Goal: Task Accomplishment & Management: Manage account settings

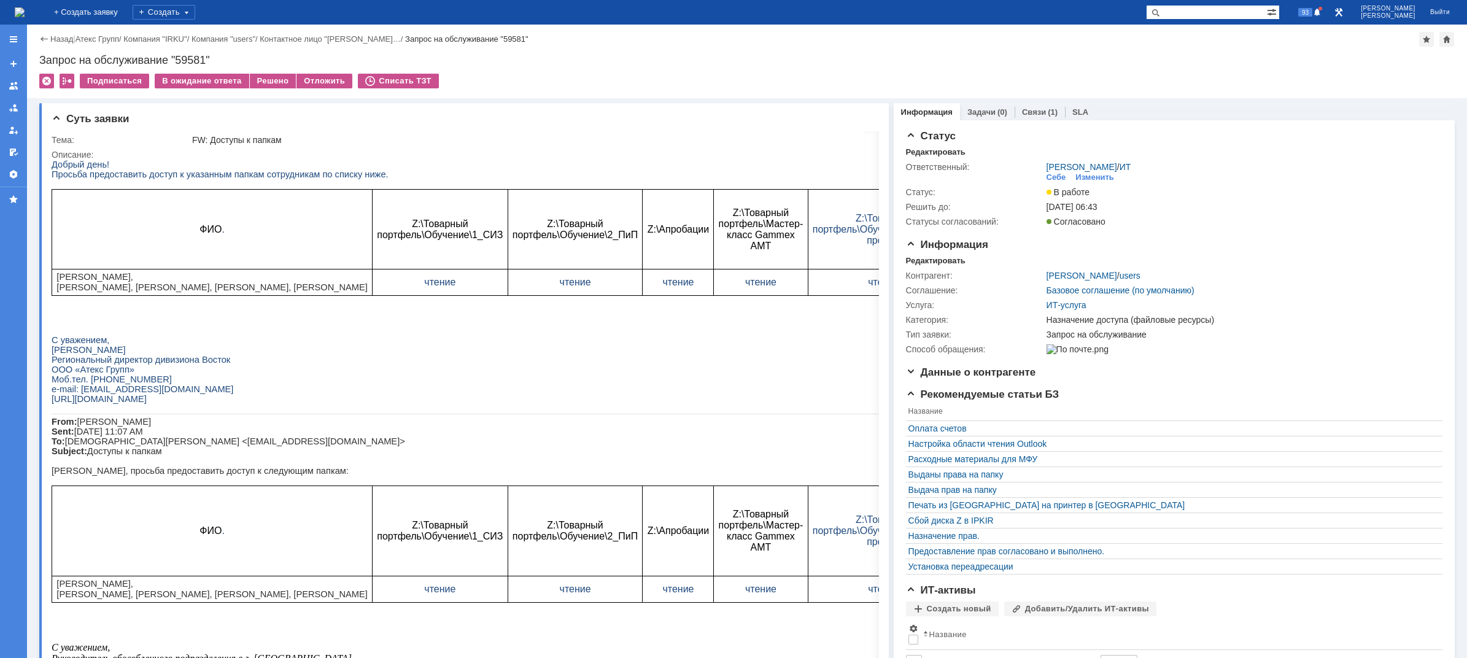
click at [25, 9] on img at bounding box center [20, 12] width 10 height 10
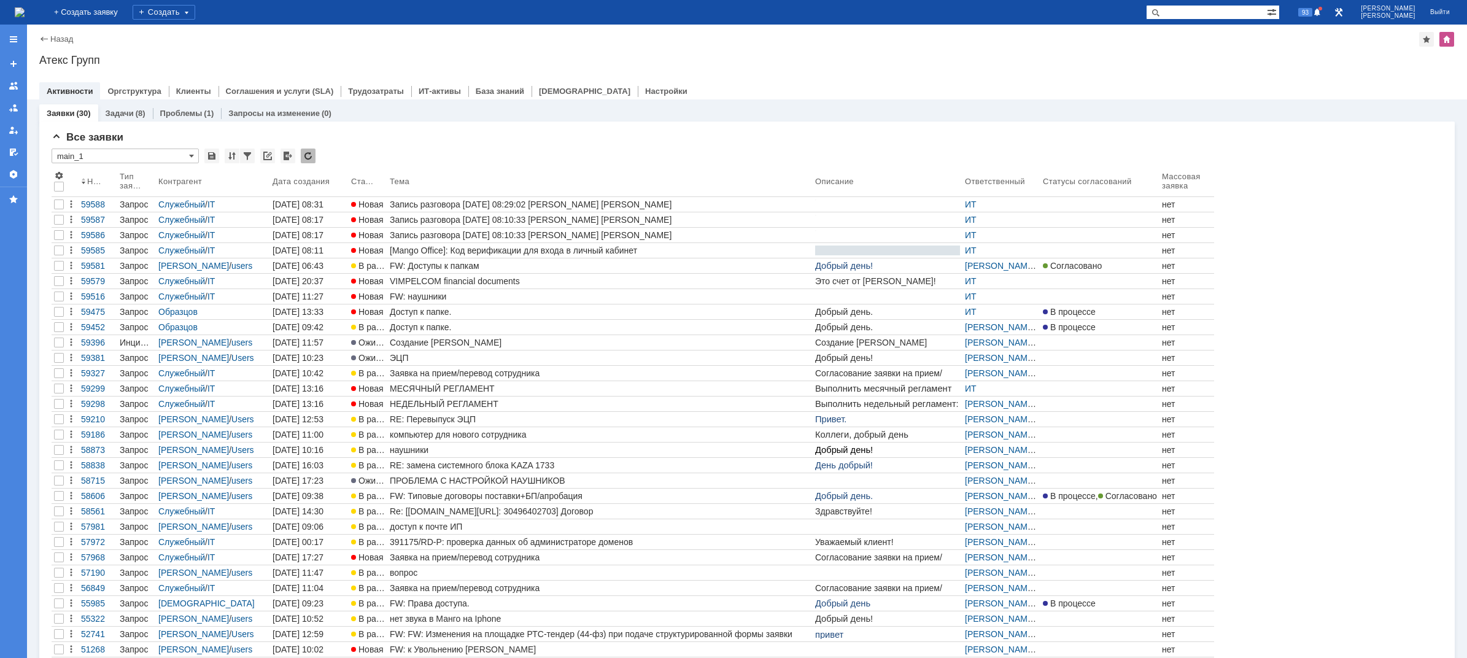
click at [25, 14] on img at bounding box center [20, 12] width 10 height 10
click at [1321, 13] on span at bounding box center [1317, 13] width 9 height 10
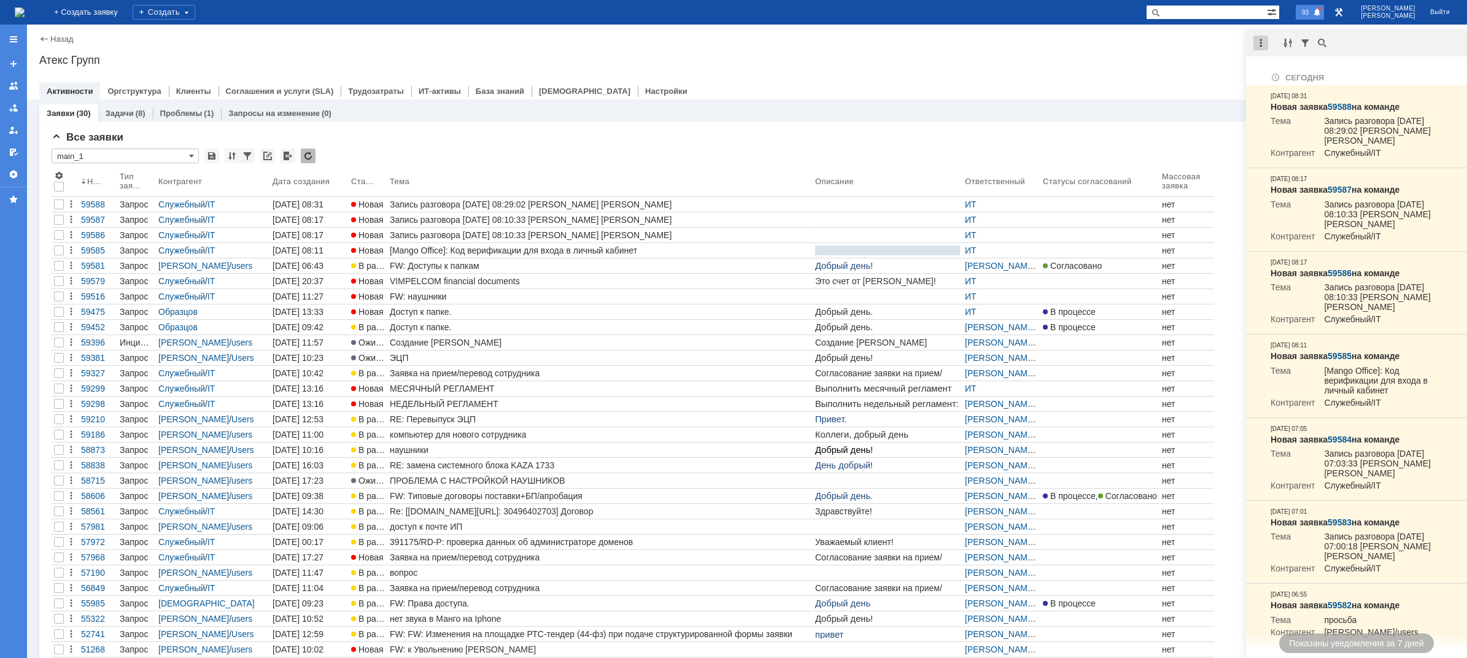
click at [1266, 45] on div at bounding box center [1260, 43] width 15 height 15
click at [1282, 72] on div "Отметить уведомления прочитанными" at bounding box center [1345, 74] width 164 height 9
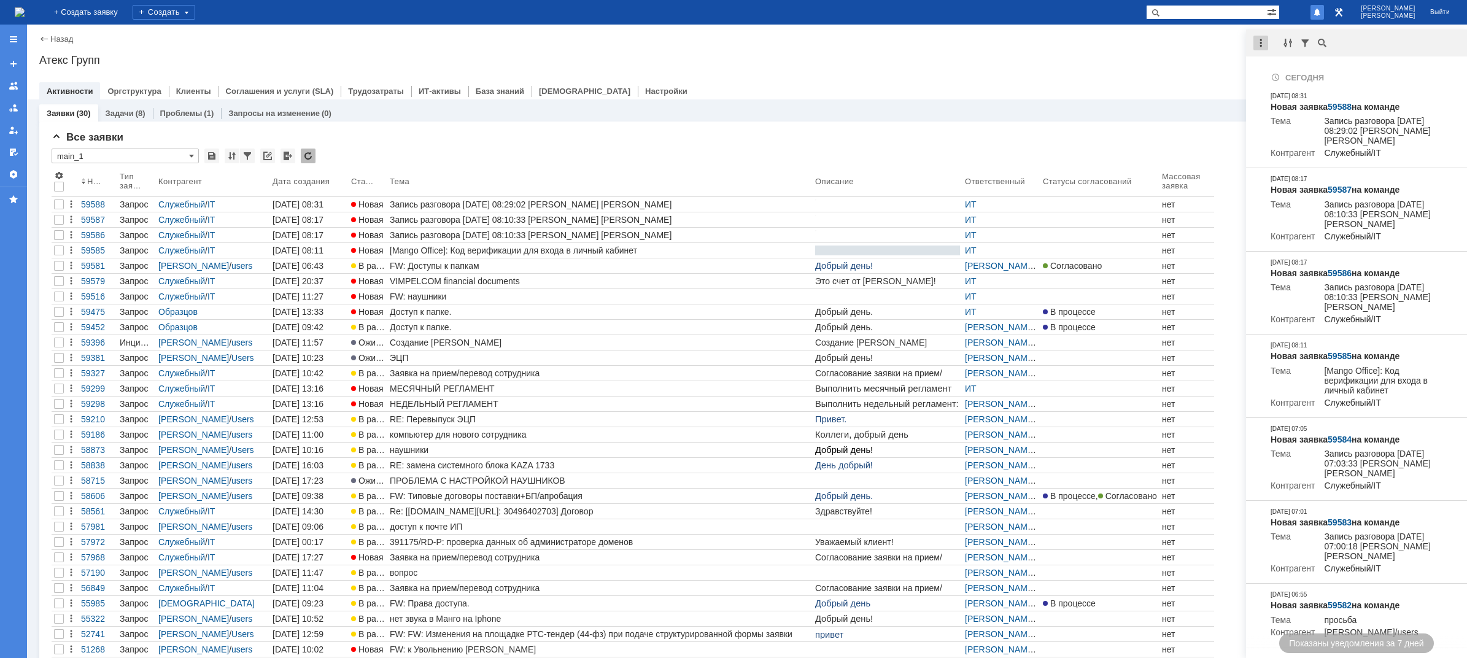
click at [1255, 49] on div at bounding box center [1260, 43] width 15 height 15
click at [1294, 79] on div "Отметить уведомления прочитанными" at bounding box center [1345, 74] width 164 height 9
click at [1165, 59] on div "Атекс Групп" at bounding box center [746, 60] width 1415 height 12
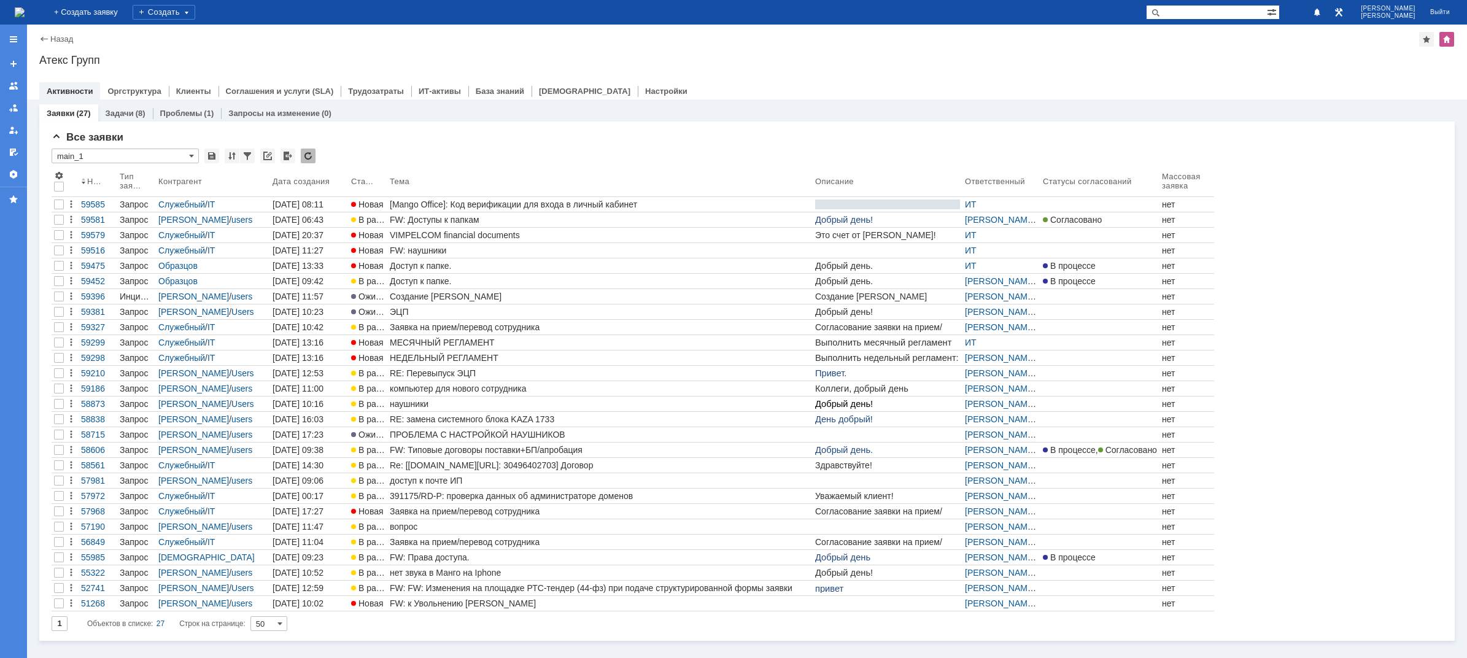
click at [25, 17] on img at bounding box center [20, 12] width 10 height 10
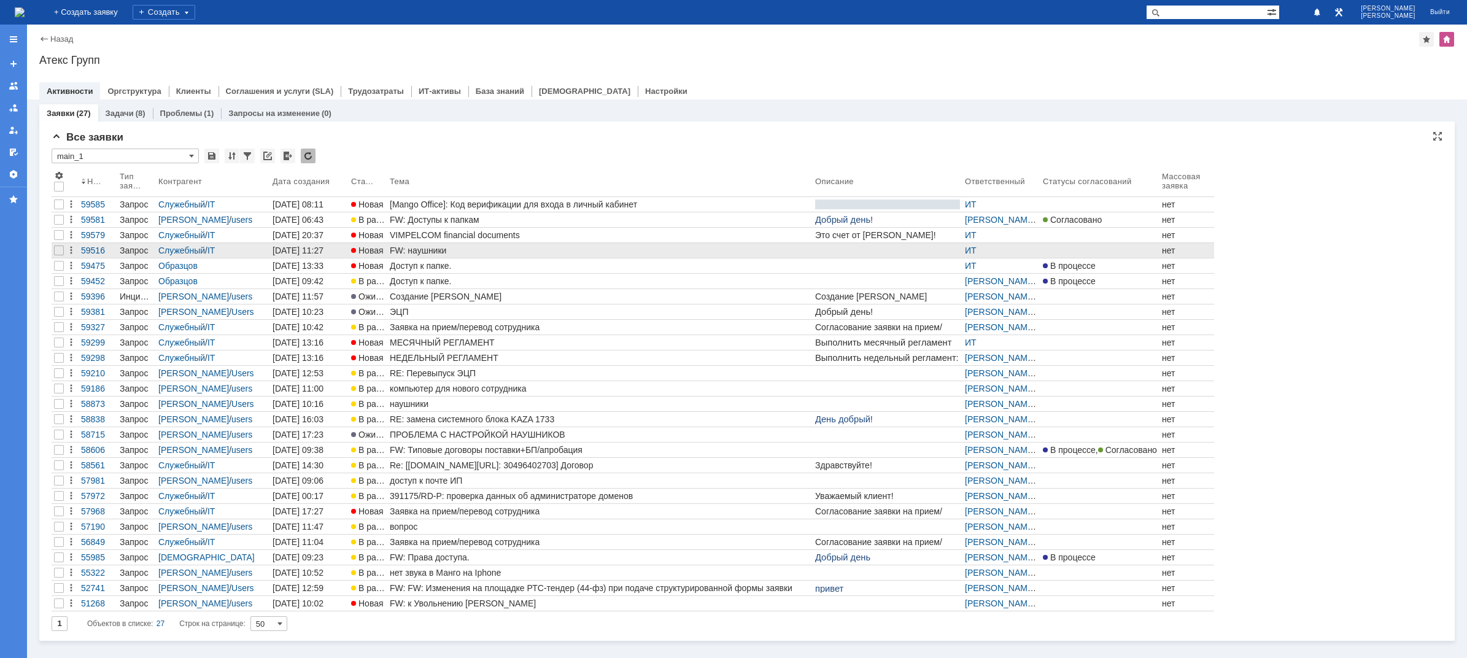
click at [459, 248] on div "FW: наушники" at bounding box center [600, 250] width 420 height 10
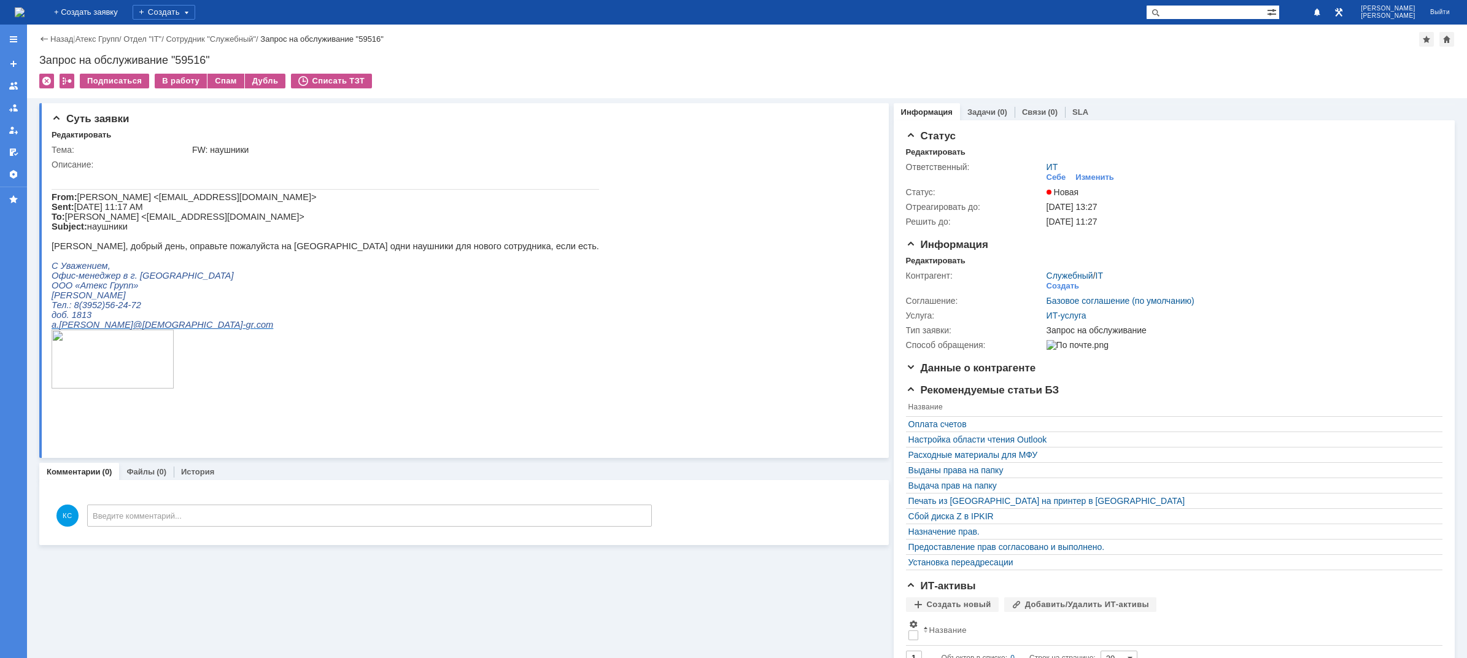
click at [25, 12] on img at bounding box center [20, 12] width 10 height 10
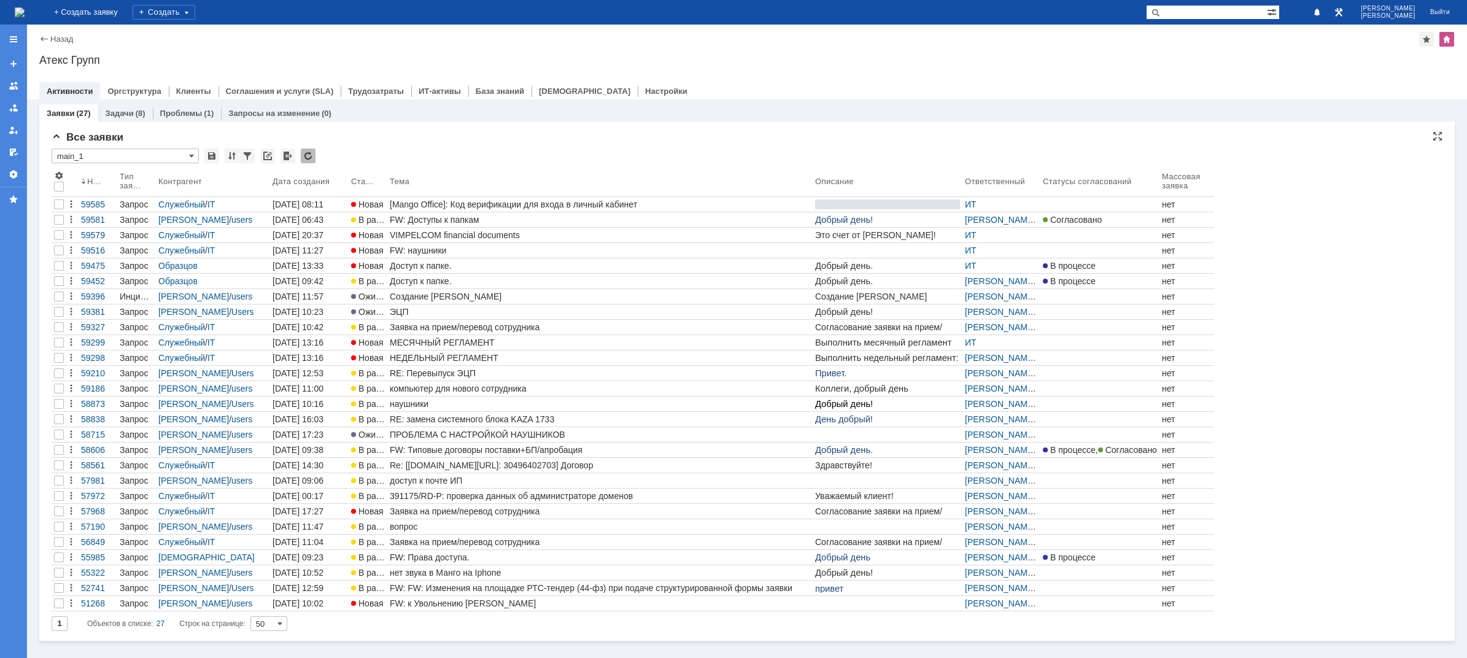
drag, startPoint x: 428, startPoint y: 250, endPoint x: 465, endPoint y: 142, distance: 114.1
click at [465, 142] on div "Все заявки" at bounding box center [747, 137] width 1390 height 12
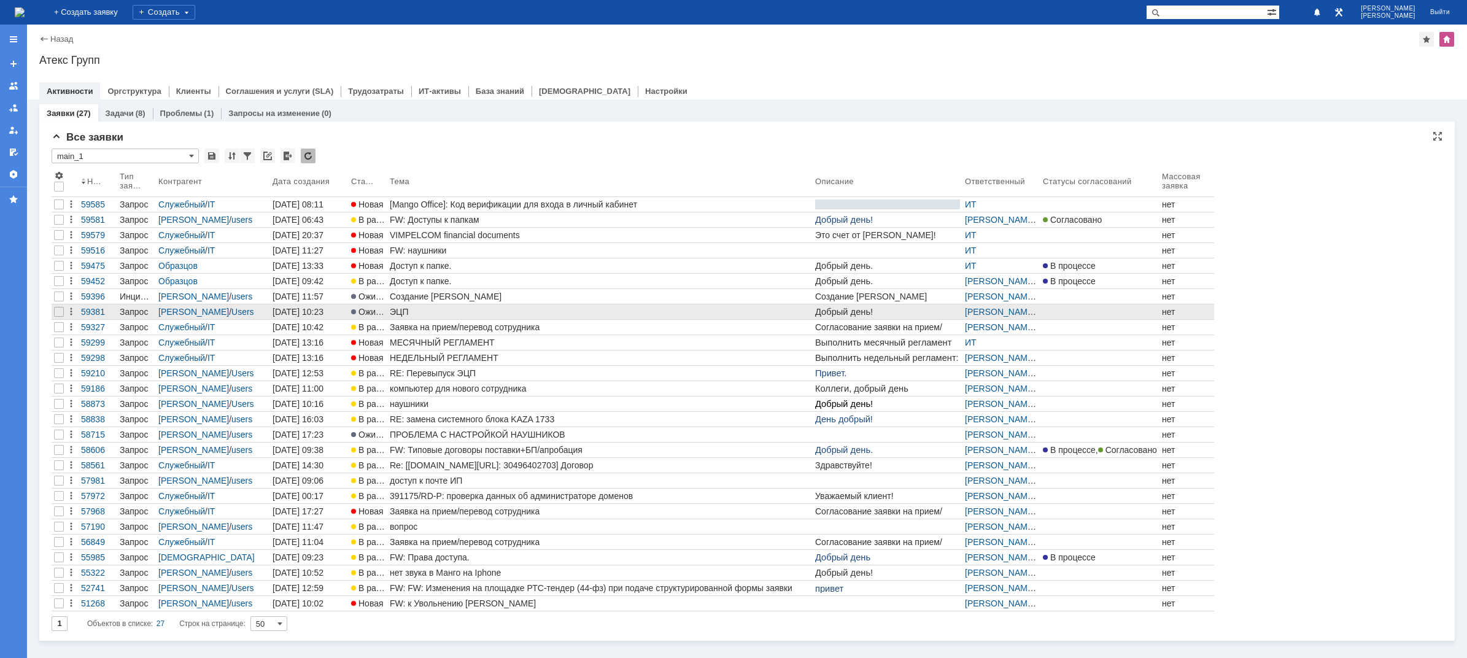
click at [434, 309] on div "ЭЦП" at bounding box center [600, 312] width 420 height 10
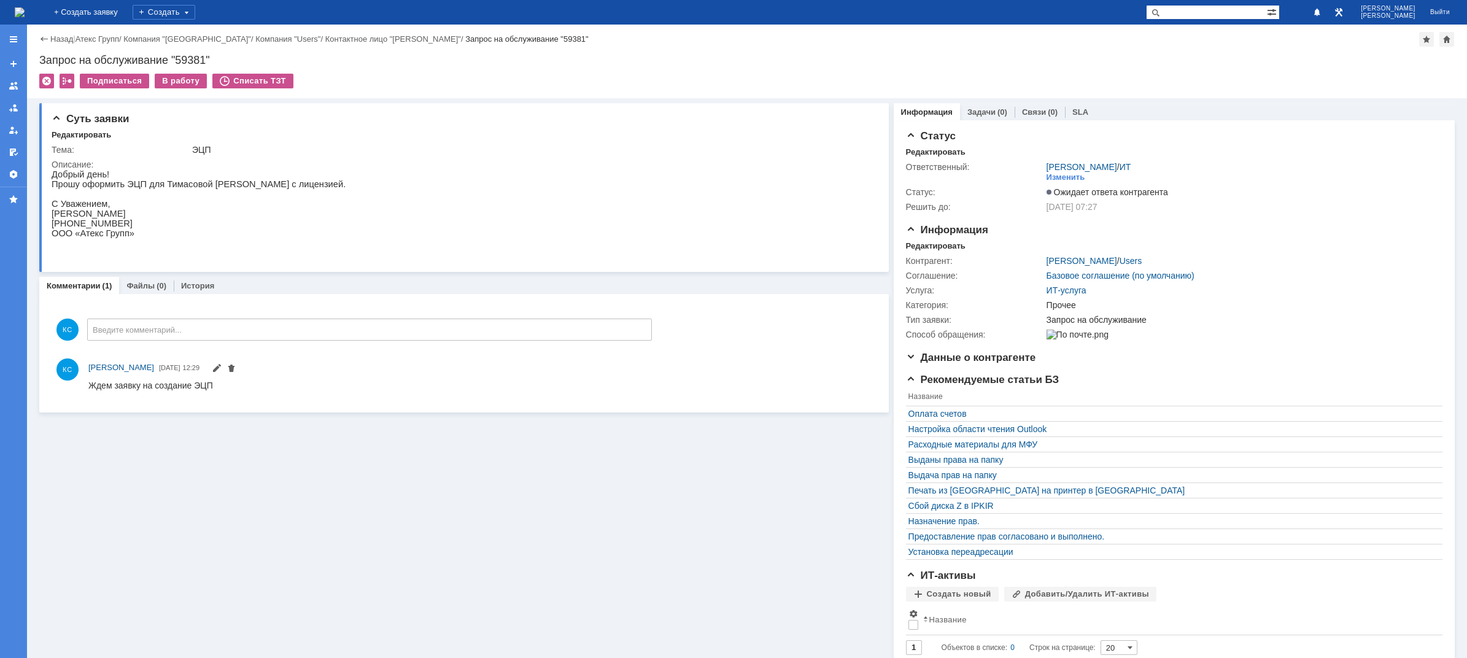
click at [25, 17] on img at bounding box center [20, 12] width 10 height 10
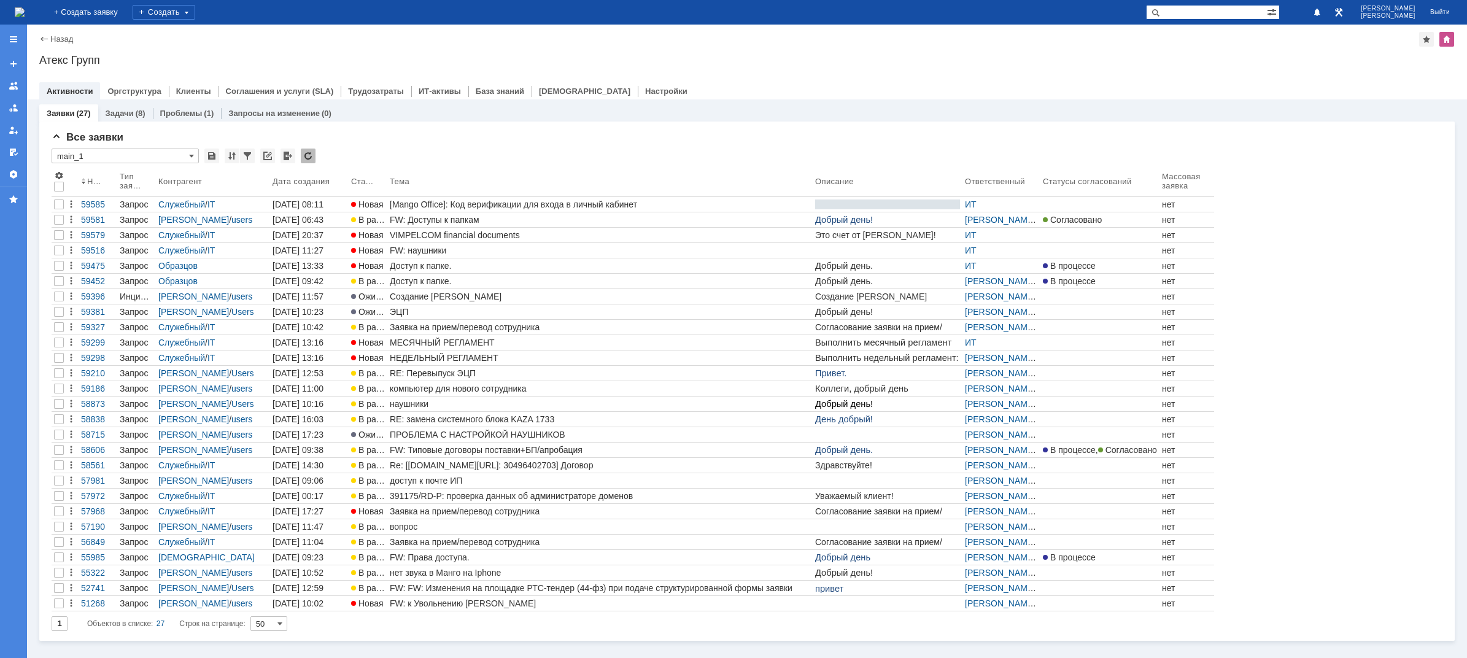
click at [25, 9] on img at bounding box center [20, 12] width 10 height 10
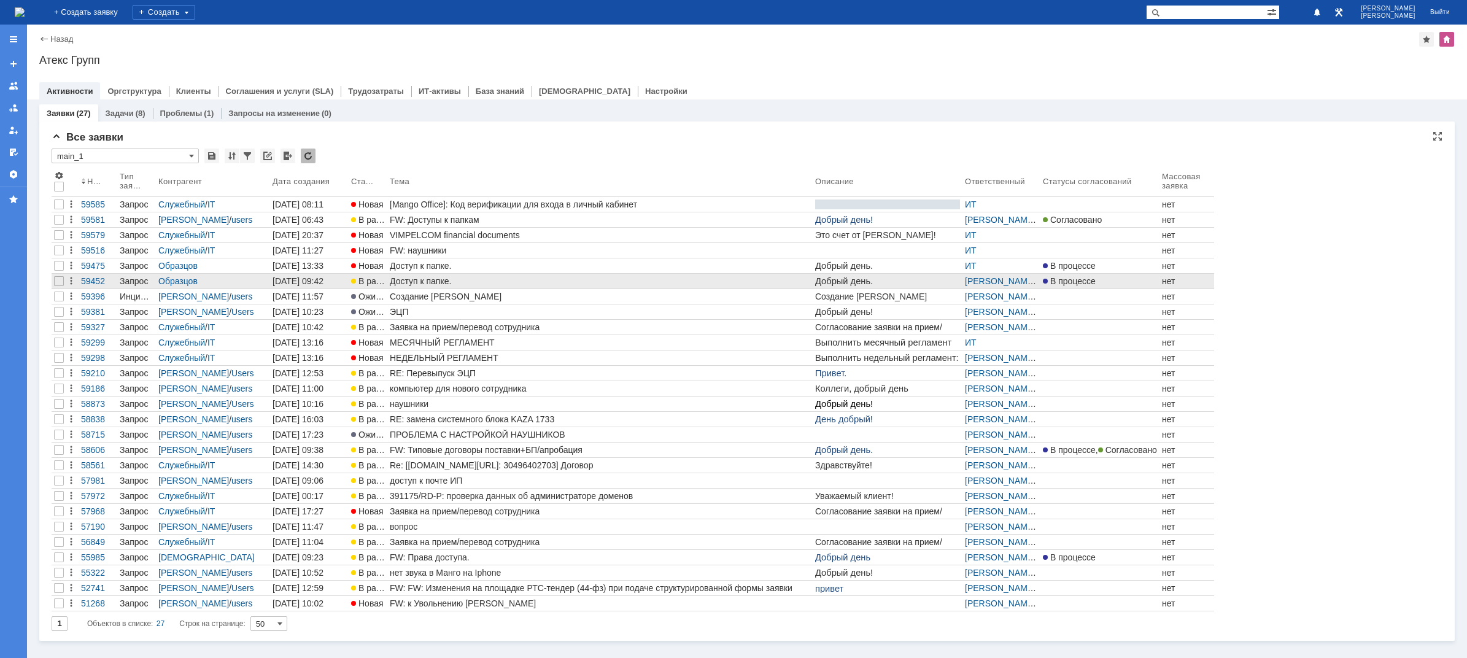
click at [466, 275] on link "Доступ к папке." at bounding box center [599, 281] width 425 height 15
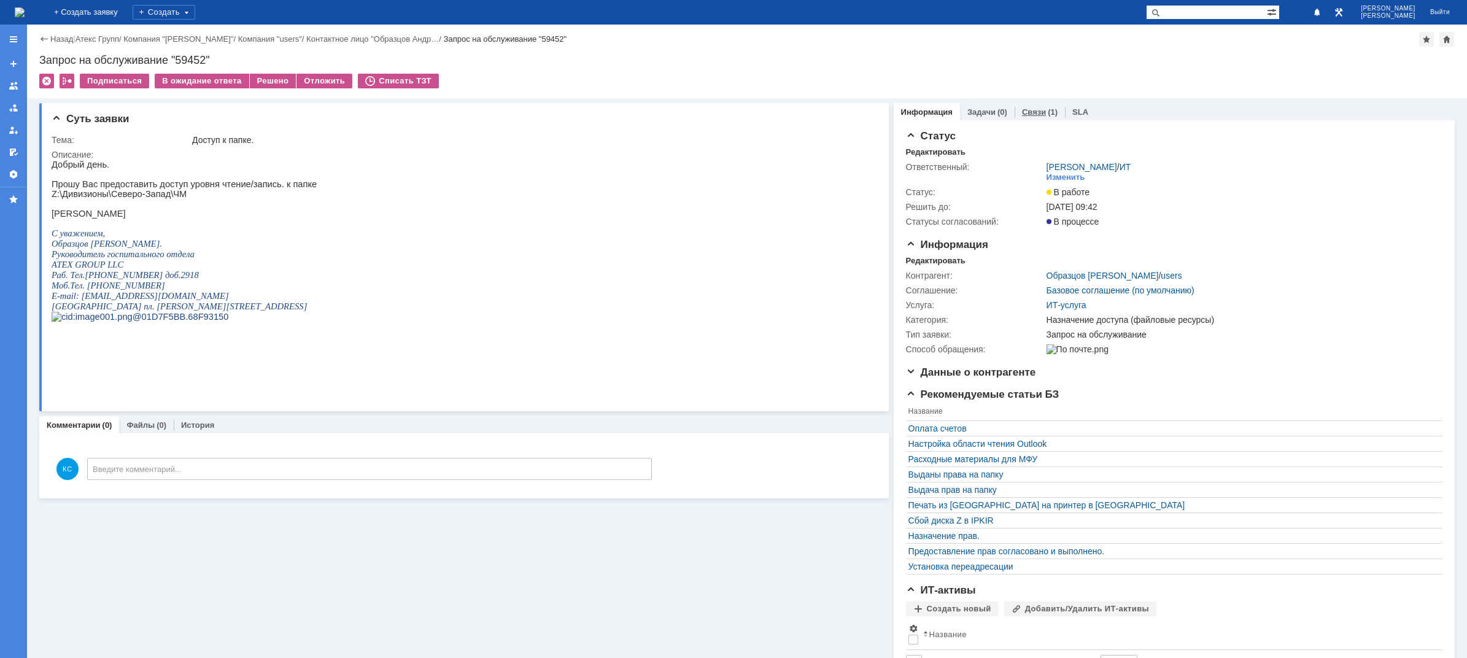
click at [1027, 113] on link "Связи" at bounding box center [1034, 111] width 24 height 9
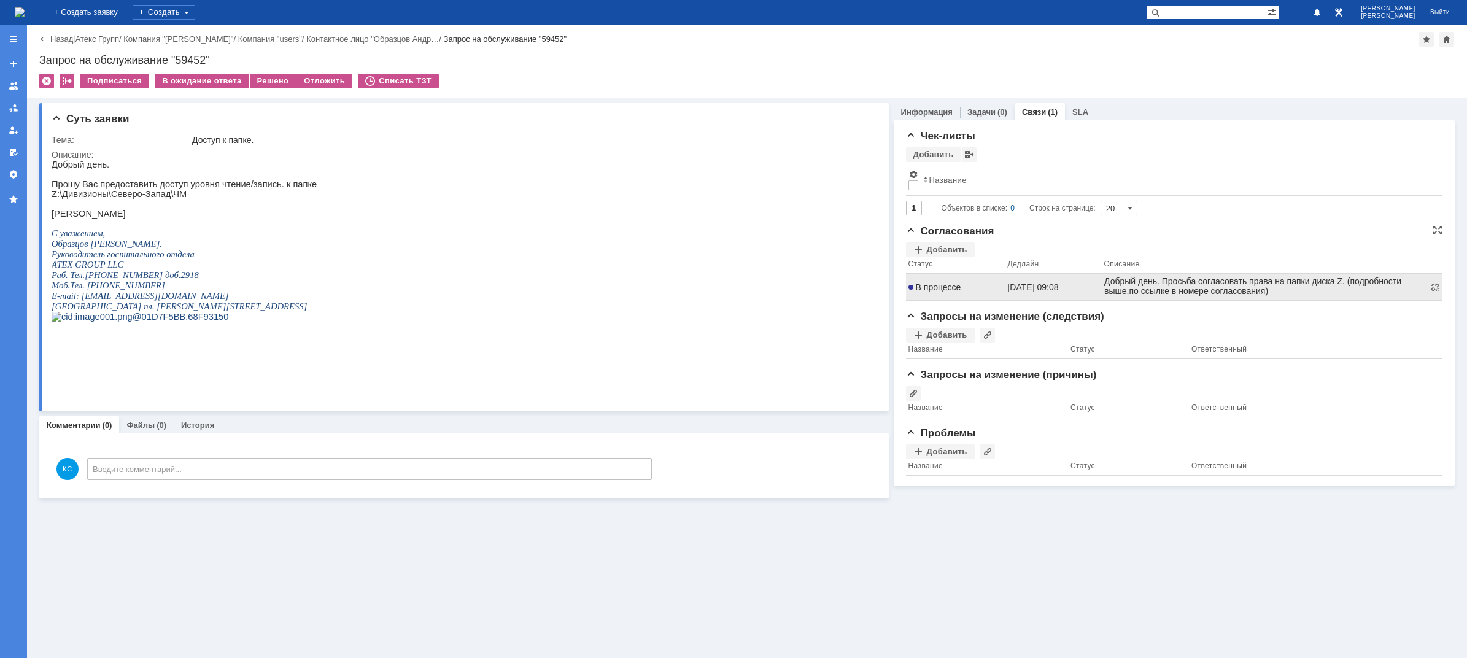
click at [946, 282] on span "В процессе" at bounding box center [934, 287] width 53 height 10
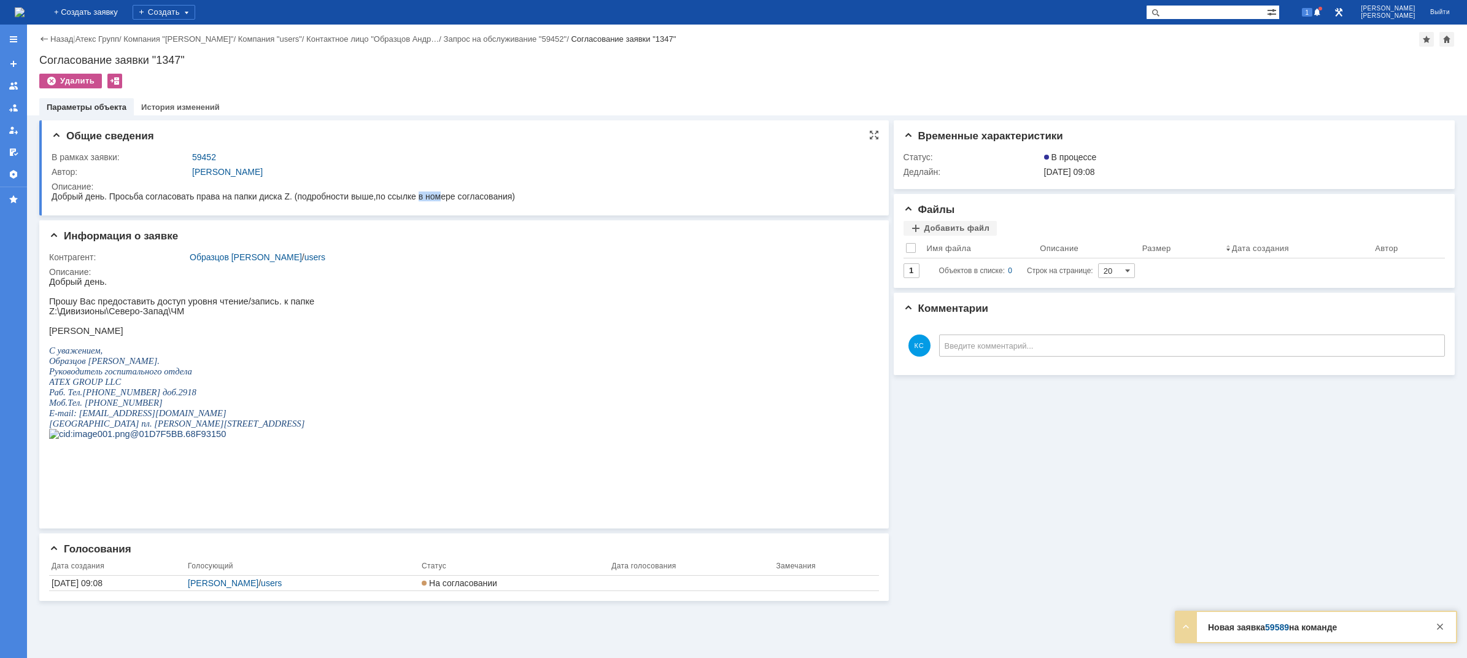
drag, startPoint x: 418, startPoint y: 191, endPoint x: 444, endPoint y: 195, distance: 26.0
click at [444, 195] on span "Добрый день. Просьба согласовать права на папки диска Z. (подробности выше,по с…" at bounding box center [283, 196] width 463 height 10
click at [456, 197] on span "Добрый день. Просьба согласовать права на папки диска Z. (подробности выше,по с…" at bounding box center [283, 196] width 463 height 10
click at [1442, 623] on div at bounding box center [1439, 626] width 15 height 15
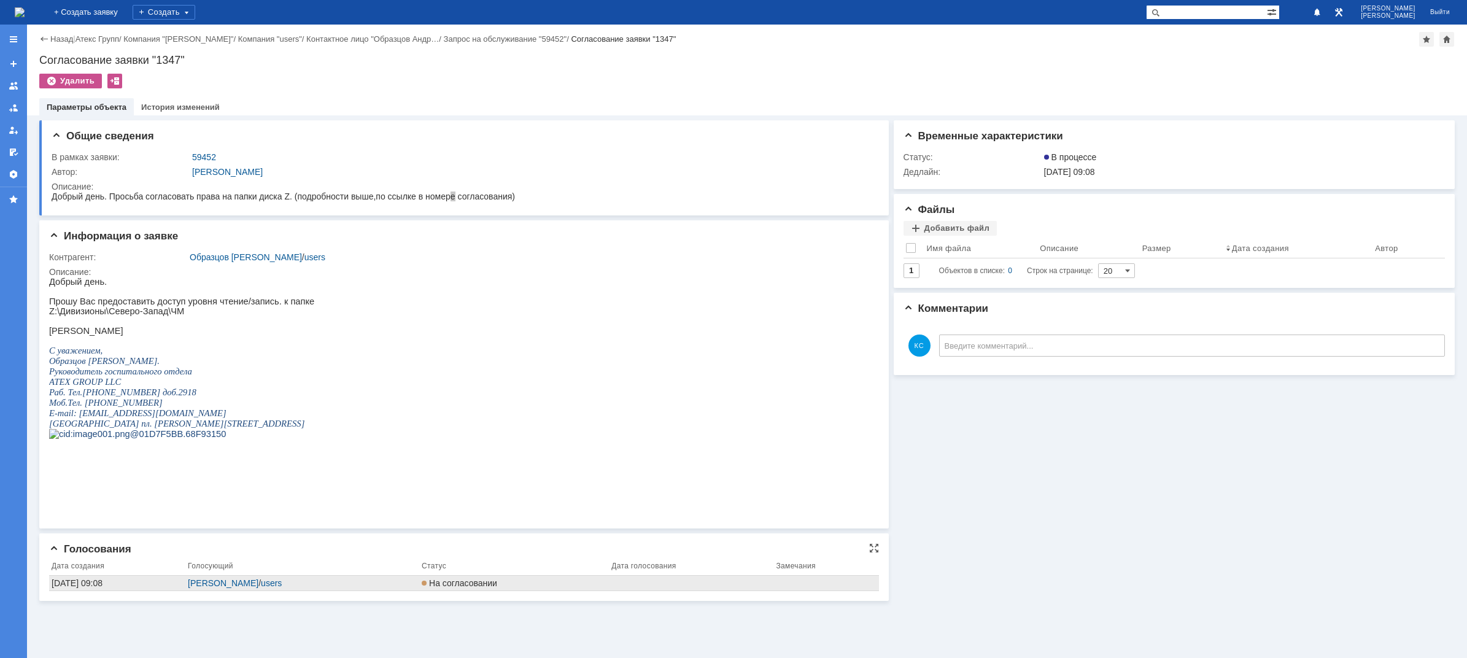
click at [101, 584] on div "03.10.2025 09:08" at bounding box center [117, 583] width 131 height 10
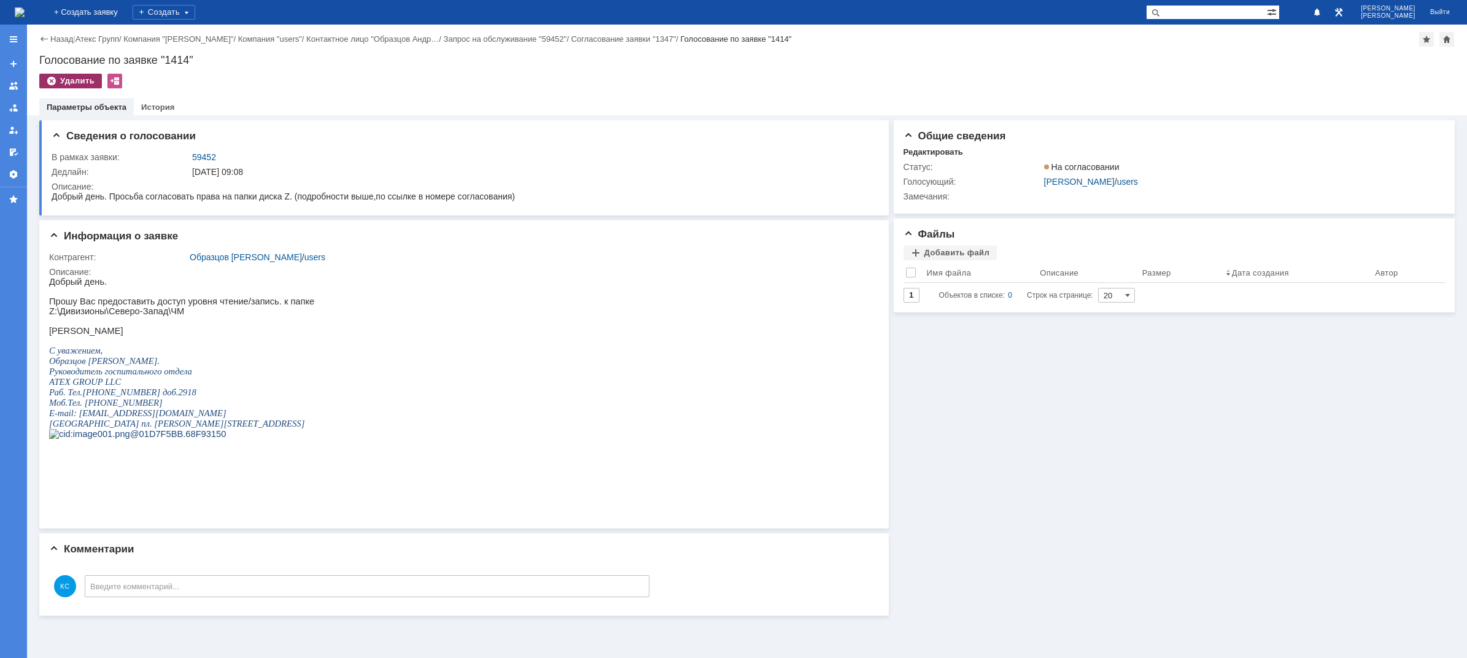
click at [85, 79] on div "Удалить" at bounding box center [70, 81] width 63 height 15
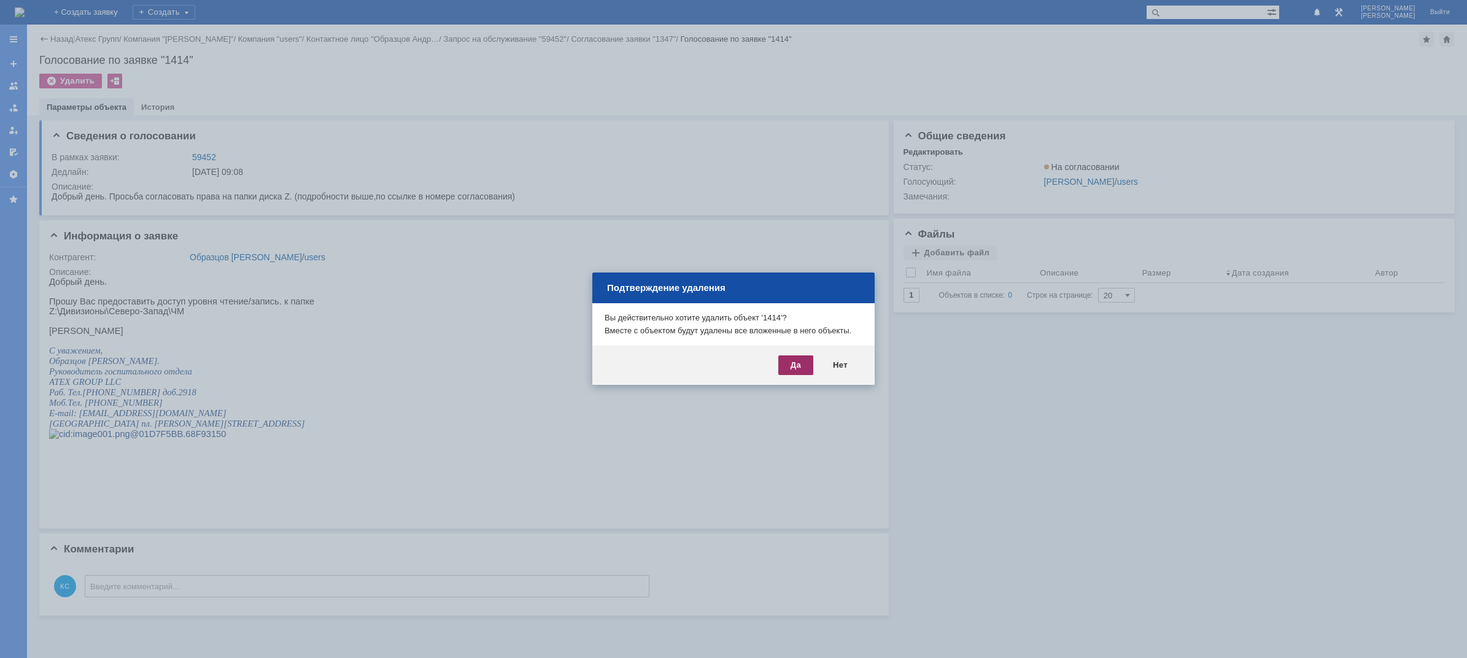
click at [797, 366] on div "Да" at bounding box center [795, 365] width 35 height 20
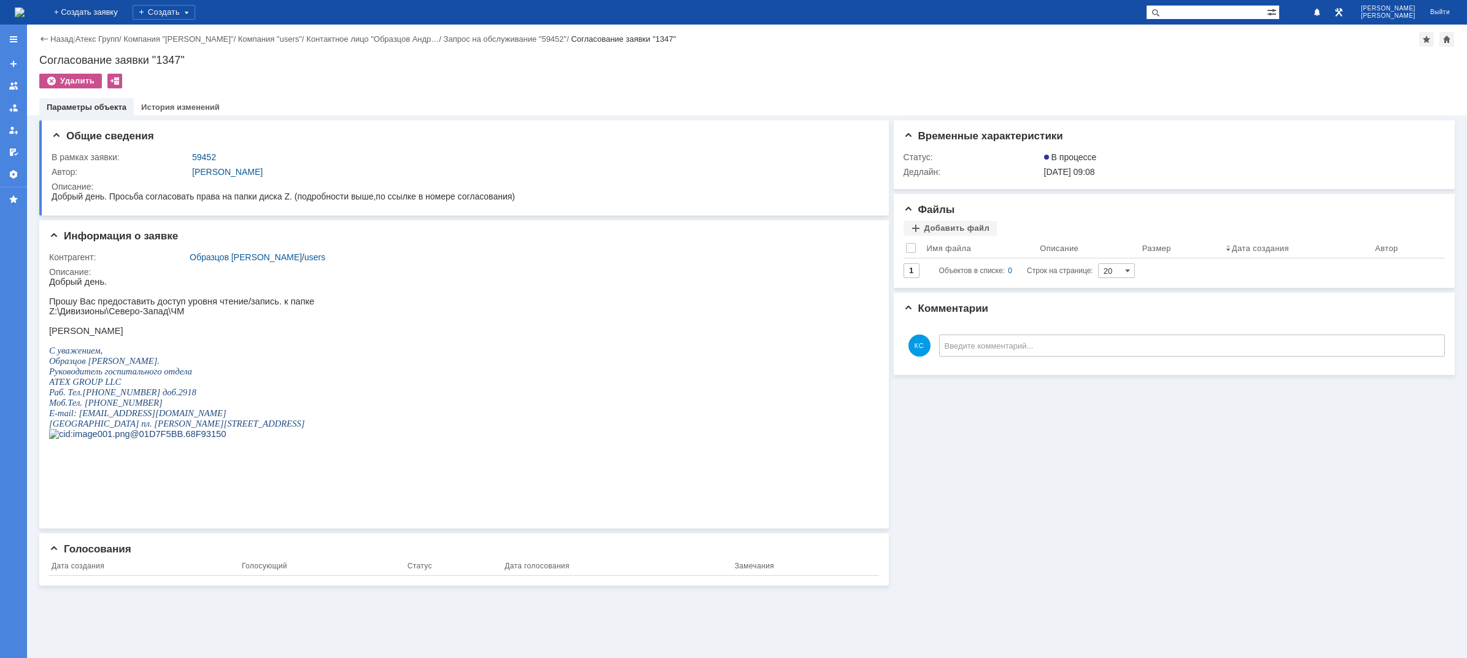
click at [25, 9] on img at bounding box center [20, 12] width 10 height 10
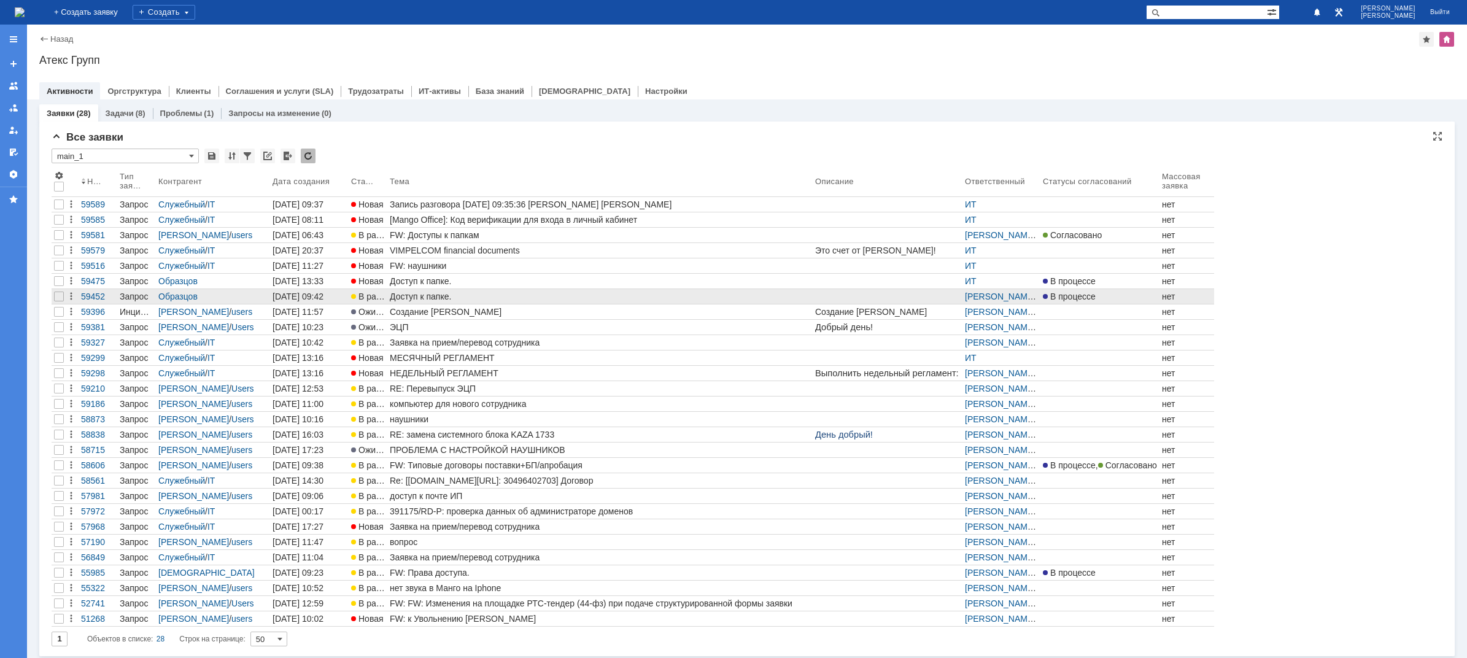
click at [434, 295] on div "Доступ к папке." at bounding box center [600, 296] width 420 height 10
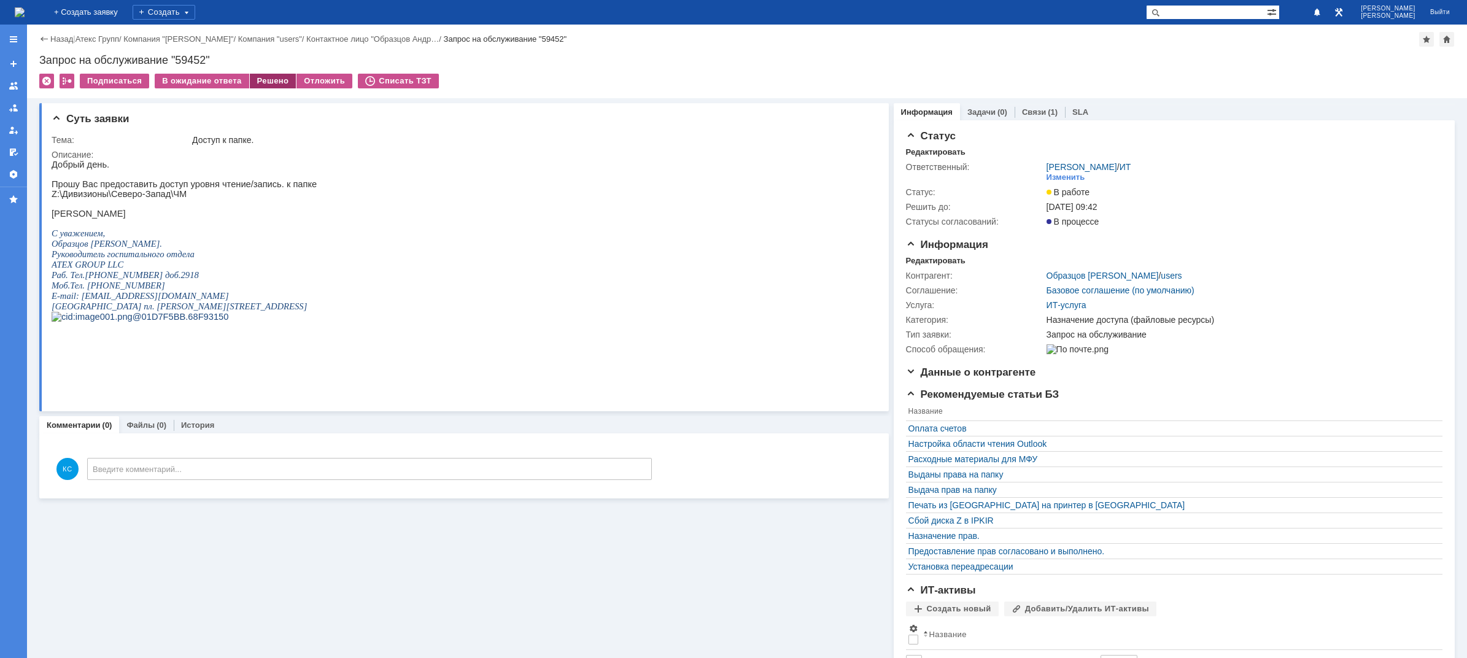
click at [272, 81] on div "Решено" at bounding box center [273, 81] width 47 height 15
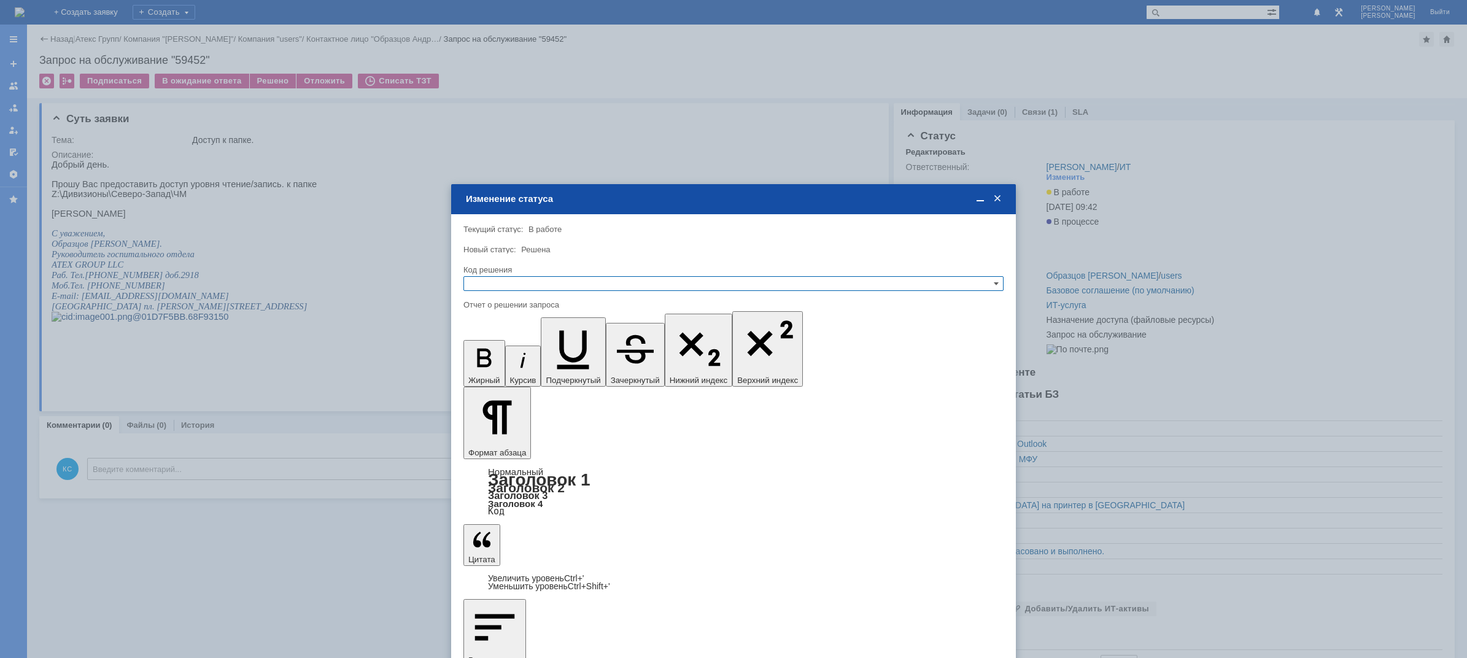
click at [503, 284] on input "text" at bounding box center [733, 283] width 540 height 15
click at [509, 330] on span "Отклонено" at bounding box center [733, 329] width 529 height 10
type input "Отклонено"
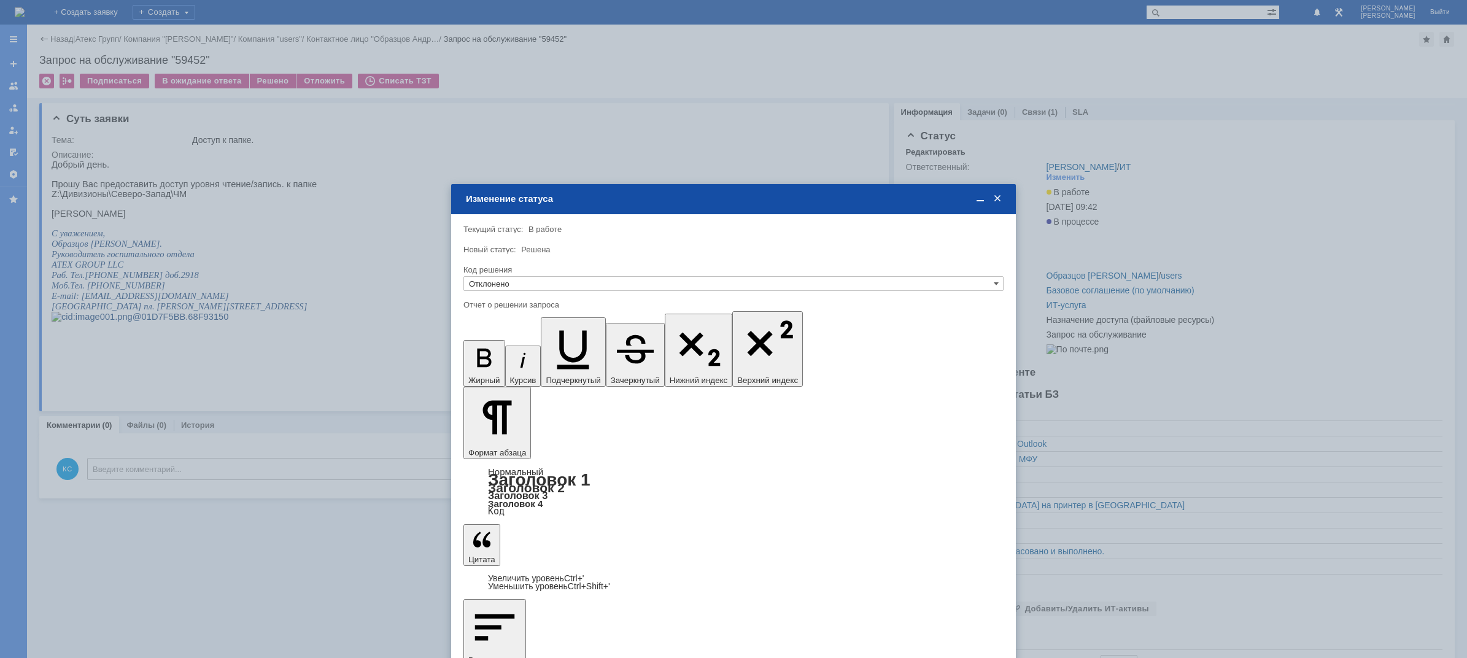
drag, startPoint x: 648, startPoint y: 3603, endPoint x: 332, endPoint y: 3595, distance: 316.1
copy div "Не согласовано: Бялая Ксения"
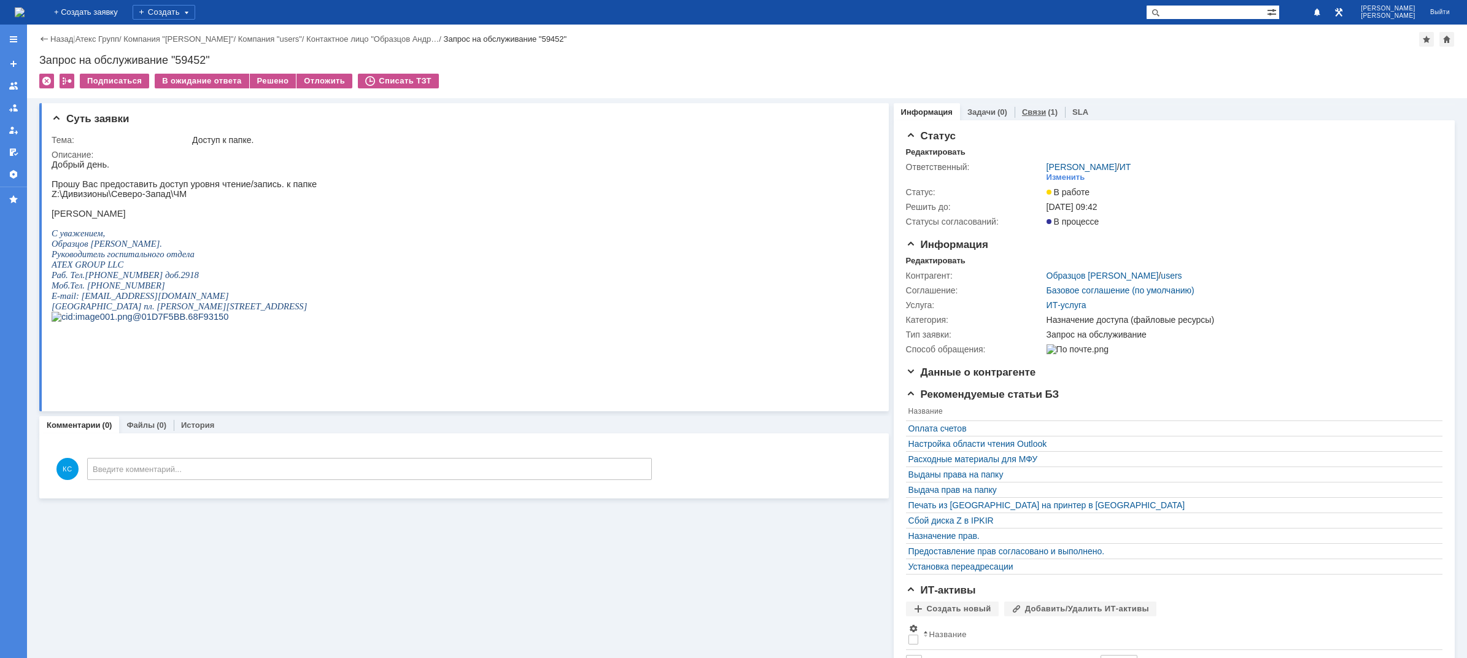
click at [1024, 114] on link "Связи" at bounding box center [1034, 111] width 24 height 9
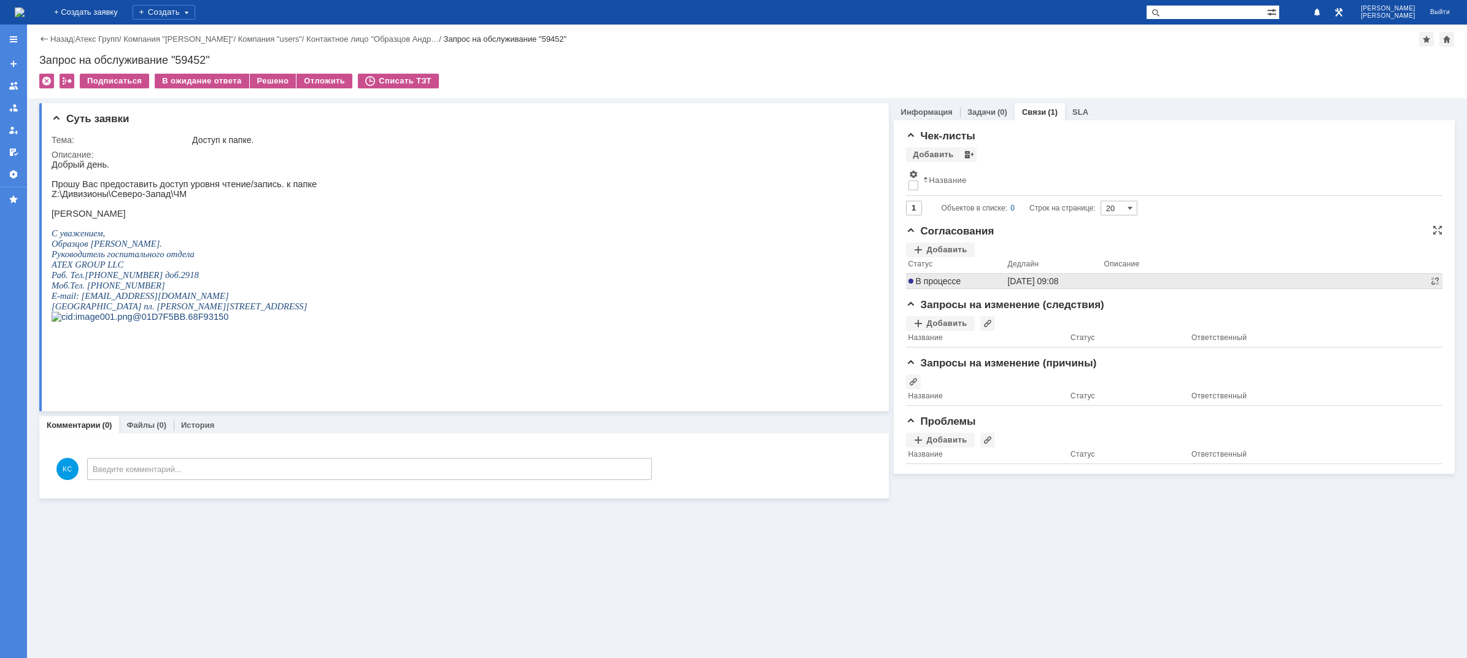
click at [947, 278] on span "В процессе" at bounding box center [934, 281] width 53 height 10
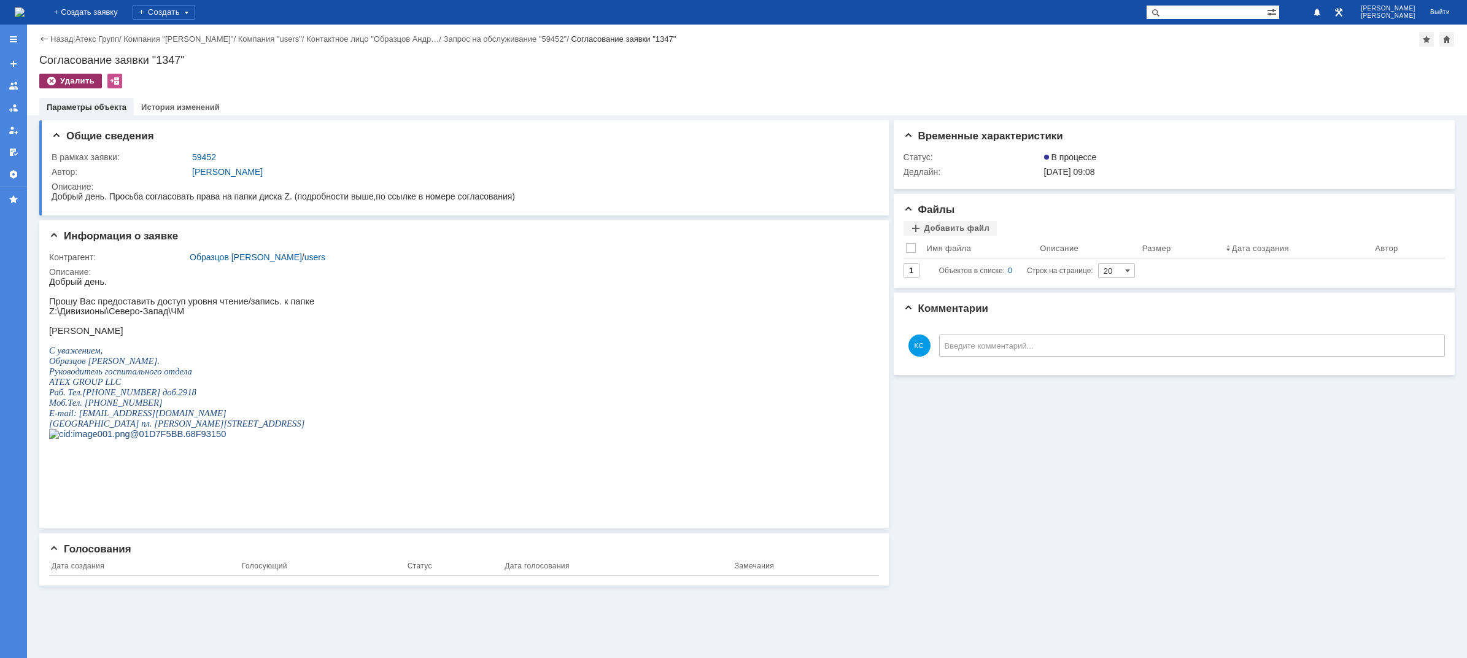
click at [66, 80] on div "Удалить" at bounding box center [70, 81] width 63 height 15
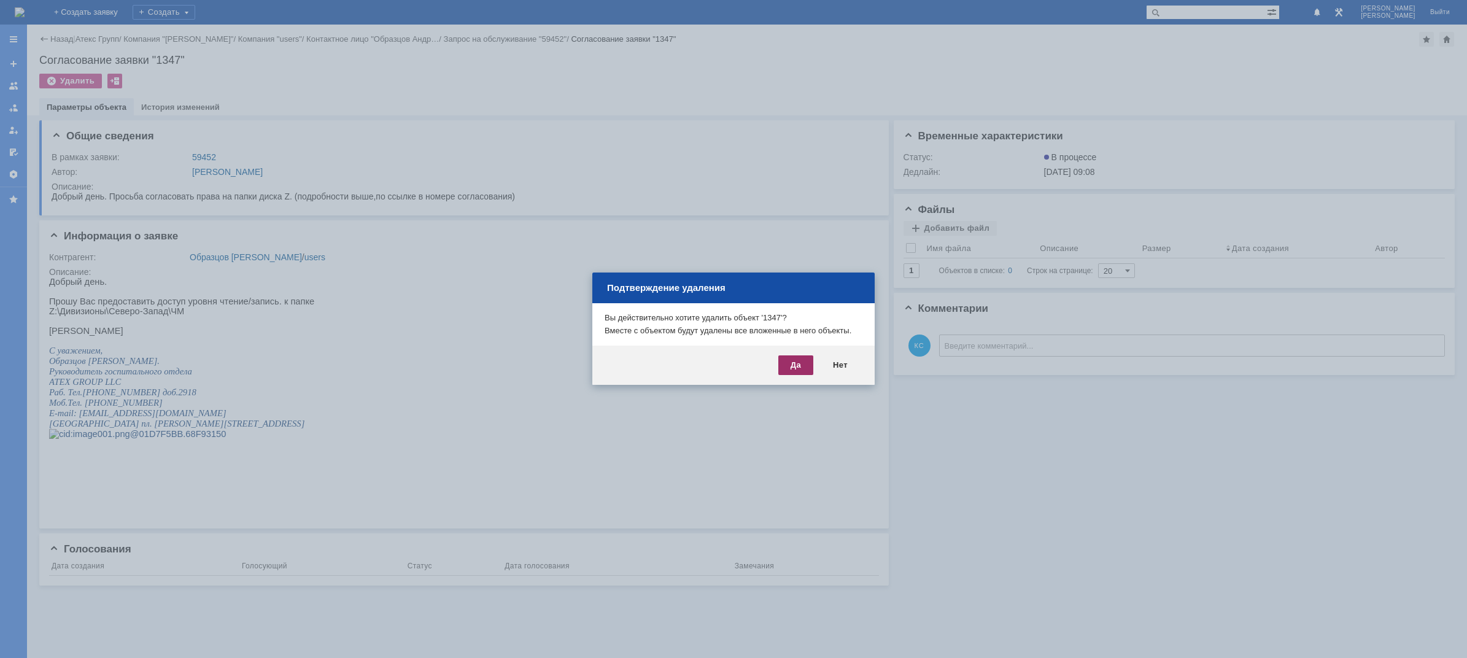
click at [803, 362] on div "Да" at bounding box center [795, 365] width 35 height 20
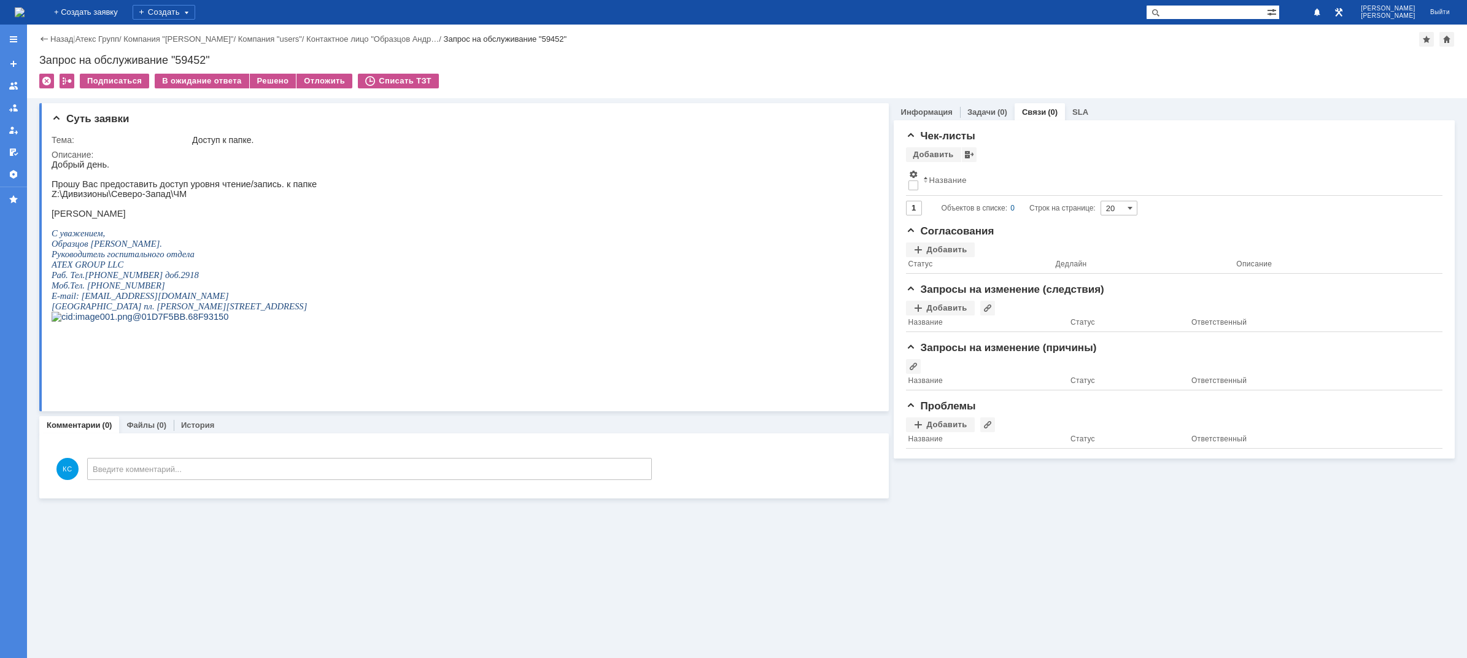
click at [274, 73] on div "Назад | Атекс Групп / Компания "PETE" / Компания "users" / Контактное лицо "Обр…" at bounding box center [747, 62] width 1440 height 74
click at [274, 80] on div "Решено" at bounding box center [273, 81] width 47 height 15
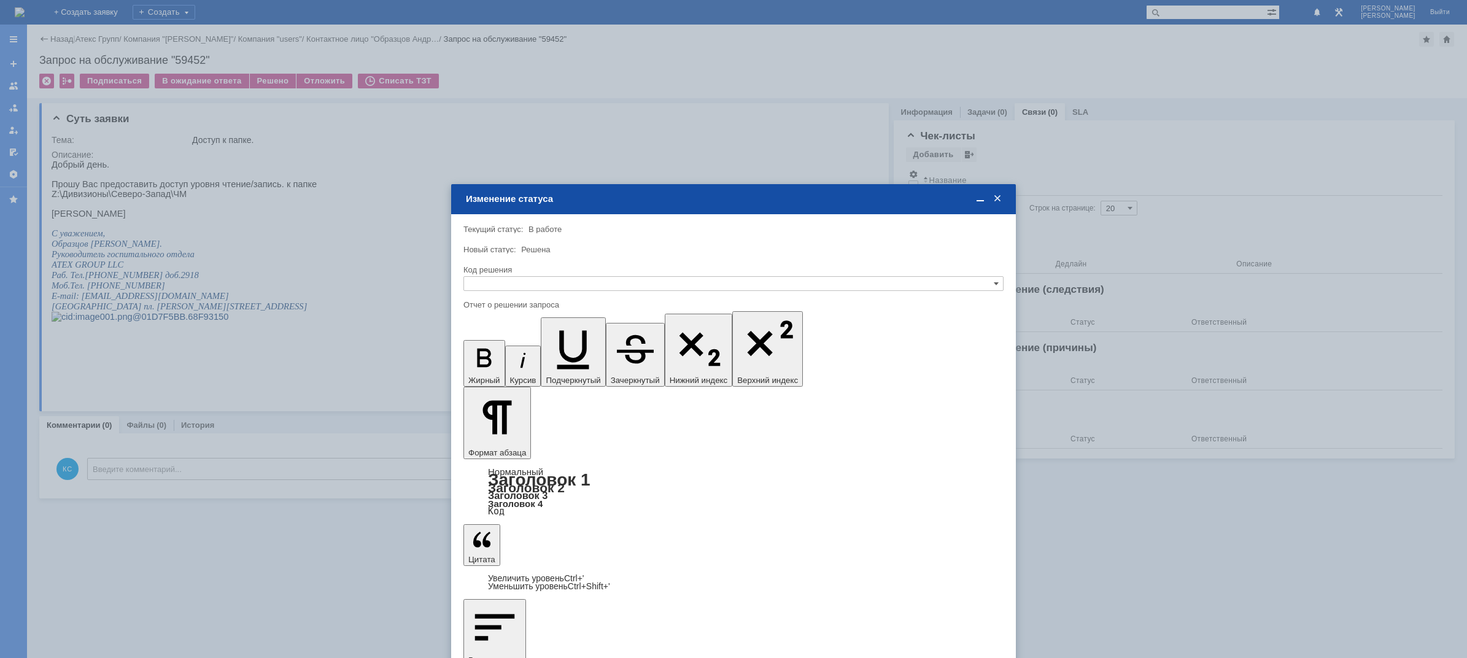
click at [509, 278] on input "text" at bounding box center [733, 283] width 540 height 15
click at [491, 341] on span "Решено" at bounding box center [733, 343] width 529 height 10
click at [529, 283] on input "Решено" at bounding box center [733, 283] width 540 height 15
click at [511, 331] on span "Отклонено" at bounding box center [733, 329] width 529 height 10
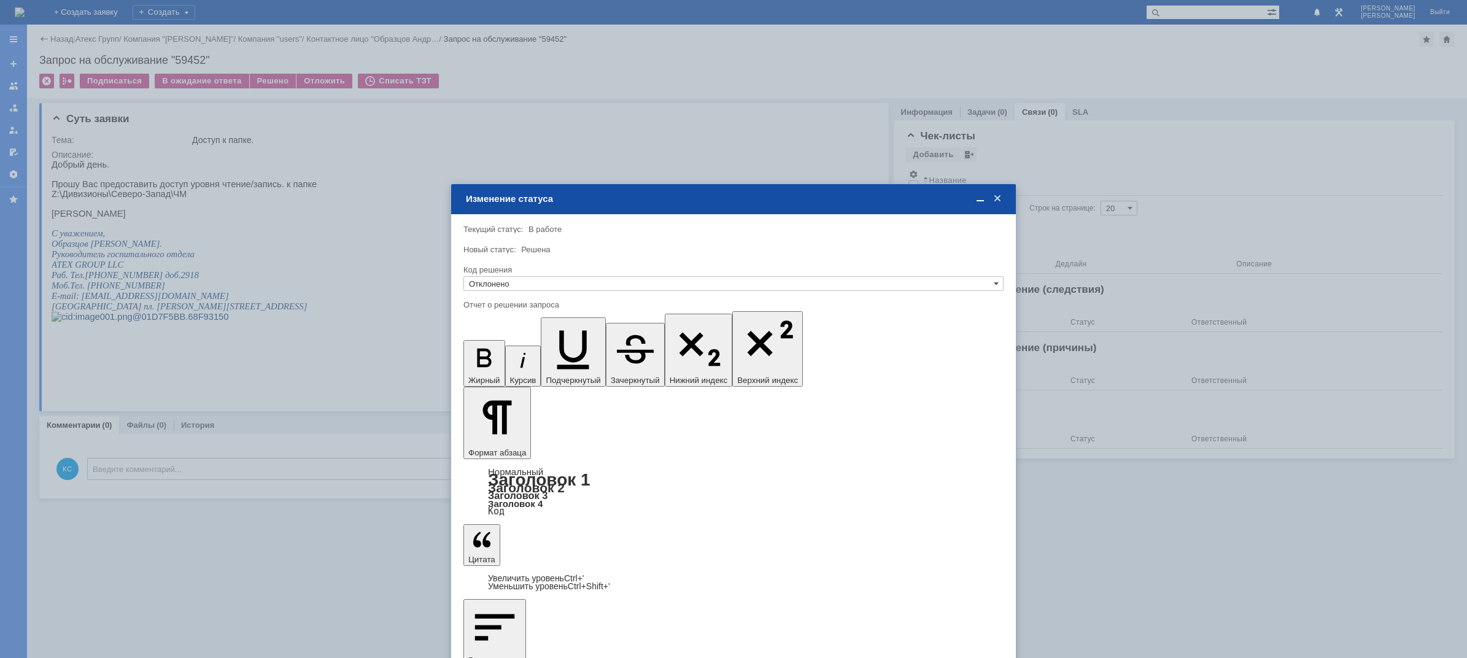
type input "Отклонено"
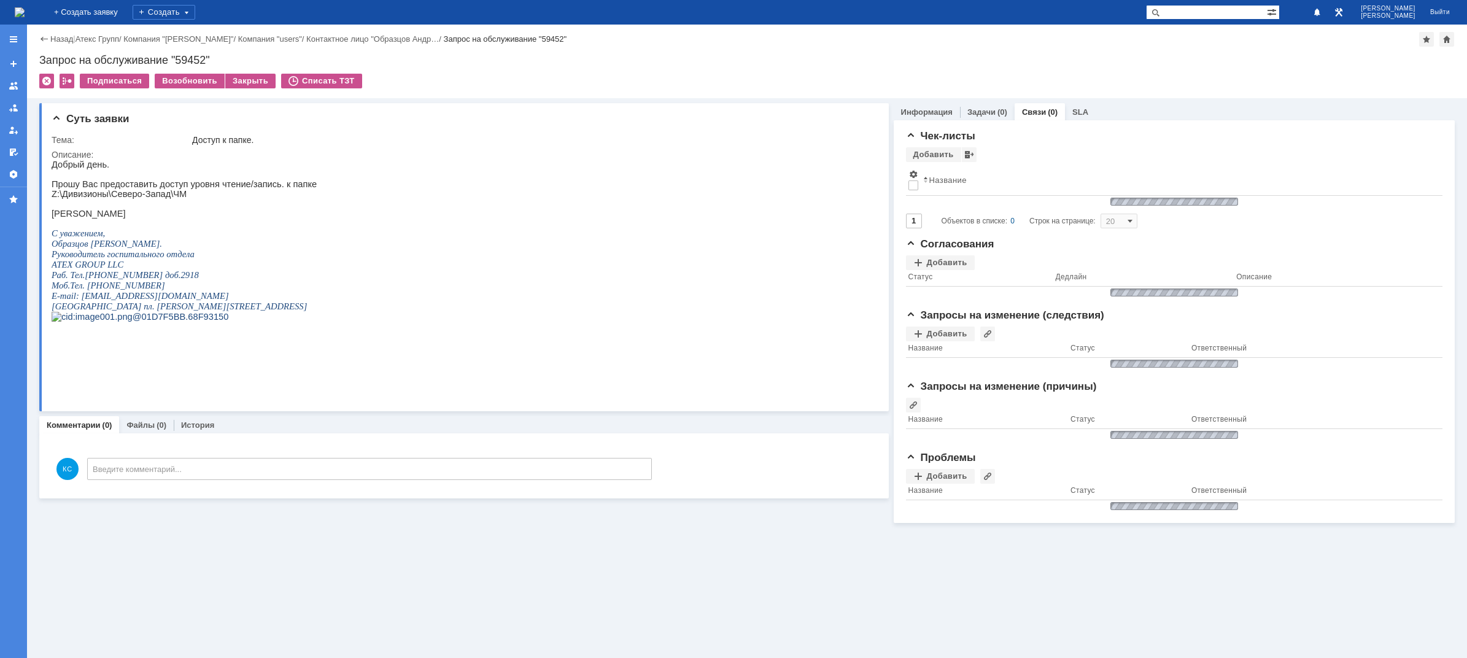
click at [25, 10] on img at bounding box center [20, 12] width 10 height 10
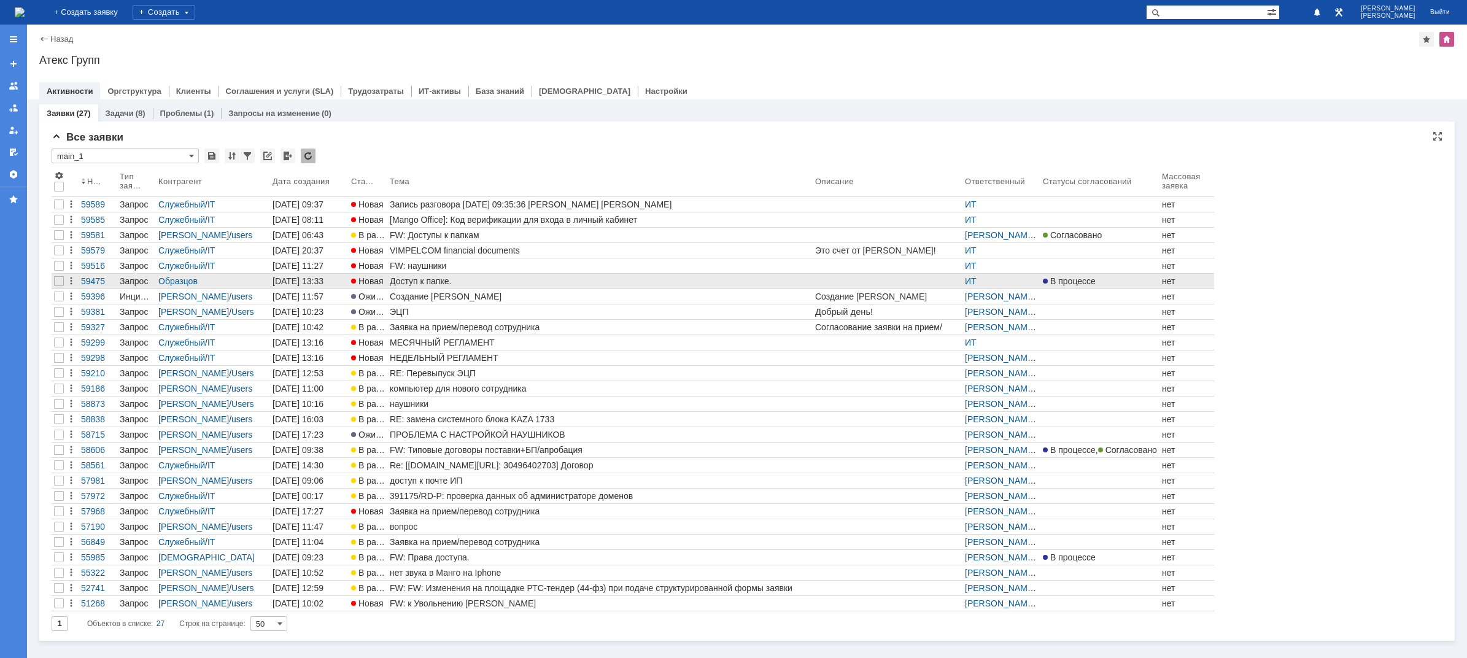
click at [469, 282] on div "Доступ к папке." at bounding box center [600, 281] width 420 height 10
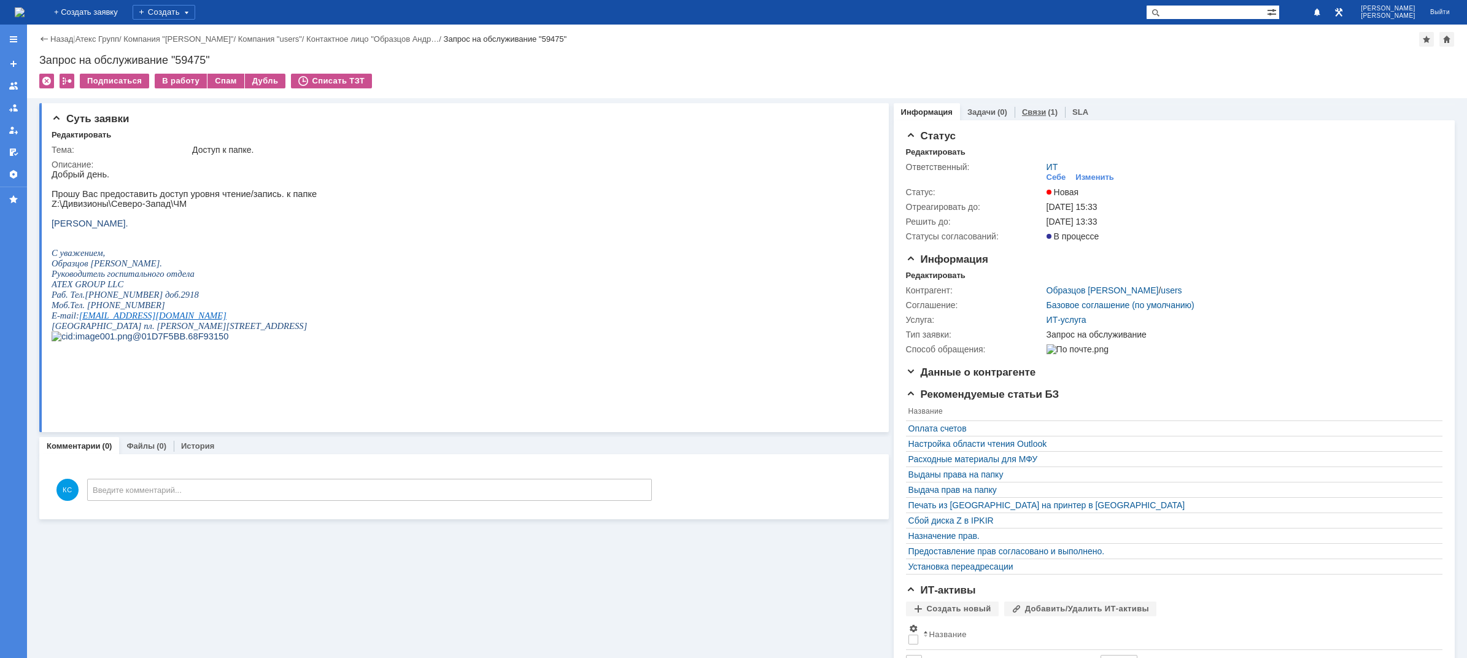
click at [1032, 112] on link "Связи" at bounding box center [1034, 111] width 24 height 9
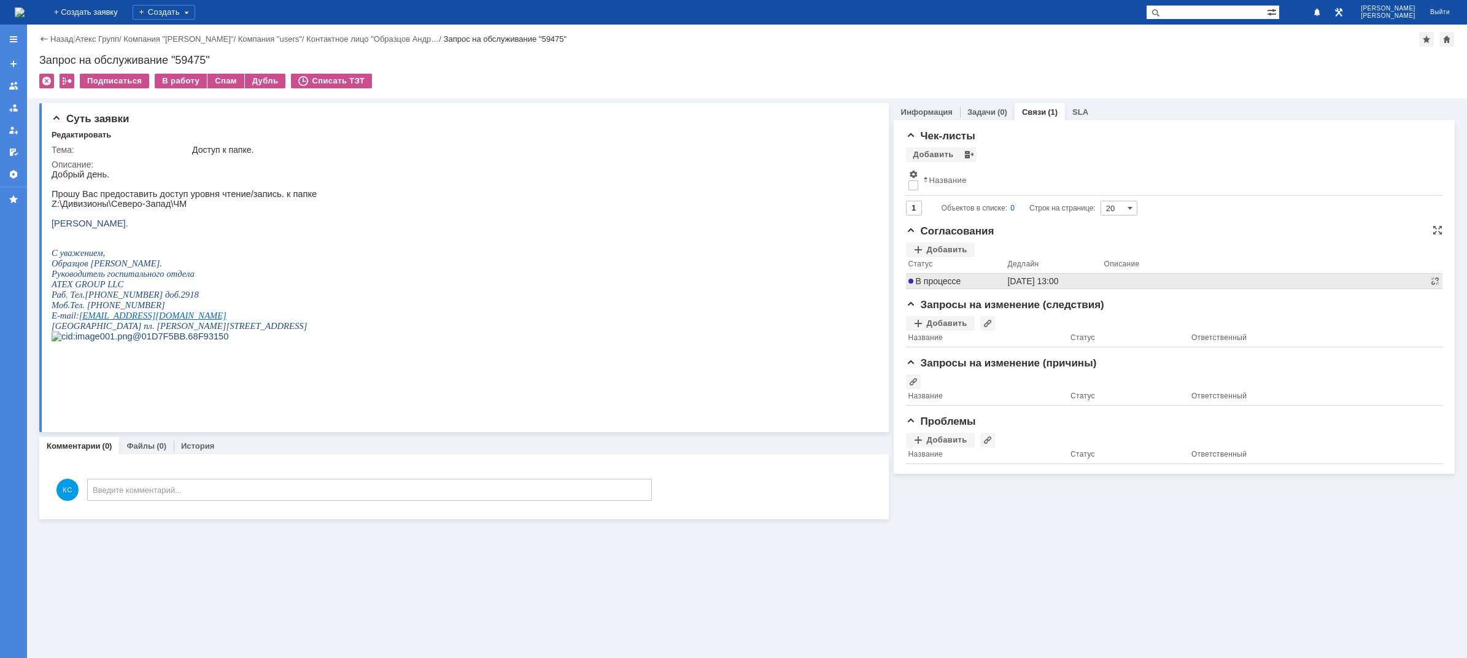
click at [952, 280] on td "В процессе" at bounding box center [955, 281] width 99 height 15
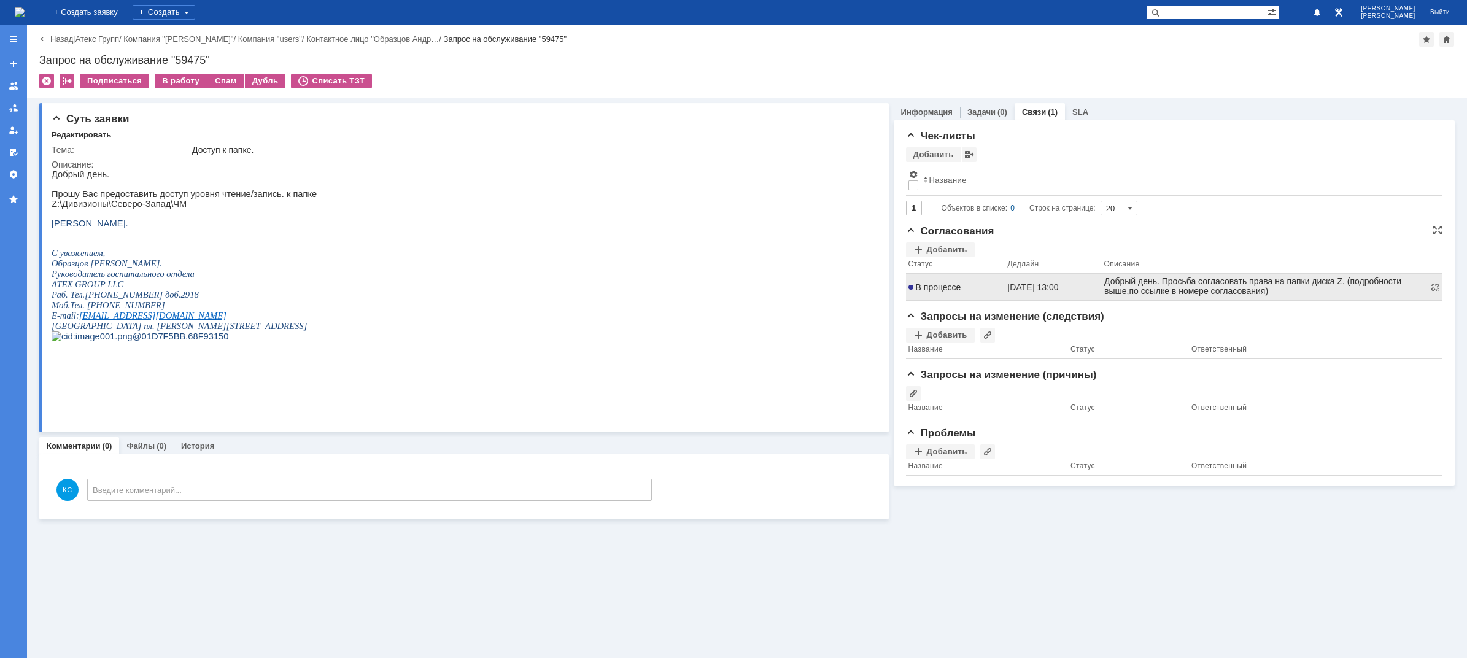
click at [946, 287] on span "В процессе" at bounding box center [934, 287] width 53 height 10
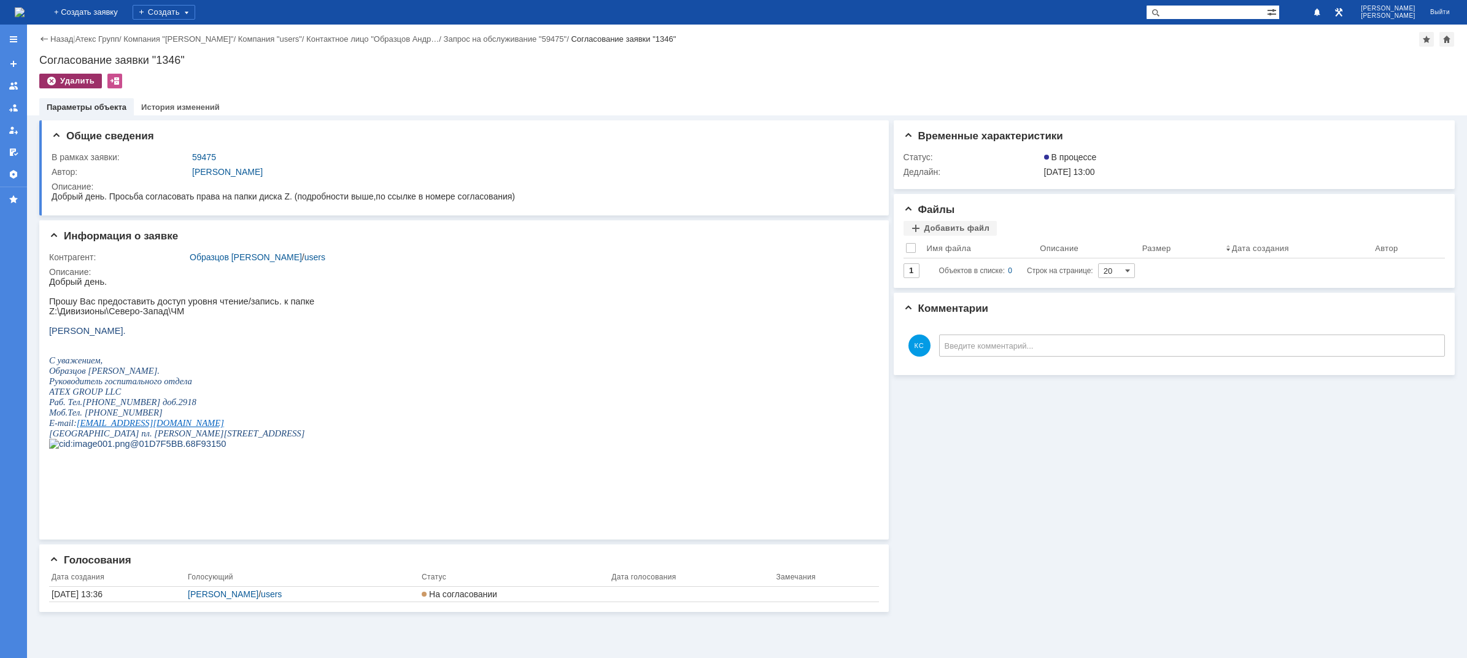
click at [83, 80] on div "Удалить" at bounding box center [70, 81] width 63 height 15
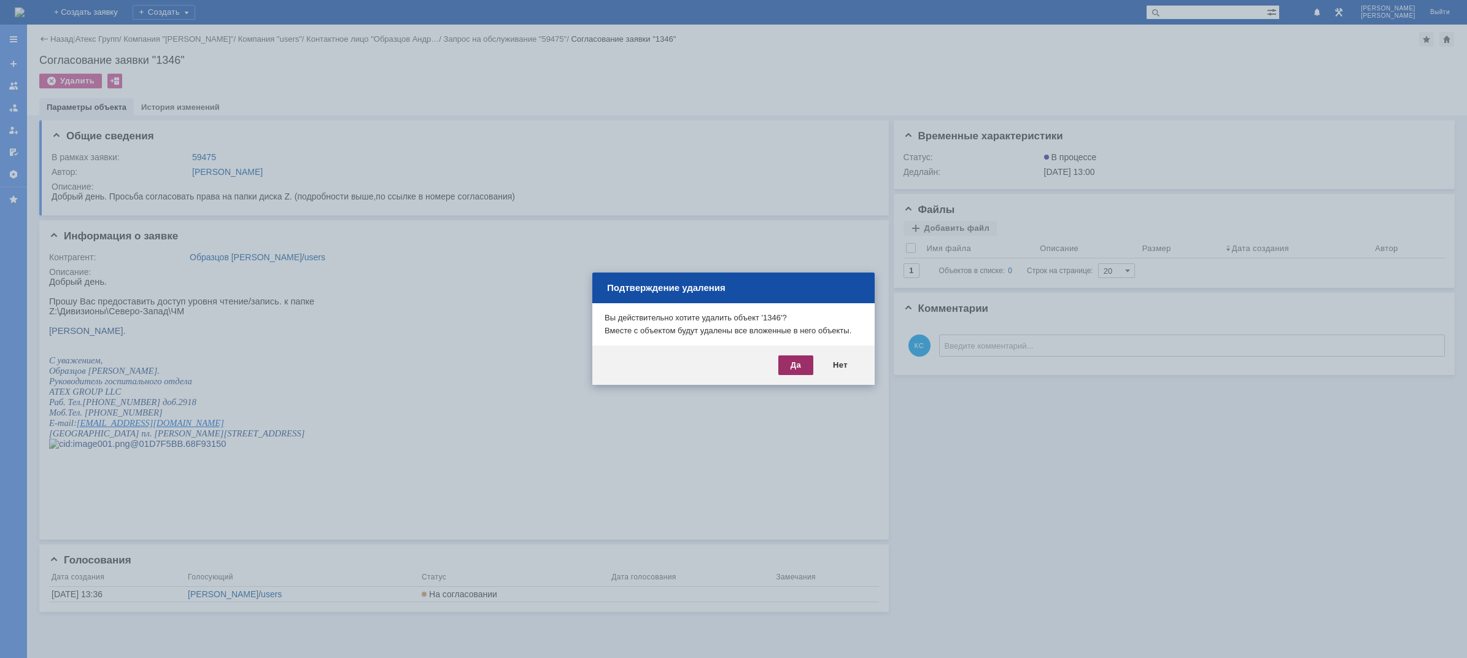
click at [780, 370] on div "Да" at bounding box center [795, 365] width 35 height 20
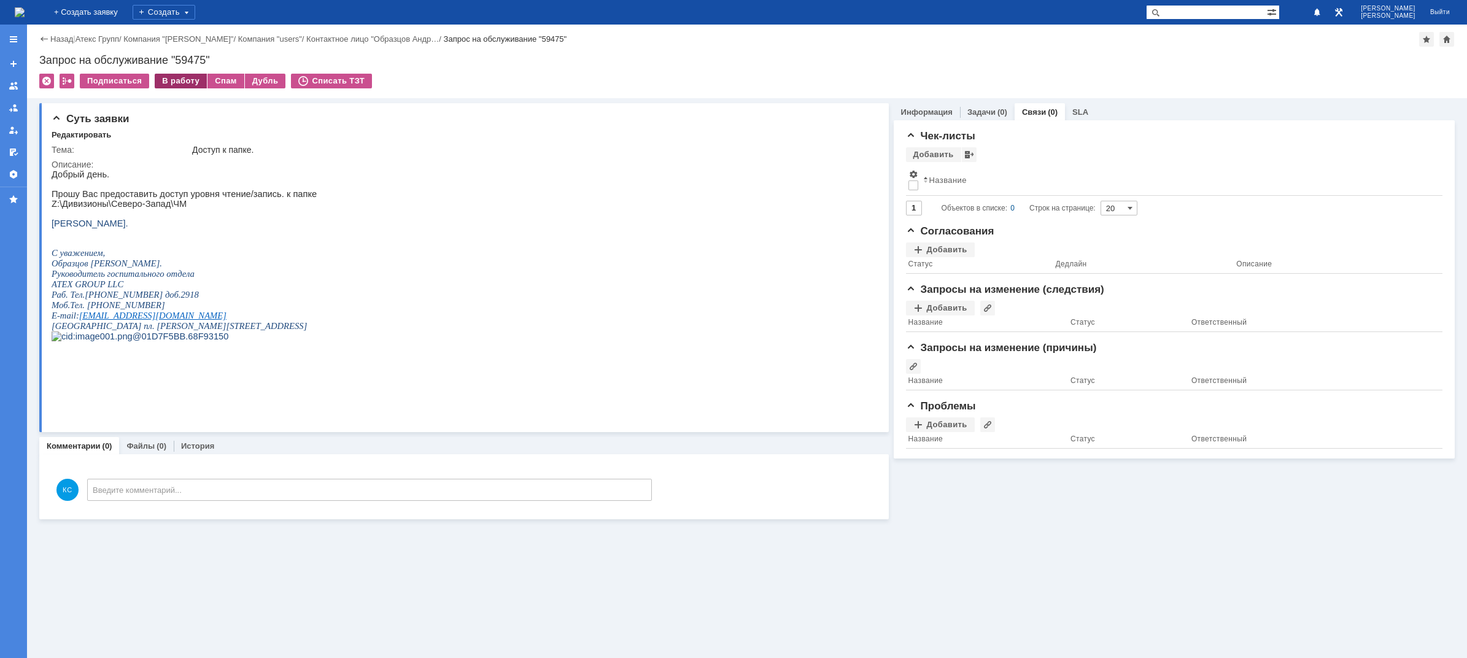
click at [178, 83] on div "В работу" at bounding box center [181, 81] width 52 height 15
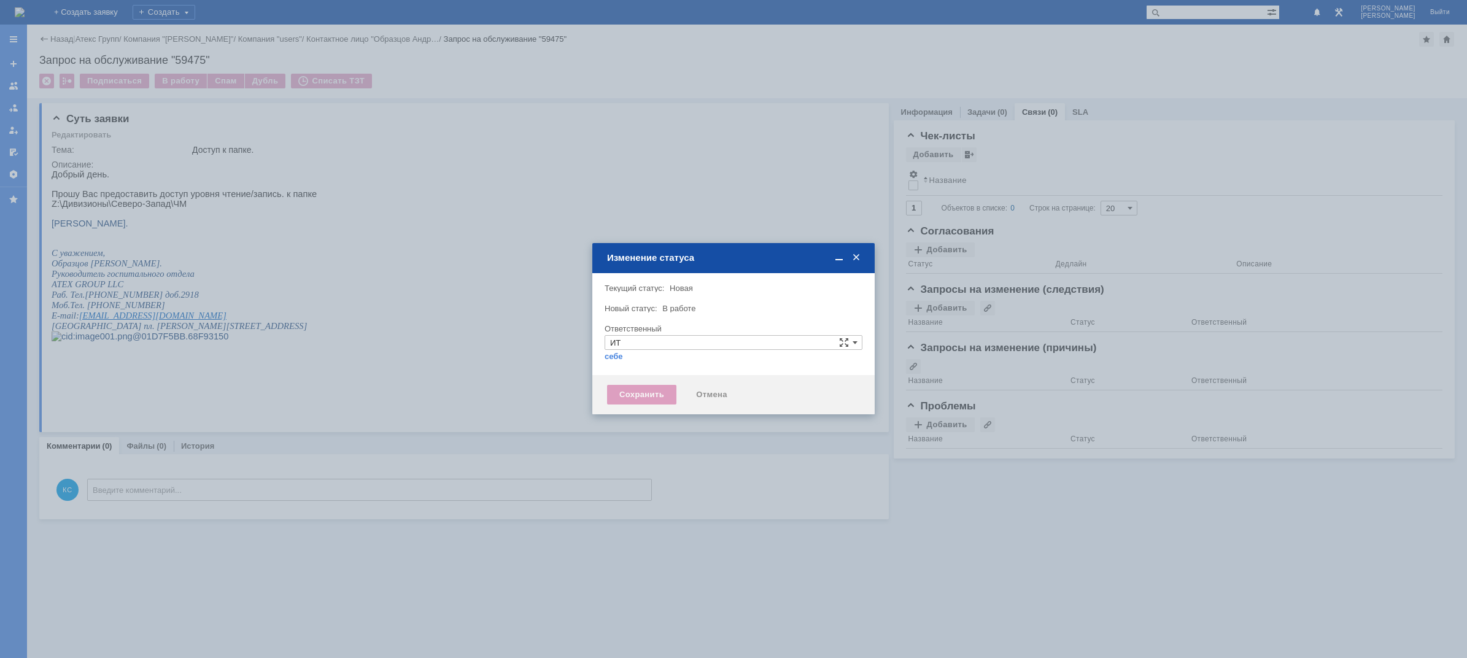
type input "[PERSON_NAME]"
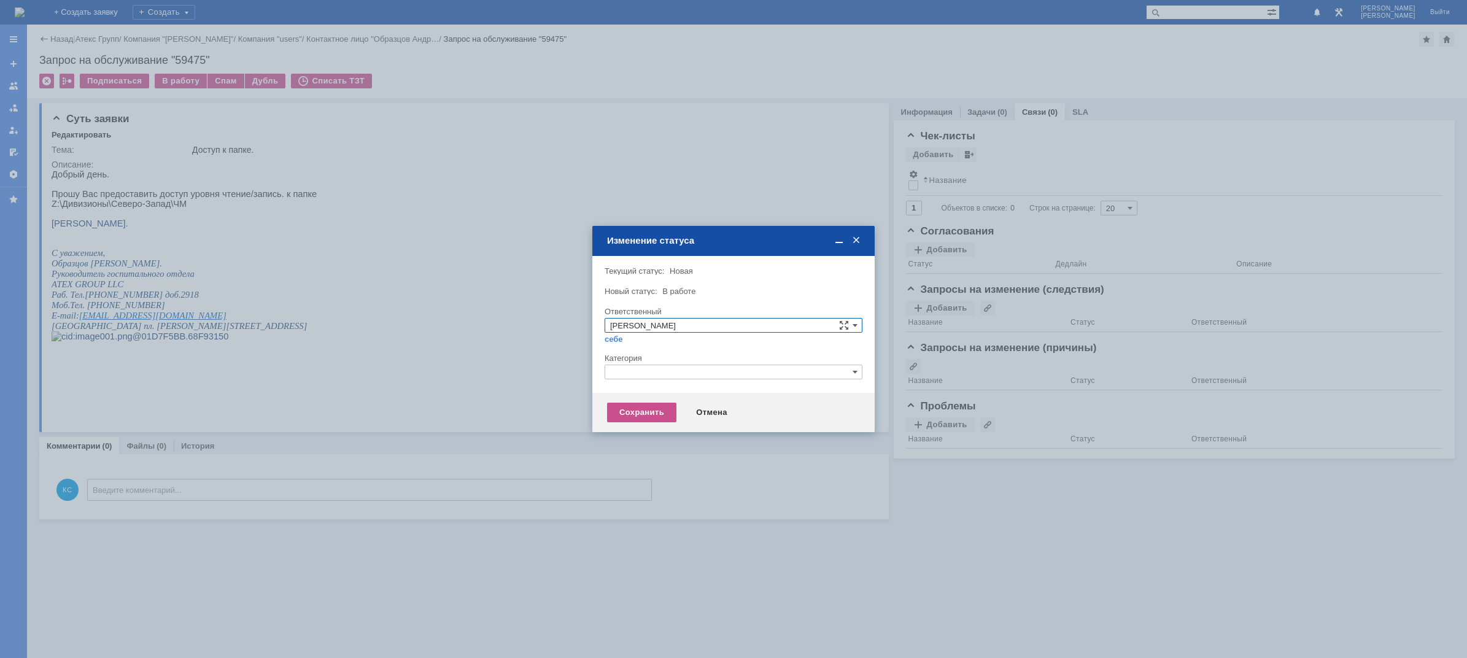
click at [630, 366] on input "text" at bounding box center [733, 371] width 258 height 15
click at [644, 428] on span "Назначение доступа (файловые ресурсы)" at bounding box center [733, 430] width 247 height 10
type input "Назначение доступа (файловые ресурсы)"
click at [639, 420] on div "Сохранить" at bounding box center [641, 413] width 69 height 20
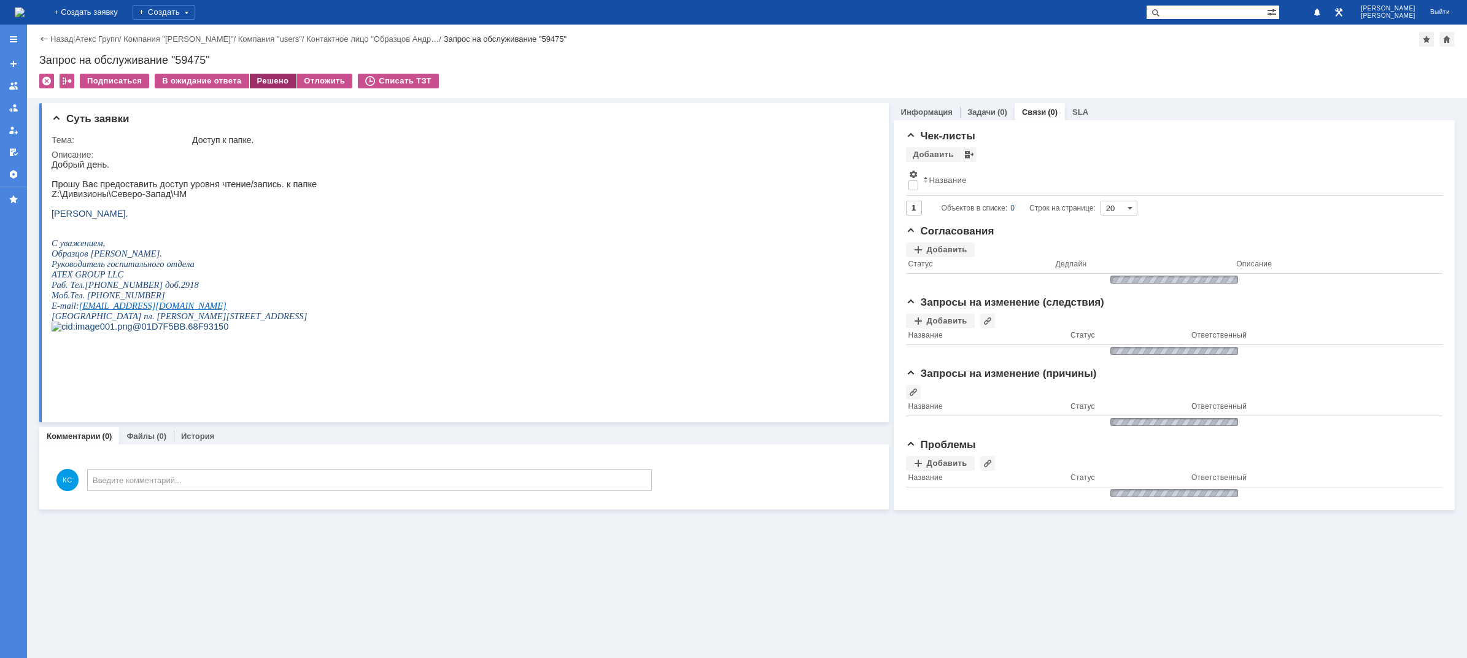
click at [256, 79] on div "Решено" at bounding box center [273, 81] width 47 height 15
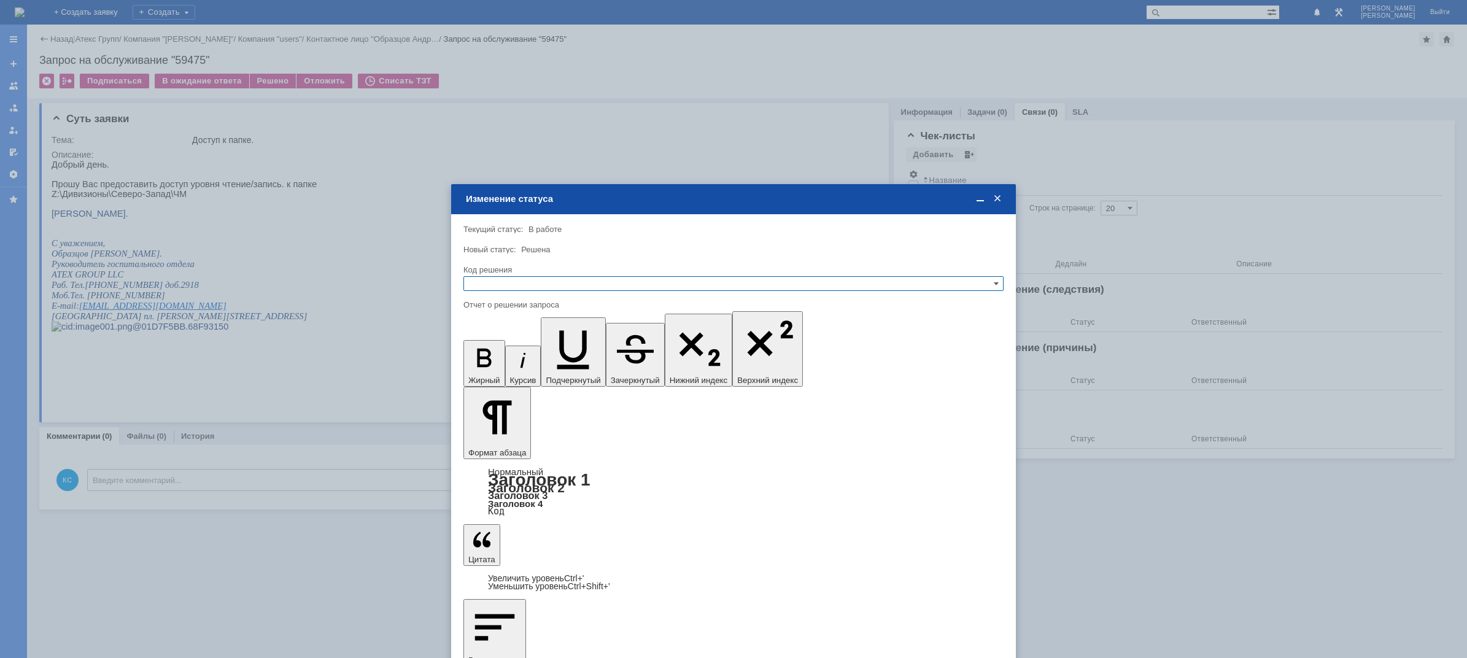
click at [481, 285] on input "text" at bounding box center [733, 283] width 540 height 15
click at [492, 330] on span "Отклонено" at bounding box center [733, 329] width 529 height 10
type input "Отклонено"
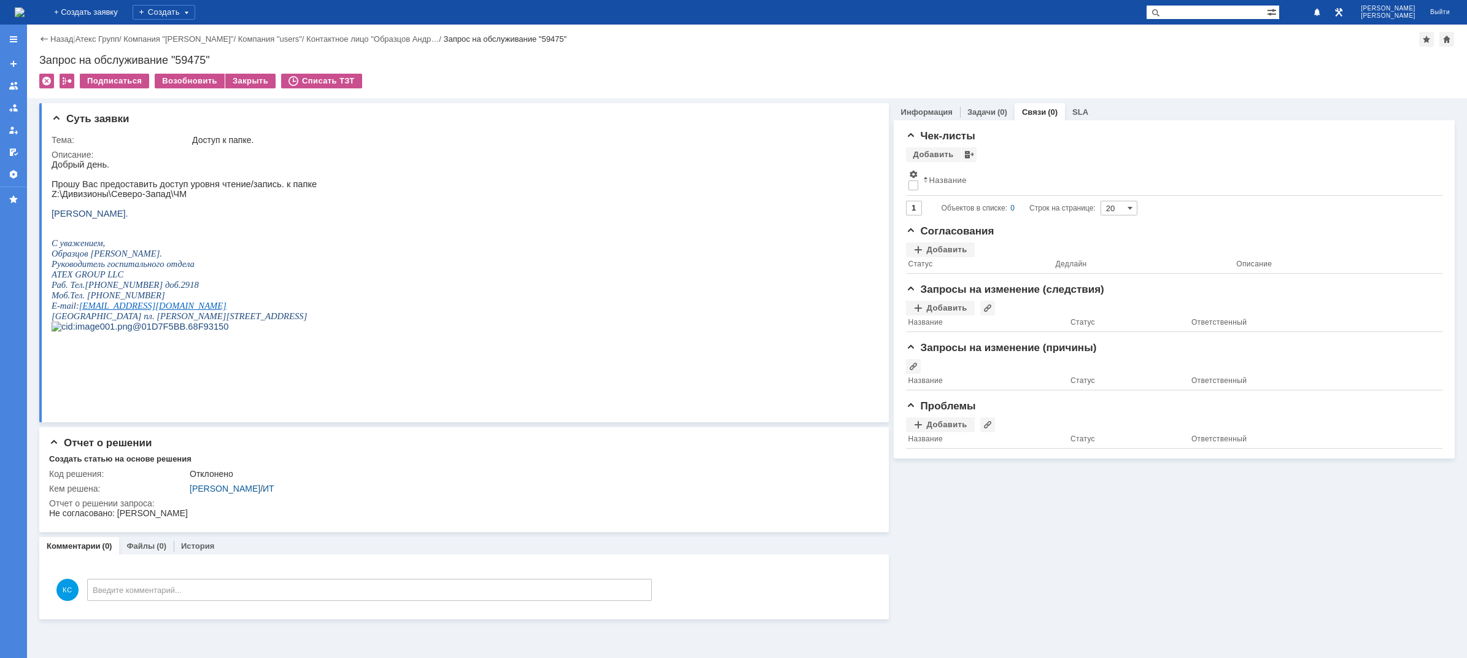
click at [25, 11] on img at bounding box center [20, 12] width 10 height 10
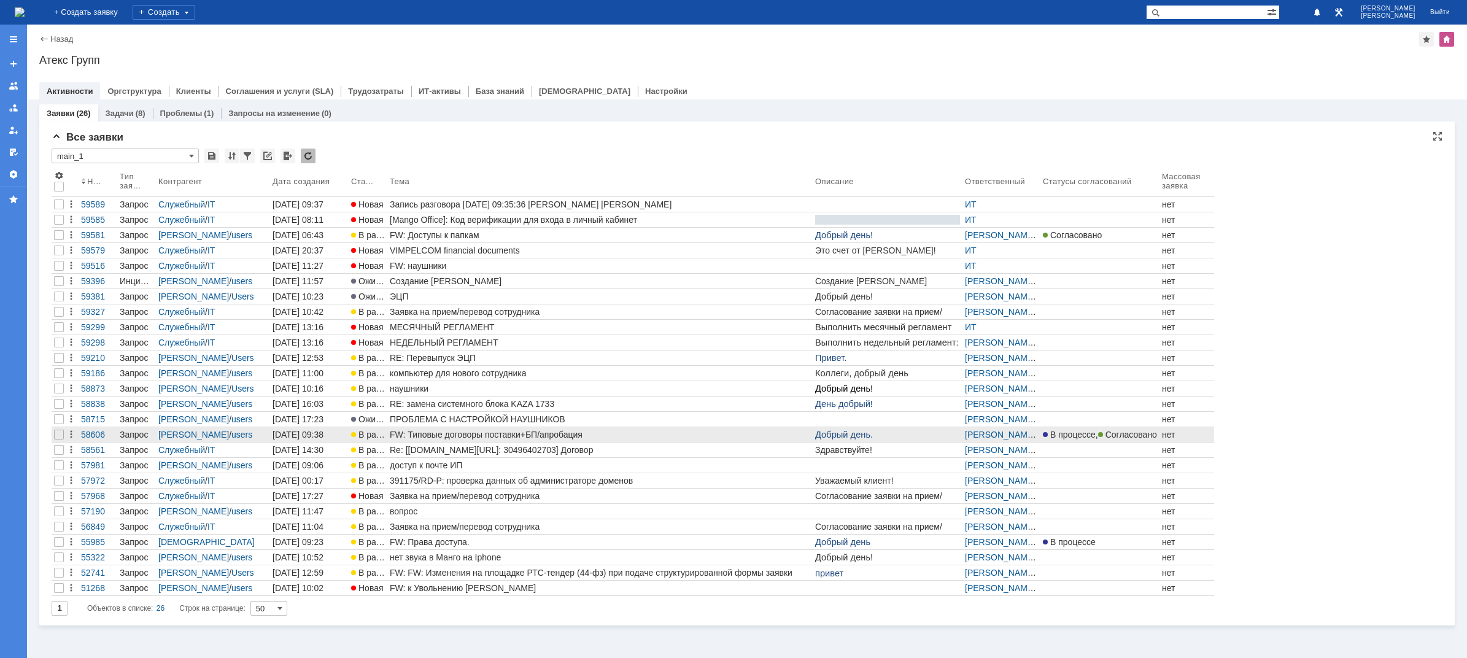
click at [418, 434] on div "FW: Типовые договоры поставки+БП/апробация" at bounding box center [600, 435] width 420 height 10
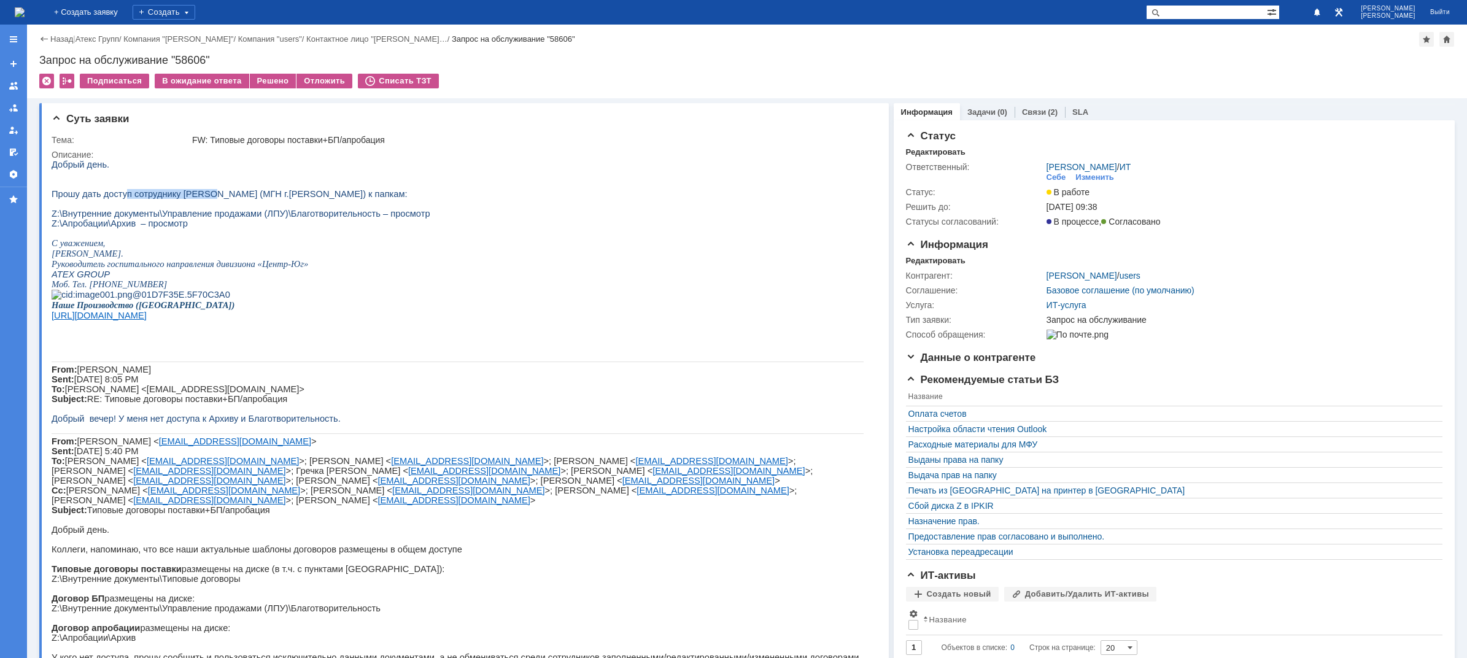
drag, startPoint x: 164, startPoint y: 199, endPoint x: 208, endPoint y: 209, distance: 45.1
click at [202, 199] on span "Прошу дать доступ сотруднику [PERSON_NAME] (МГН г.[PERSON_NAME]) к папкам:" at bounding box center [230, 194] width 356 height 10
drag, startPoint x: 272, startPoint y: 226, endPoint x: 323, endPoint y: 223, distance: 51.0
click at [323, 223] on div "Добрый день. Прошу дать доступ сотруднику Пономаревой Анне (МГН г.Владимир) к п…" at bounding box center [458, 492] width 812 height 665
click at [1047, 115] on div "(2)" at bounding box center [1052, 111] width 10 height 9
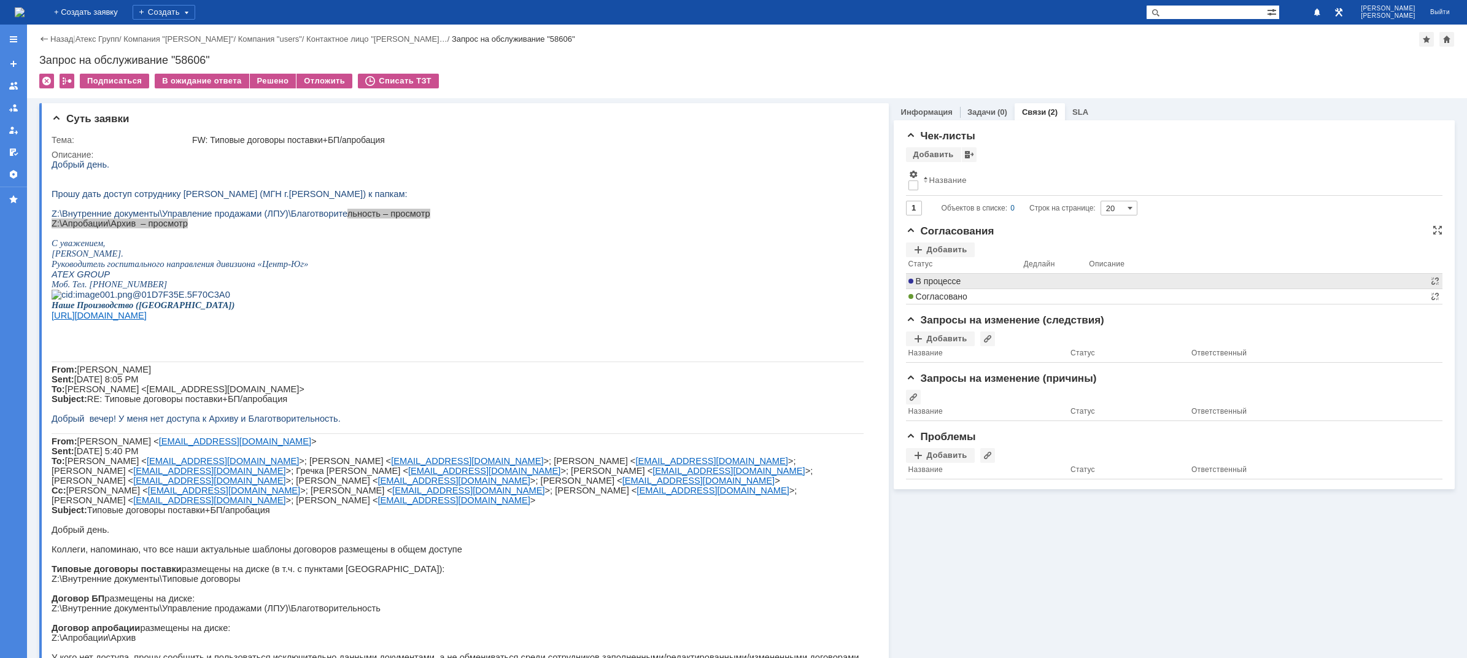
click at [941, 280] on span "В процессе" at bounding box center [934, 281] width 53 height 10
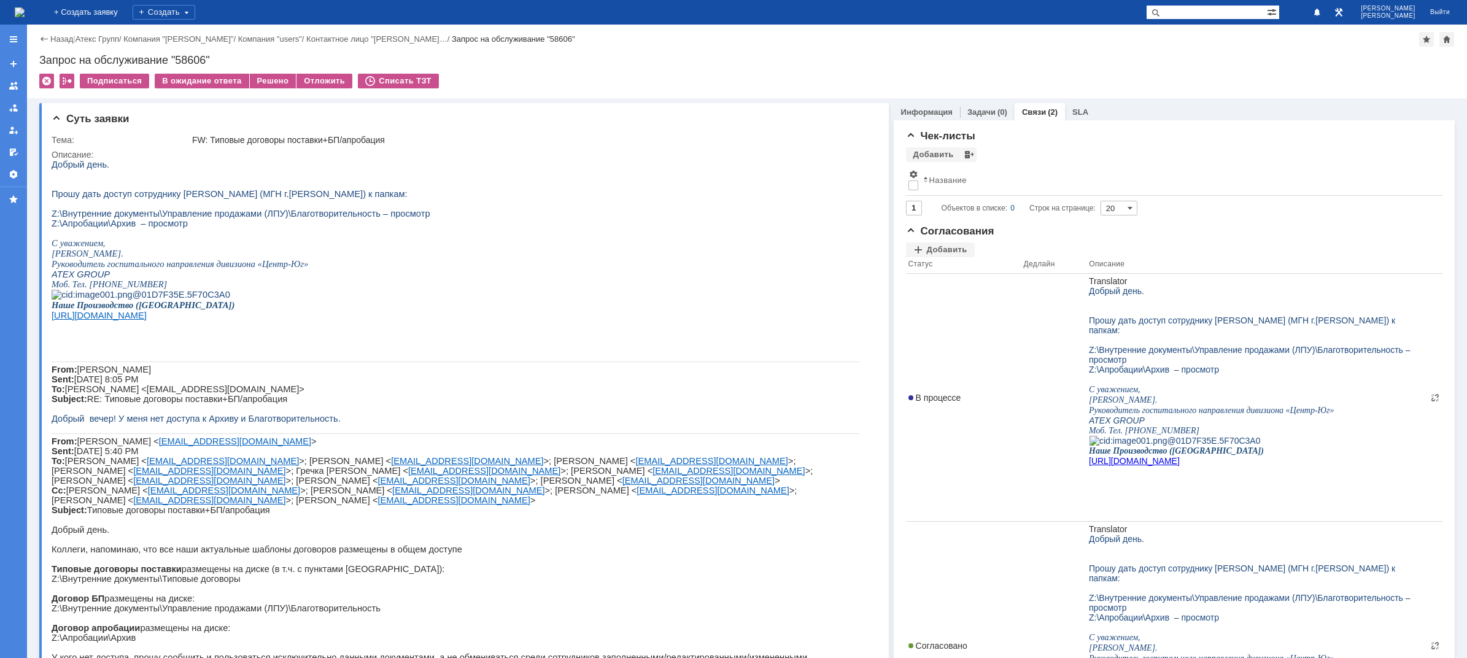
click at [25, 14] on img at bounding box center [20, 12] width 10 height 10
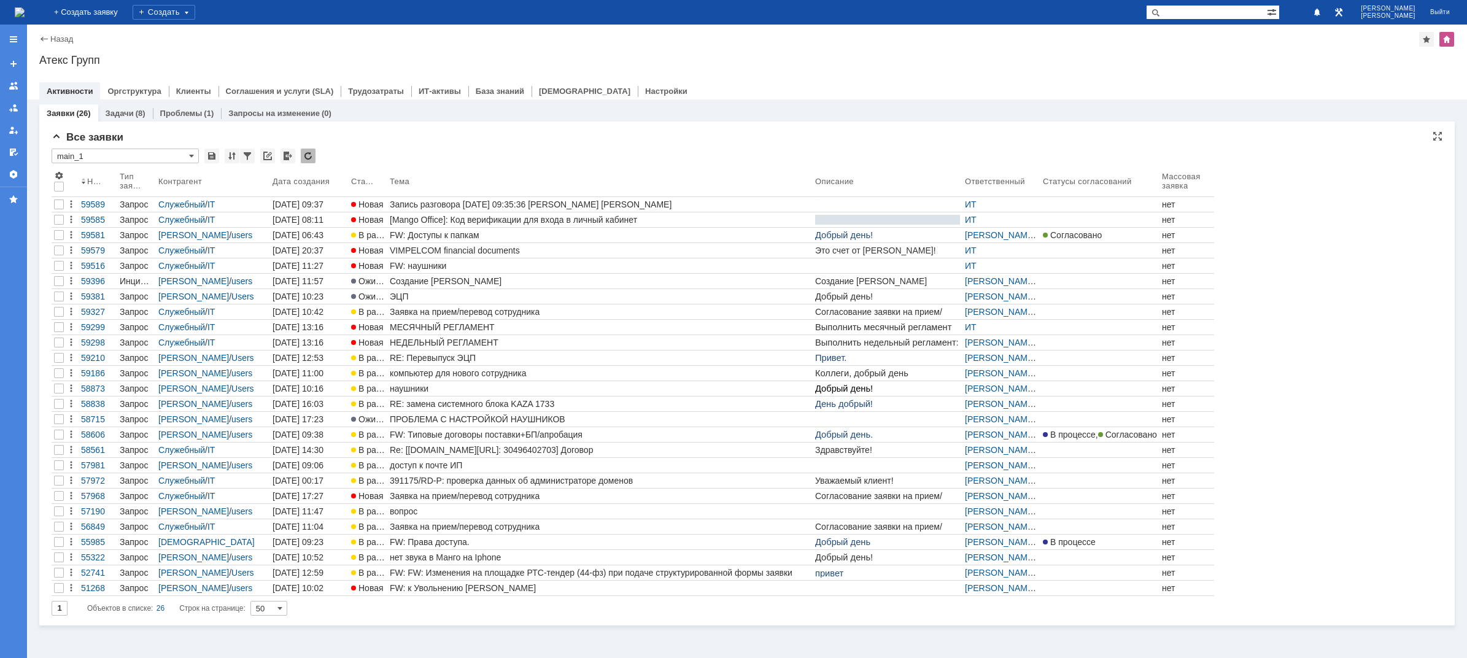
drag, startPoint x: 476, startPoint y: 362, endPoint x: 552, endPoint y: 139, distance: 236.0
click at [552, 139] on div "Все заявки" at bounding box center [747, 137] width 1390 height 12
click at [1273, 630] on link "59590" at bounding box center [1277, 627] width 24 height 10
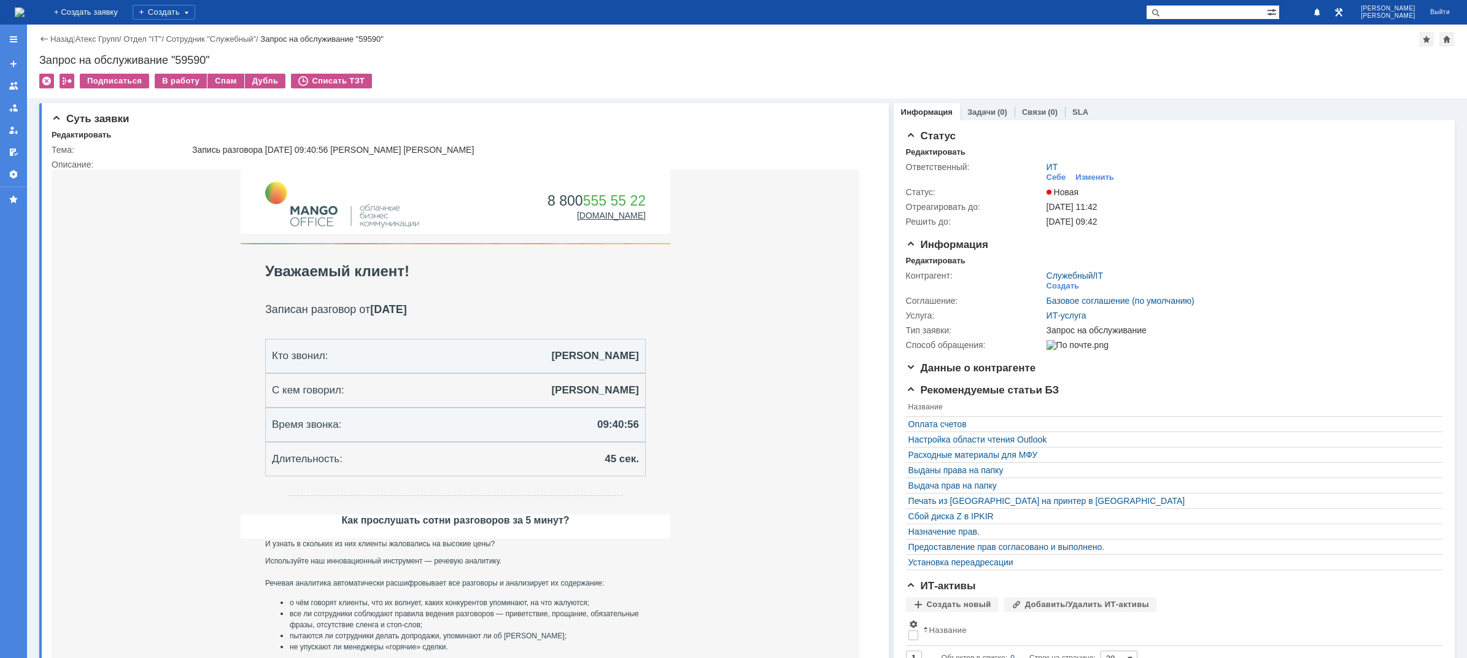
click at [25, 13] on img at bounding box center [20, 12] width 10 height 10
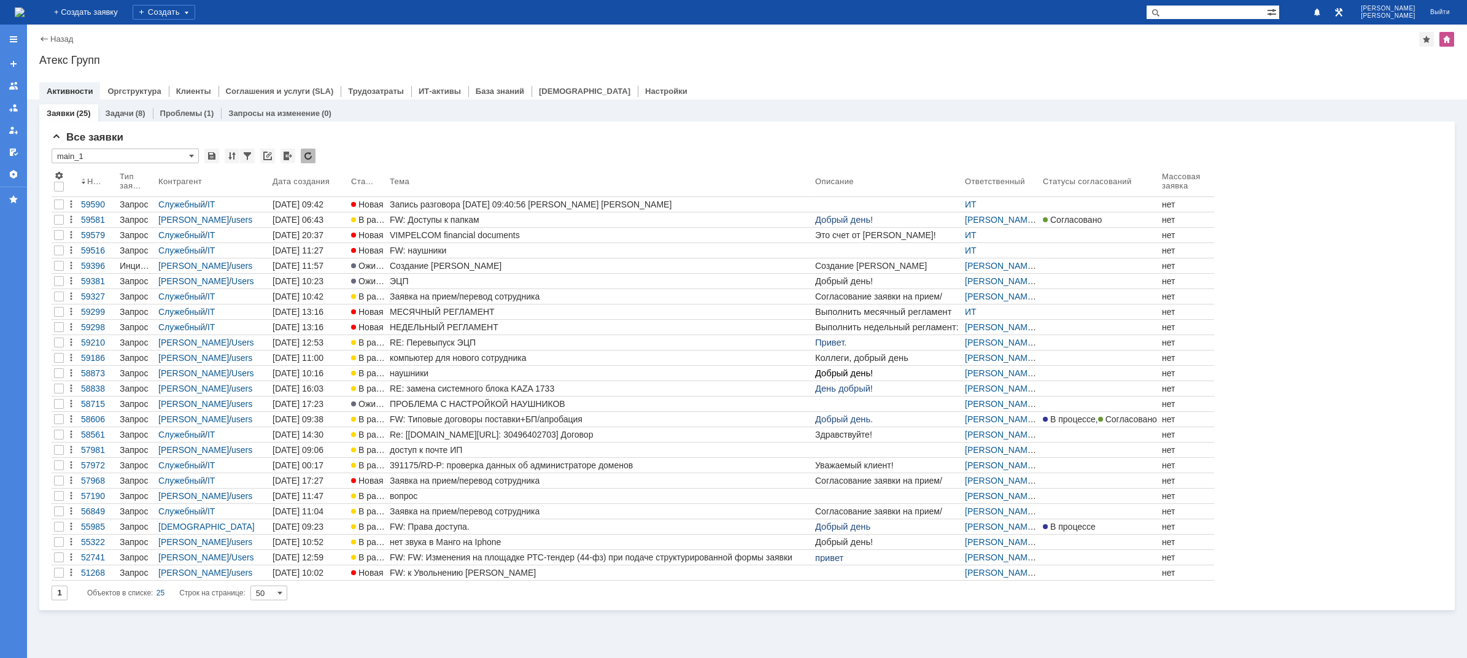
click at [25, 7] on img at bounding box center [20, 12] width 10 height 10
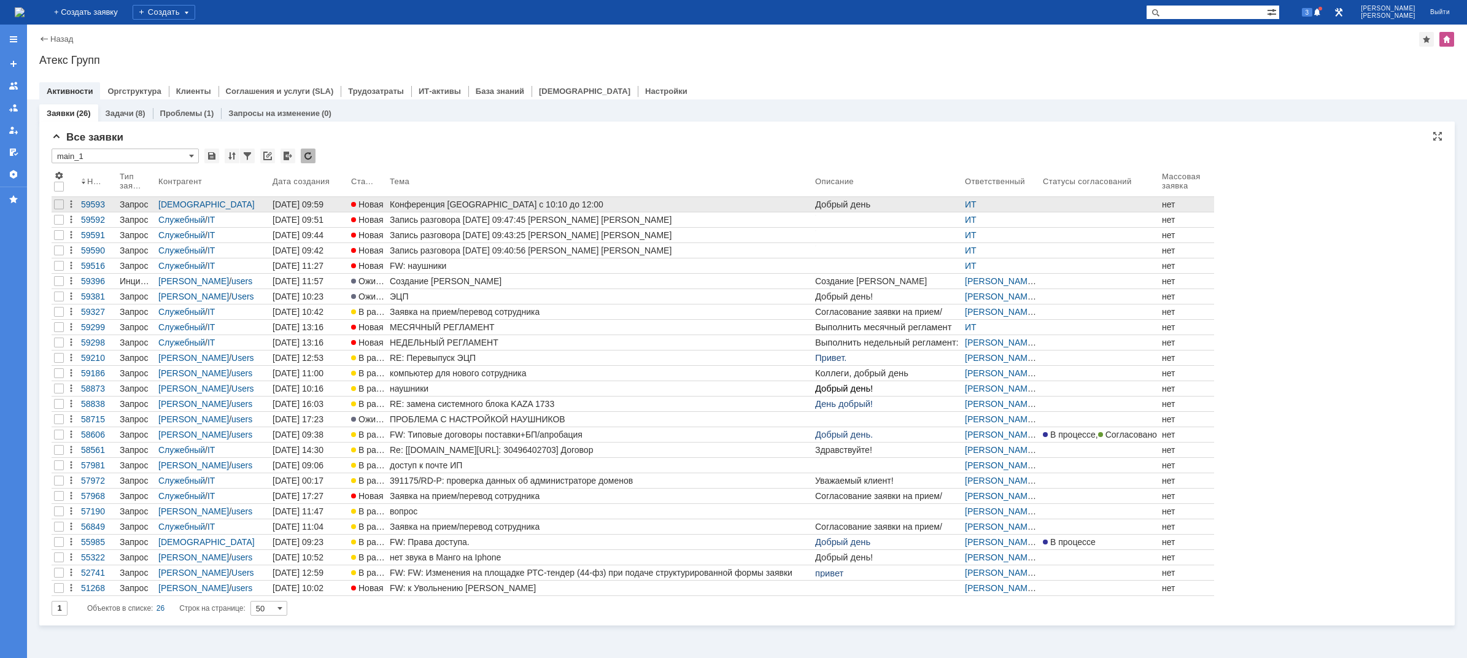
click at [495, 202] on div "Конференция [GEOGRAPHIC_DATA] с 10:10 до 12:00" at bounding box center [600, 204] width 420 height 10
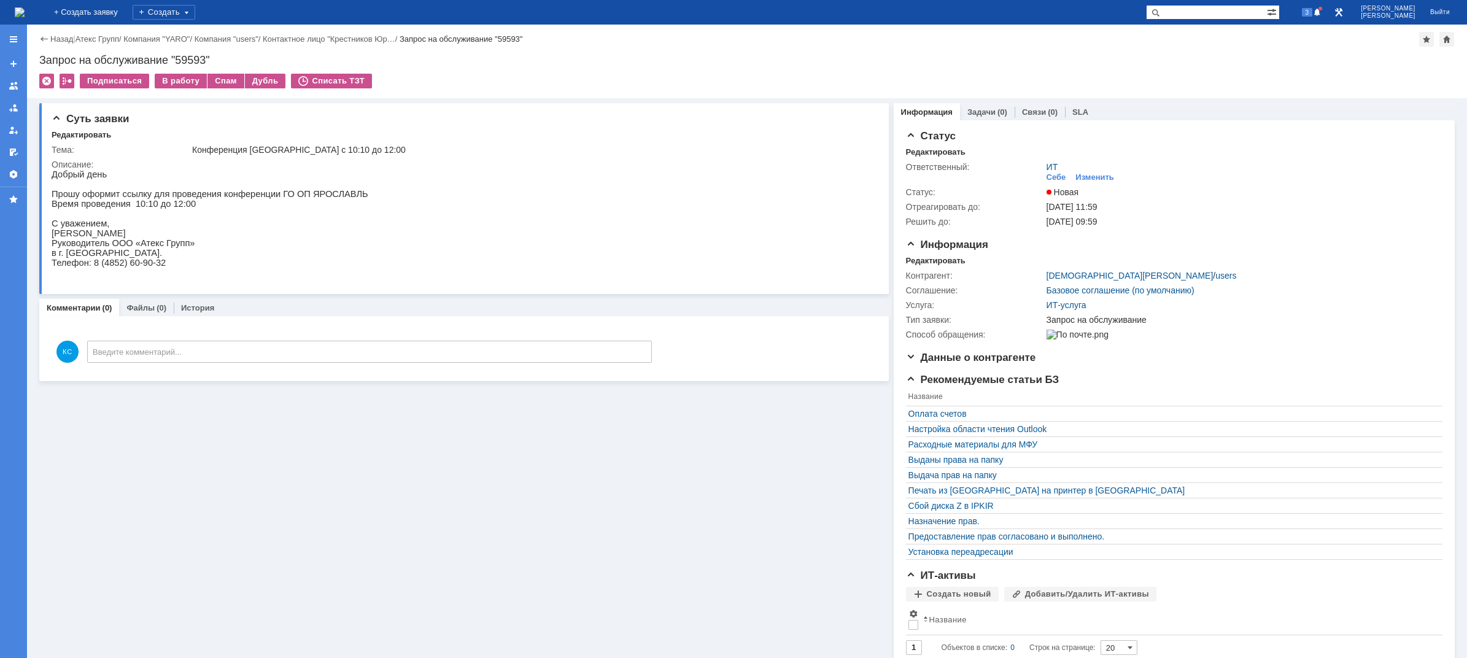
click at [190, 88] on td "В работу" at bounding box center [181, 82] width 53 height 16
click at [189, 85] on div "В работу" at bounding box center [181, 81] width 52 height 15
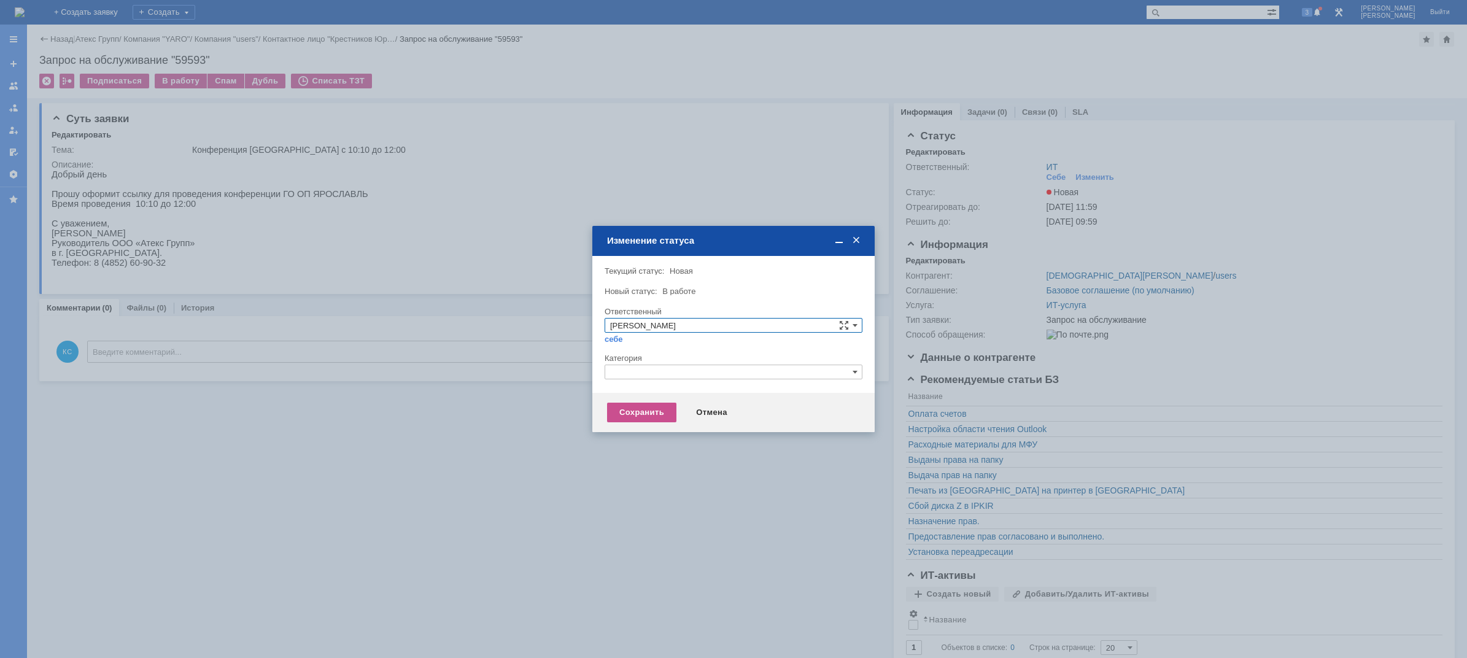
click at [645, 375] on input "text" at bounding box center [733, 371] width 258 height 15
drag, startPoint x: 647, startPoint y: 374, endPoint x: 598, endPoint y: 363, distance: 50.3
click at [598, 363] on div "Внимание! Текущий статус: Новая Новая Новый статус: В работе В работе Ответстве…" at bounding box center [733, 324] width 282 height 137
click at [647, 426] on span "Прочее" at bounding box center [733, 430] width 247 height 10
type input "Прочее"
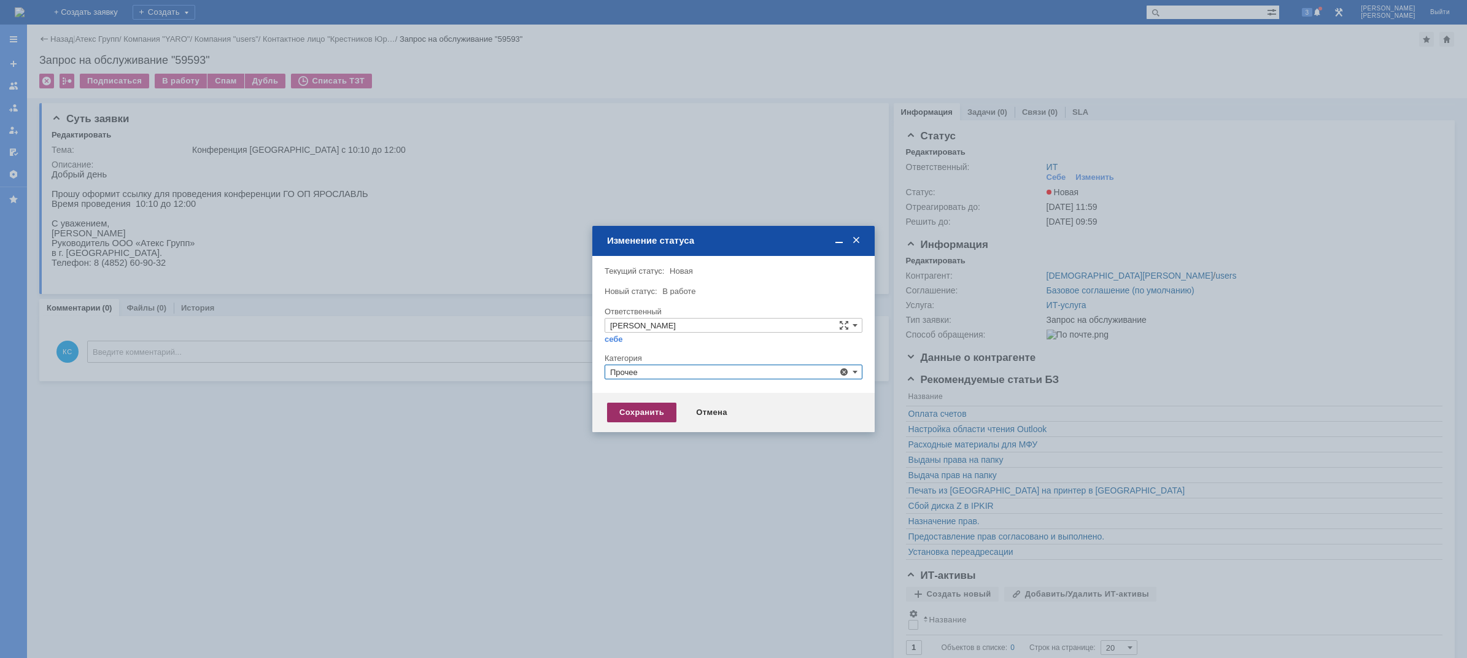
click at [636, 416] on div "Сохранить" at bounding box center [641, 413] width 69 height 20
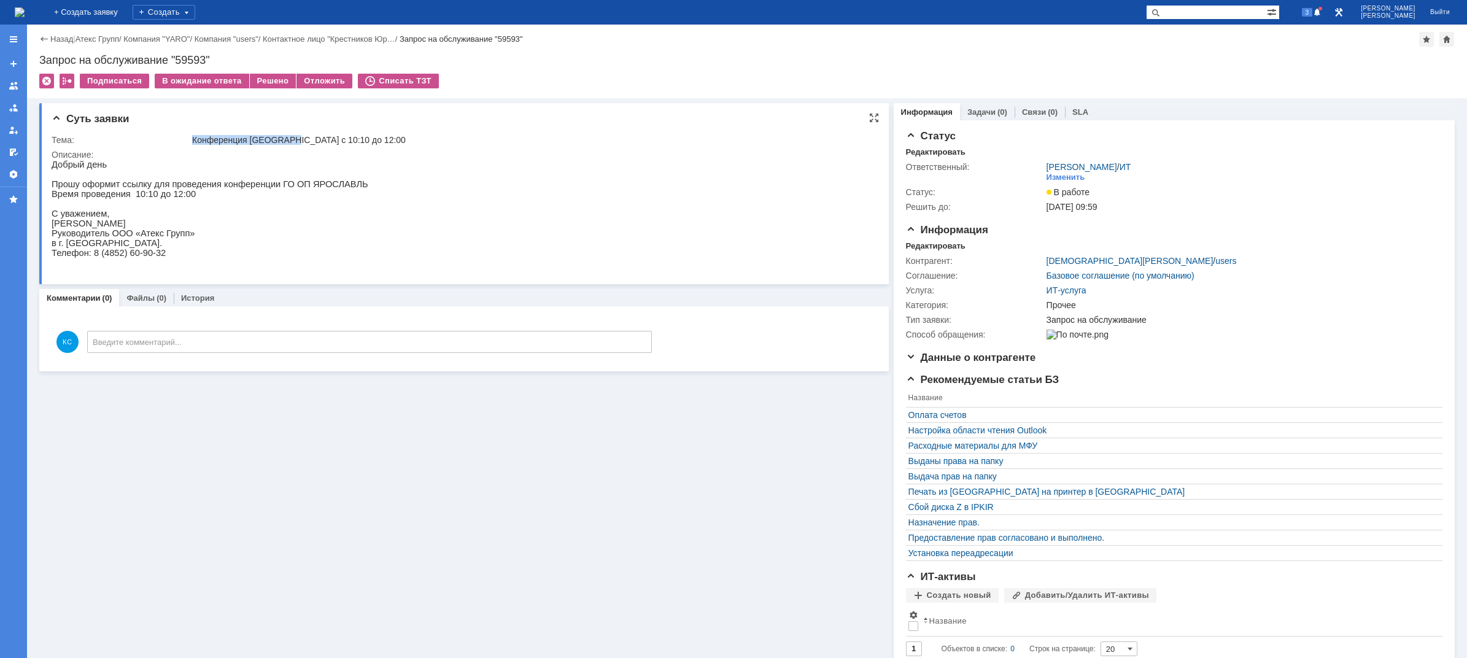
drag, startPoint x: 292, startPoint y: 138, endPoint x: 191, endPoint y: 137, distance: 101.2
click at [191, 137] on td "Конференция [GEOGRAPHIC_DATA] с 10:10 до 12:00" at bounding box center [530, 140] width 681 height 15
copy div "Конференция Ярославль"
click at [264, 73] on div "Назад | Атекс Групп / Компания "YARO" / Компания "users" / Контактное лицо "Кре…" at bounding box center [747, 62] width 1440 height 74
click at [264, 75] on div "Решено" at bounding box center [273, 81] width 47 height 15
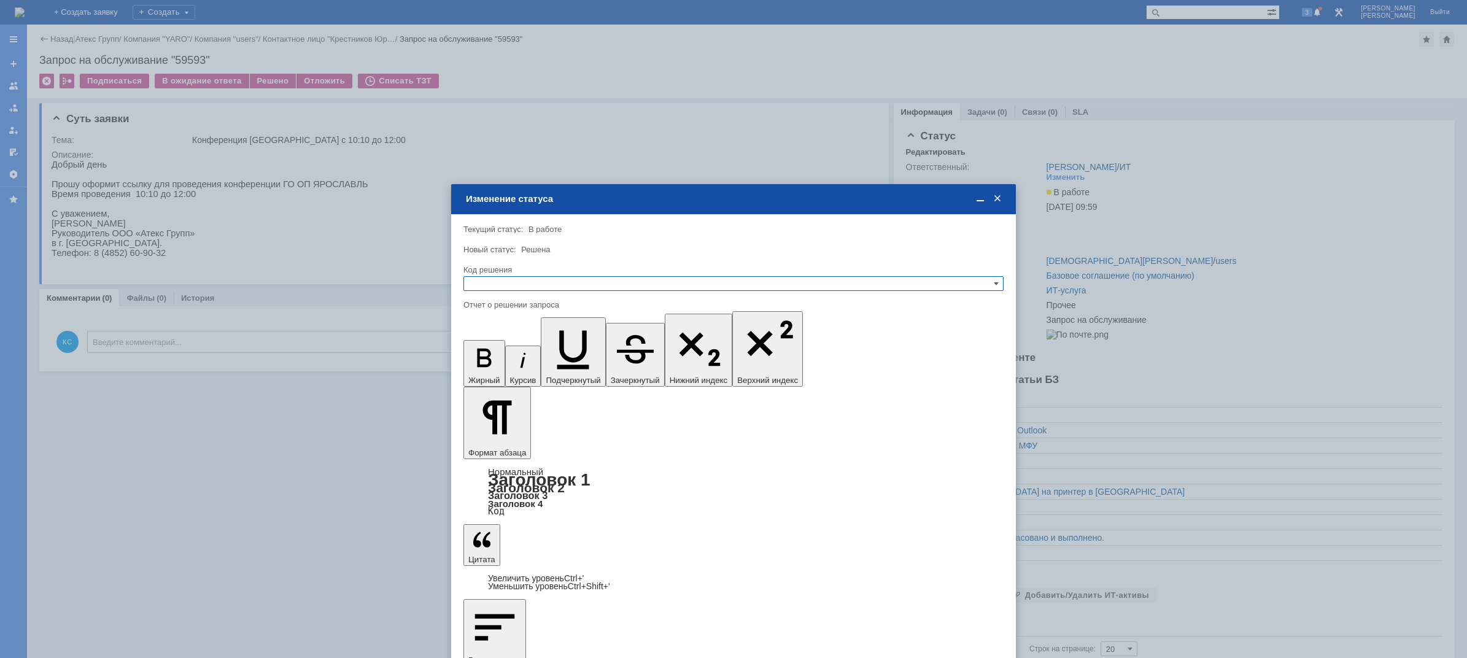
click at [484, 282] on input "text" at bounding box center [733, 283] width 540 height 15
click at [503, 341] on span "Решено" at bounding box center [733, 343] width 529 height 10
type input "Решено"
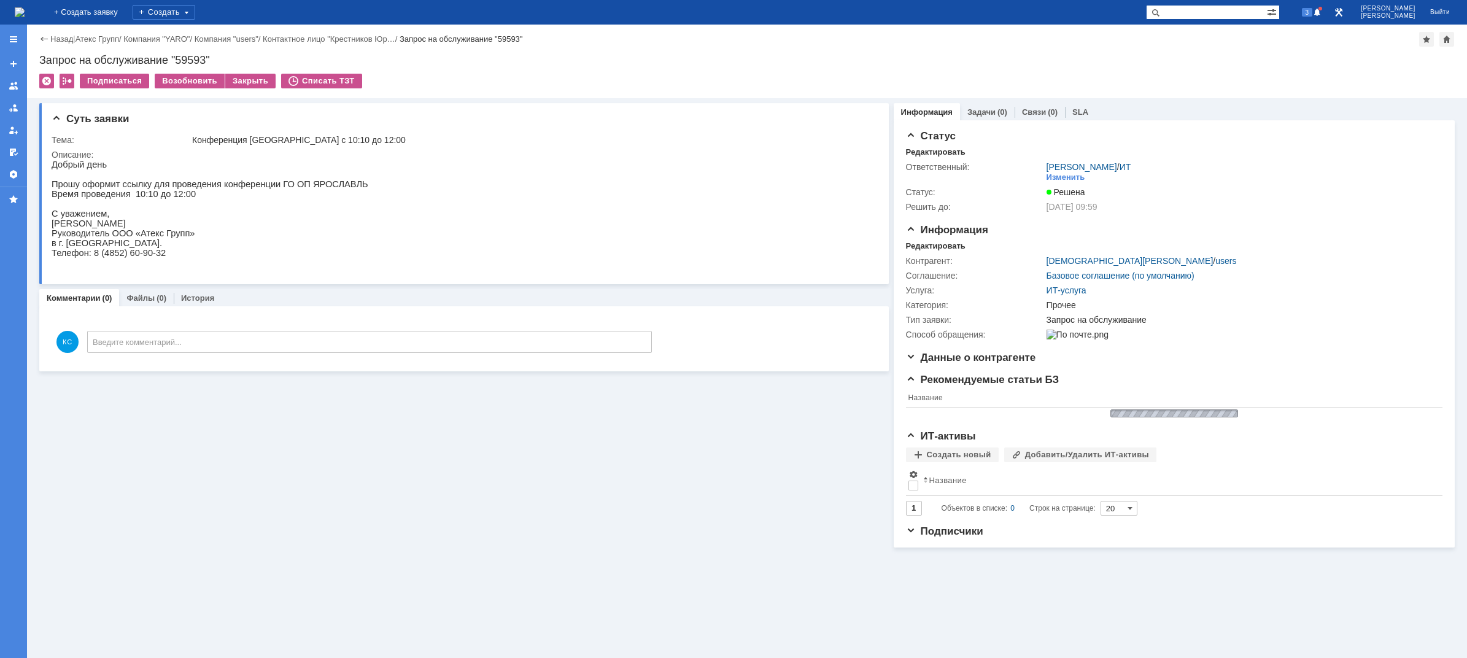
click at [25, 12] on img at bounding box center [20, 12] width 10 height 10
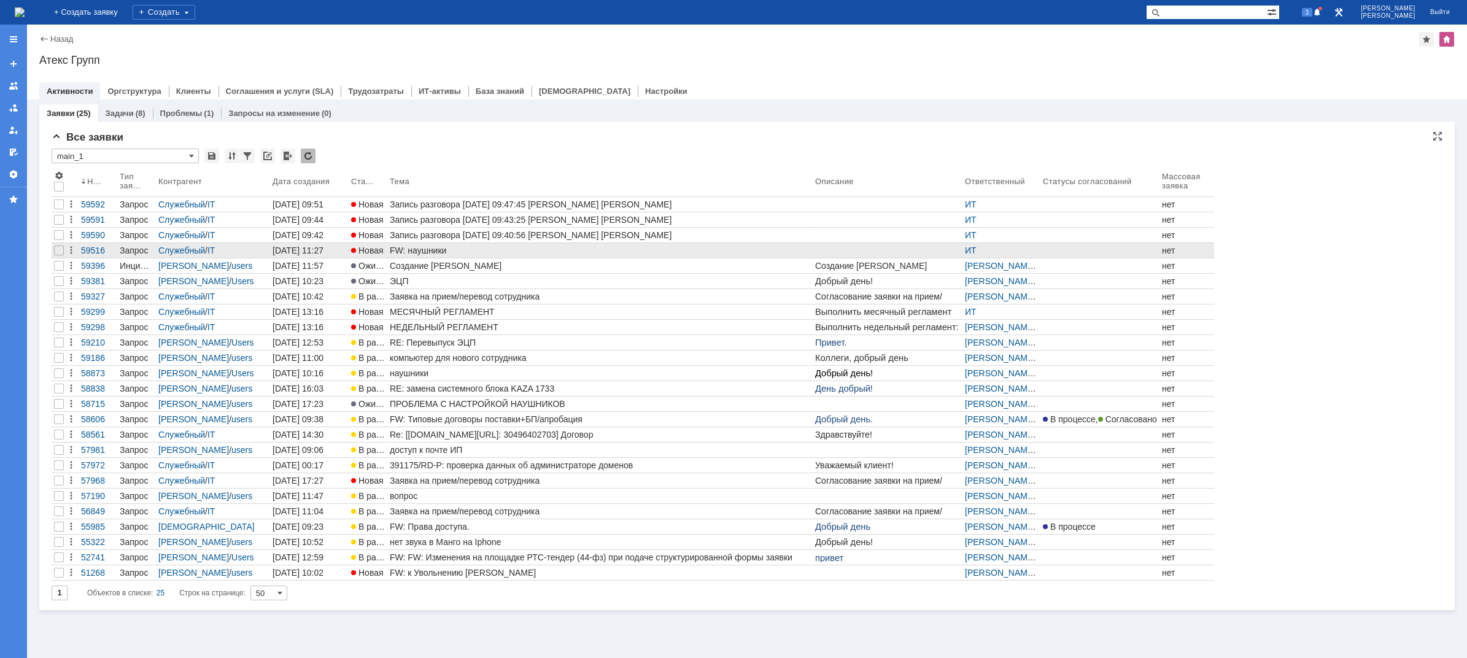
click at [431, 252] on div "FW: наушники" at bounding box center [600, 250] width 420 height 10
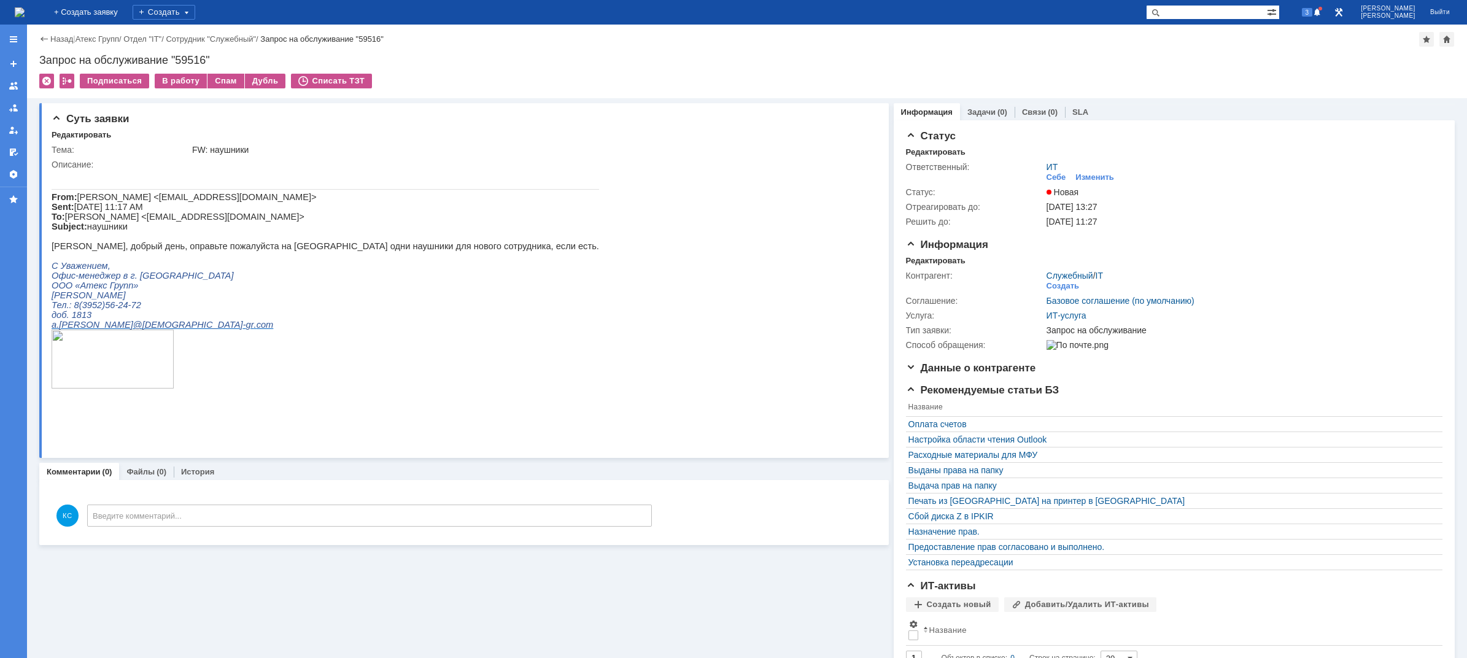
click at [25, 11] on img at bounding box center [20, 12] width 10 height 10
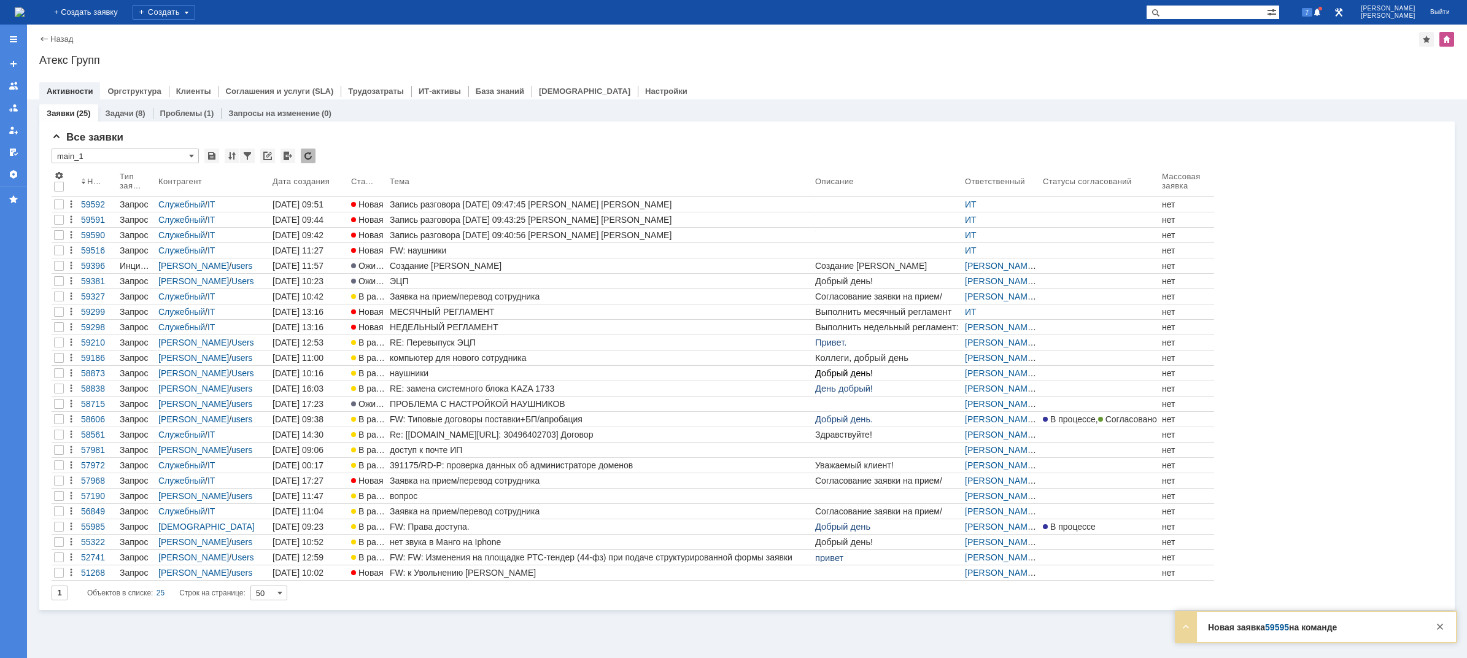
click at [25, 17] on img at bounding box center [20, 12] width 10 height 10
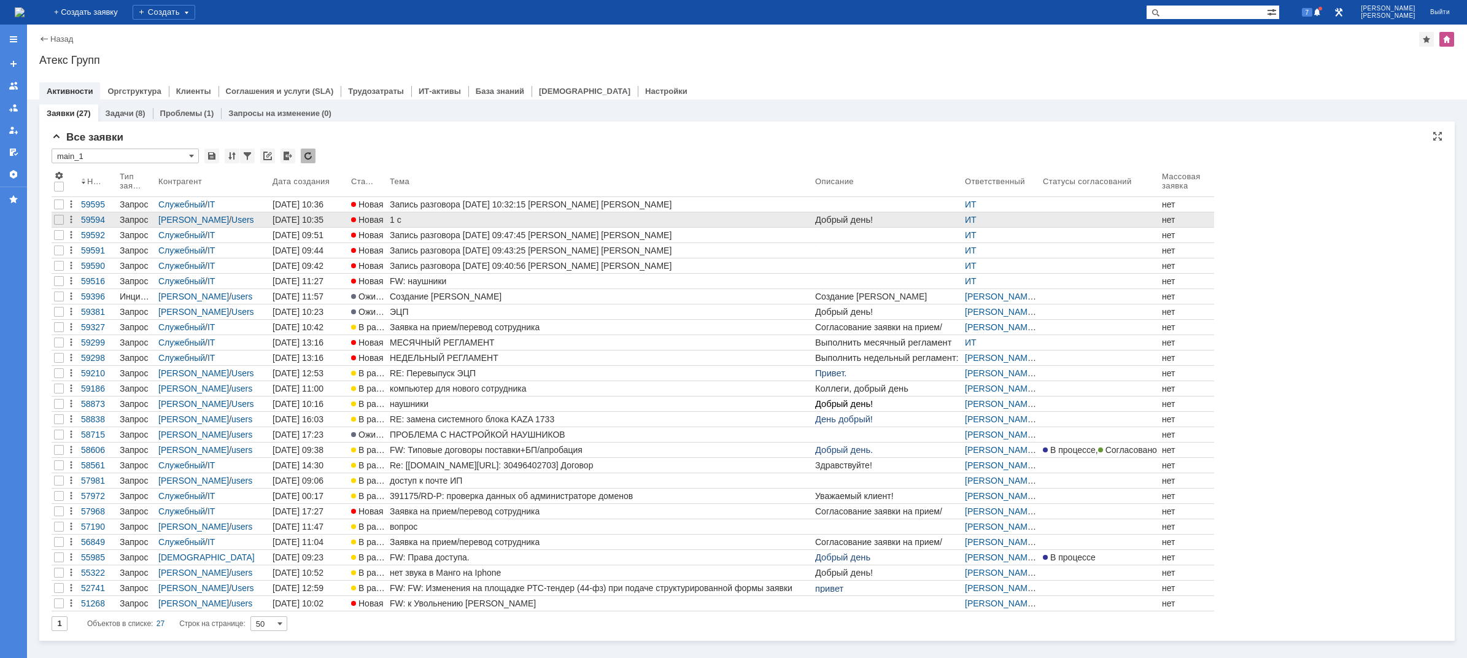
click at [403, 220] on div "1 с" at bounding box center [600, 220] width 420 height 10
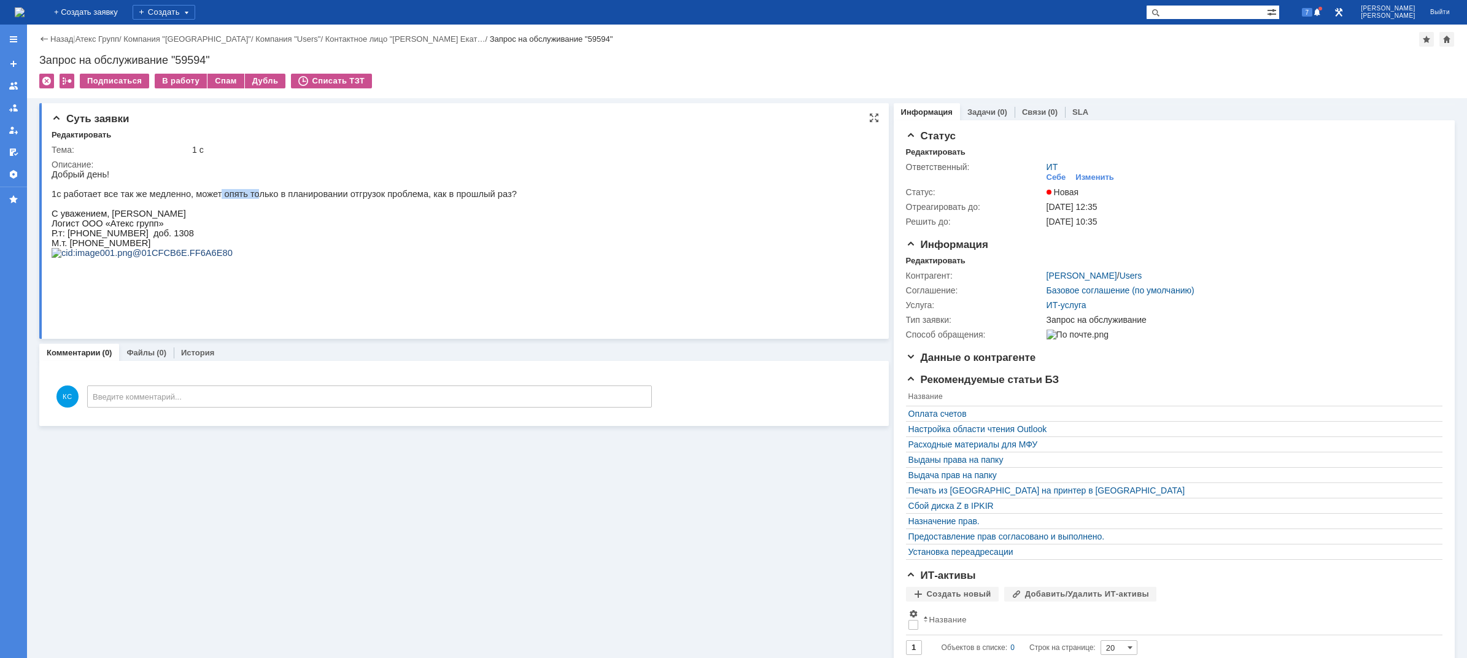
drag, startPoint x: 204, startPoint y: 196, endPoint x: 249, endPoint y: 193, distance: 44.9
click at [240, 193] on p "Добрый день! 1с работает все так же медленно, может опять только в планировании…" at bounding box center [284, 183] width 465 height 29
drag, startPoint x: 265, startPoint y: 193, endPoint x: 313, endPoint y: 193, distance: 47.9
click at [287, 193] on p "Добрый день! 1с работает все так же медленно, может опять только в планировании…" at bounding box center [284, 183] width 465 height 29
drag, startPoint x: 315, startPoint y: 193, endPoint x: 408, endPoint y: 195, distance: 92.7
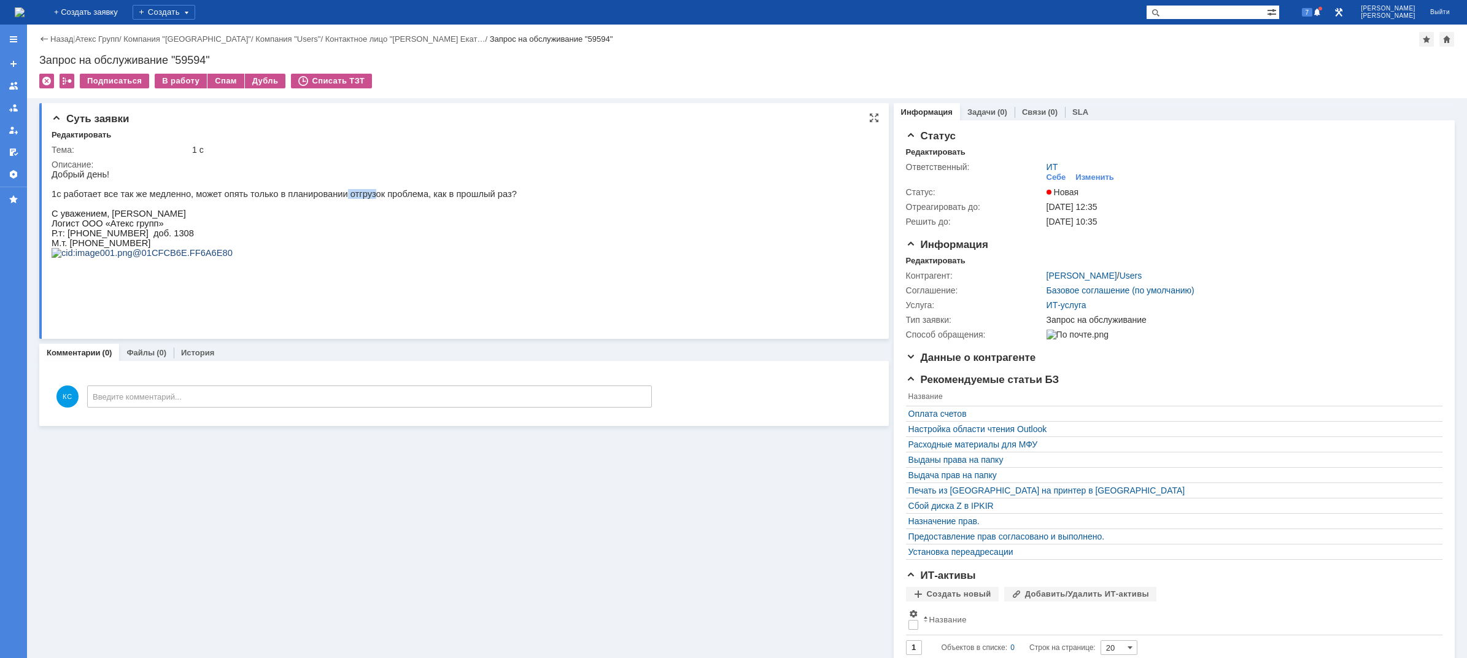
click at [362, 195] on p "Добрый день! 1с работает все так же медленно, может опять только в планировании…" at bounding box center [284, 183] width 465 height 29
drag, startPoint x: 408, startPoint y: 195, endPoint x: 434, endPoint y: 198, distance: 25.9
click at [412, 196] on p "Добрый день! 1с работает все так же медленно, может опять только в планировании…" at bounding box center [284, 183] width 465 height 29
drag, startPoint x: 436, startPoint y: 198, endPoint x: 444, endPoint y: 198, distance: 8.6
click at [439, 198] on p "Добрый день! 1с работает все так же медленно, может опять только в планировании…" at bounding box center [284, 183] width 465 height 29
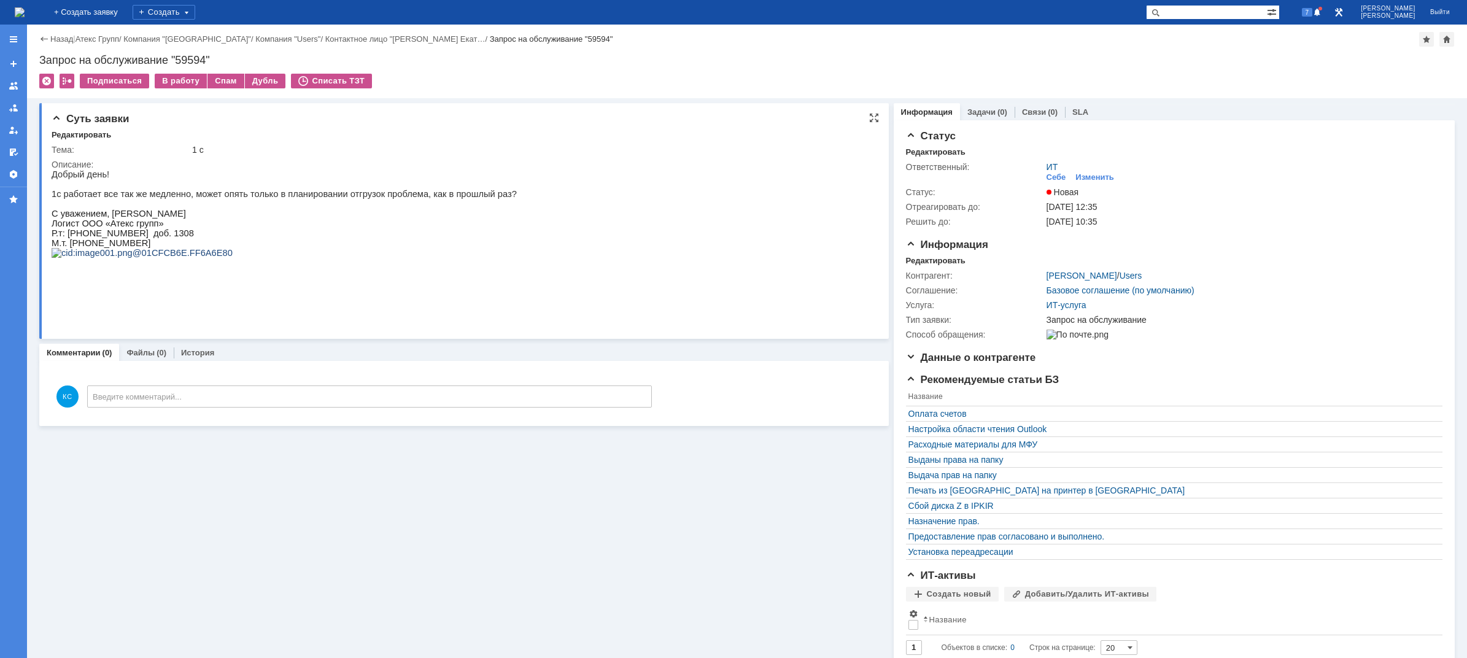
click at [449, 196] on p "Добрый день! 1с работает все так же медленно, может опять только в планировании…" at bounding box center [284, 183] width 465 height 29
click at [25, 10] on img at bounding box center [20, 12] width 10 height 10
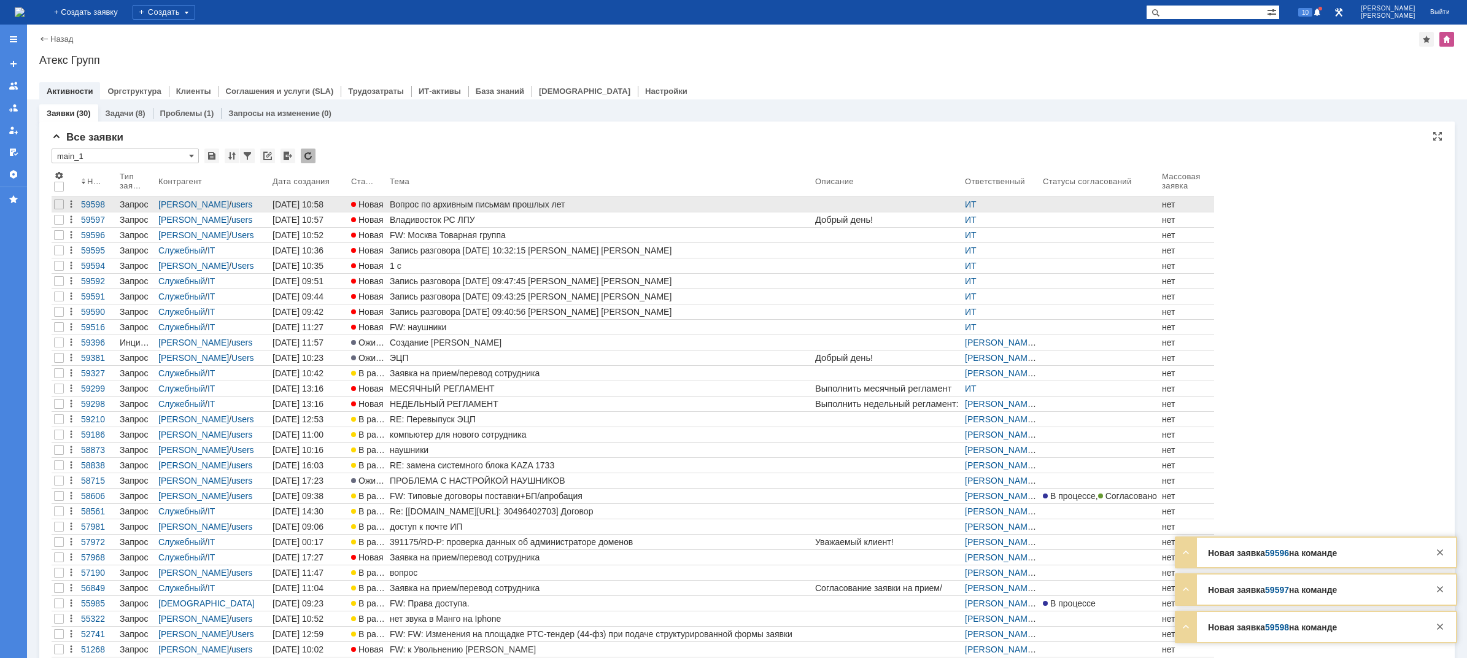
click at [421, 208] on div "Вопрос по архивным письмам прошлых лет" at bounding box center [600, 204] width 420 height 10
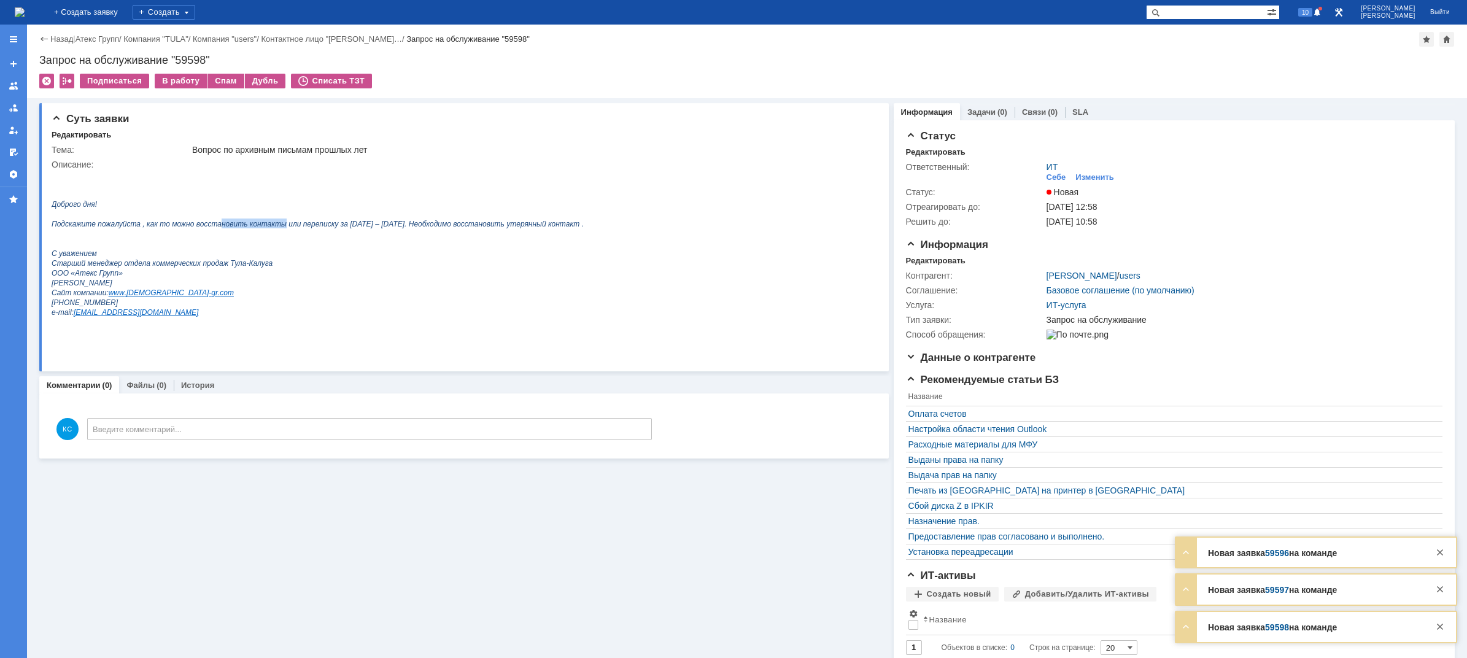
drag, startPoint x: 209, startPoint y: 228, endPoint x: 272, endPoint y: 229, distance: 63.2
click at [269, 228] on span "Подскажите пожалуйста , как то можно восстановить контакты или переписку за 202…" at bounding box center [318, 224] width 532 height 9
drag, startPoint x: 314, startPoint y: 231, endPoint x: 328, endPoint y: 231, distance: 14.1
click at [328, 228] on span "Подскажите пожалуйста , как то можно восстановить контакты или переписку за 202…" at bounding box center [318, 224] width 532 height 9
drag, startPoint x: 372, startPoint y: 231, endPoint x: 397, endPoint y: 231, distance: 25.2
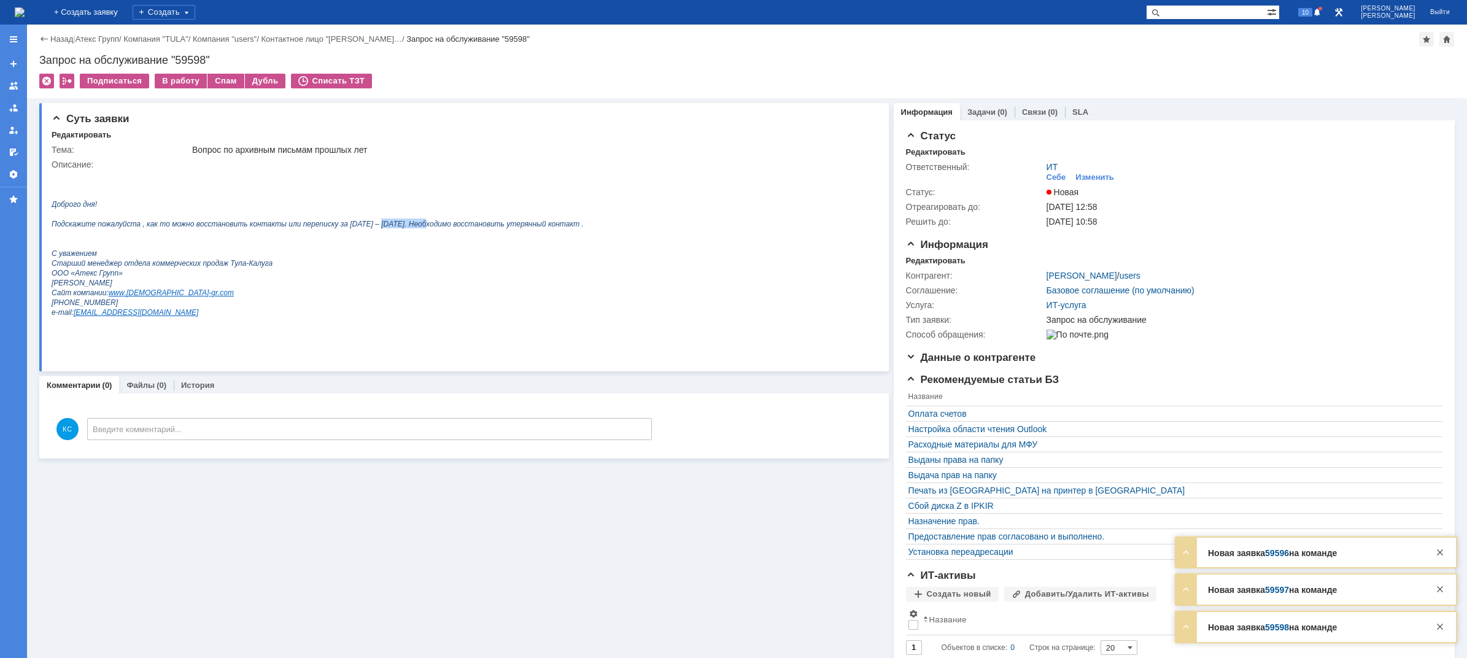
click at [396, 228] on span "Подскажите пожалуйста , как то можно восстановить контакты или переписку за 202…" at bounding box center [318, 224] width 532 height 9
drag, startPoint x: 418, startPoint y: 231, endPoint x: 430, endPoint y: 230, distance: 11.1
click at [430, 228] on span "Подскажите пожалуйста , как то можно восстановить контакты или переписку за 202…" at bounding box center [318, 224] width 532 height 9
click at [25, 16] on img at bounding box center [20, 12] width 10 height 10
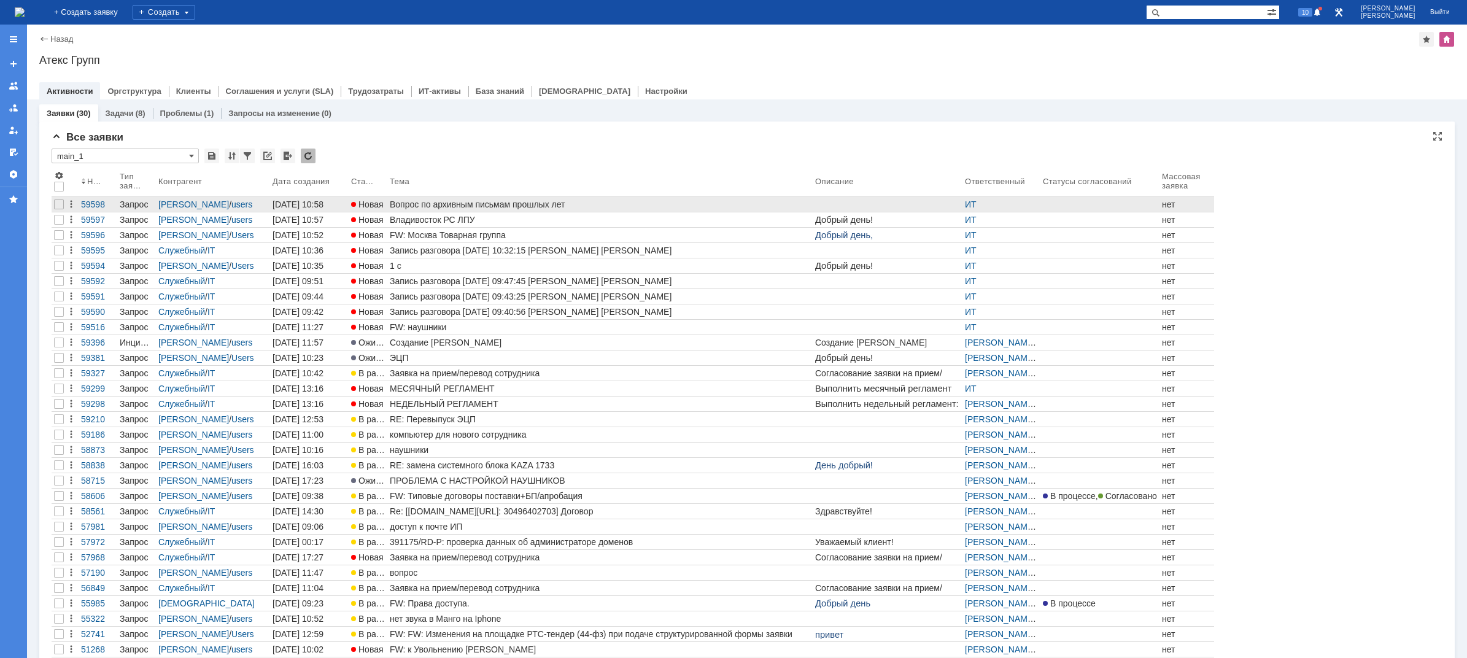
click at [441, 204] on div "Вопрос по архивным письмам прошлых лет" at bounding box center [600, 204] width 420 height 10
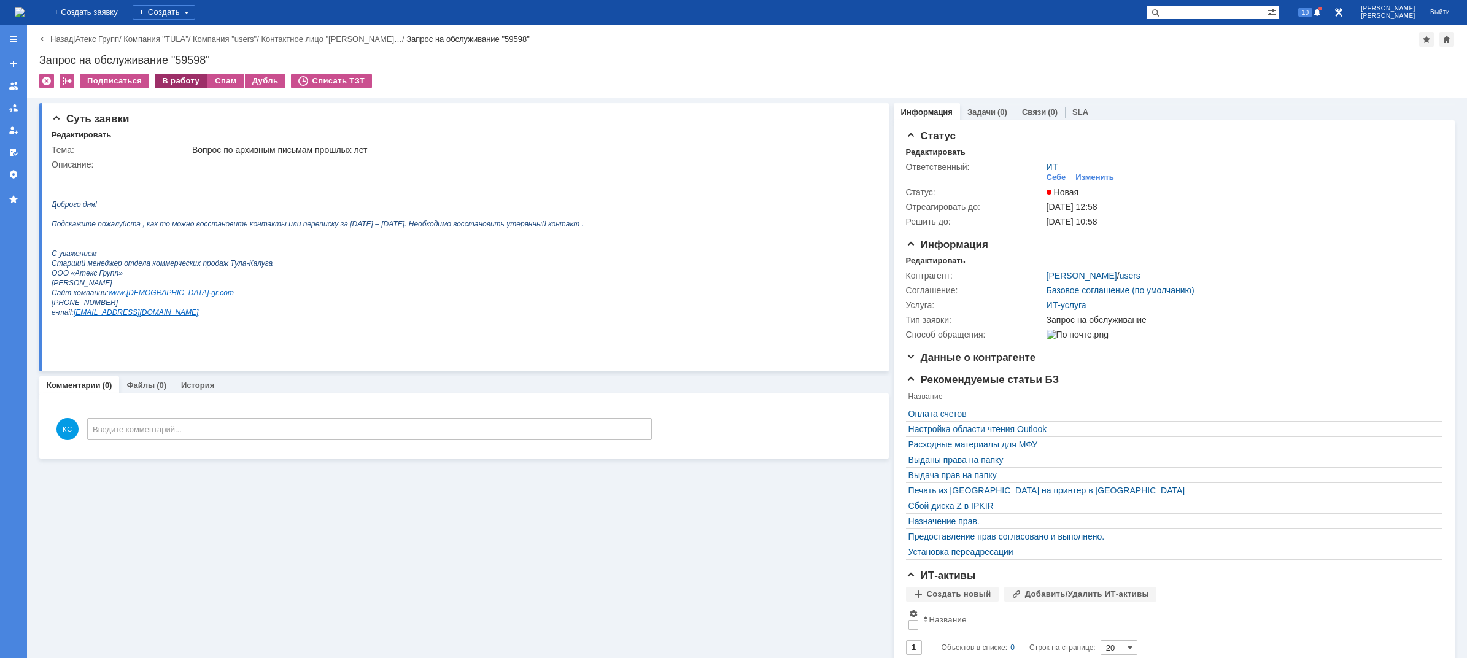
click at [182, 76] on div "В работу" at bounding box center [181, 81] width 52 height 15
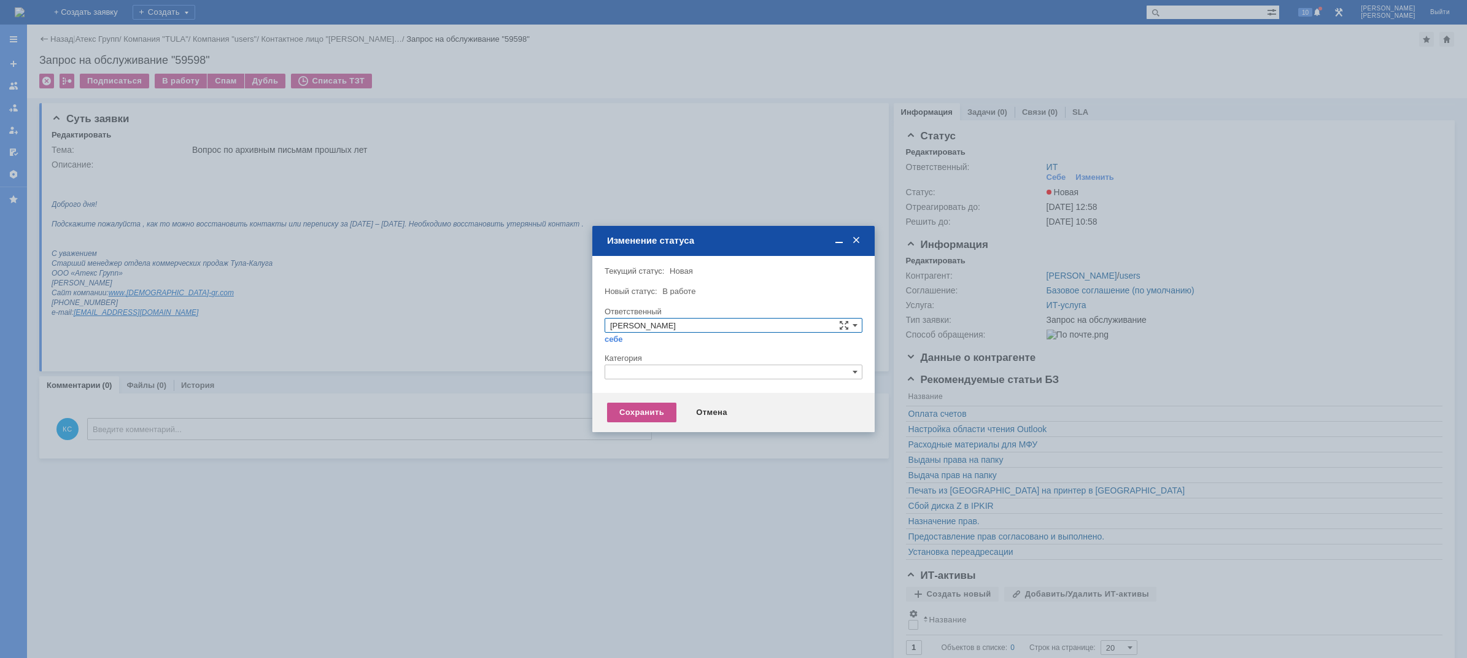
click at [628, 377] on input "text" at bounding box center [733, 371] width 258 height 15
drag, startPoint x: 638, startPoint y: 371, endPoint x: 620, endPoint y: 371, distance: 18.4
click at [620, 371] on input "пост" at bounding box center [733, 371] width 258 height 15
click at [638, 427] on span "Почта" at bounding box center [733, 430] width 247 height 10
click at [636, 405] on div "Сохранить" at bounding box center [641, 413] width 69 height 20
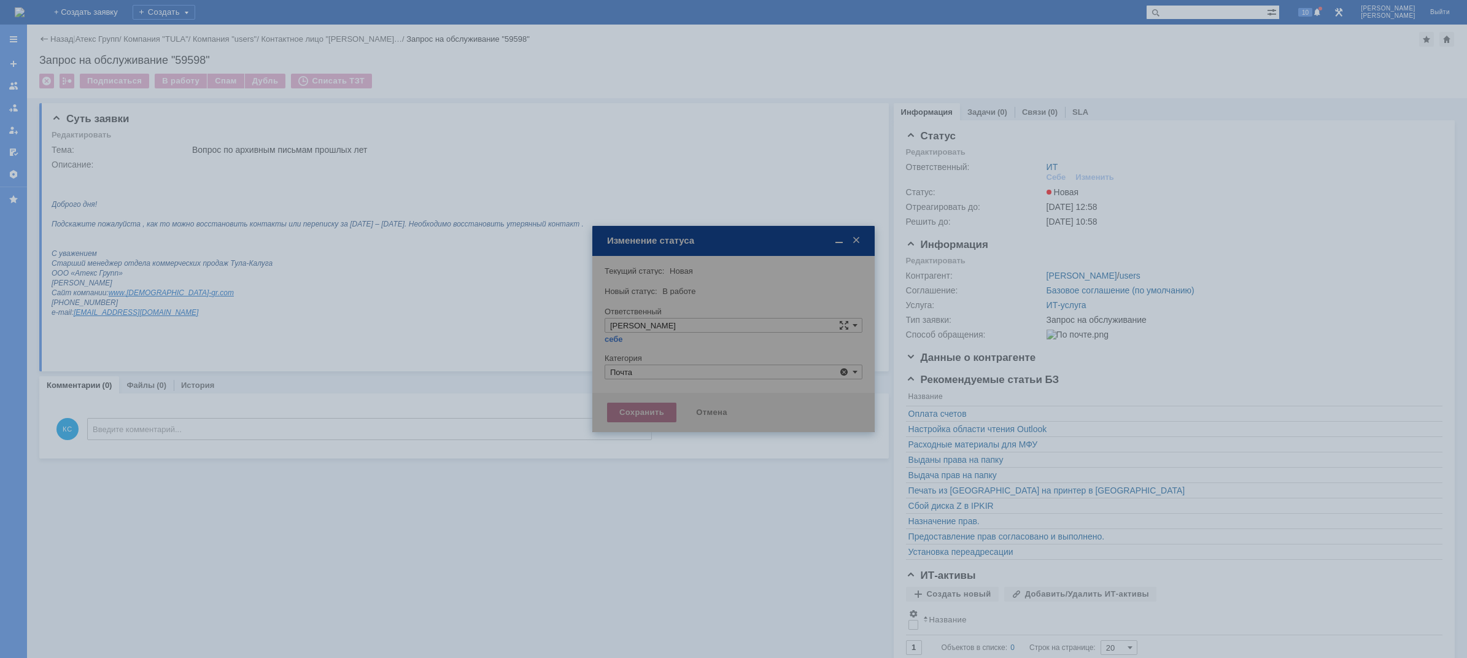
type input "Почта"
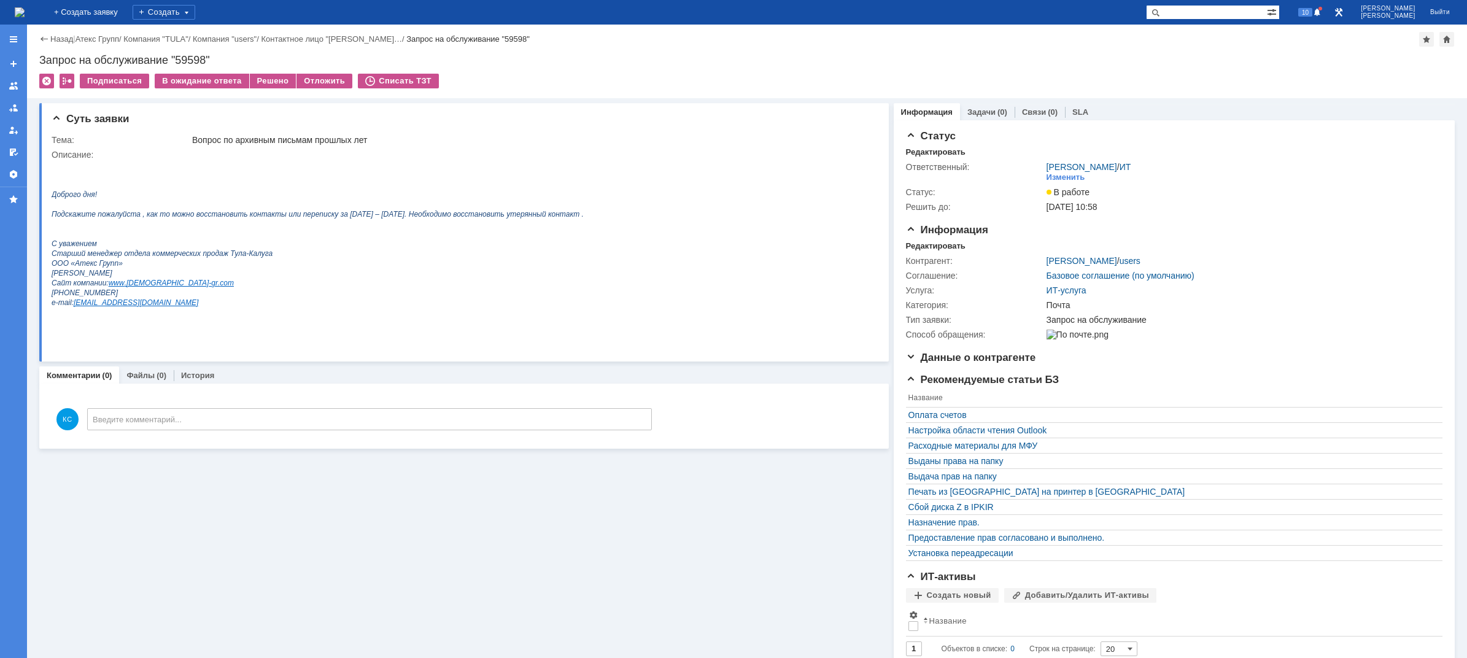
click at [25, 13] on img at bounding box center [20, 12] width 10 height 10
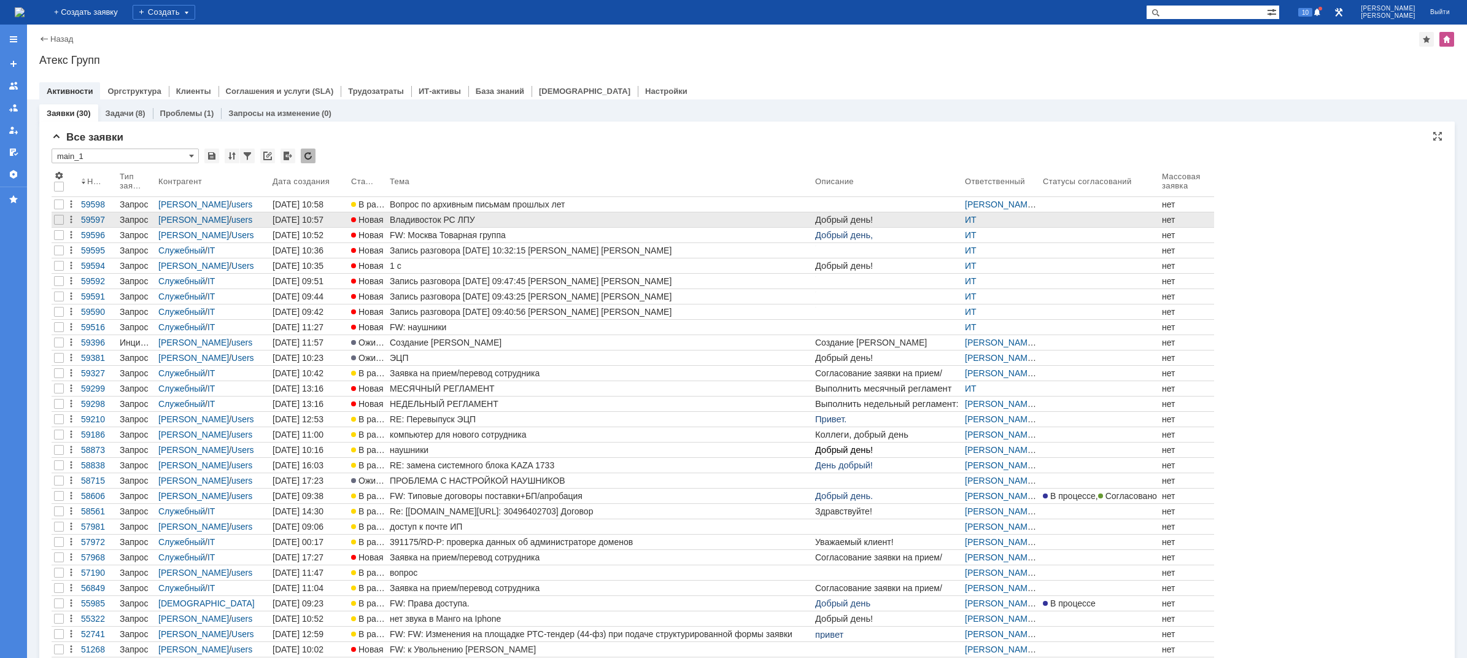
click at [461, 223] on div "Владивосток РС ЛПУ" at bounding box center [600, 220] width 420 height 10
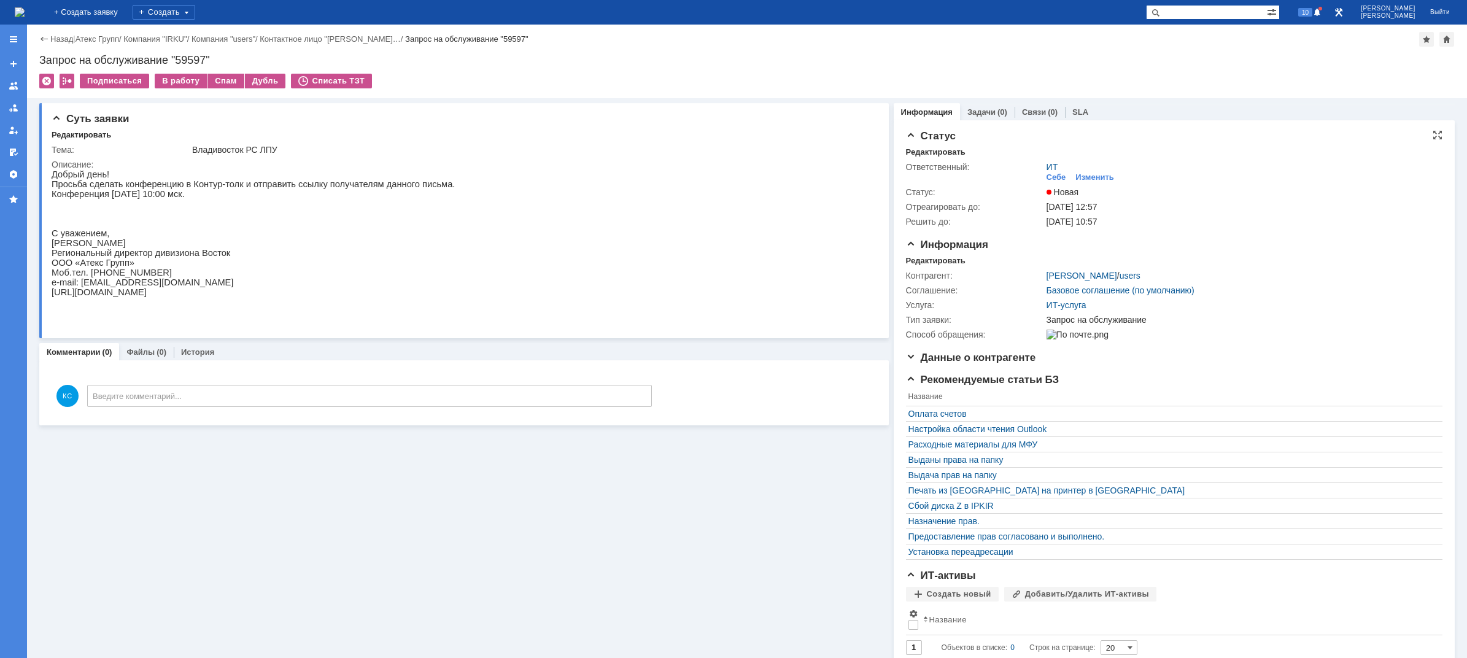
click at [1053, 182] on td "Себе" at bounding box center [1058, 178] width 25 height 12
click at [1050, 174] on div "Себе" at bounding box center [1056, 177] width 20 height 10
click at [25, 17] on img at bounding box center [20, 12] width 10 height 10
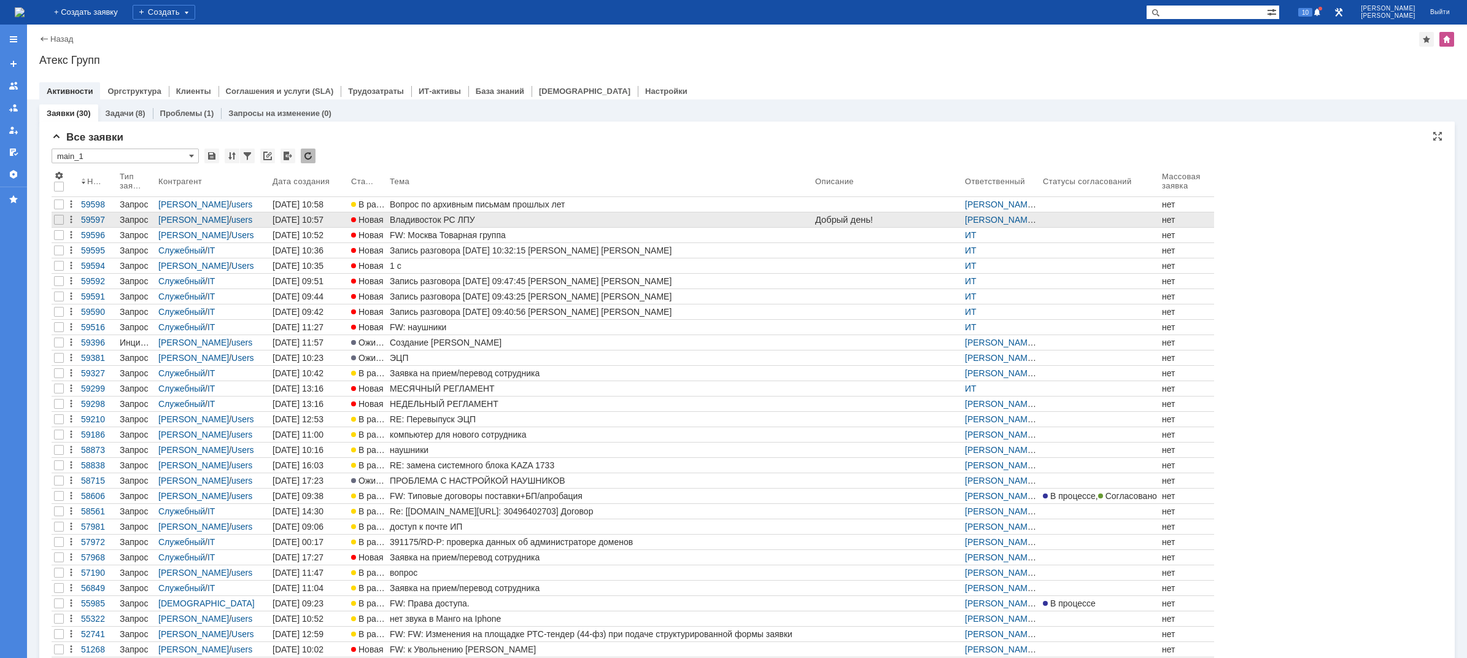
click at [431, 219] on div "Владивосток РС ЛПУ" at bounding box center [600, 220] width 420 height 10
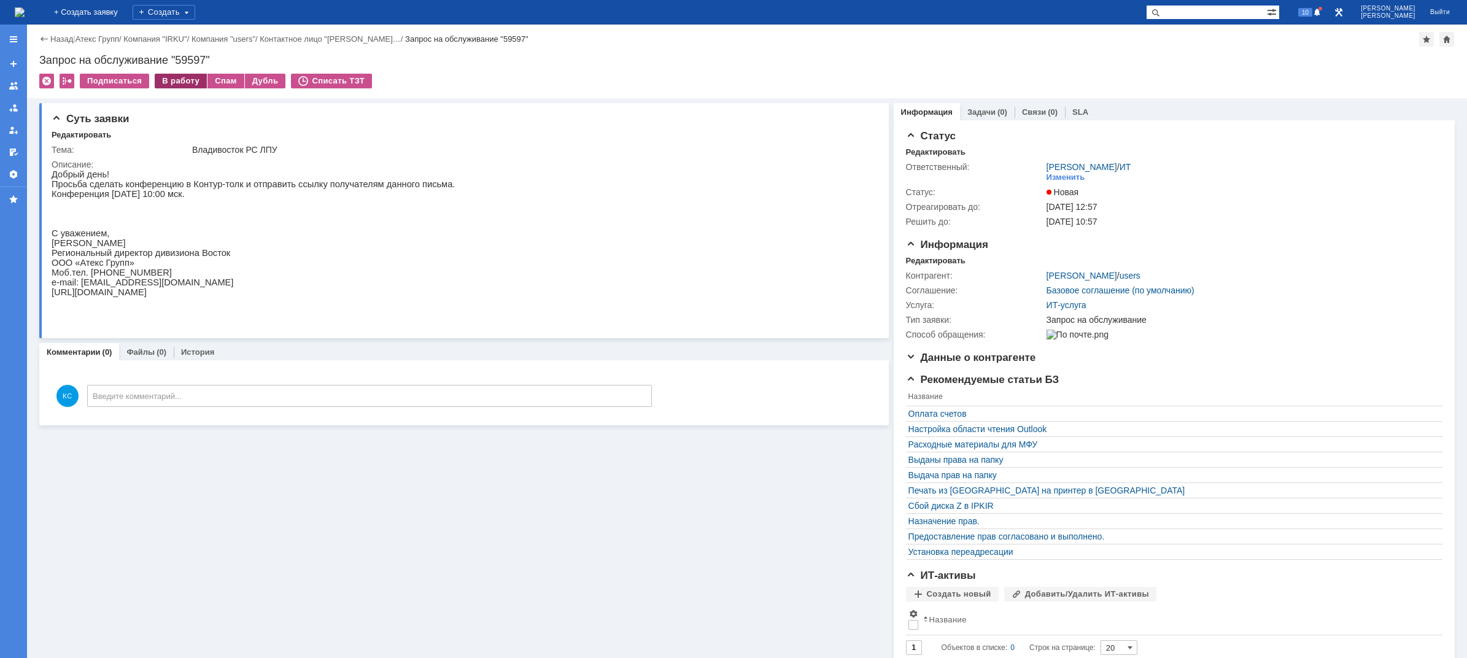
click at [178, 79] on div "В работу" at bounding box center [181, 81] width 52 height 15
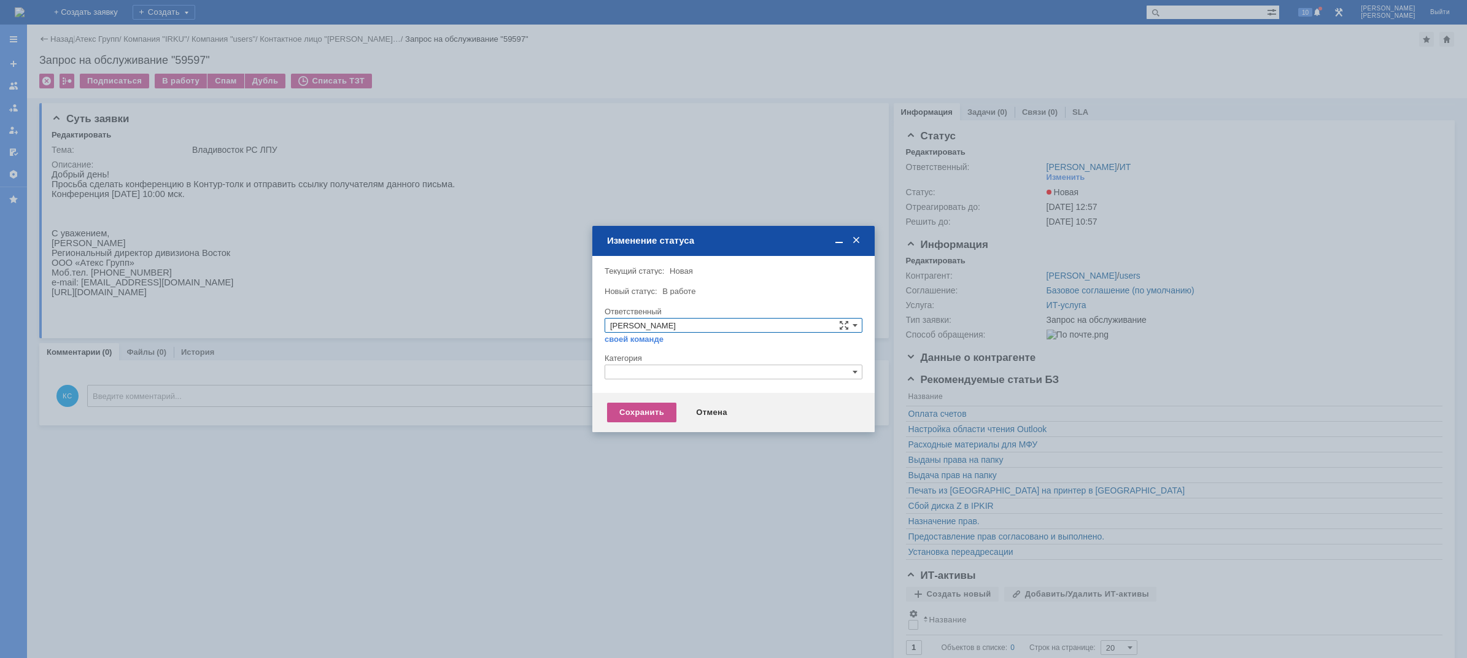
click at [646, 379] on div at bounding box center [733, 383] width 258 height 9
click at [646, 372] on input "text" at bounding box center [733, 371] width 258 height 15
click at [640, 426] on span "Прочее" at bounding box center [733, 430] width 247 height 10
type input "Прочее"
click at [634, 411] on div "Сохранить" at bounding box center [641, 413] width 69 height 20
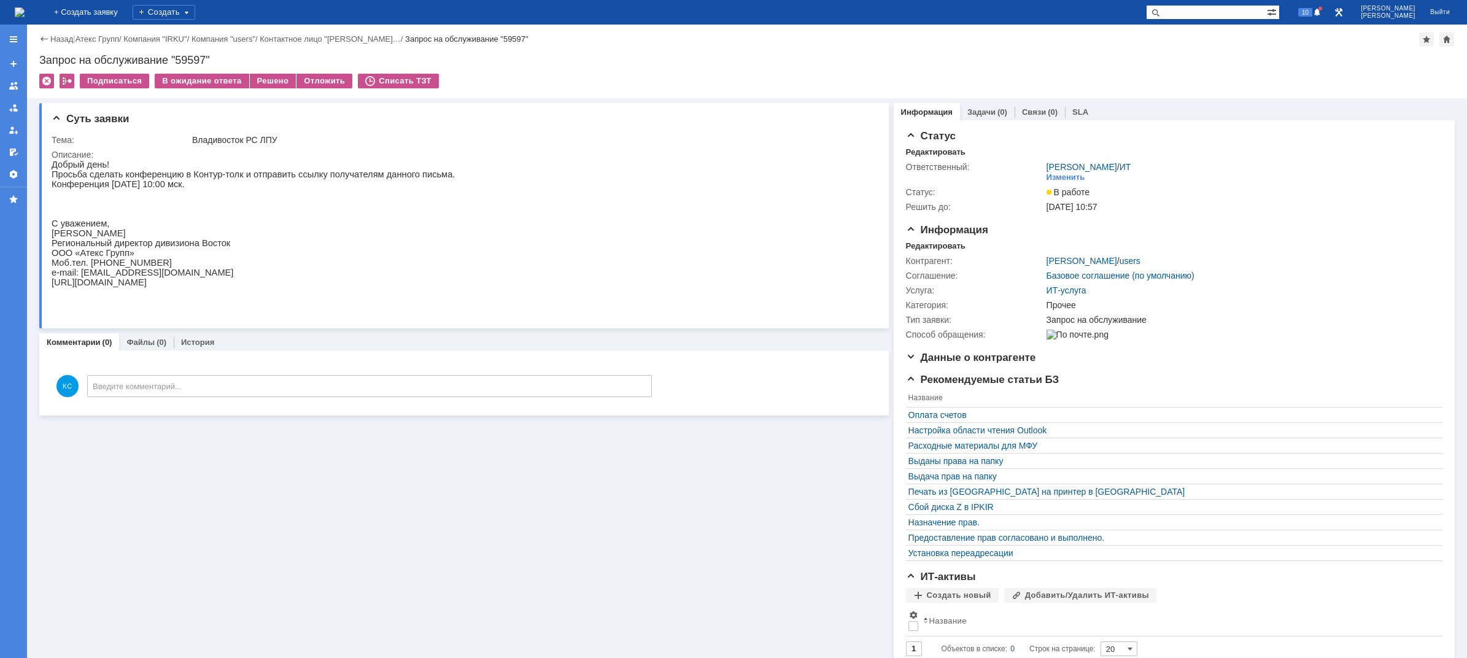
click at [25, 11] on img at bounding box center [20, 12] width 10 height 10
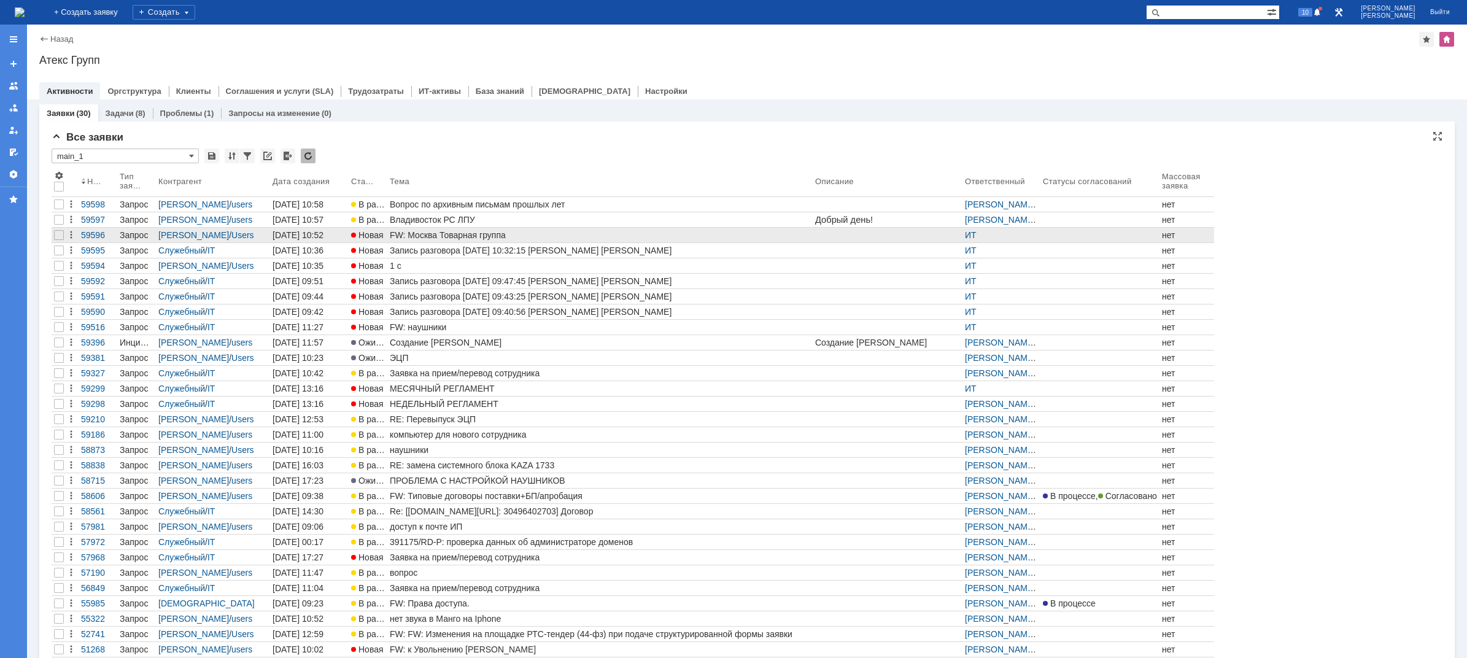
click at [415, 234] on div "FW: Москва Товарная группа" at bounding box center [600, 235] width 420 height 10
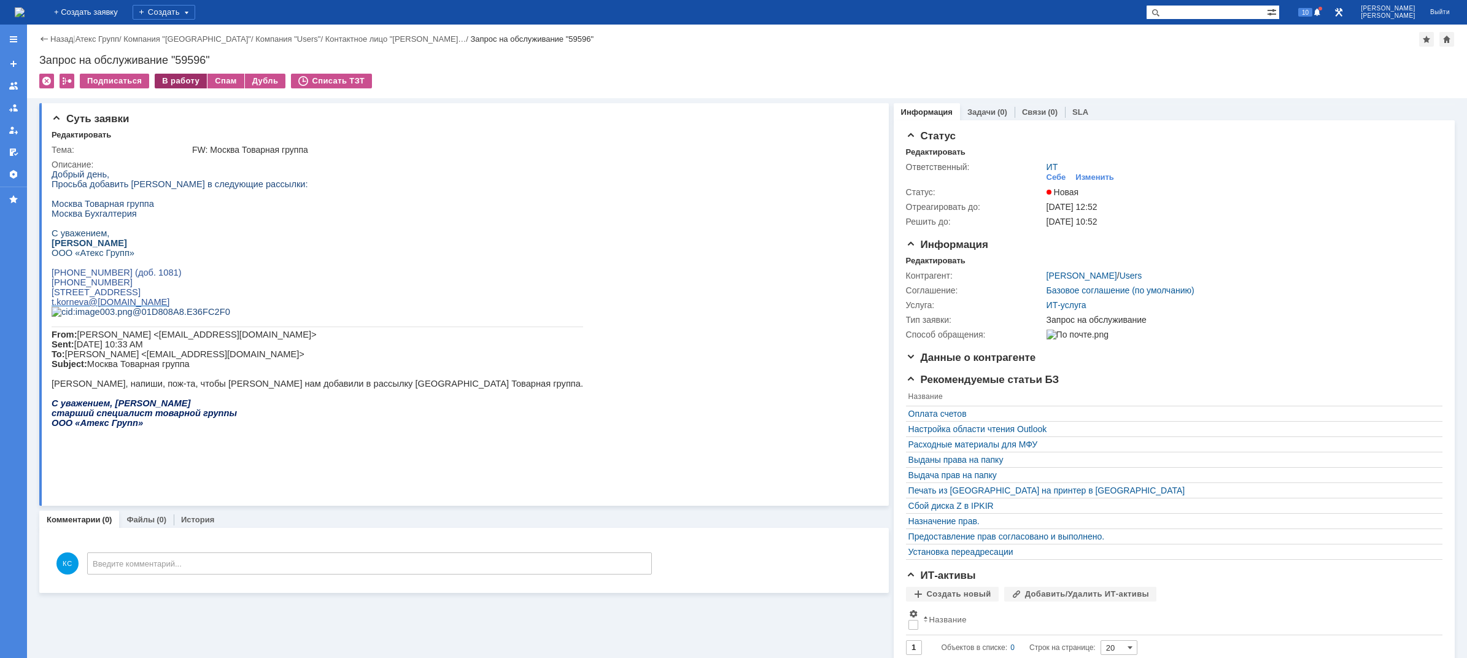
click at [166, 75] on div "В работу" at bounding box center [181, 81] width 52 height 15
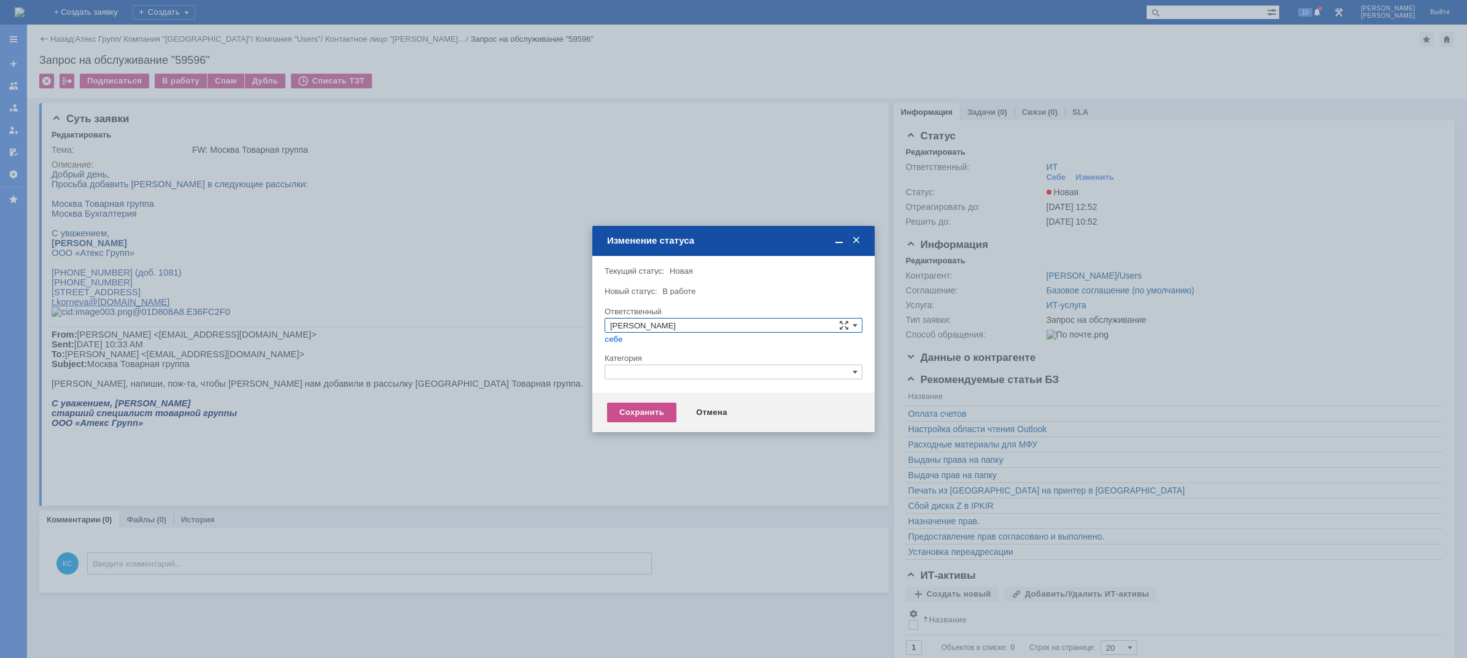
click at [683, 369] on input "text" at bounding box center [733, 371] width 258 height 15
drag, startPoint x: 628, startPoint y: 372, endPoint x: 580, endPoint y: 372, distance: 48.5
click at [580, 372] on body "Идет загрузка, пожалуйста, подождите. На домашнюю + Создать заявку Создать 10 К…" at bounding box center [733, 329] width 1467 height 658
click at [637, 428] on span "Прочее" at bounding box center [733, 430] width 247 height 10
click at [630, 411] on div "Сохранить" at bounding box center [641, 413] width 69 height 20
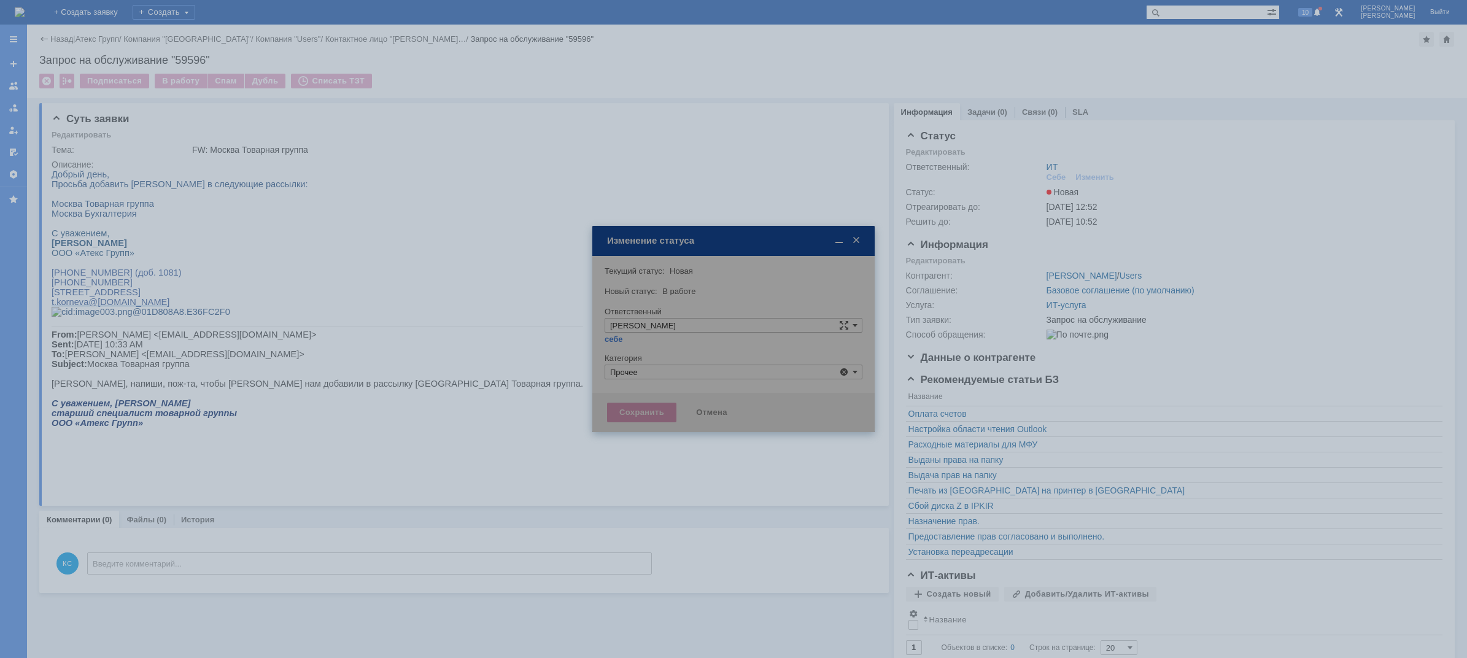
type input "Прочее"
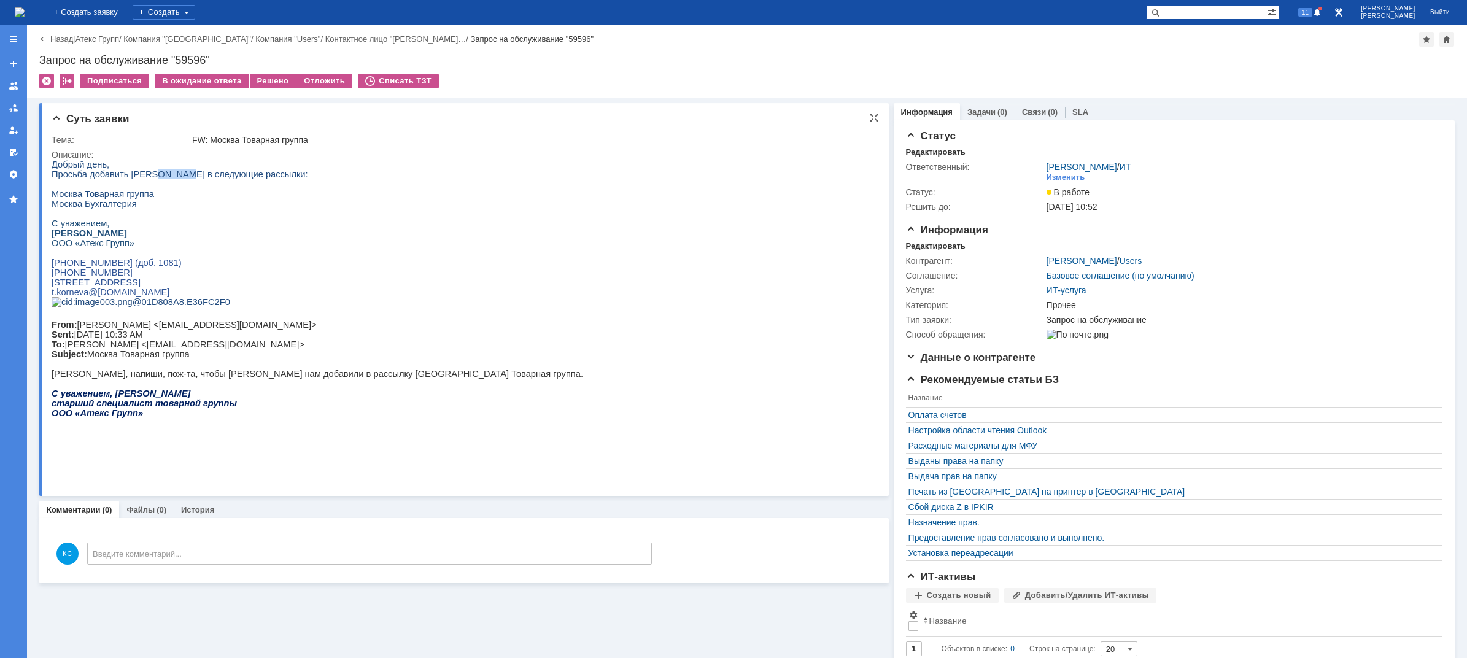
drag, startPoint x: 147, startPoint y: 178, endPoint x: 214, endPoint y: 179, distance: 66.3
click at [181, 178] on span "Просьба добавить Трушечкину Викторию в следующие рассылки:" at bounding box center [180, 174] width 256 height 10
drag, startPoint x: 214, startPoint y: 179, endPoint x: 270, endPoint y: 185, distance: 56.9
click at [255, 183] on div "Добрый день, Просьба добавить Трушечкину Викторию в следующие рассылки: Москва …" at bounding box center [317, 294] width 531 height 268
drag, startPoint x: 98, startPoint y: 196, endPoint x: 111, endPoint y: 196, distance: 12.9
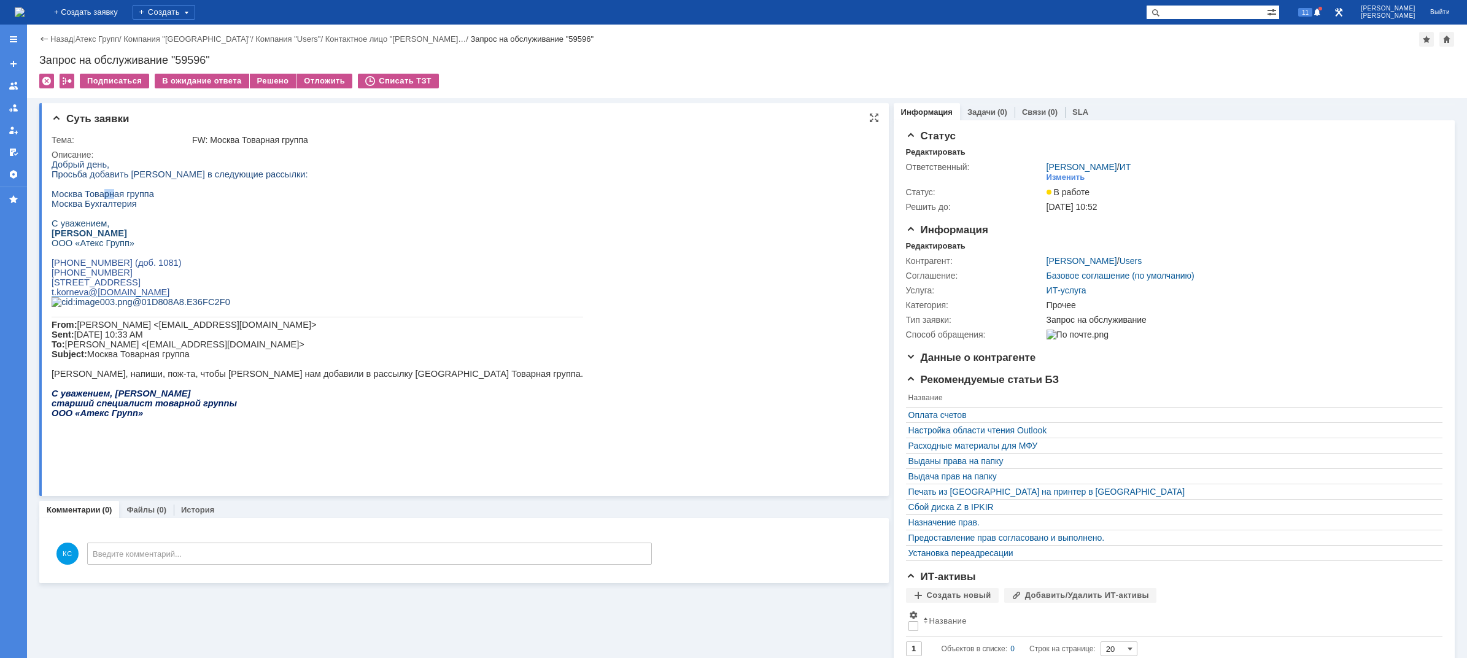
click at [111, 196] on span "Москва Товарная группа" at bounding box center [103, 194] width 102 height 10
drag, startPoint x: 90, startPoint y: 209, endPoint x: 104, endPoint y: 209, distance: 14.1
click at [104, 209] on span "Москва Бухгалтерия" at bounding box center [94, 204] width 85 height 10
drag, startPoint x: 86, startPoint y: 238, endPoint x: 104, endPoint y: 243, distance: 19.1
click at [104, 238] on span "Корнева Татьяна" at bounding box center [89, 233] width 75 height 10
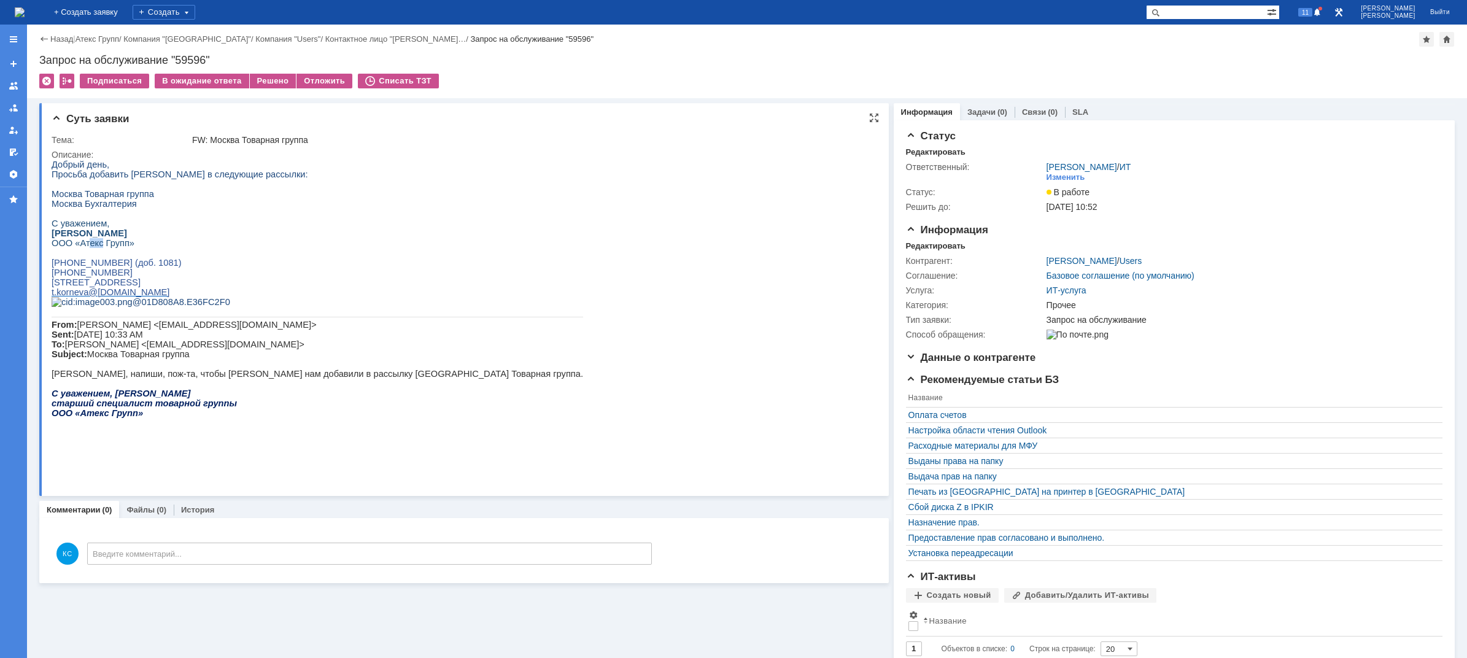
drag, startPoint x: 85, startPoint y: 257, endPoint x: 104, endPoint y: 263, distance: 19.8
click at [101, 248] on span "ООО «Атекс Групп»" at bounding box center [93, 243] width 83 height 10
drag, startPoint x: 105, startPoint y: 274, endPoint x: 126, endPoint y: 280, distance: 22.3
click at [124, 268] on span "+7 495 374 57 09 (доб. 1081)" at bounding box center [117, 263] width 130 height 10
drag, startPoint x: 148, startPoint y: 293, endPoint x: 183, endPoint y: 299, distance: 35.5
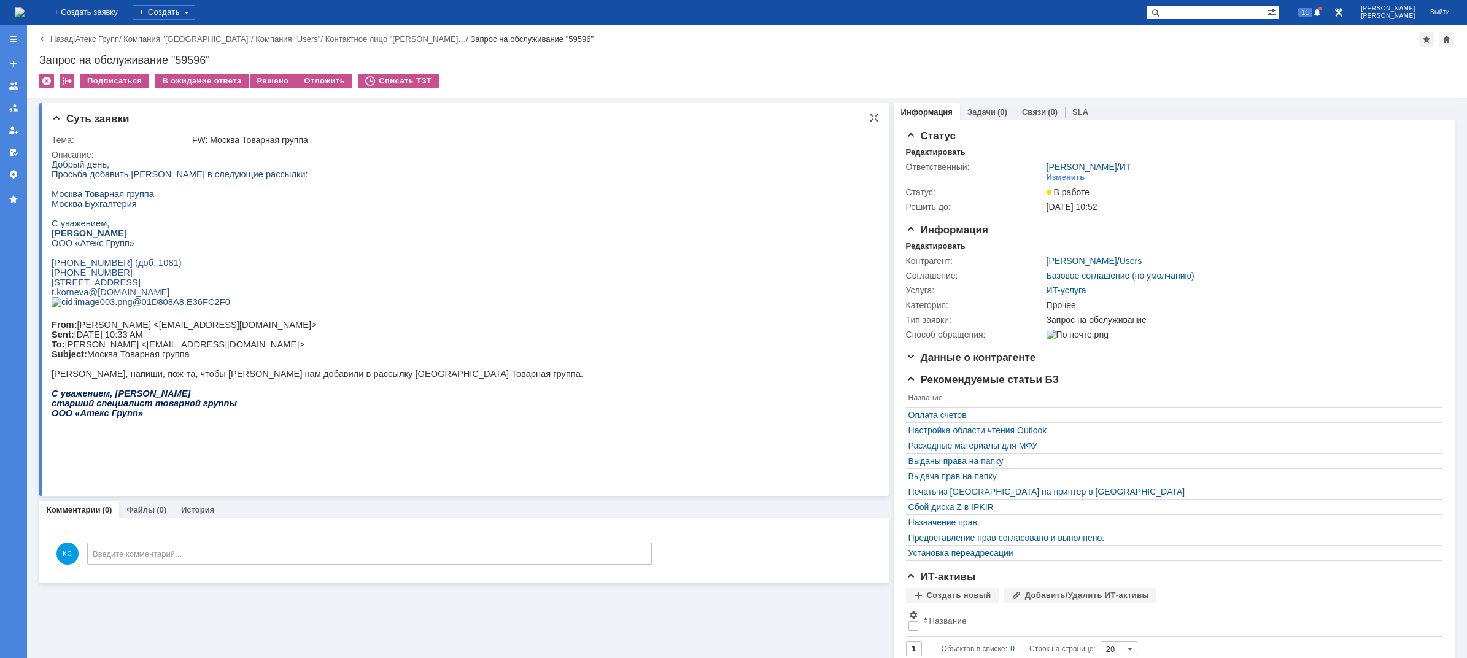
click at [178, 298] on div "С уважением, Корнева Татьяна ООО «Атекс Групп» +7 495 374 57 09 (доб. 1081) +7 …" at bounding box center [317, 262] width 531 height 88
click at [141, 287] on span "127549, РФ, Москва, ул. Бибиревская, д. 10, к.1" at bounding box center [96, 282] width 89 height 10
click at [273, 82] on div "Решено" at bounding box center [273, 81] width 47 height 15
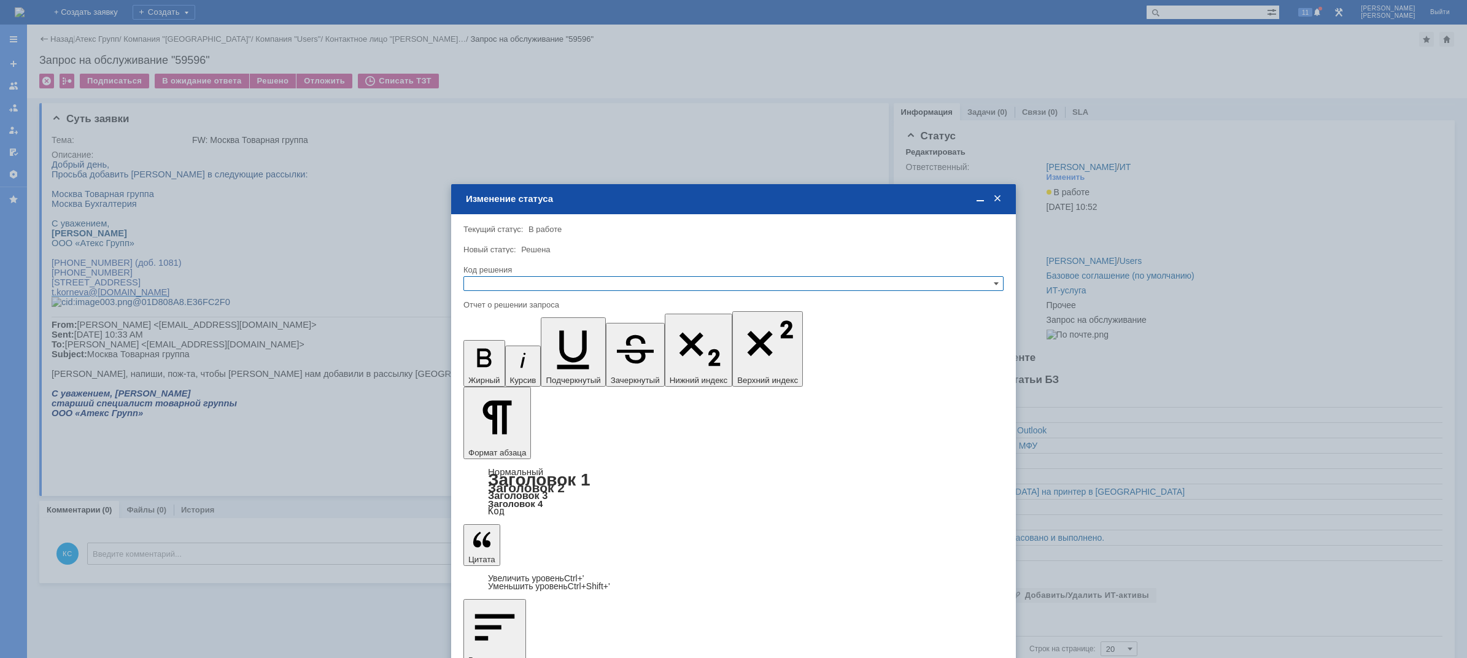
click at [552, 274] on div "Код решения" at bounding box center [733, 270] width 540 height 12
click at [549, 280] on input "text" at bounding box center [733, 283] width 540 height 15
click at [501, 348] on div "Решено" at bounding box center [733, 342] width 539 height 13
type input "Решено"
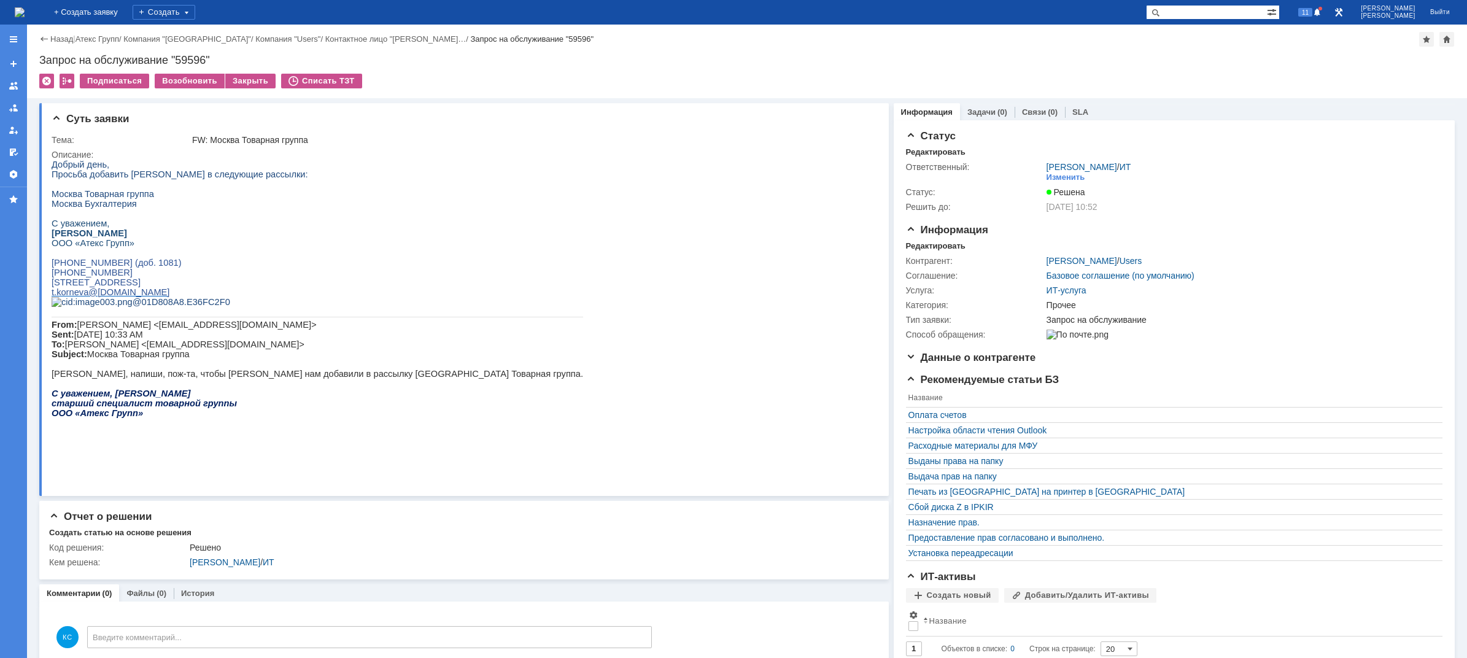
click at [25, 11] on img at bounding box center [20, 12] width 10 height 10
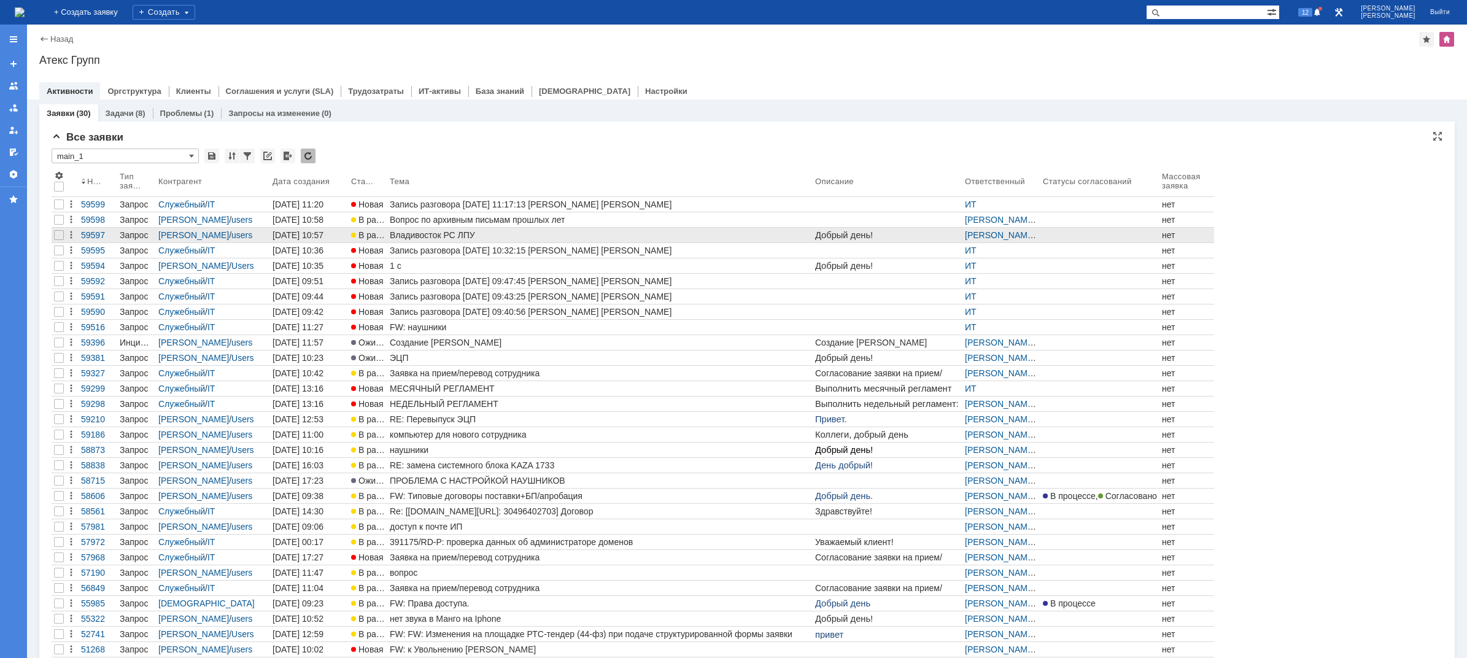
click at [470, 234] on div "Владивосток РС ЛПУ" at bounding box center [600, 235] width 420 height 10
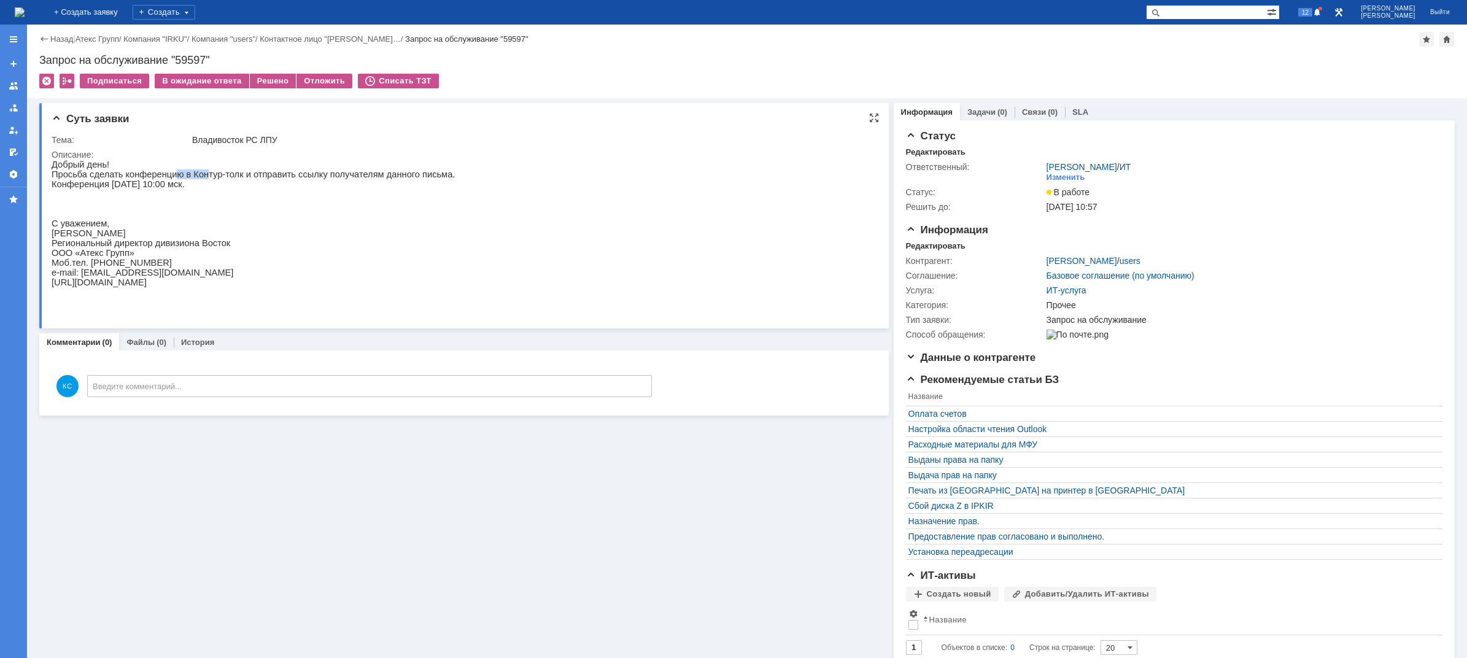
drag, startPoint x: 166, startPoint y: 177, endPoint x: 205, endPoint y: 180, distance: 39.4
click at [197, 179] on p "Просьба сделать конференцию в Контур-толк и отправить ссылку получателям данног…" at bounding box center [253, 174] width 403 height 10
drag, startPoint x: 237, startPoint y: 178, endPoint x: 314, endPoint y: 177, distance: 77.3
click at [275, 177] on p "Просьба сделать конференцию в Контур-толк и отправить ссылку получателям данног…" at bounding box center [253, 174] width 403 height 10
drag, startPoint x: 314, startPoint y: 177, endPoint x: 374, endPoint y: 177, distance: 59.5
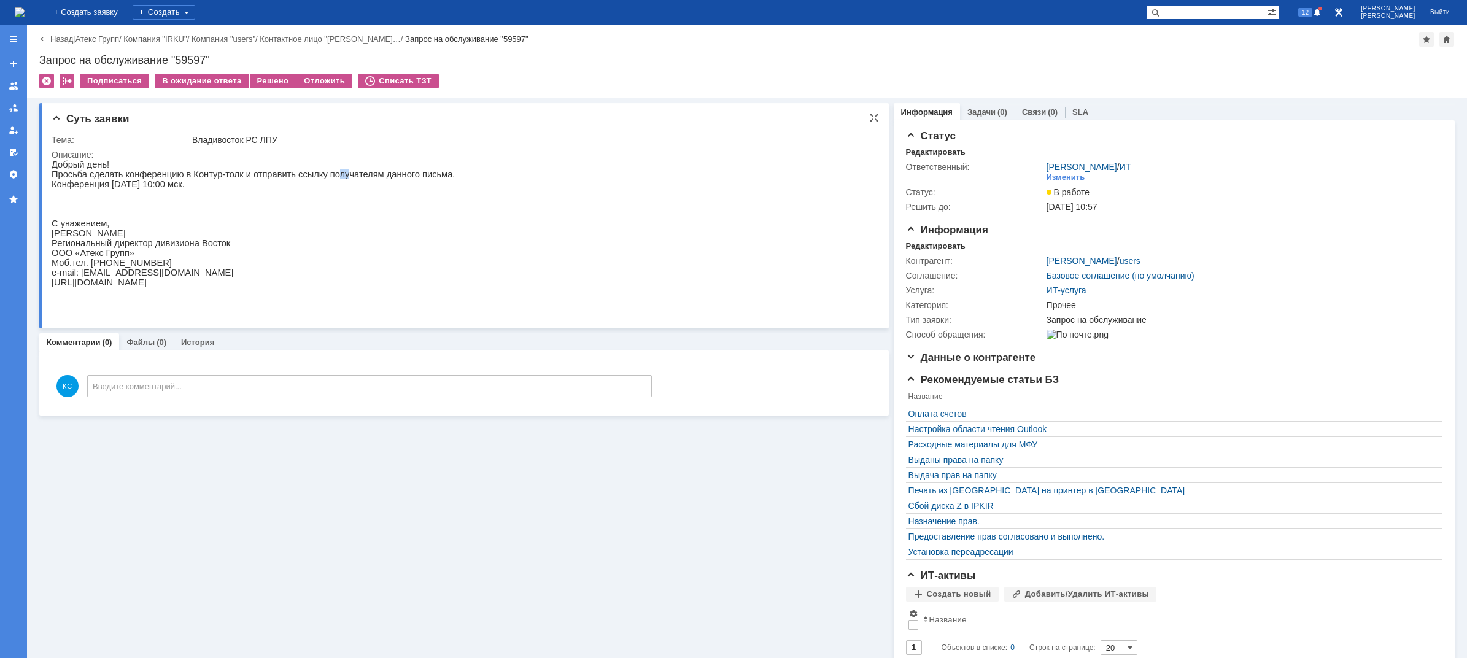
click at [352, 177] on p "Просьба сделать конференцию в Контур-толк и отправить ссылку получателям данног…" at bounding box center [253, 174] width 403 height 10
drag, startPoint x: 379, startPoint y: 177, endPoint x: 393, endPoint y: 177, distance: 14.7
click at [387, 177] on p "Просьба сделать конференцию в Контур-толк и отправить ссылку получателям данног…" at bounding box center [253, 174] width 403 height 10
click at [331, 179] on p "Просьба сделать конференцию в Контур-толк и отправить ссылку получателям данног…" at bounding box center [253, 174] width 403 height 10
drag, startPoint x: 111, startPoint y: 185, endPoint x: 170, endPoint y: 181, distance: 59.0
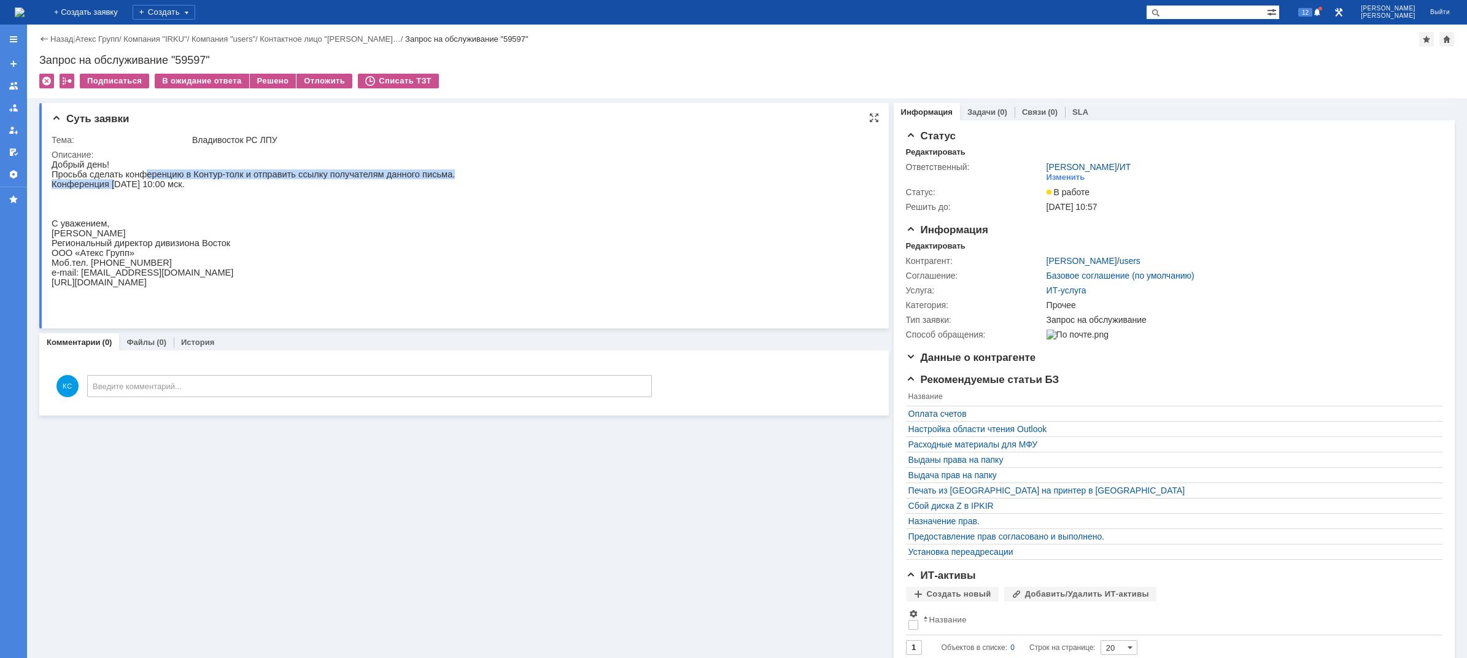
click at [168, 181] on div "Добрый день! Просьба сделать конференцию в Контур-толк и отправить ссылку получ…" at bounding box center [253, 228] width 403 height 137
click at [179, 183] on p "Конференция 07.10.2025 в 10:00 мск." at bounding box center [253, 184] width 403 height 10
click at [172, 185] on p "Конференция 07.10.2025 в 10:00 мск." at bounding box center [253, 184] width 403 height 10
drag, startPoint x: 117, startPoint y: 177, endPoint x: 169, endPoint y: 175, distance: 52.2
click at [169, 175] on p "Просьба сделать конференцию в Контур-толк и отправить ссылку получателям данног…" at bounding box center [253, 174] width 403 height 10
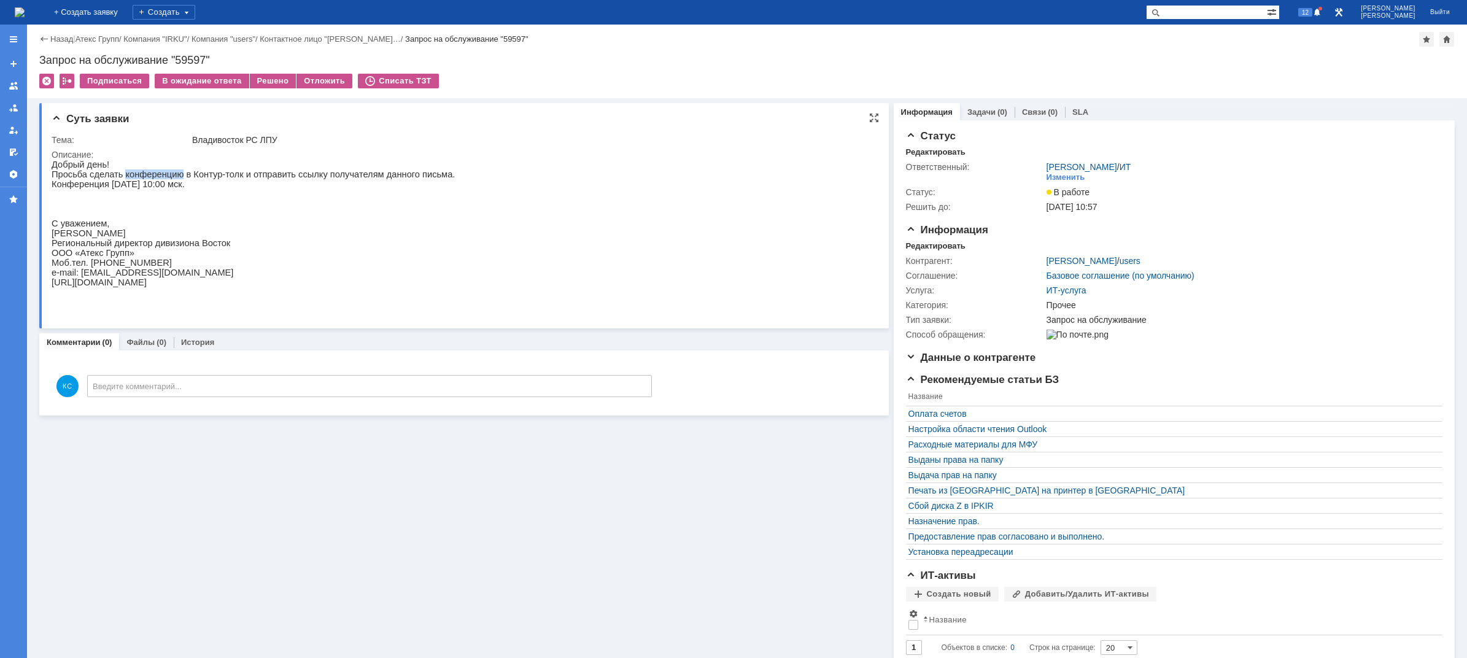
copy p "конференцию"
click at [250, 177] on p "Просьба сделать конференцию в Контур-толк и отправить ссылку получателям данног…" at bounding box center [253, 174] width 403 height 10
click at [148, 175] on p "Просьба сделать конференцию в Контур-толк и отправить ссылку получателям данног…" at bounding box center [253, 174] width 403 height 10
drag, startPoint x: 168, startPoint y: 177, endPoint x: 231, endPoint y: 177, distance: 63.8
click at [231, 177] on p "Просьба сделать конференцию в Контур-толк и отправить ссылку получателям данног…" at bounding box center [253, 174] width 403 height 10
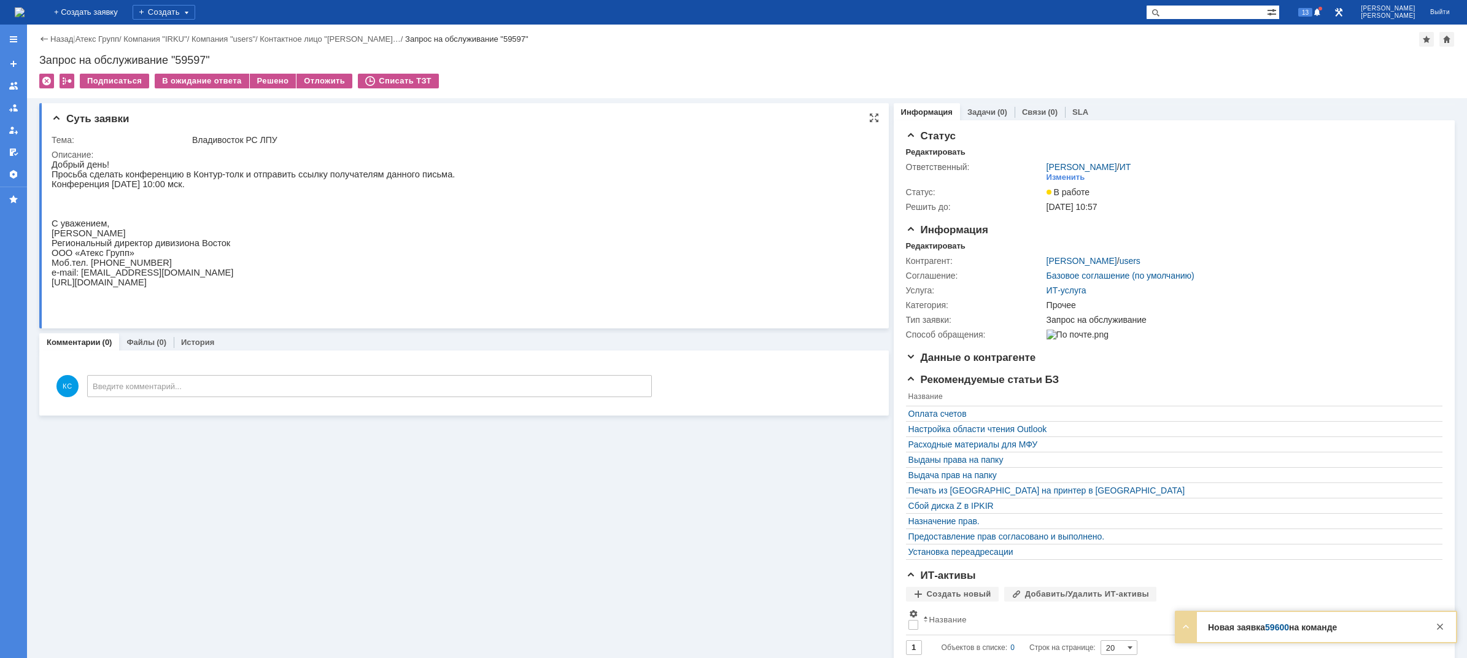
click at [266, 175] on p "Просьба сделать конференцию в Контур-толк и отправить ссылку получателям данног…" at bounding box center [253, 174] width 403 height 10
drag, startPoint x: 291, startPoint y: 175, endPoint x: 330, endPoint y: 179, distance: 38.8
click at [318, 179] on p "Просьба сделать конференцию в Контур-толк и отправить ссылку получателям данног…" at bounding box center [253, 174] width 403 height 10
drag, startPoint x: 372, startPoint y: 179, endPoint x: 388, endPoint y: 179, distance: 16.0
click at [388, 179] on p "Просьба сделать конференцию в Контур-толк и отправить ссылку получателям данног…" at bounding box center [253, 174] width 403 height 10
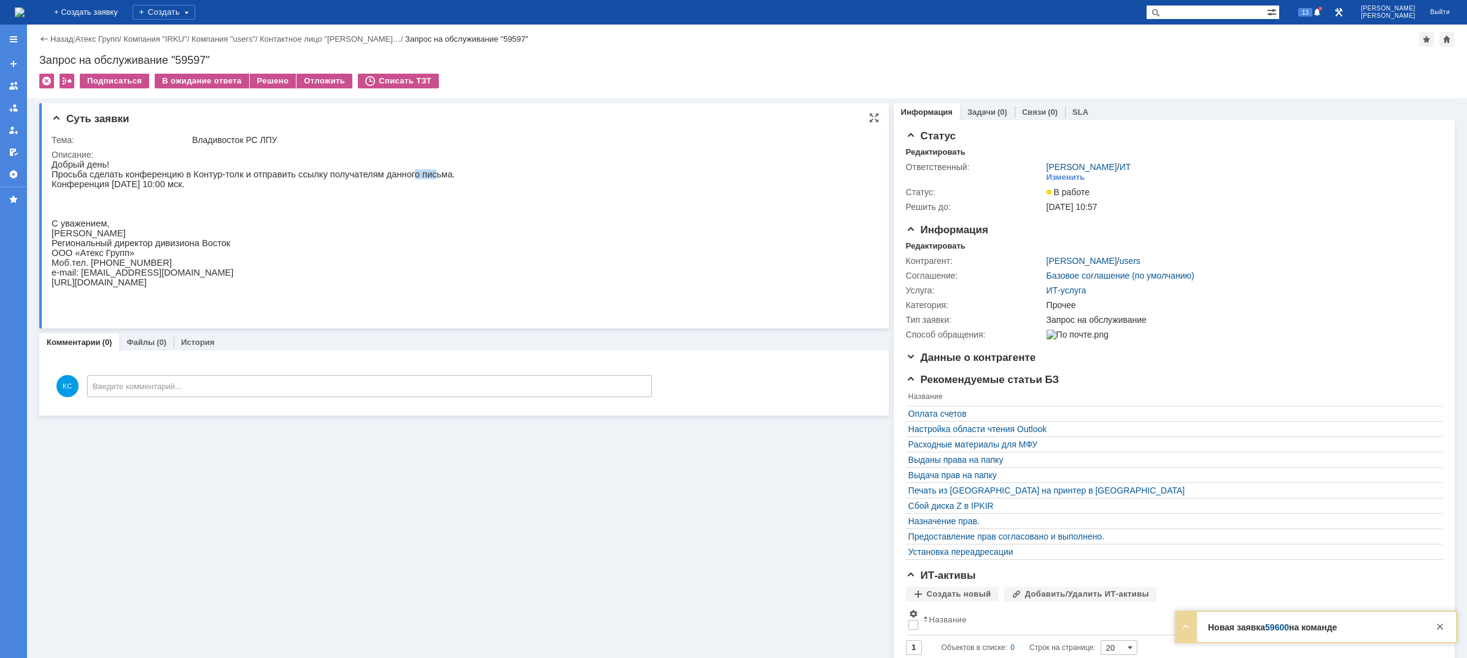
drag, startPoint x: 400, startPoint y: 179, endPoint x: 363, endPoint y: 177, distance: 37.5
click at [382, 179] on p "Просьба сделать конференцию в Контур-толк и отправить ссылку получателям данног…" at bounding box center [253, 174] width 403 height 10
drag, startPoint x: 80, startPoint y: 176, endPoint x: 92, endPoint y: 176, distance: 12.3
click at [92, 176] on p "Просьба сделать конференцию в Контур-толк и отправить ссылку получателям данног…" at bounding box center [253, 174] width 403 height 10
click at [166, 176] on p "Просьба сделать конференцию в Контур-толк и отправить ссылку получателям данног…" at bounding box center [253, 174] width 403 height 10
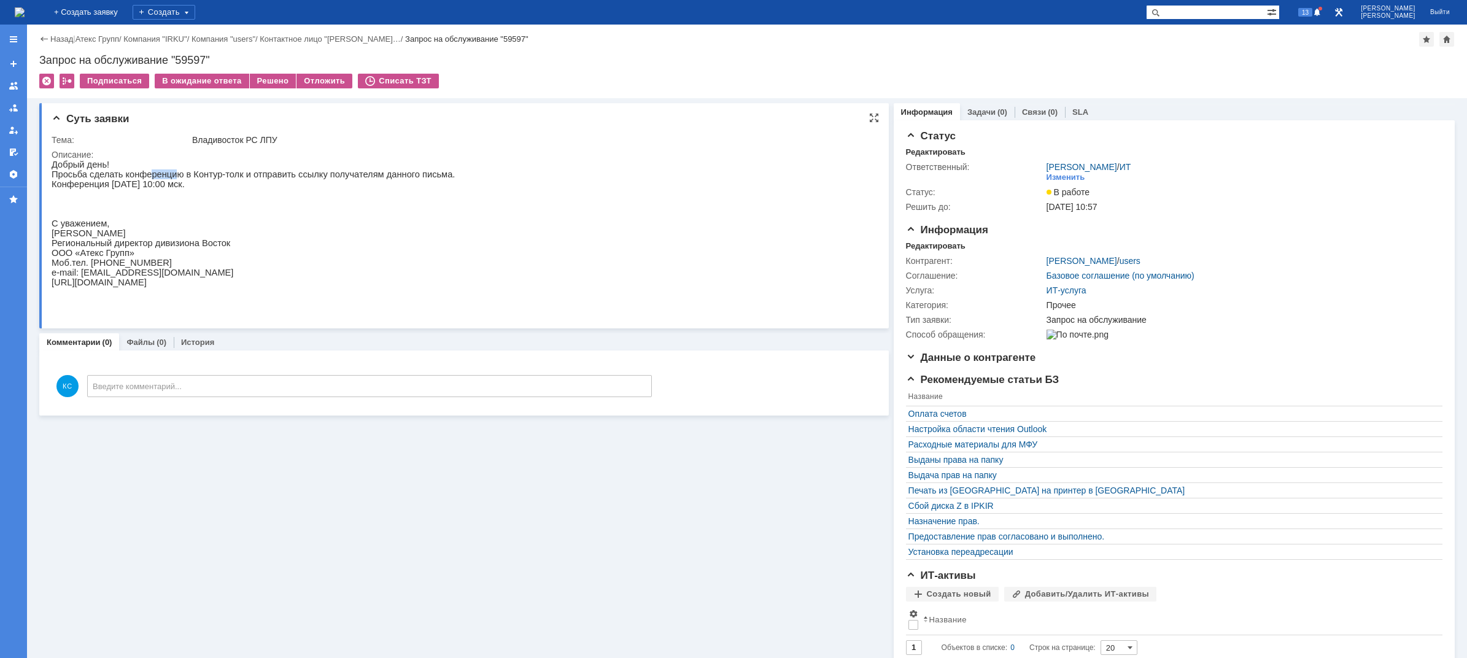
drag, startPoint x: 140, startPoint y: 173, endPoint x: 166, endPoint y: 174, distance: 26.4
click at [166, 174] on p "Просьба сделать конференцию в Контур-толк и отправить ссылку получателям данног…" at bounding box center [253, 174] width 403 height 10
drag, startPoint x: 201, startPoint y: 177, endPoint x: 270, endPoint y: 179, distance: 68.8
click at [249, 179] on p "Просьба сделать конференцию в Контур-толк и отправить ссылку получателям данног…" at bounding box center [253, 174] width 403 height 10
drag, startPoint x: 401, startPoint y: 174, endPoint x: 333, endPoint y: 174, distance: 67.5
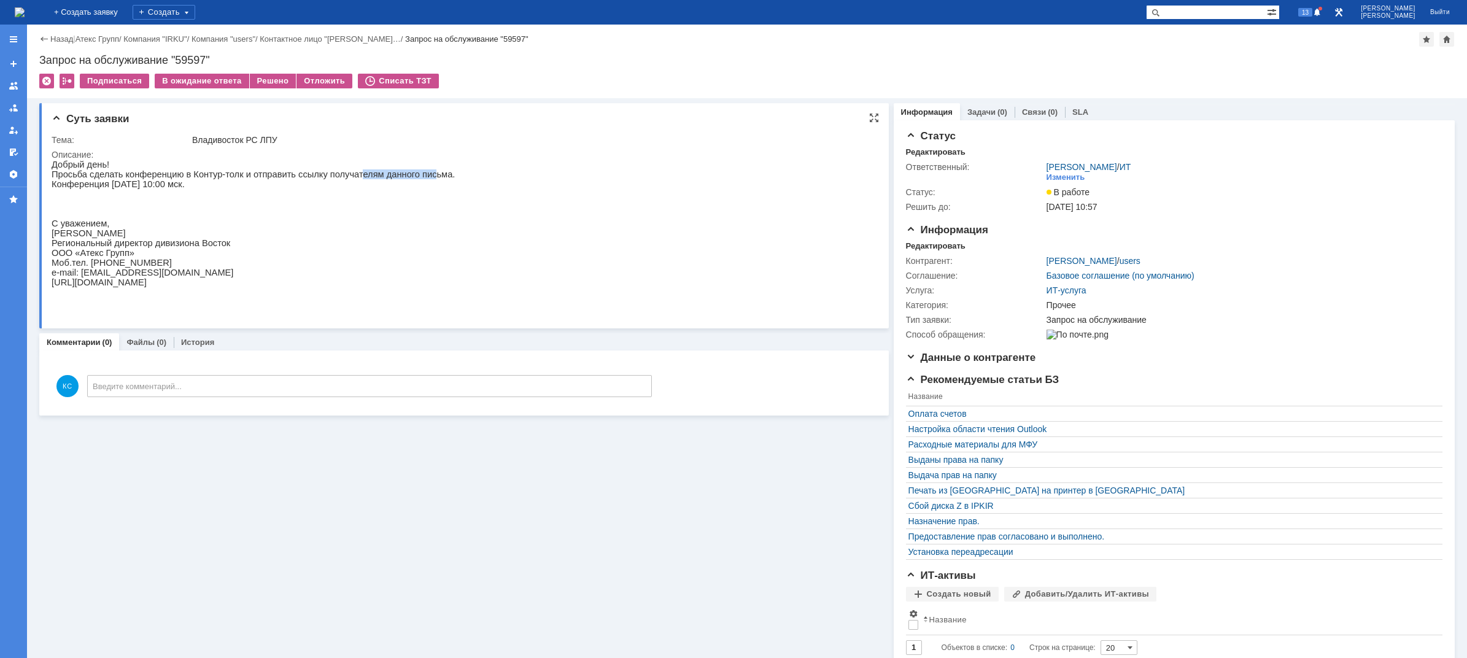
click at [333, 174] on p "Просьба сделать конференцию в Контур-толк и отправить ссылку получателям данног…" at bounding box center [253, 174] width 403 height 10
click at [202, 177] on p "Просьба сделать конференцию в Контур-толк и отправить ссылку получателям данног…" at bounding box center [253, 174] width 403 height 10
click at [267, 82] on div "Решено" at bounding box center [273, 81] width 47 height 15
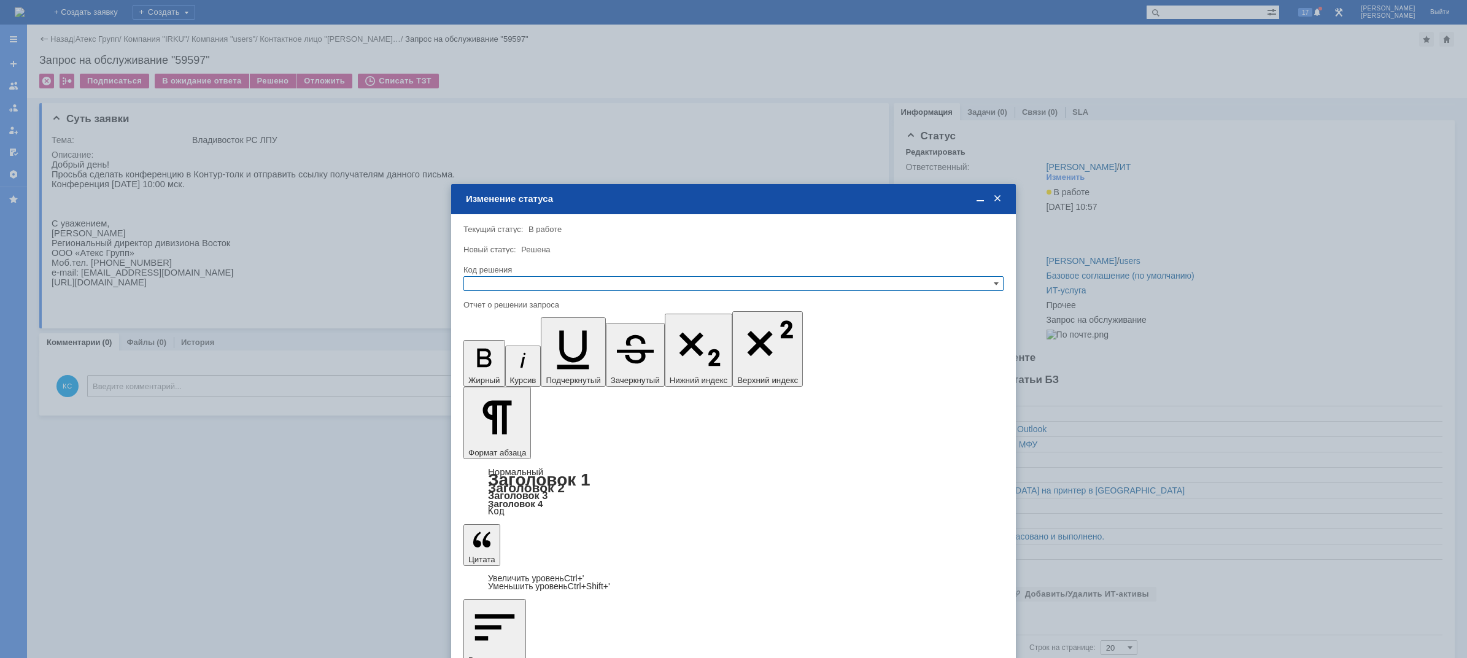
click at [515, 282] on input "text" at bounding box center [733, 283] width 540 height 15
click at [502, 346] on span "Решено" at bounding box center [733, 343] width 529 height 10
type input "Решено"
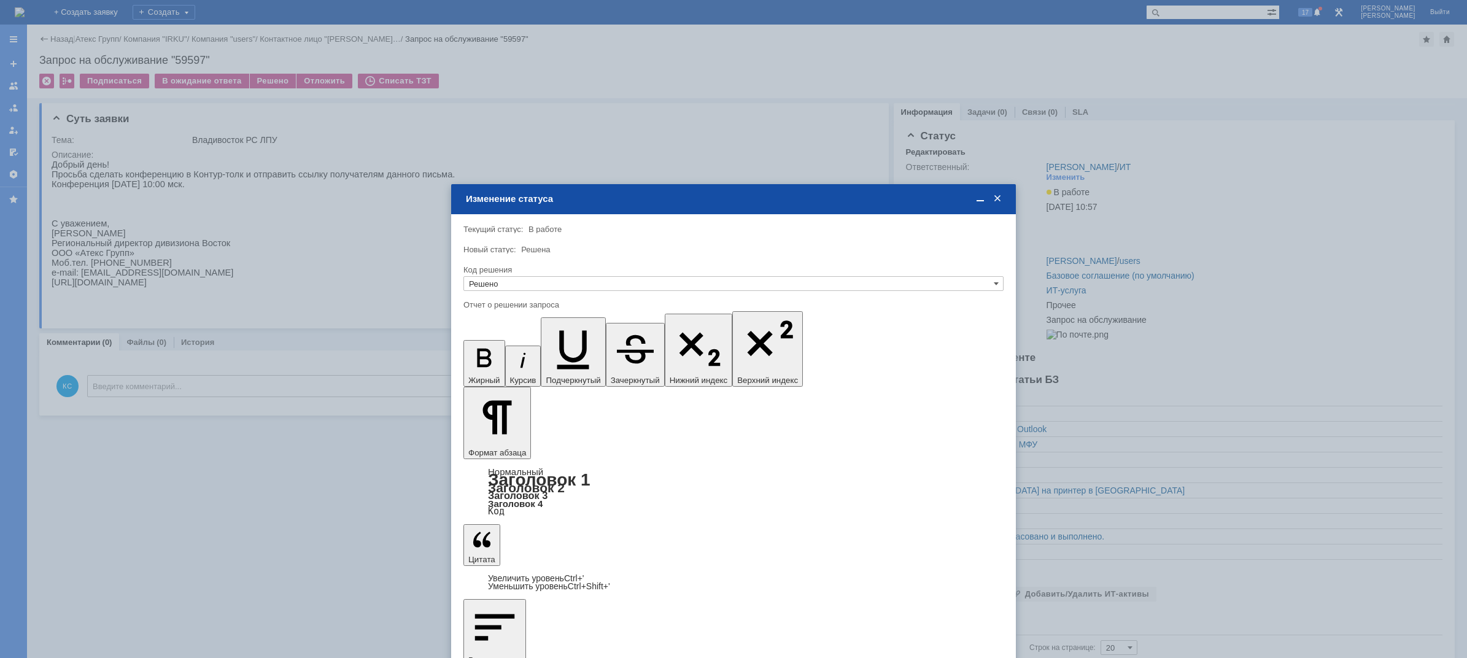
scroll to position [349, 2]
drag, startPoint x: 620, startPoint y: 3631, endPoint x: 653, endPoint y: 3639, distance: 34.1
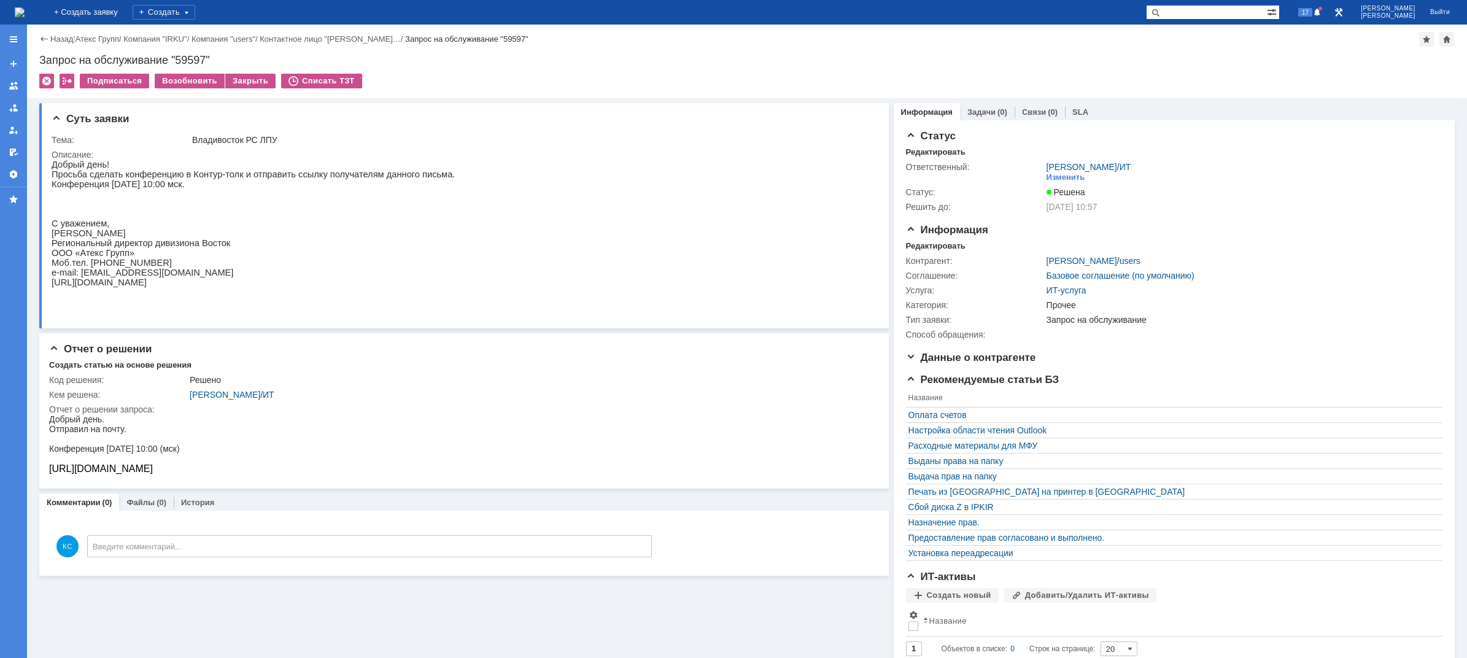
scroll to position [0, 0]
click at [25, 7] on img at bounding box center [20, 12] width 10 height 10
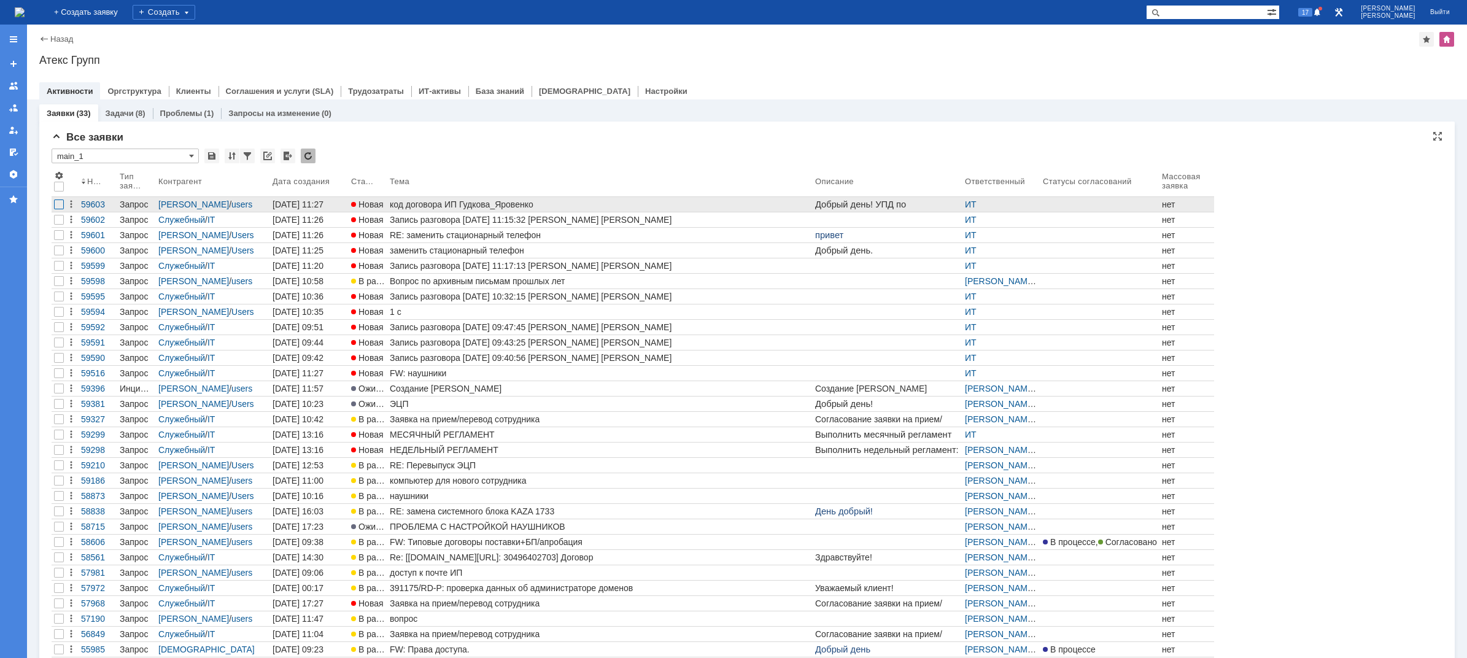
click at [61, 202] on div at bounding box center [59, 204] width 10 height 10
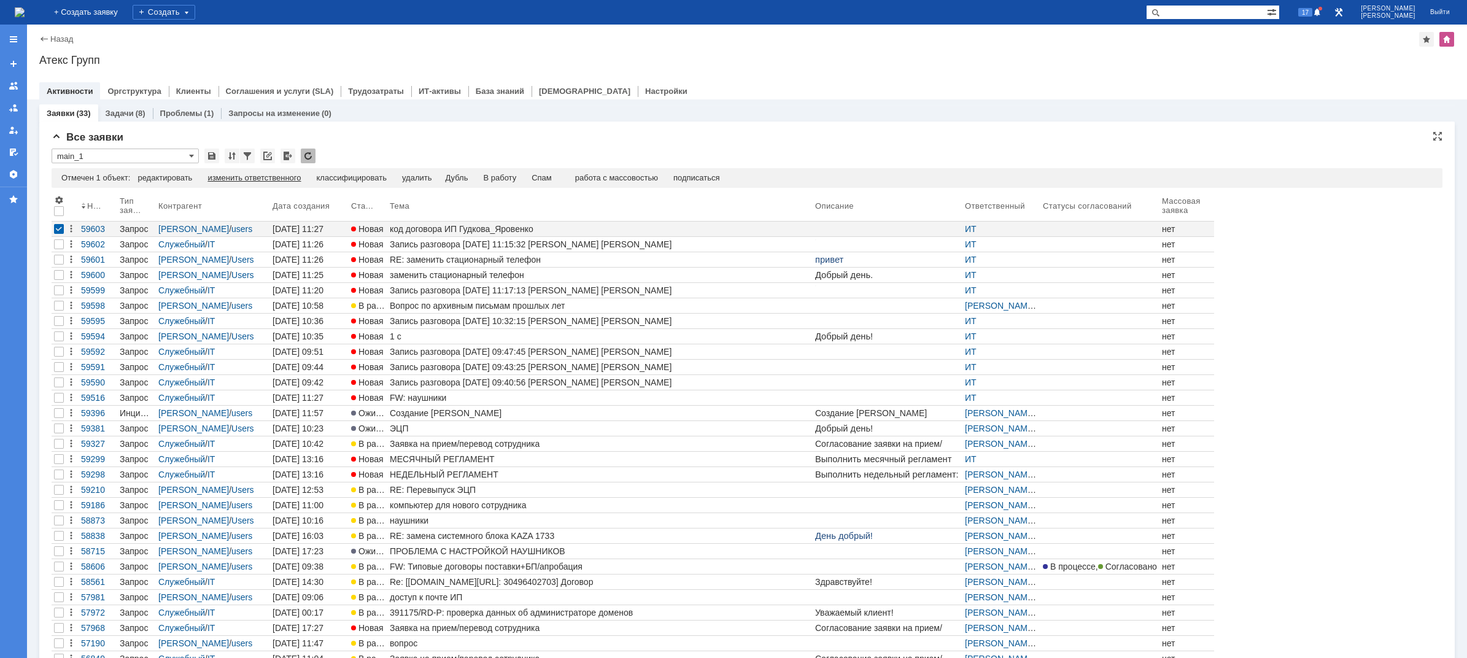
click at [275, 177] on div "изменить ответственного" at bounding box center [253, 178] width 93 height 10
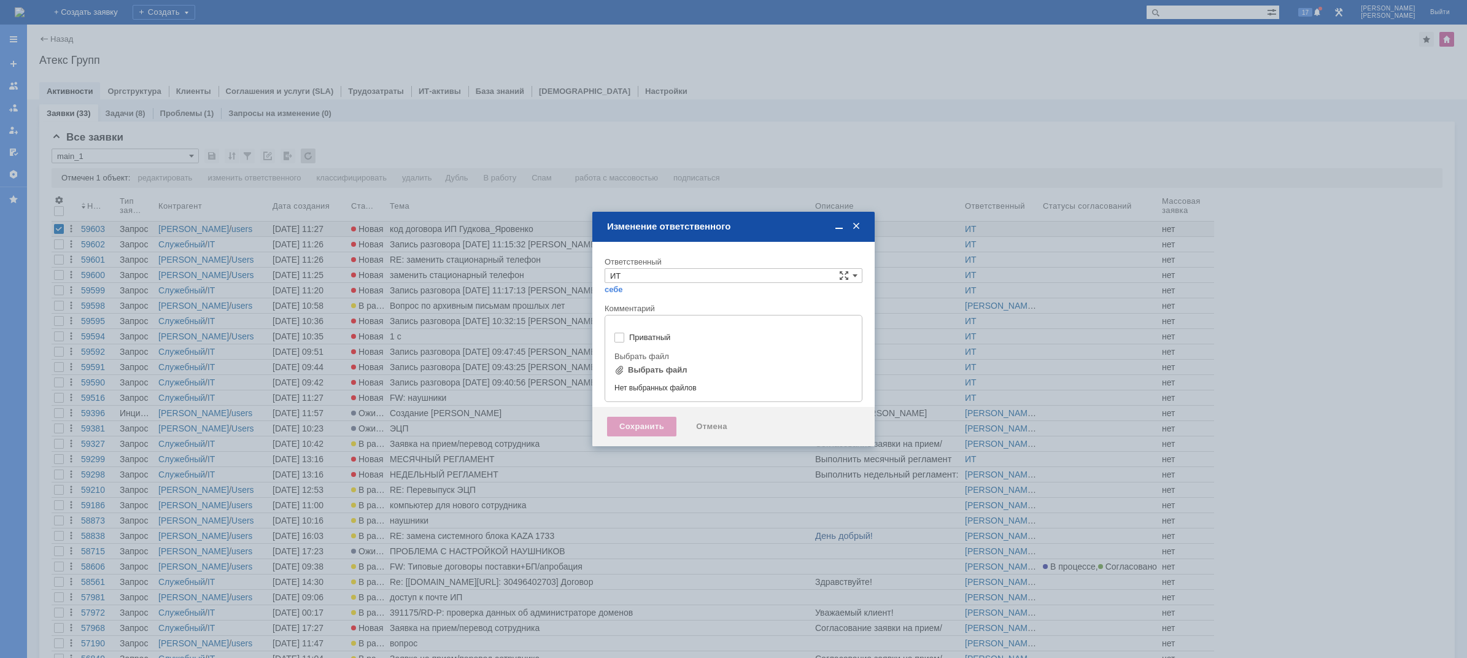
type input "[не указано]"
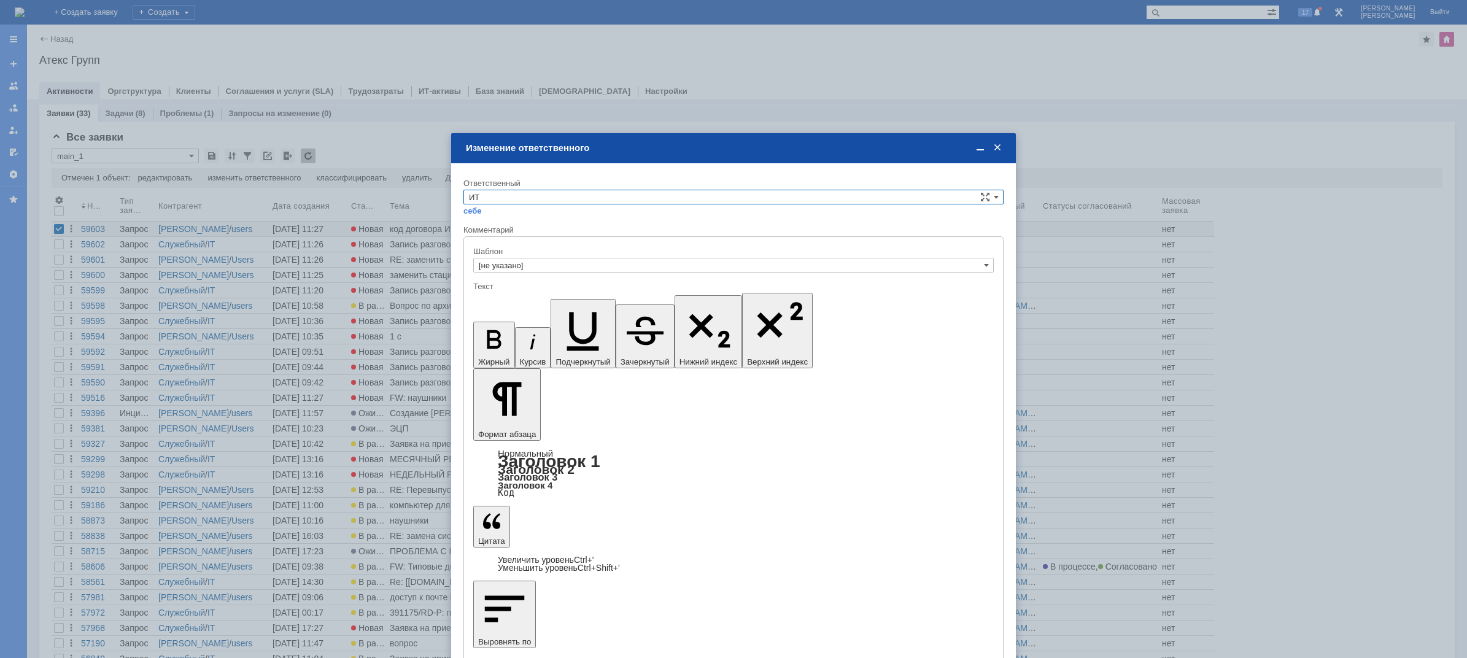
click at [501, 193] on input "ИТ" at bounding box center [733, 197] width 540 height 15
click at [488, 298] on span "АСУ" at bounding box center [733, 299] width 529 height 10
type input "АСУ"
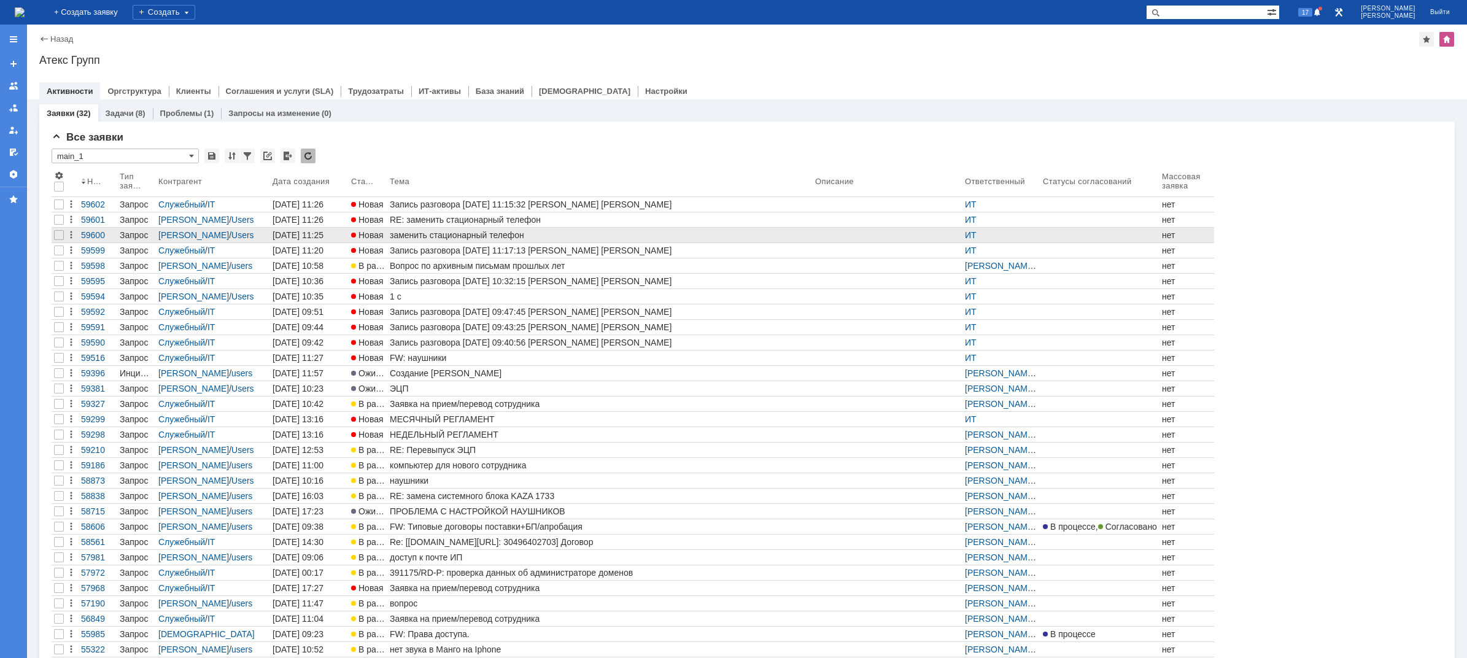
click at [441, 231] on div "заменить стационарный телефон" at bounding box center [600, 235] width 420 height 10
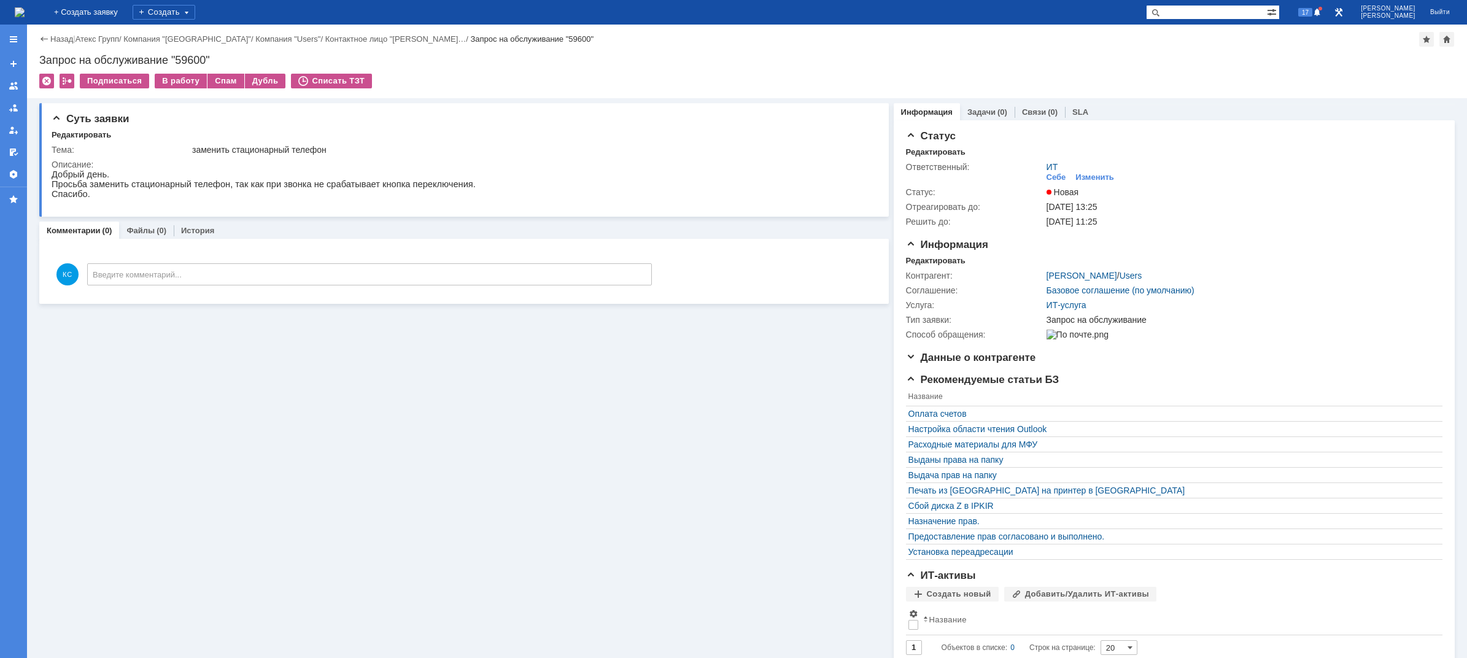
click at [25, 11] on img at bounding box center [20, 12] width 10 height 10
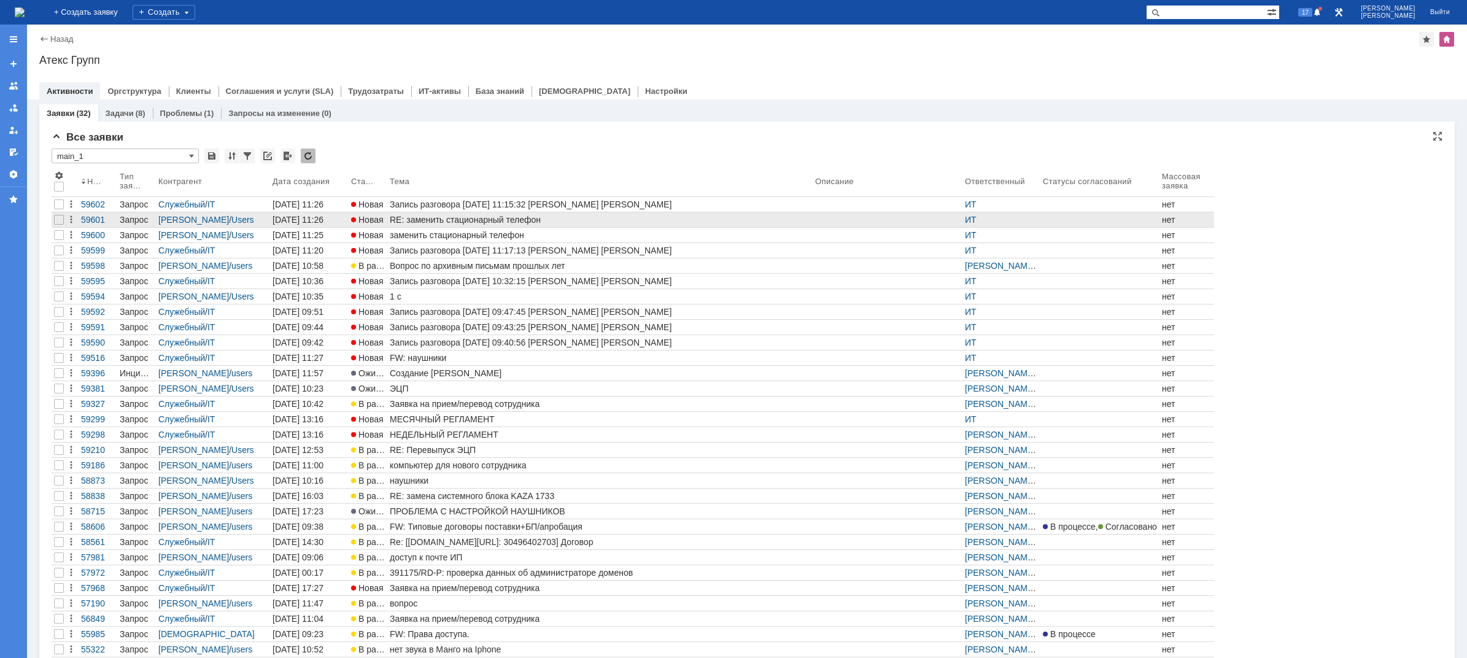
click at [458, 222] on div "RE: заменить стационарный телефон" at bounding box center [600, 220] width 420 height 10
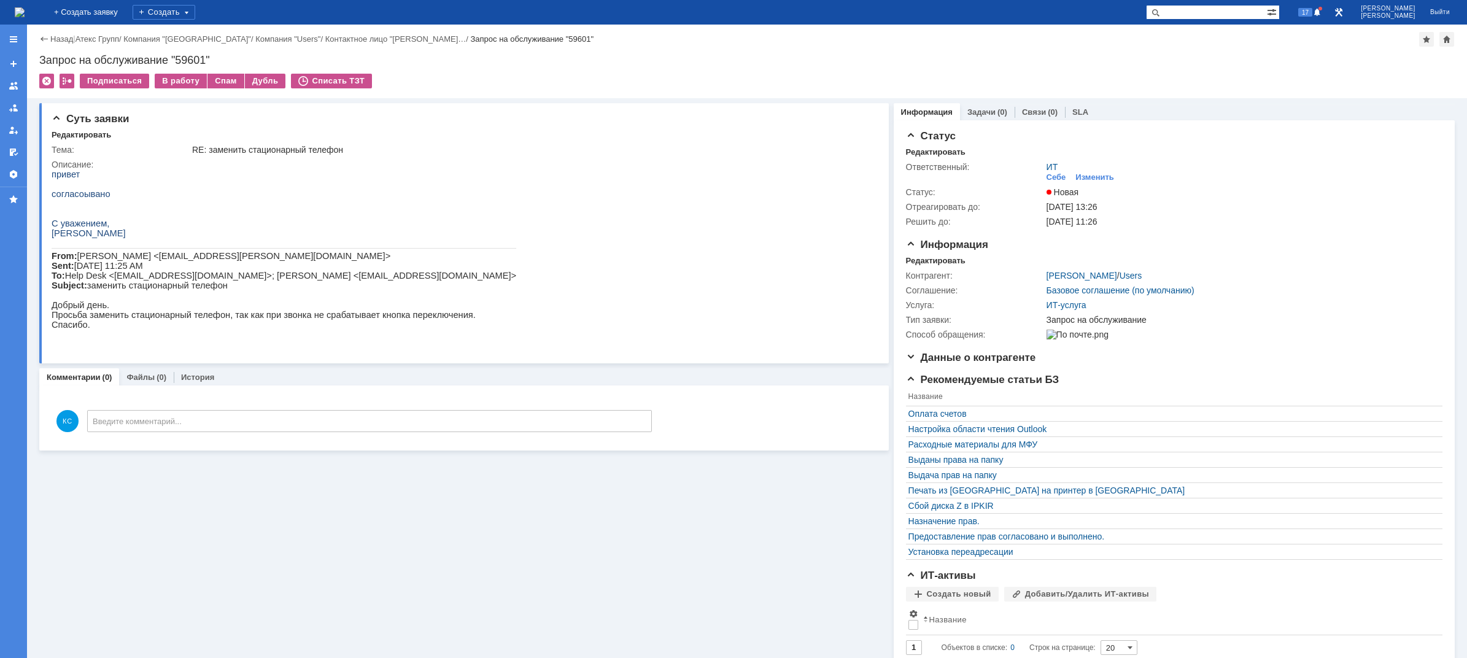
click at [25, 8] on img at bounding box center [20, 12] width 10 height 10
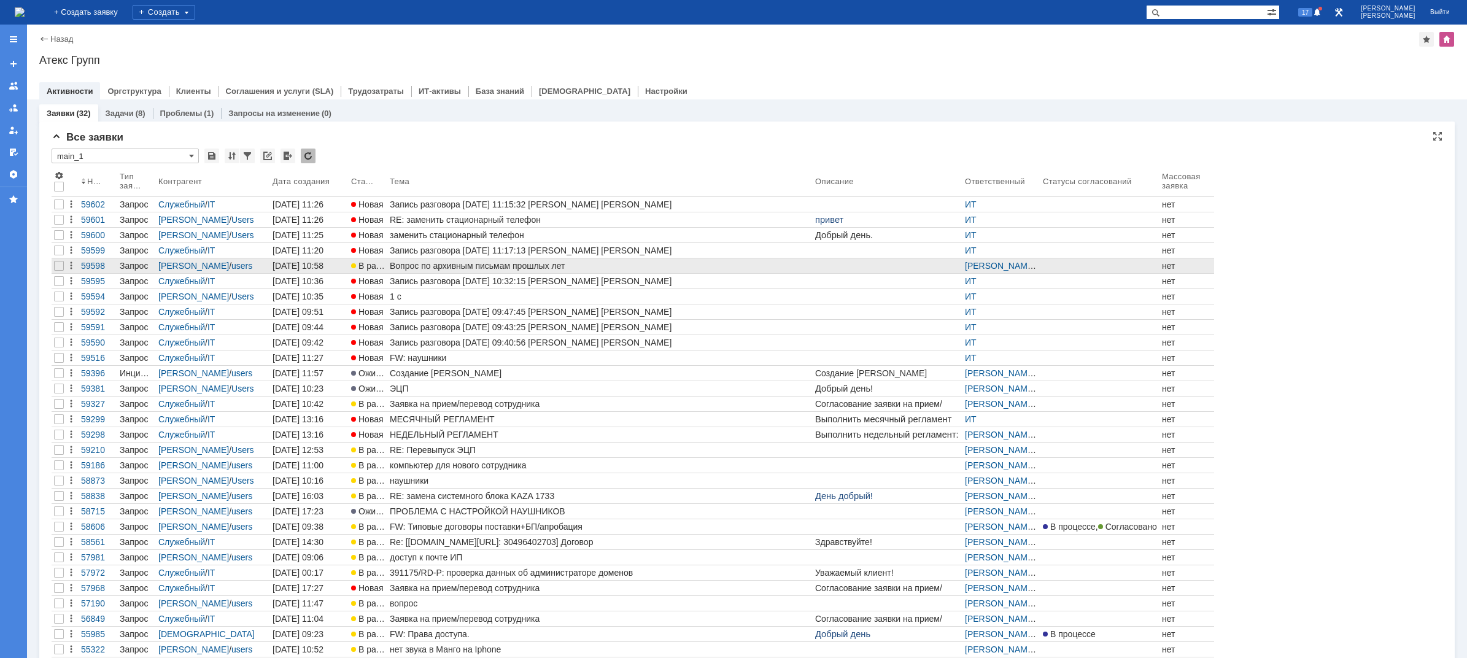
click at [420, 264] on div "Вопрос по архивным письмам прошлых лет" at bounding box center [600, 266] width 420 height 10
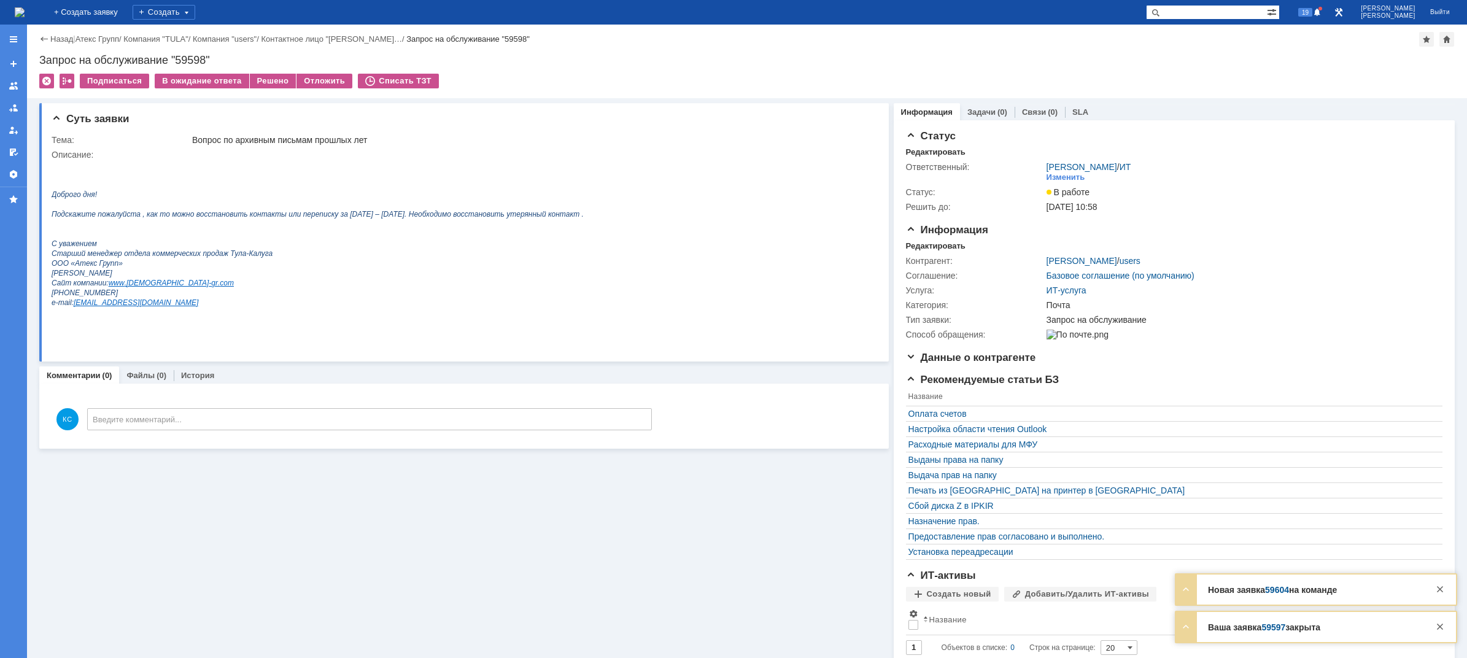
click at [25, 15] on img at bounding box center [20, 12] width 10 height 10
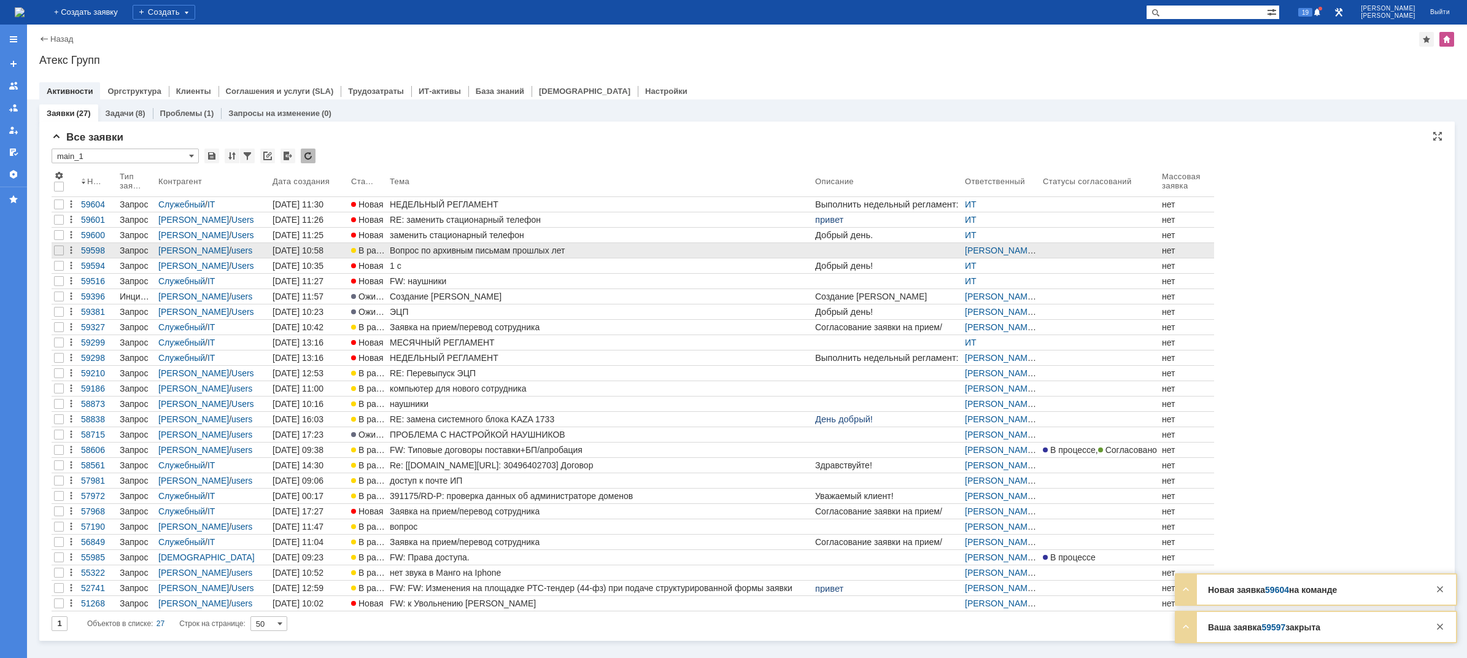
click at [431, 253] on div "Вопрос по архивным письмам прошлых лет" at bounding box center [600, 250] width 420 height 10
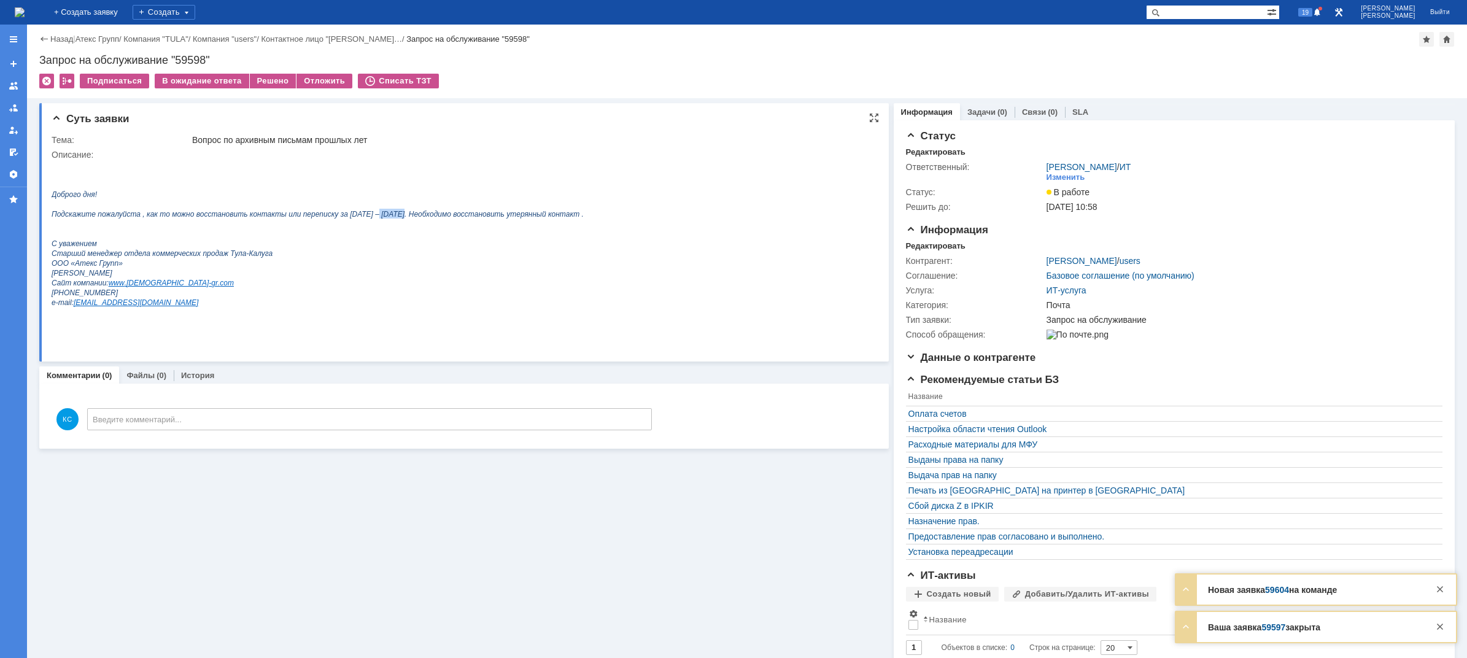
drag, startPoint x: 358, startPoint y: 220, endPoint x: 382, endPoint y: 220, distance: 23.9
click at [378, 218] on span "Подскажите пожалуйста , как то можно восстановить контакты или переписку за 202…" at bounding box center [318, 214] width 532 height 9
drag, startPoint x: 405, startPoint y: 220, endPoint x: 415, endPoint y: 220, distance: 9.8
click at [414, 218] on span "Подскажите пожалуйста , как то можно восстановить контакты или переписку за 202…" at bounding box center [318, 214] width 532 height 9
click at [438, 216] on icon "Подскажите пожалуйста , как то можно восстановить контакты или переписку за 202…" at bounding box center [318, 214] width 532 height 10
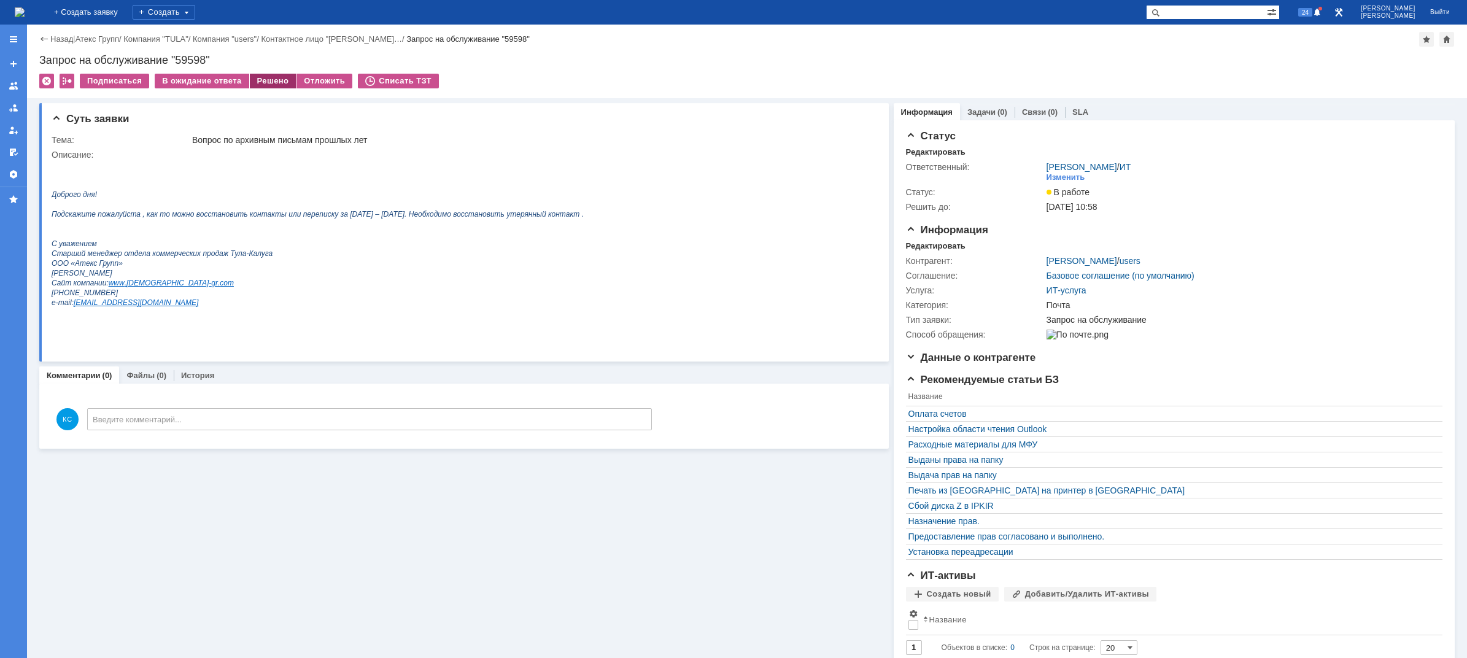
click at [266, 80] on div "Решено" at bounding box center [273, 81] width 47 height 15
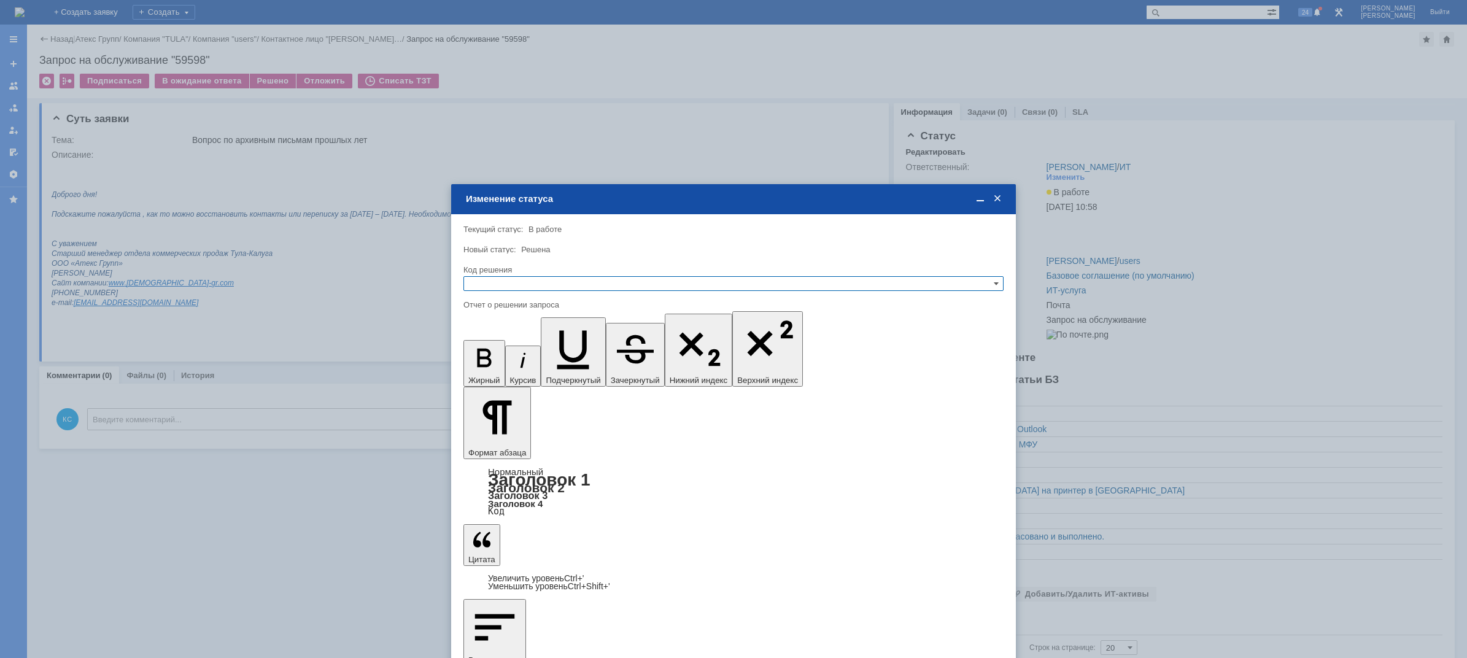
click at [531, 283] on input "text" at bounding box center [733, 283] width 540 height 15
click at [512, 344] on span "Решено" at bounding box center [733, 343] width 529 height 10
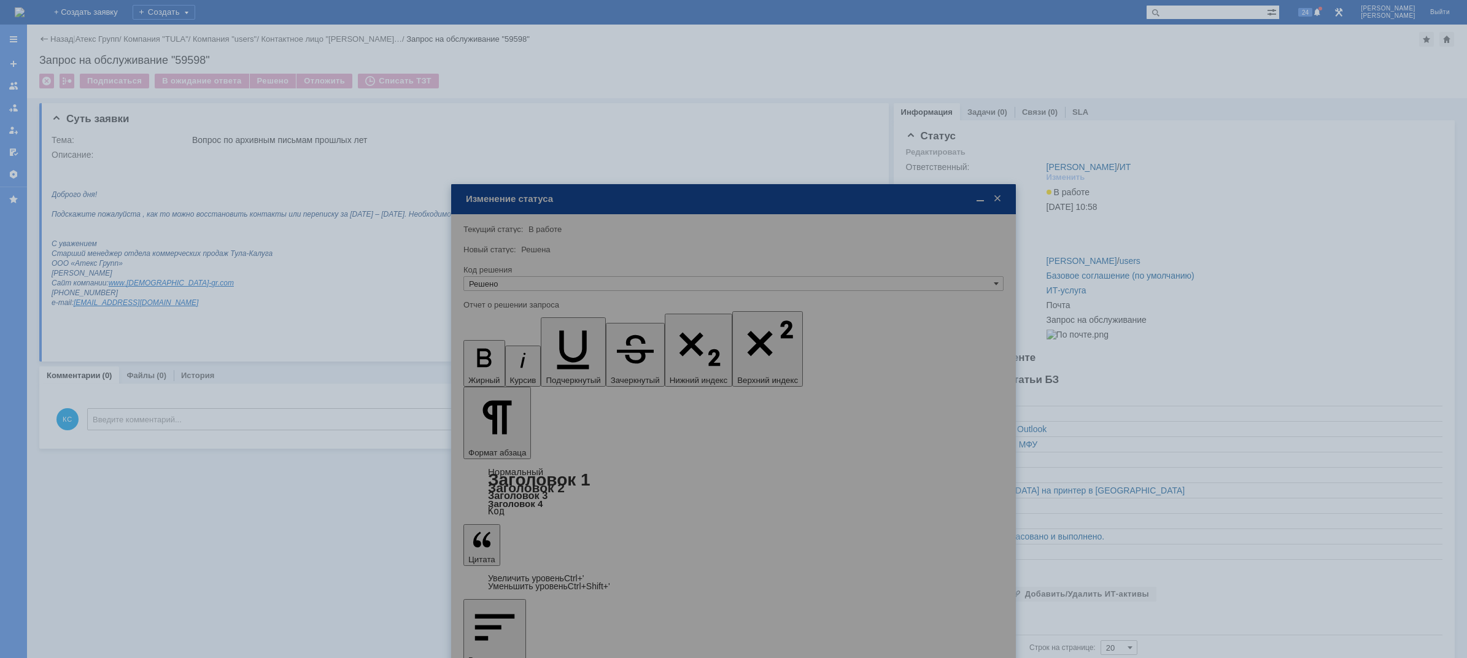
type input "Решено"
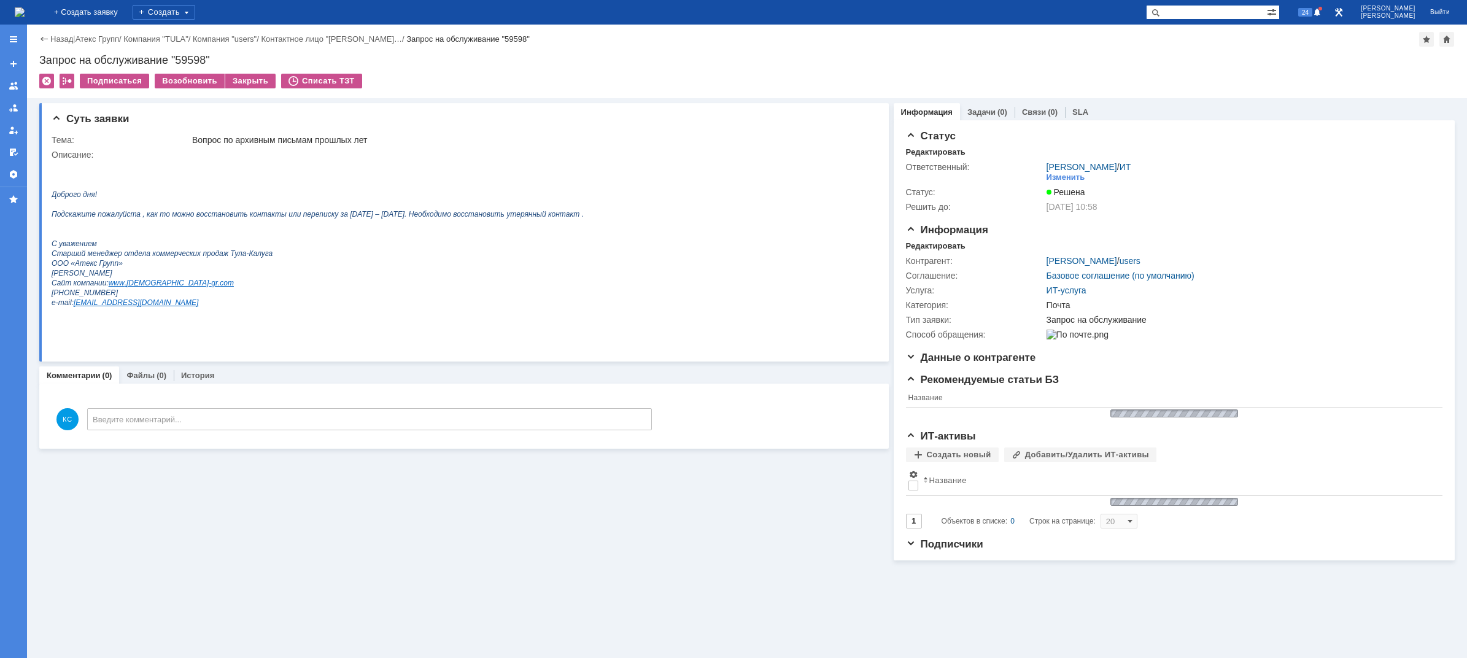
click at [25, 12] on img at bounding box center [20, 12] width 10 height 10
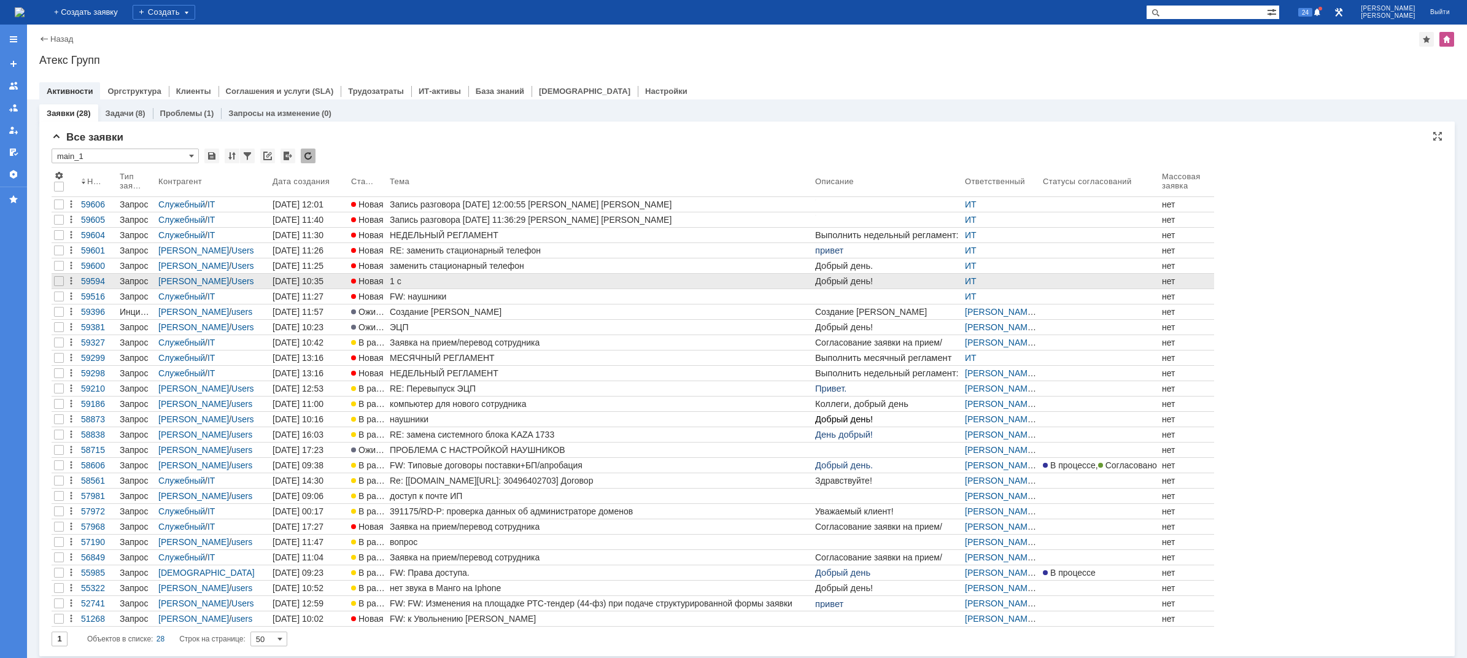
click at [403, 284] on div "1 с" at bounding box center [600, 281] width 420 height 10
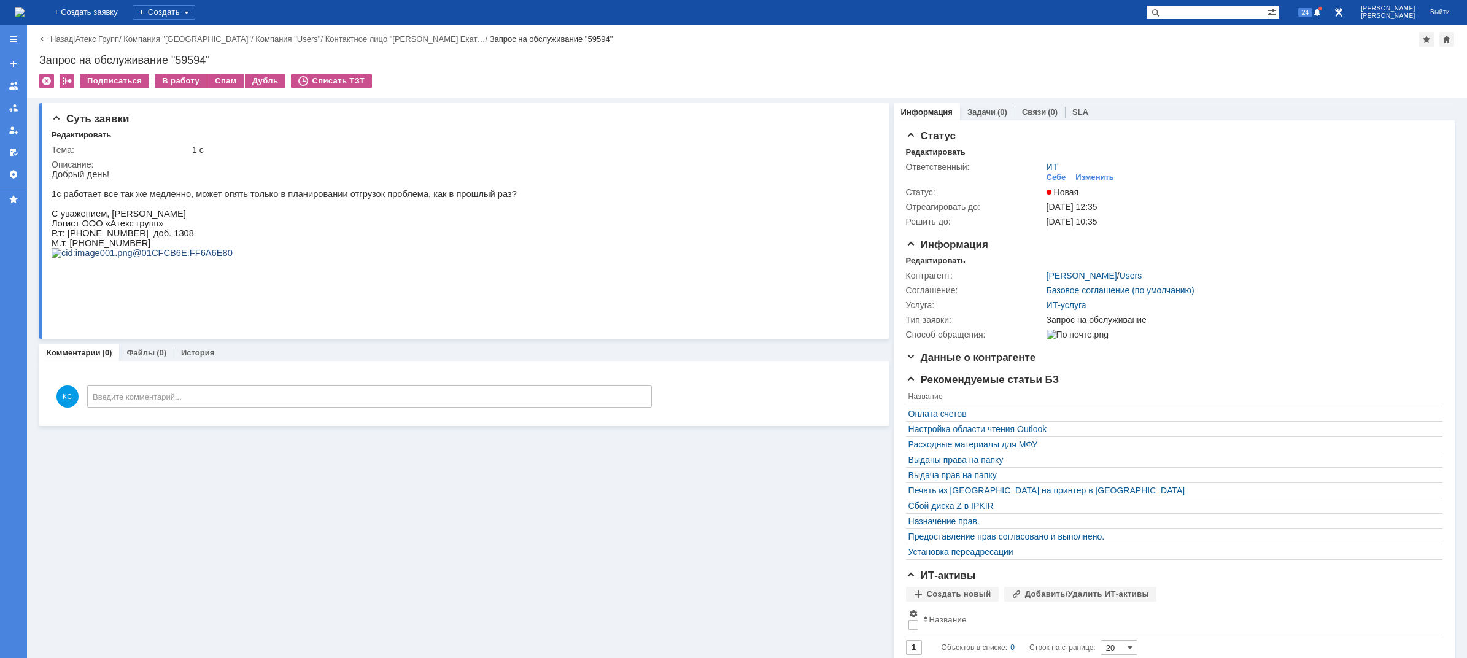
click at [25, 12] on img at bounding box center [20, 12] width 10 height 10
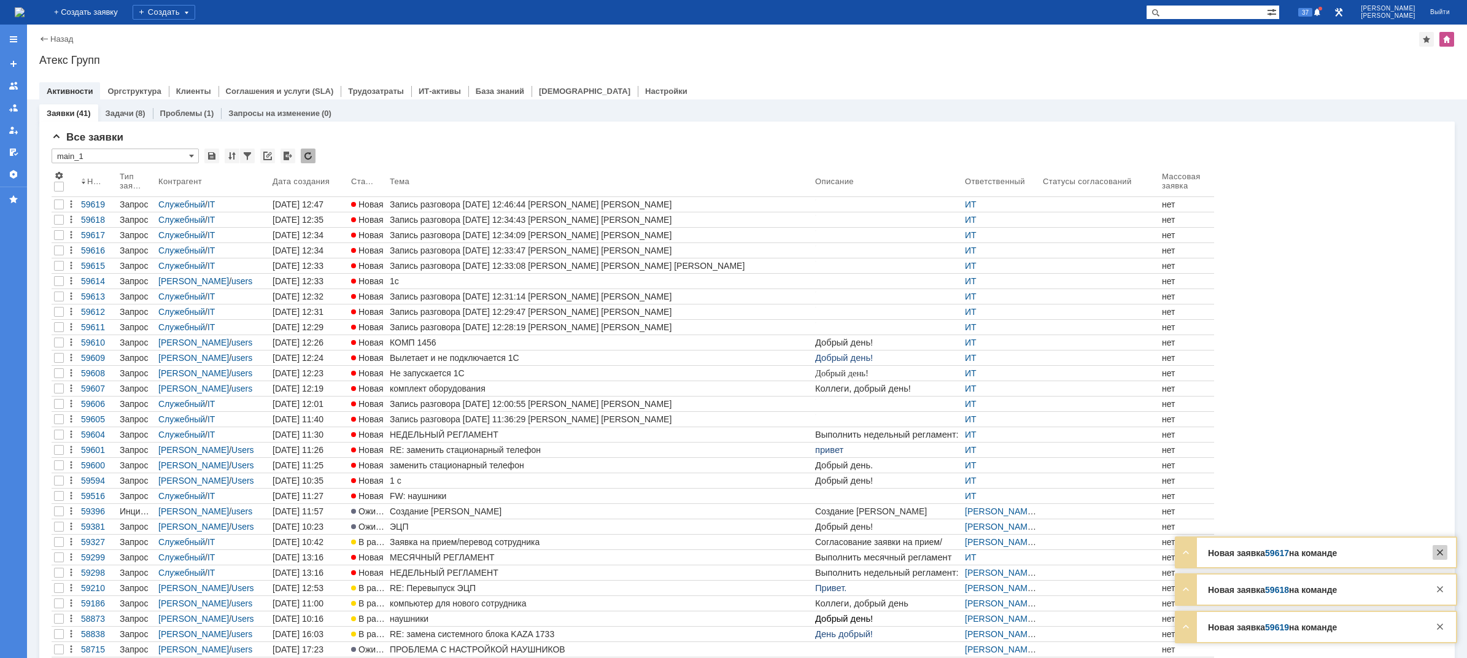
drag, startPoint x: 1441, startPoint y: 547, endPoint x: 1441, endPoint y: 559, distance: 11.7
click at [1441, 548] on div at bounding box center [1439, 552] width 15 height 15
click at [1440, 593] on div at bounding box center [1439, 589] width 15 height 15
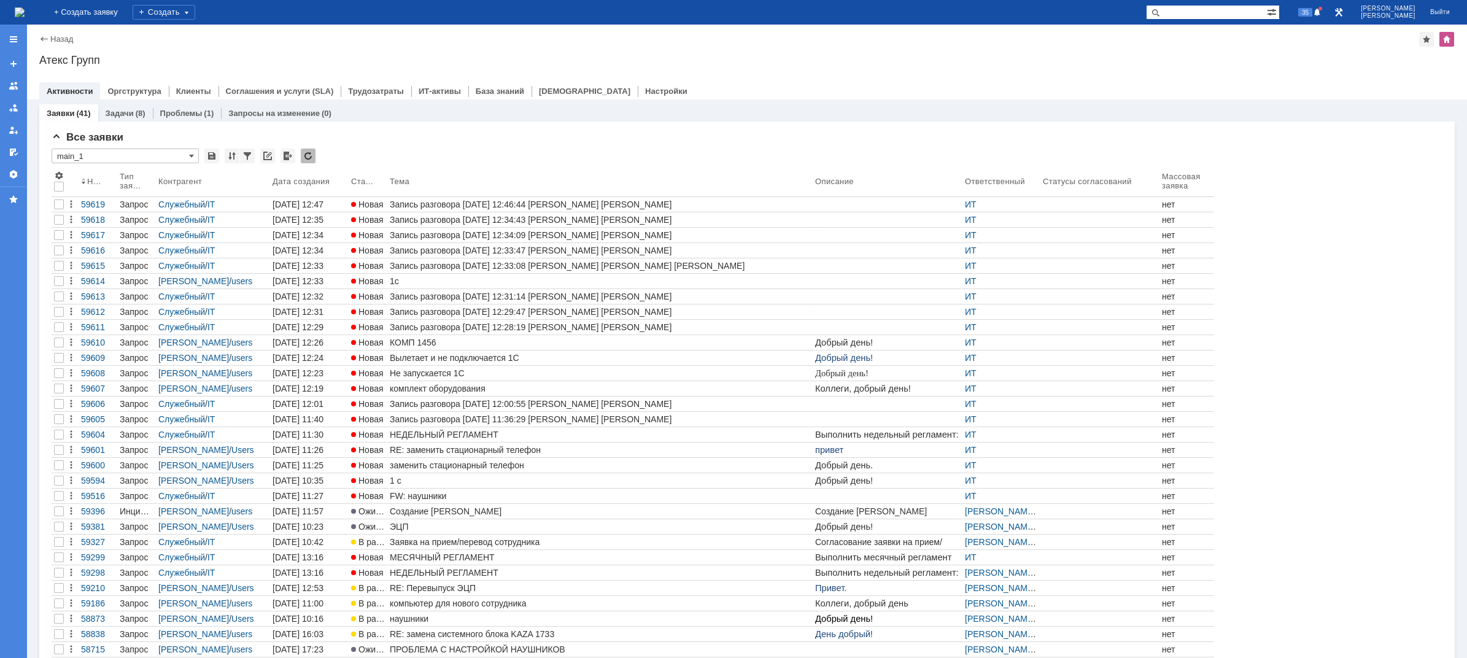
click at [1441, 649] on div at bounding box center [1439, 656] width 15 height 15
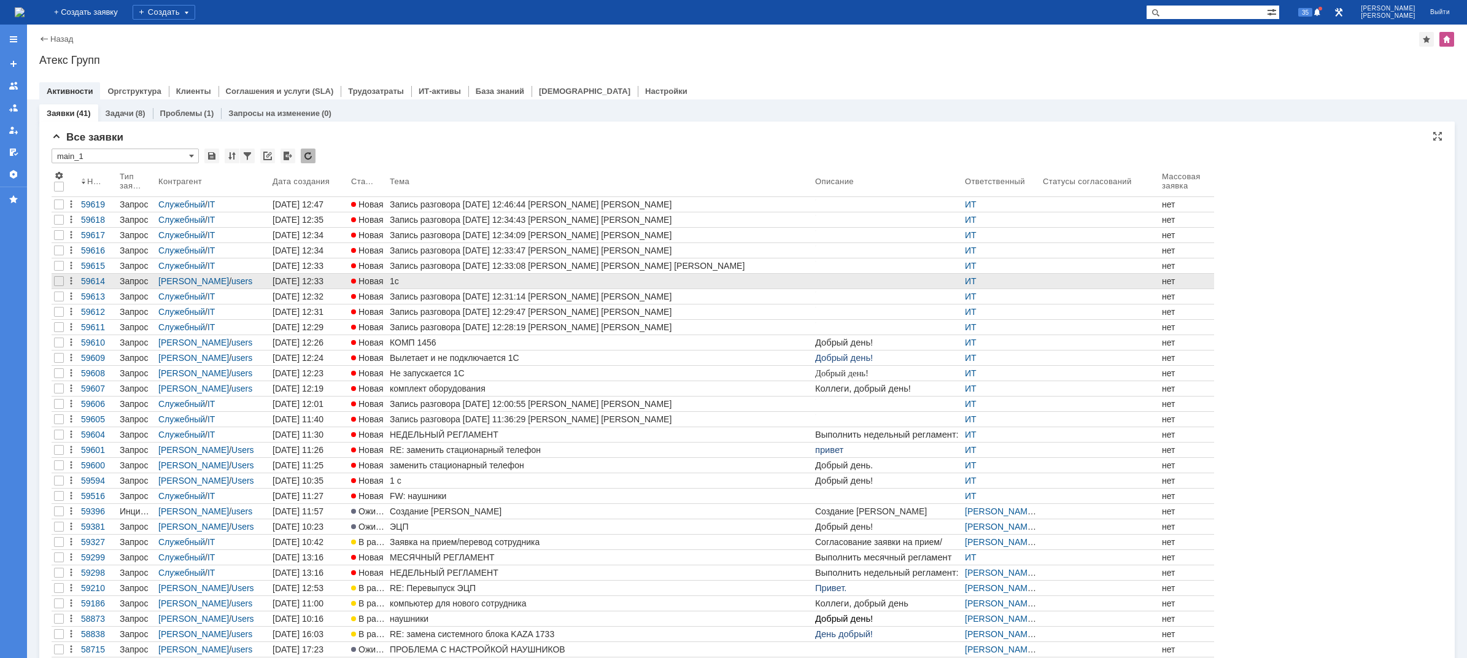
click at [466, 282] on div "1с" at bounding box center [600, 281] width 420 height 10
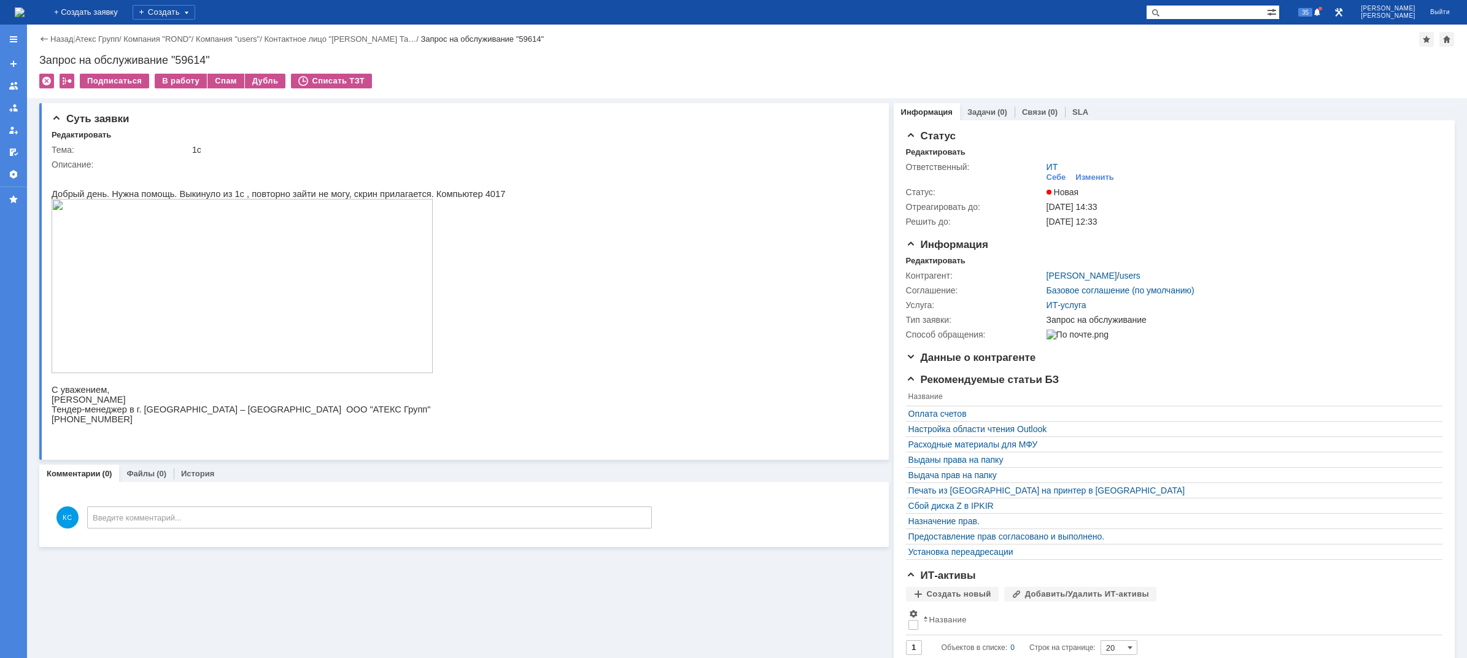
click at [25, 7] on img at bounding box center [20, 12] width 10 height 10
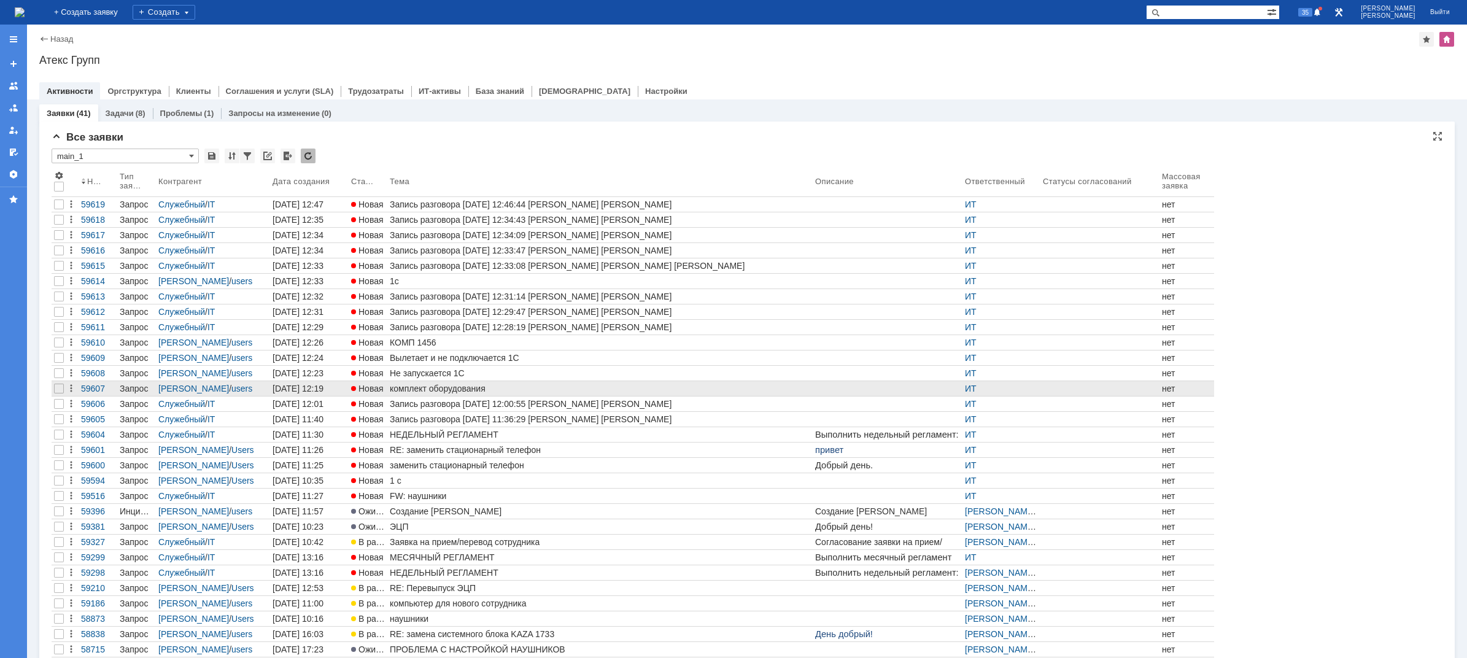
click at [421, 386] on div "комплект оборудования" at bounding box center [600, 389] width 420 height 10
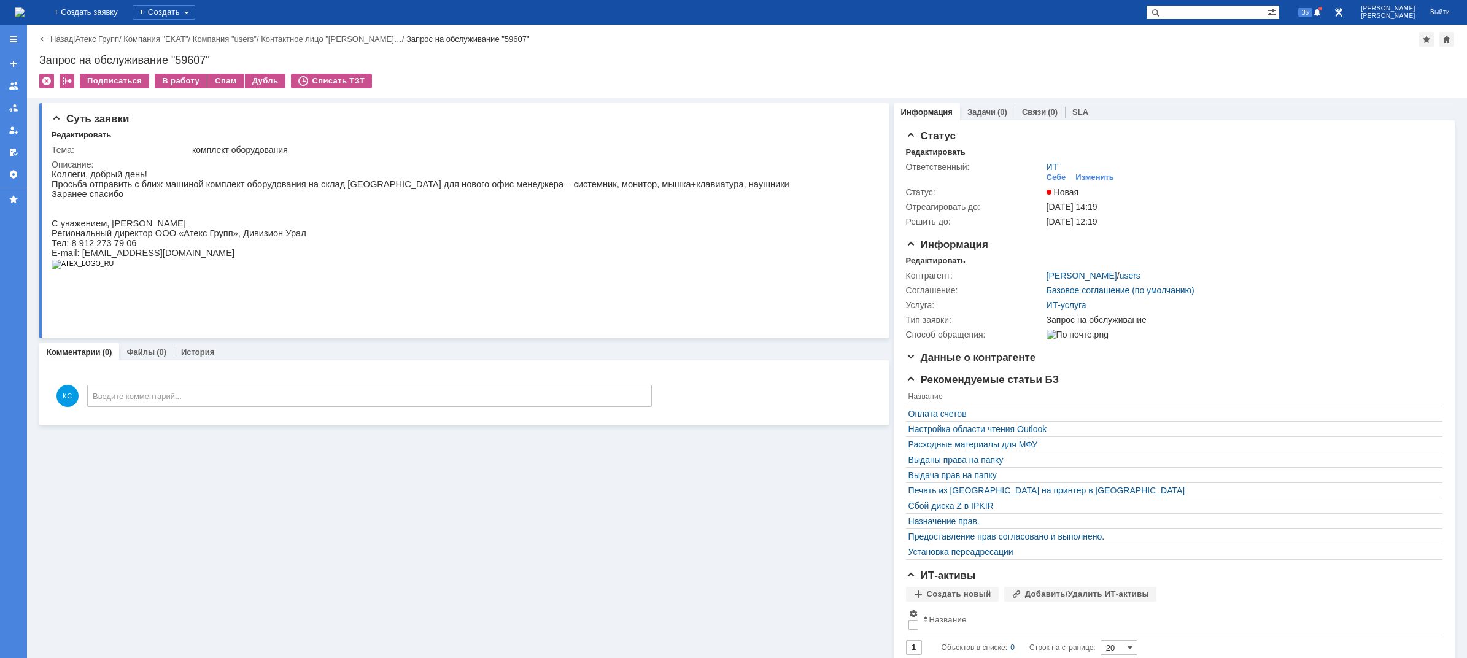
click at [25, 13] on img at bounding box center [20, 12] width 10 height 10
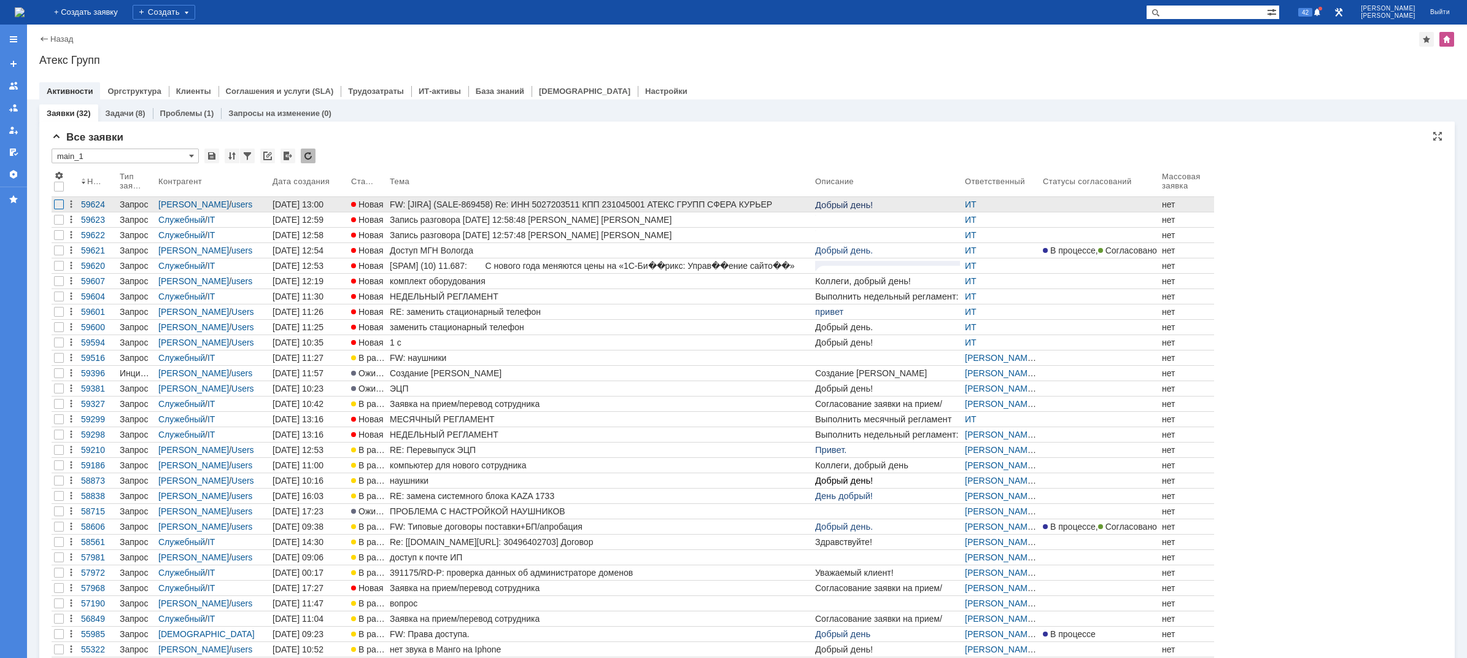
click at [60, 207] on div at bounding box center [59, 204] width 10 height 10
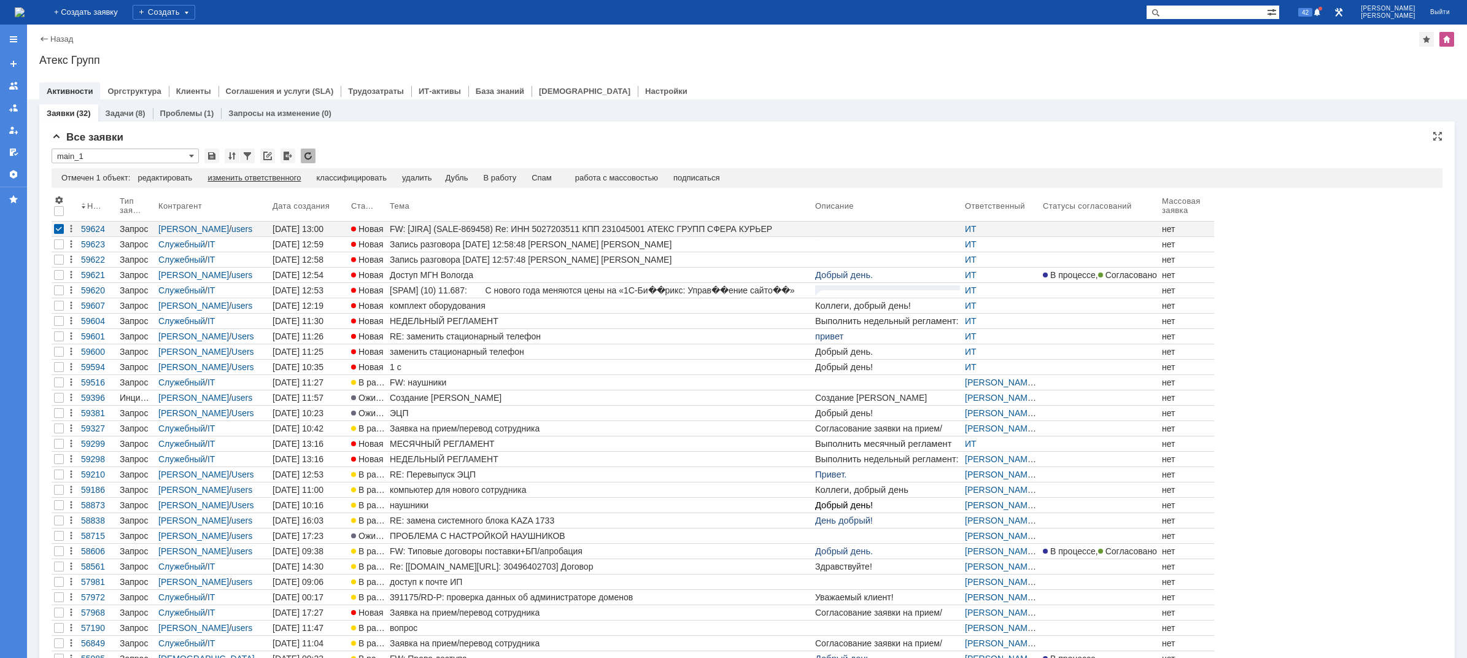
click at [275, 179] on div "изменить ответственного" at bounding box center [253, 178] width 93 height 10
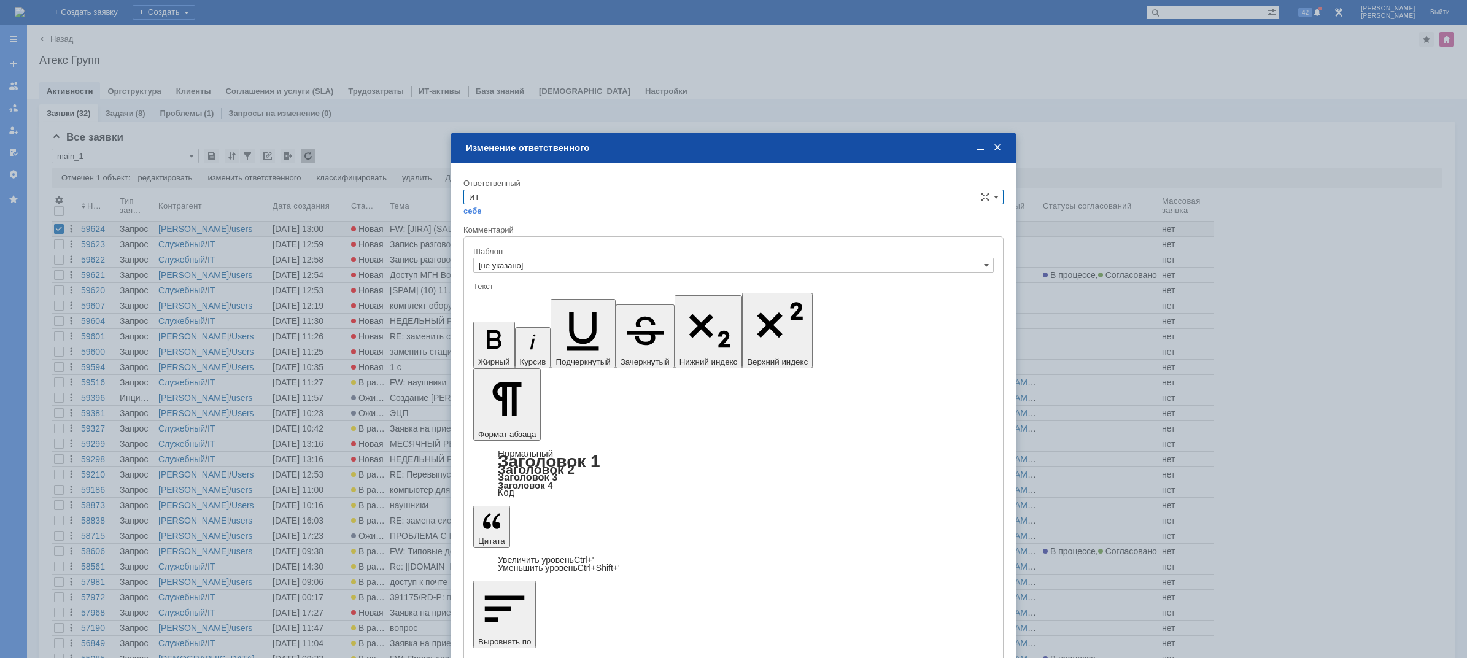
click at [521, 196] on input "ИТ" at bounding box center [733, 197] width 540 height 15
click at [515, 294] on span "АСУ" at bounding box center [733, 299] width 529 height 10
type input "АСУ"
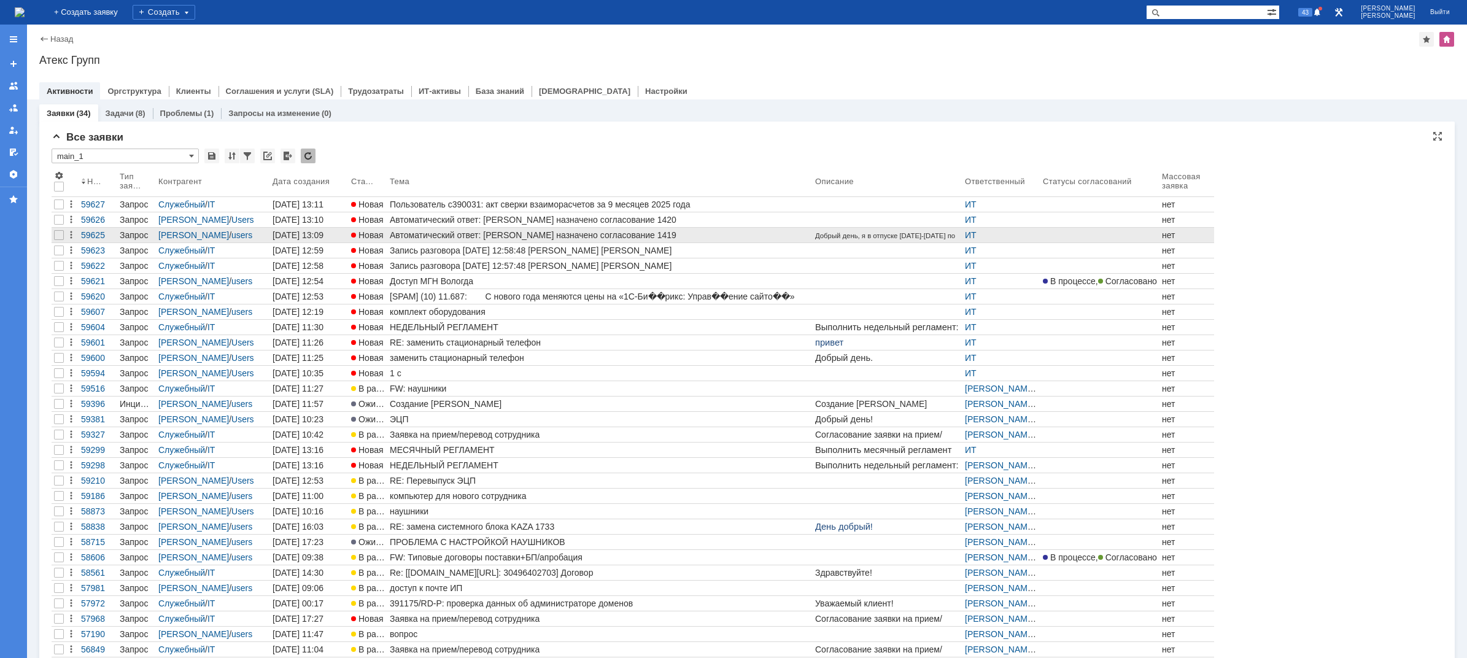
click at [447, 234] on div "Автоматический ответ: [PERSON_NAME] назначено согласование 1419" at bounding box center [600, 235] width 420 height 10
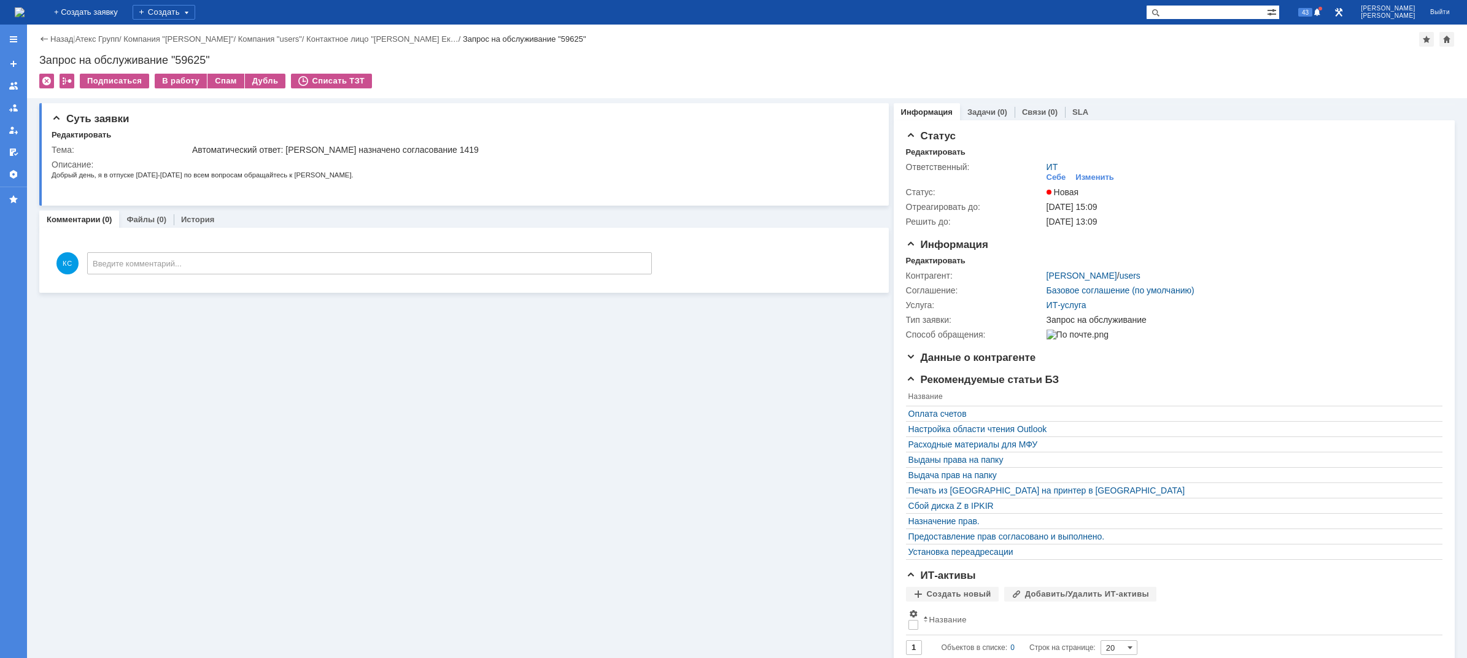
click at [25, 13] on img at bounding box center [20, 12] width 10 height 10
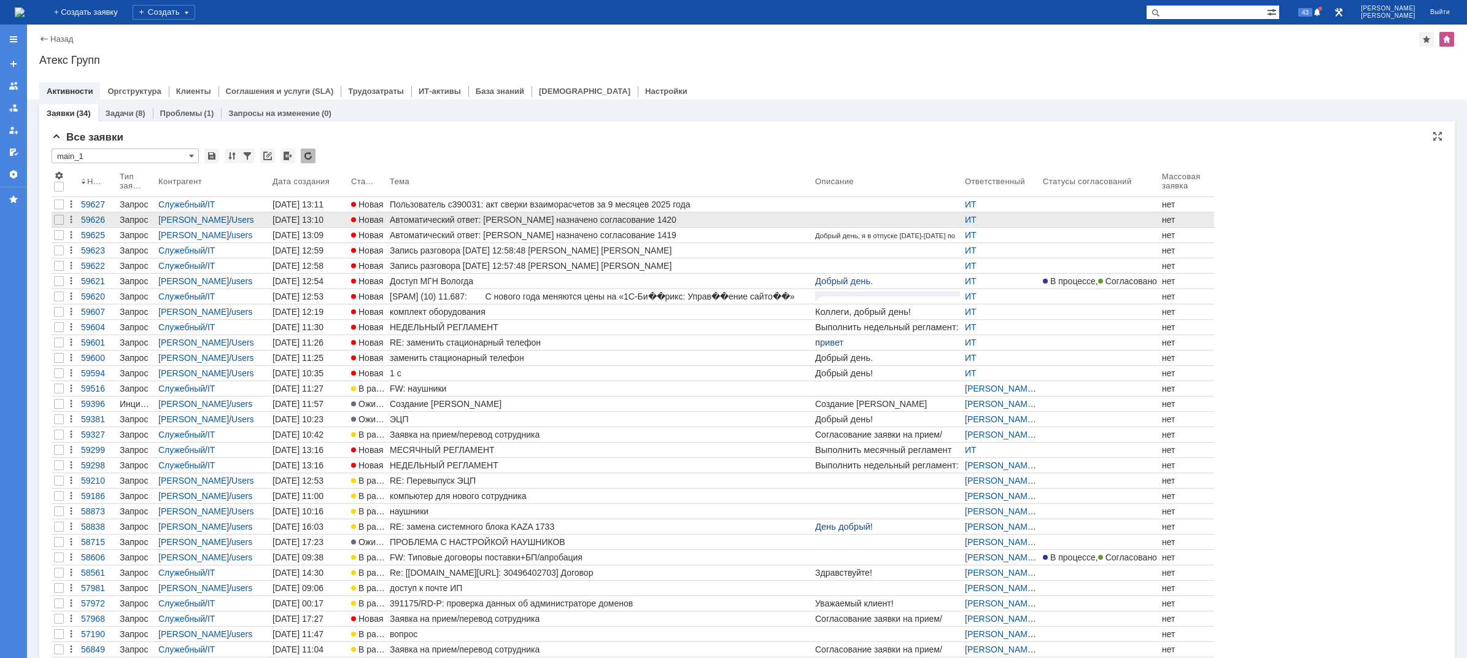
click at [475, 214] on link "Автоматический ответ: [PERSON_NAME] назначено согласование 1420" at bounding box center [599, 219] width 425 height 15
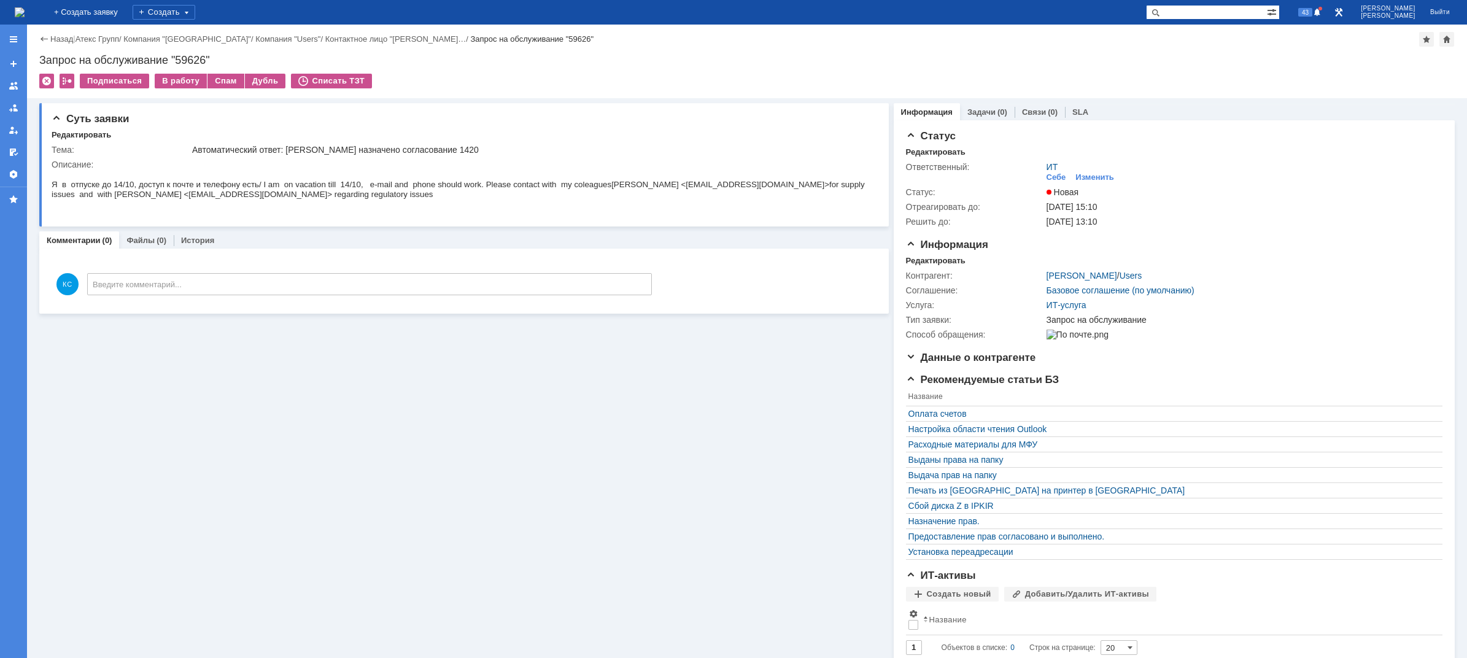
click at [25, 7] on img at bounding box center [20, 12] width 10 height 10
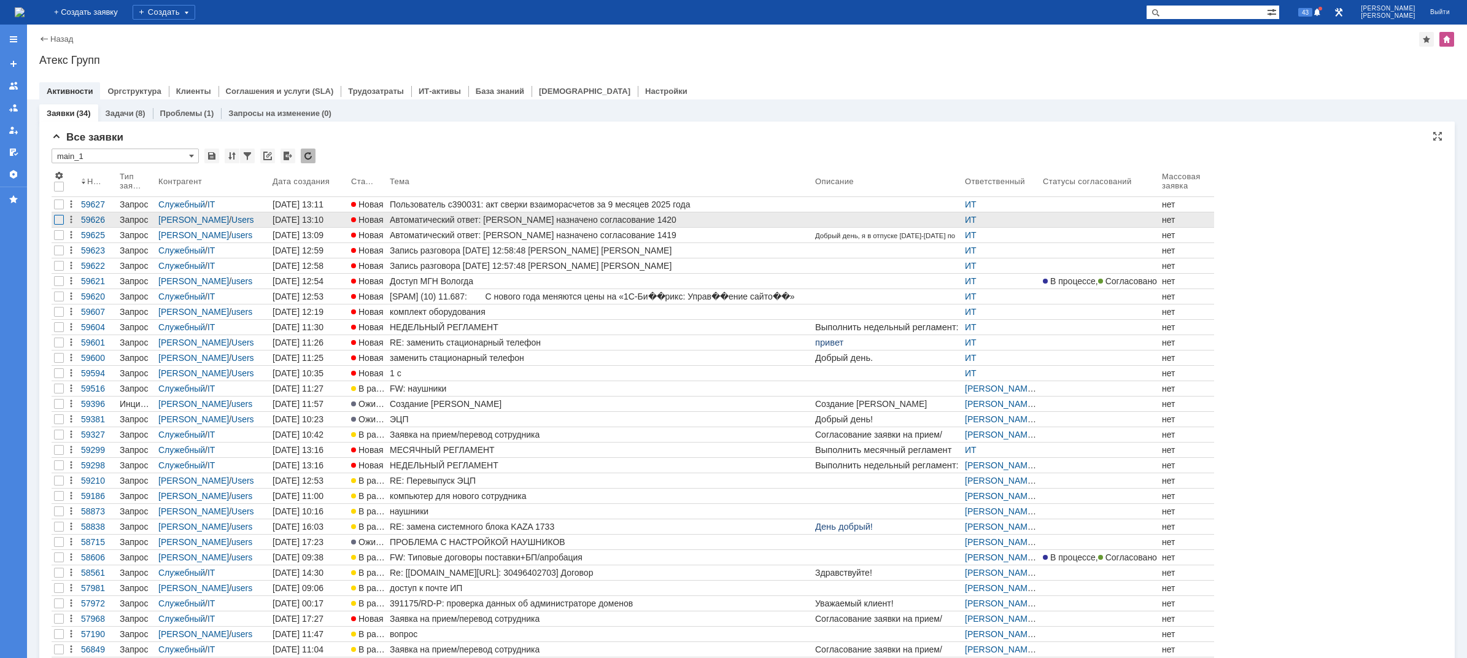
click at [56, 223] on div at bounding box center [59, 220] width 10 height 10
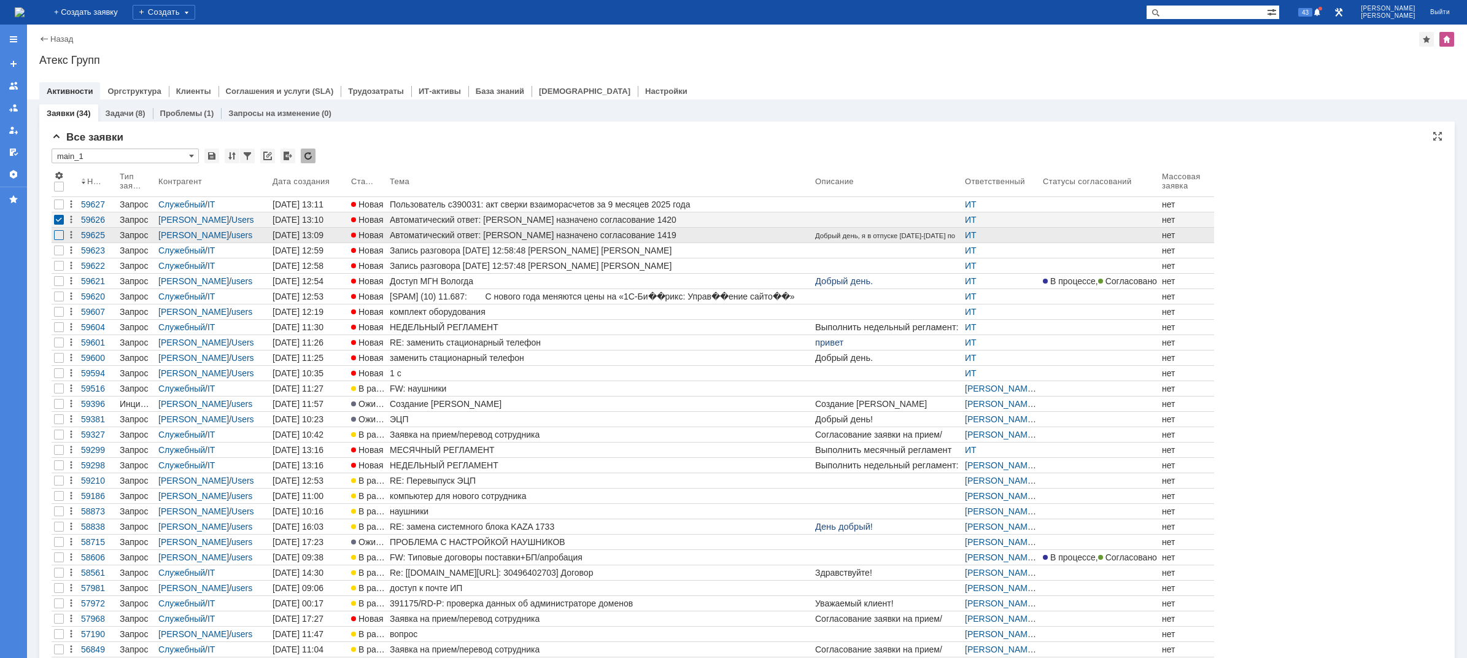
click at [58, 237] on div at bounding box center [59, 235] width 10 height 10
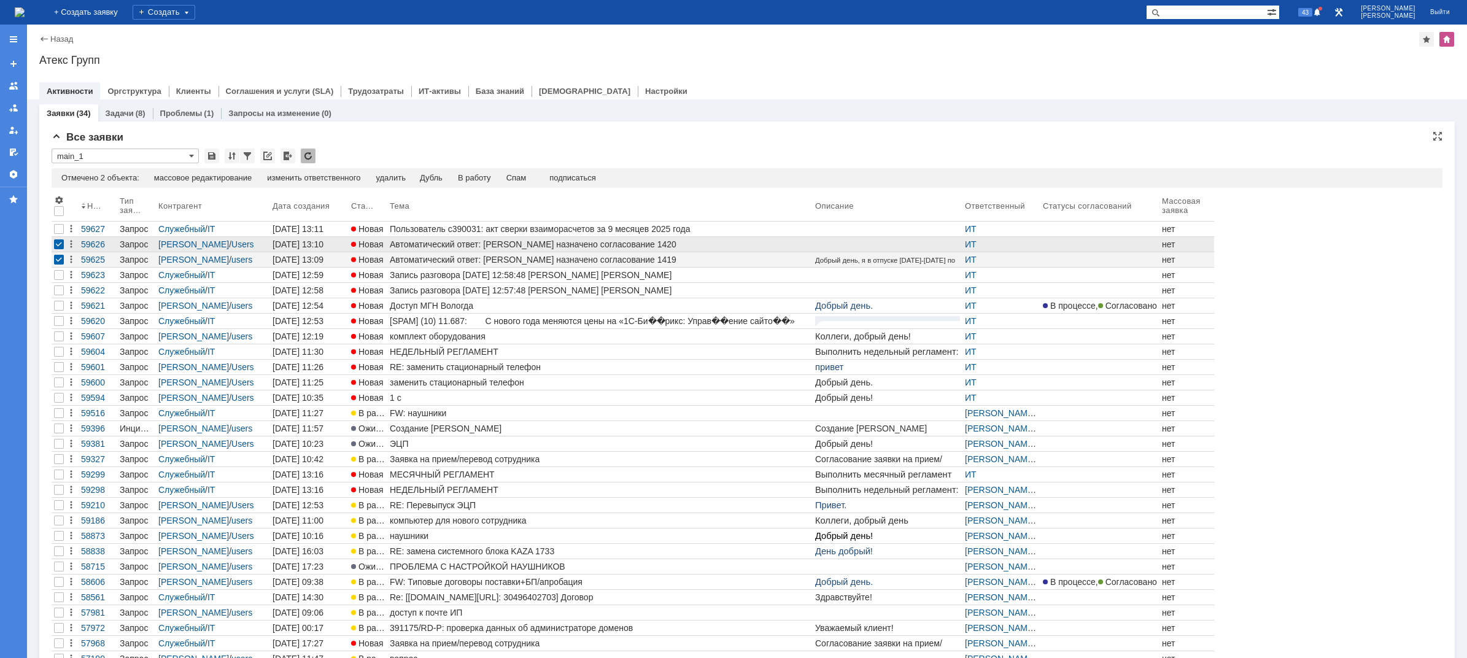
click at [56, 246] on div at bounding box center [59, 244] width 10 height 10
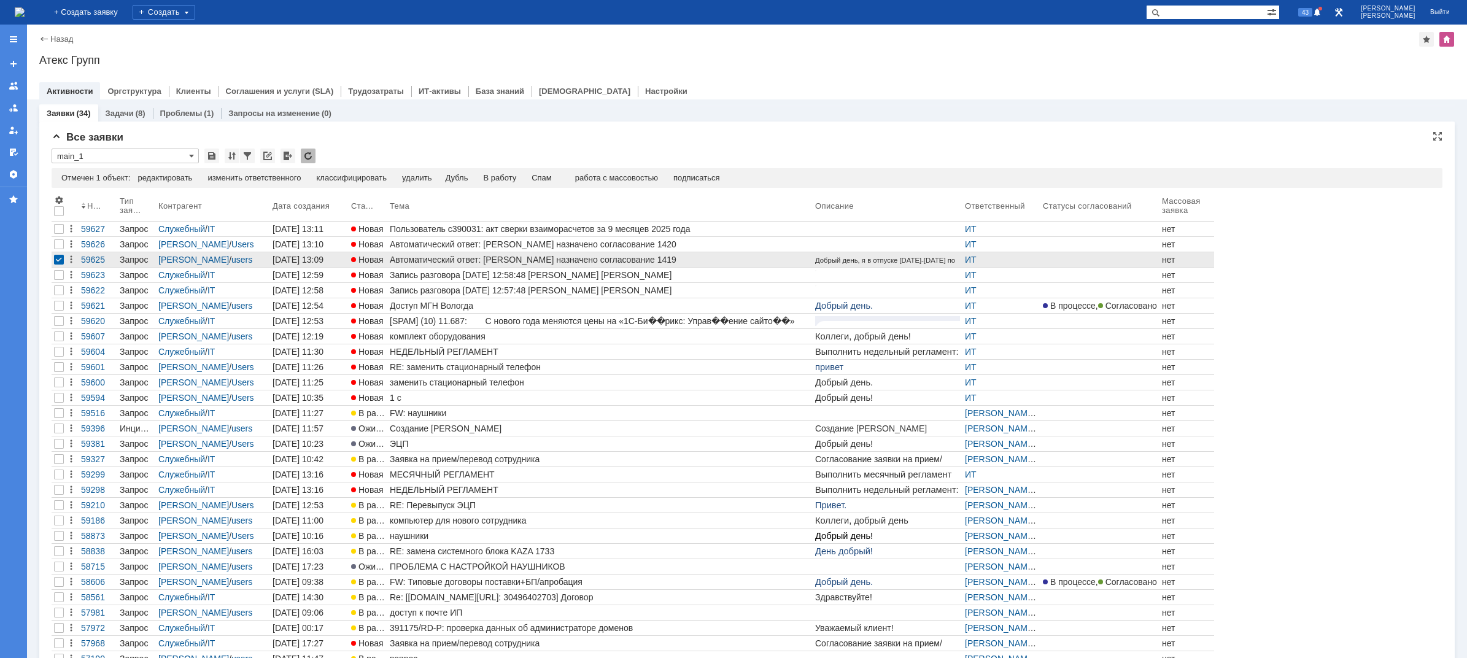
click at [62, 259] on div at bounding box center [59, 260] width 10 height 10
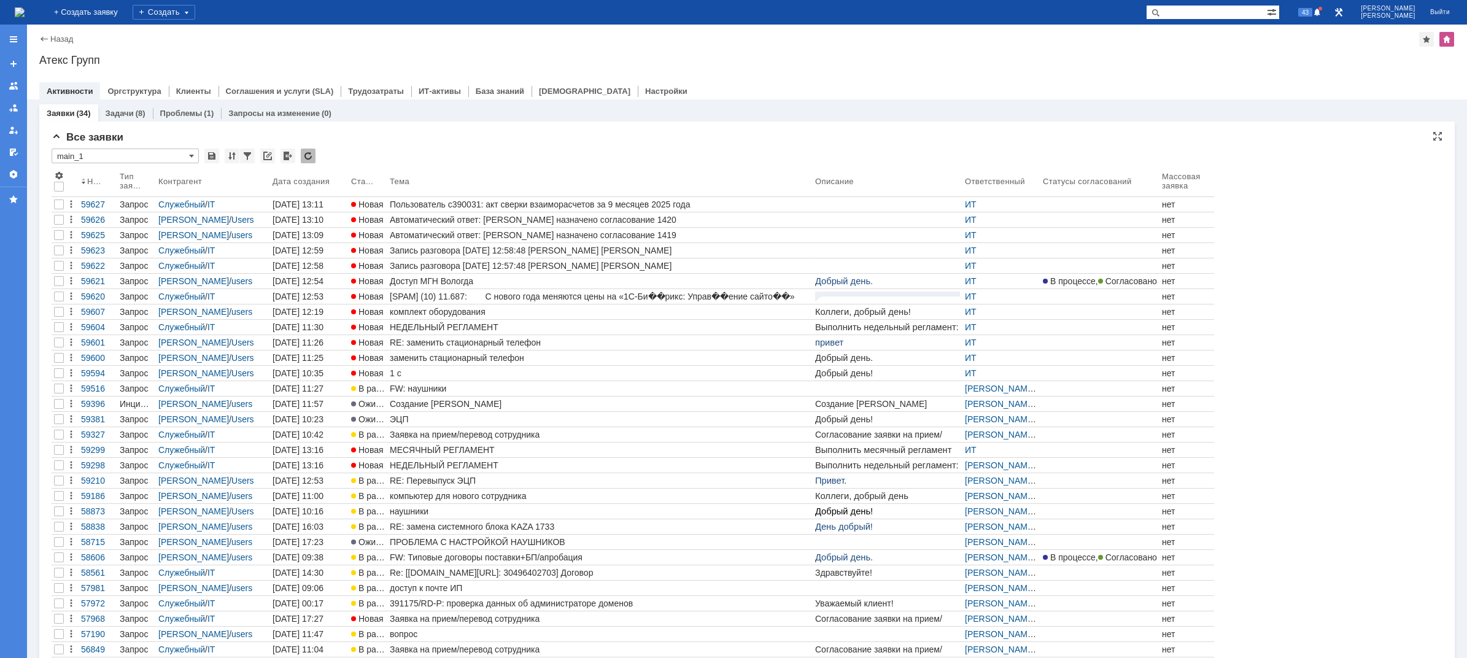
click at [25, 12] on img at bounding box center [20, 12] width 10 height 10
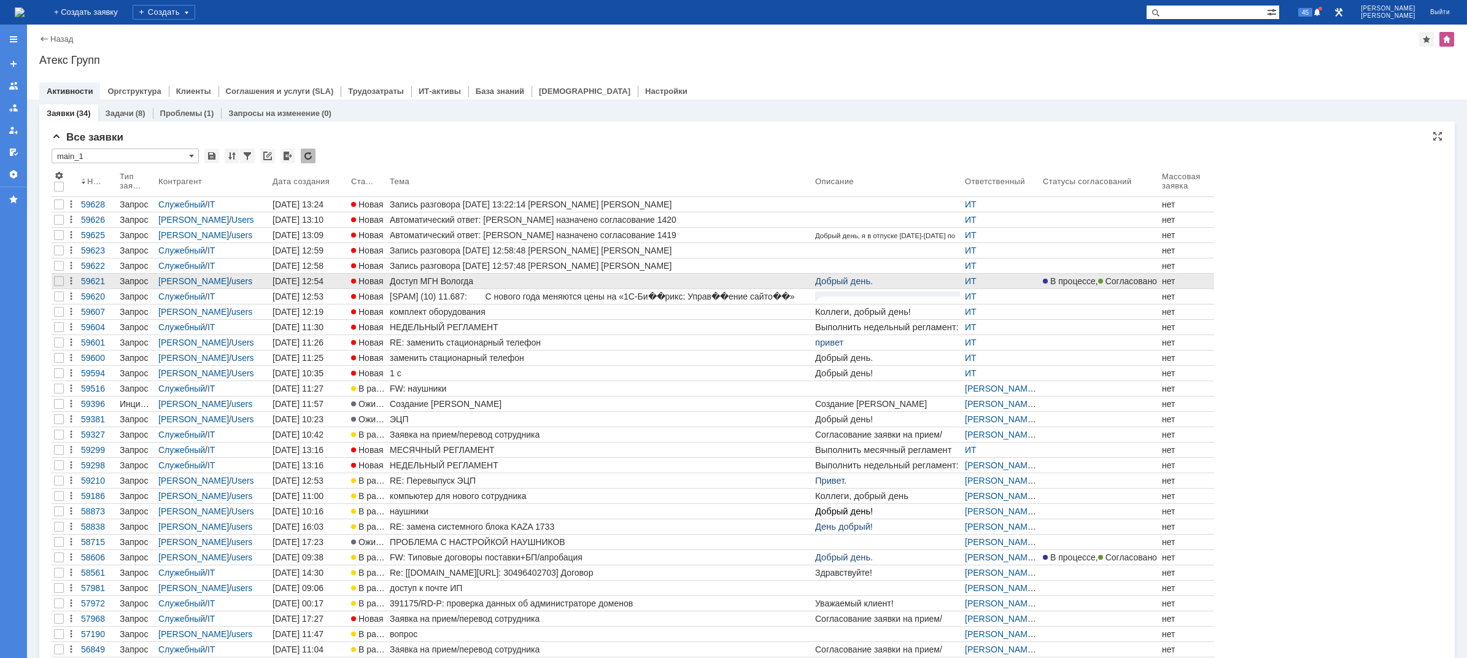
click at [412, 280] on div "Доступ МГН Вологда" at bounding box center [600, 281] width 420 height 10
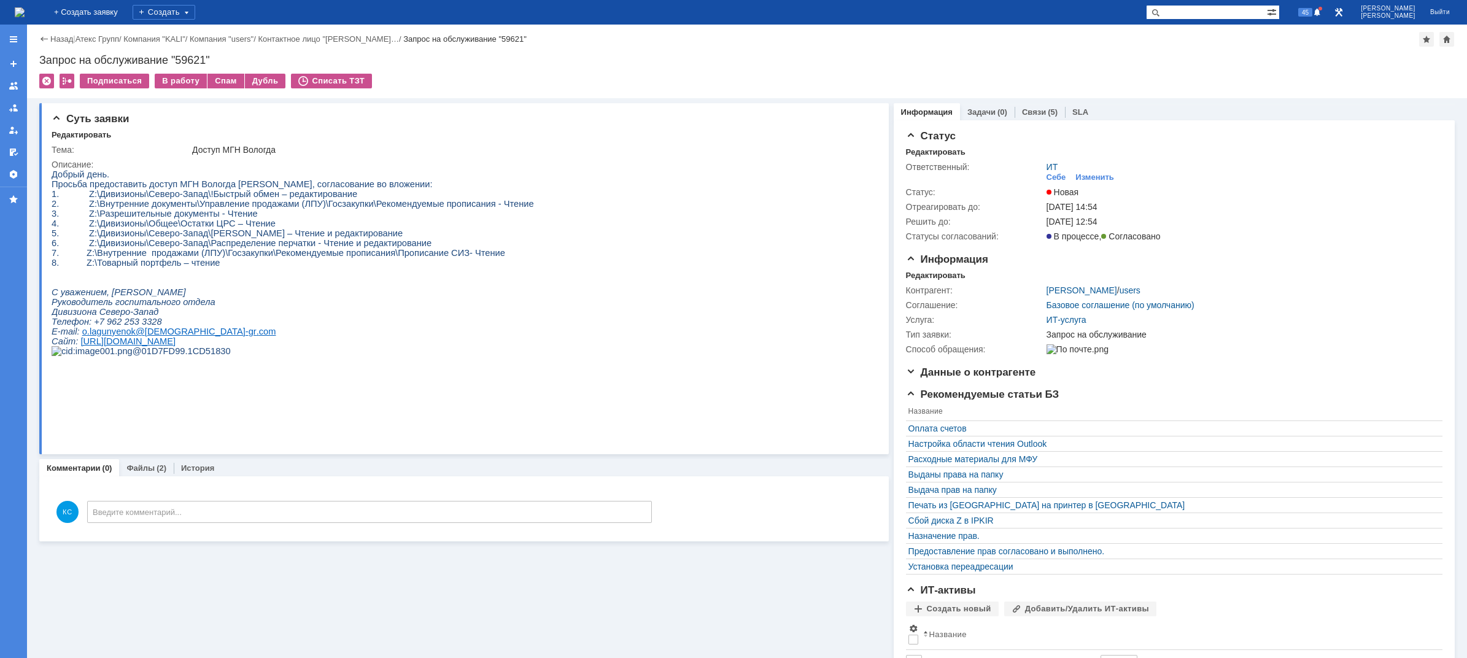
click at [25, 11] on img at bounding box center [20, 12] width 10 height 10
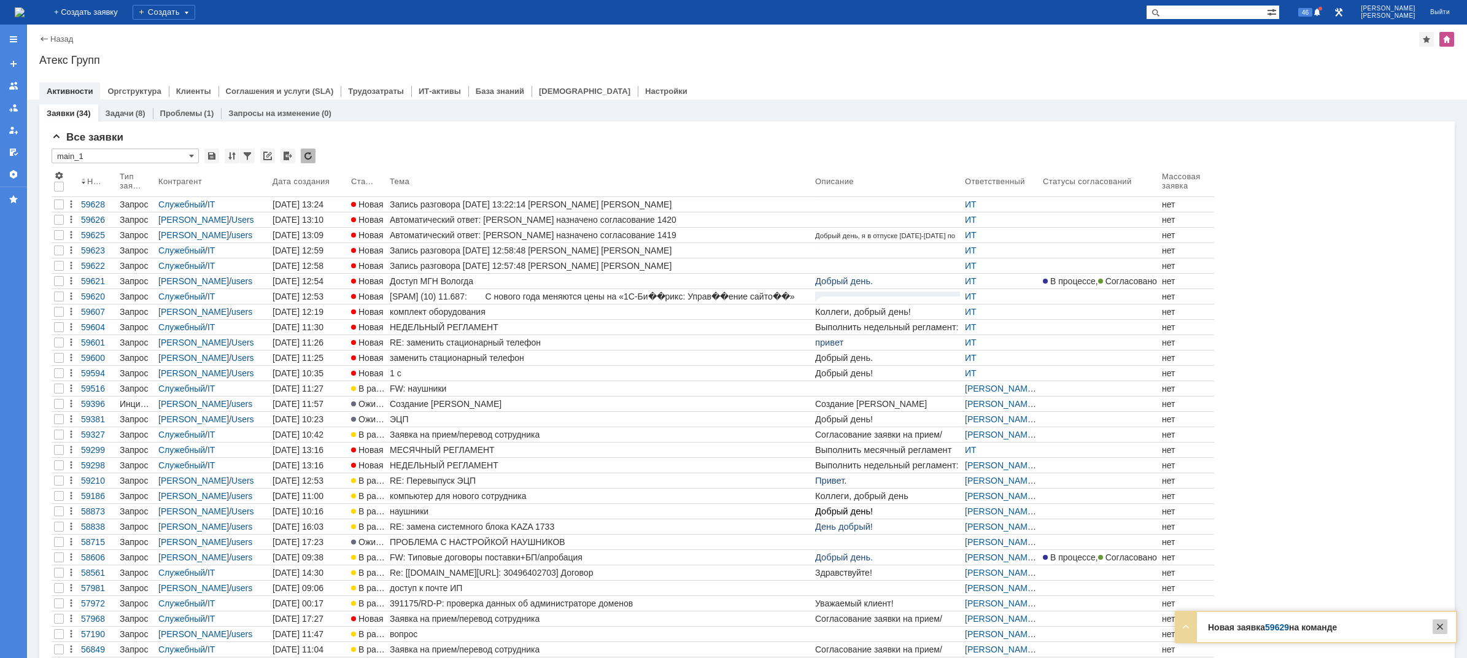
click at [1440, 623] on div at bounding box center [1439, 626] width 15 height 15
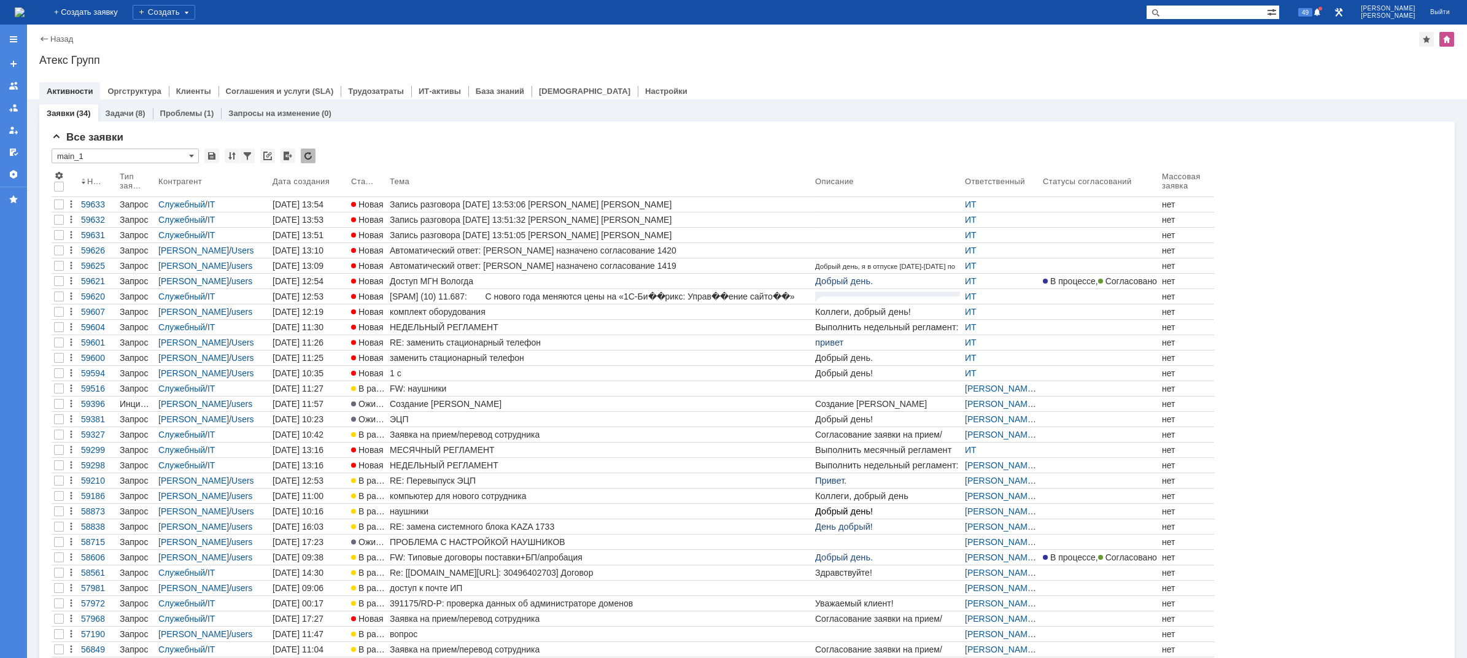
click at [25, 9] on img at bounding box center [20, 12] width 10 height 10
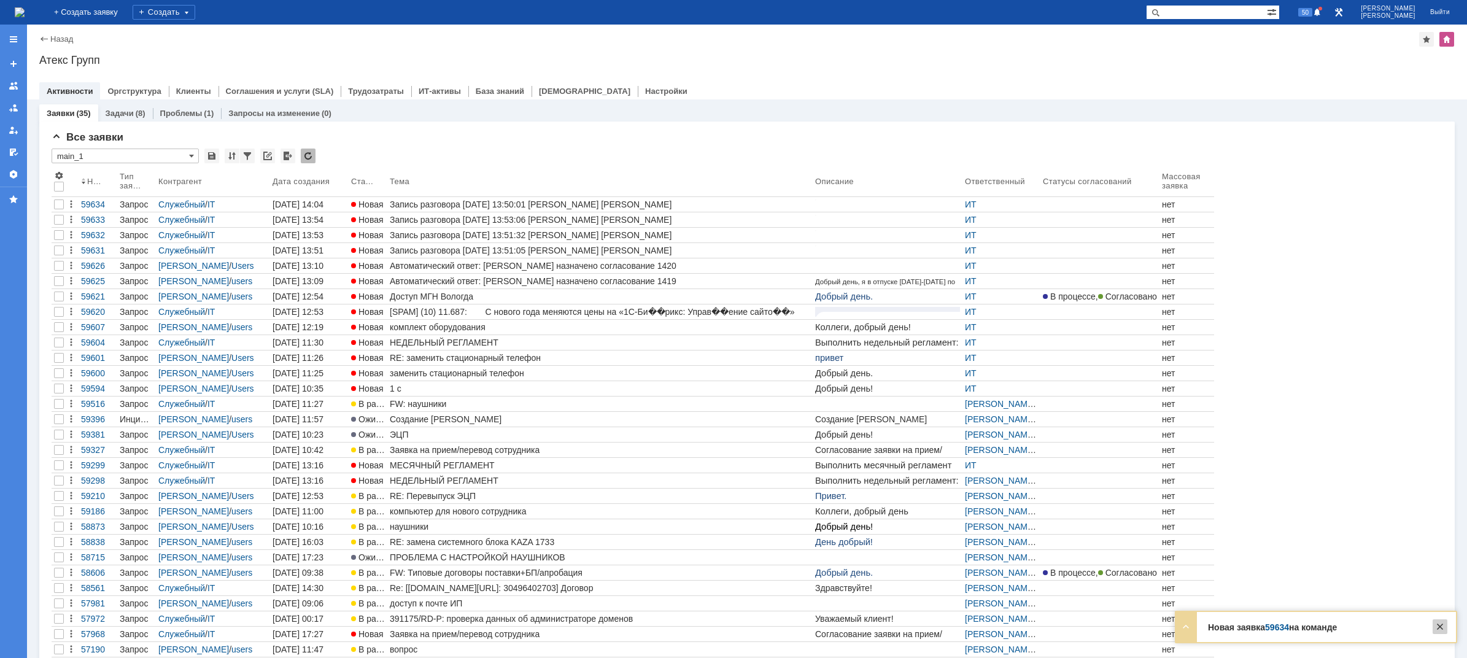
click at [1444, 619] on div at bounding box center [1439, 626] width 15 height 15
click at [504, 208] on div "Запись разговора [DATE] 13:50:01 [PERSON_NAME] [PERSON_NAME]" at bounding box center [600, 204] width 420 height 10
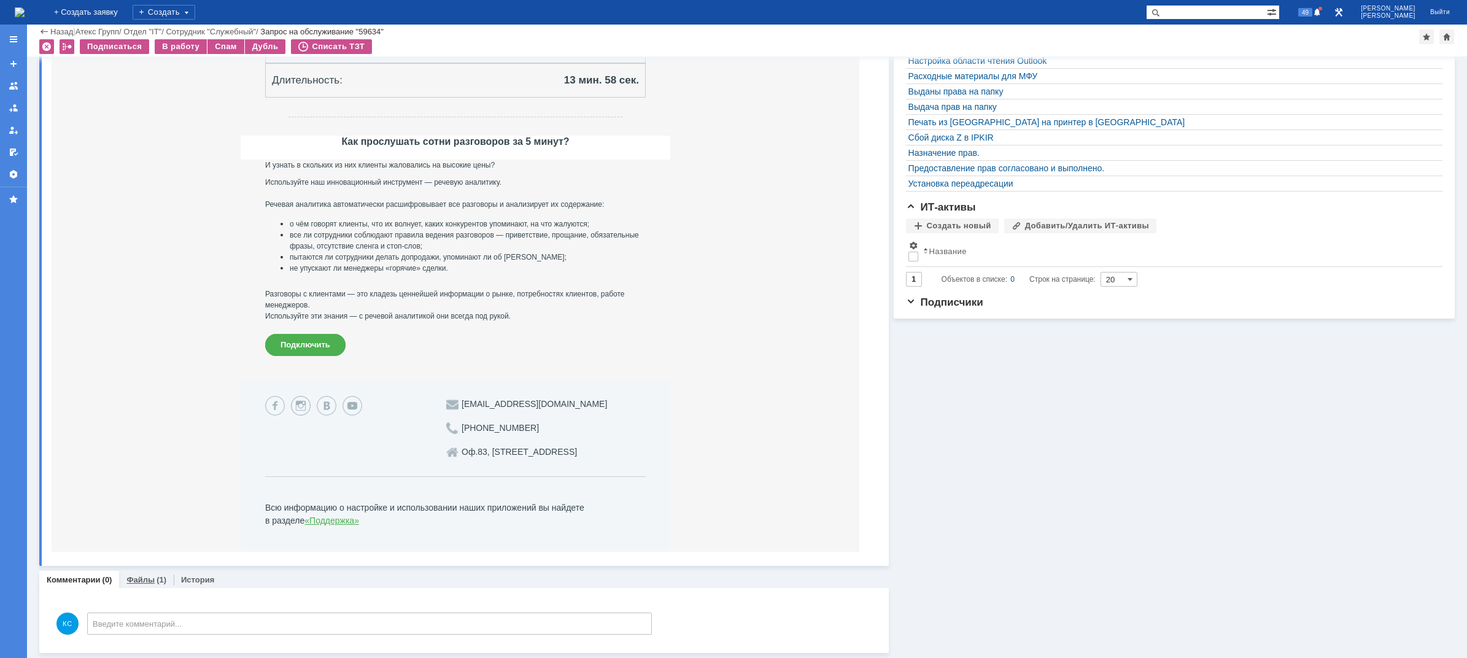
click at [139, 577] on link "Файлы" at bounding box center [140, 579] width 28 height 9
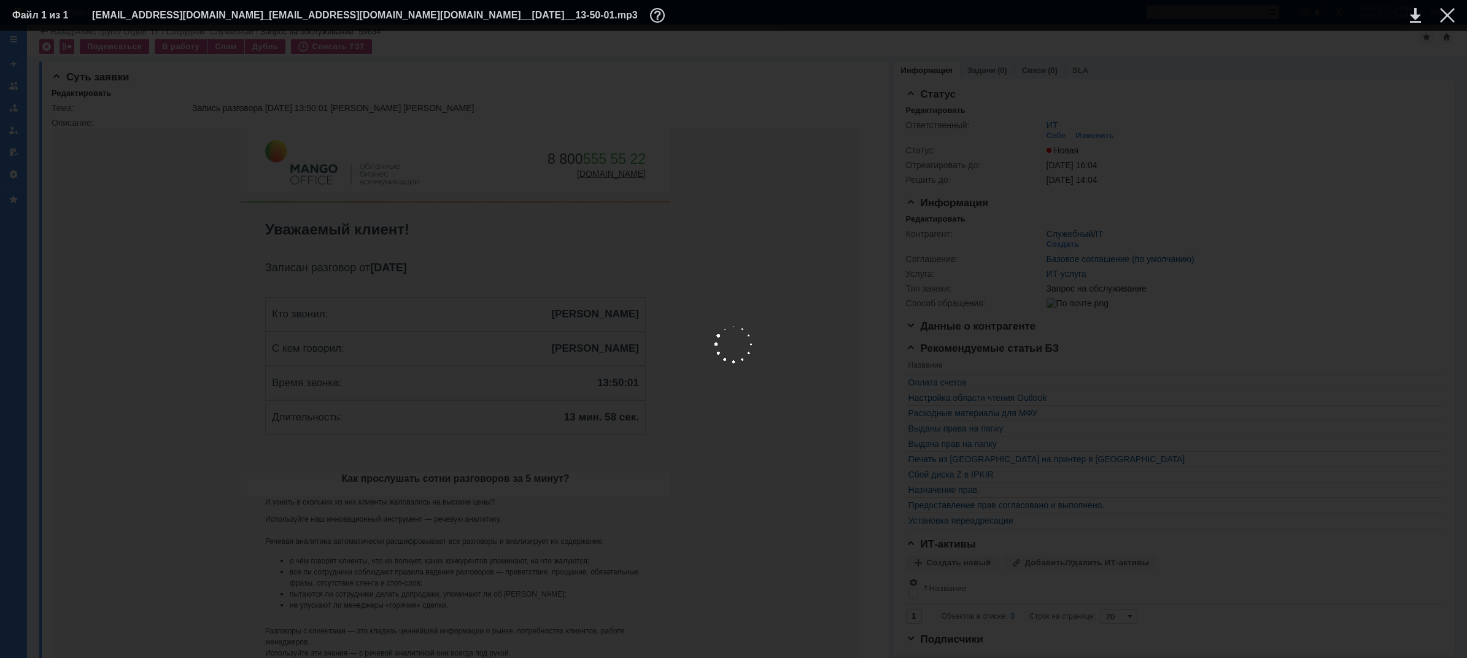
scroll to position [373, 0]
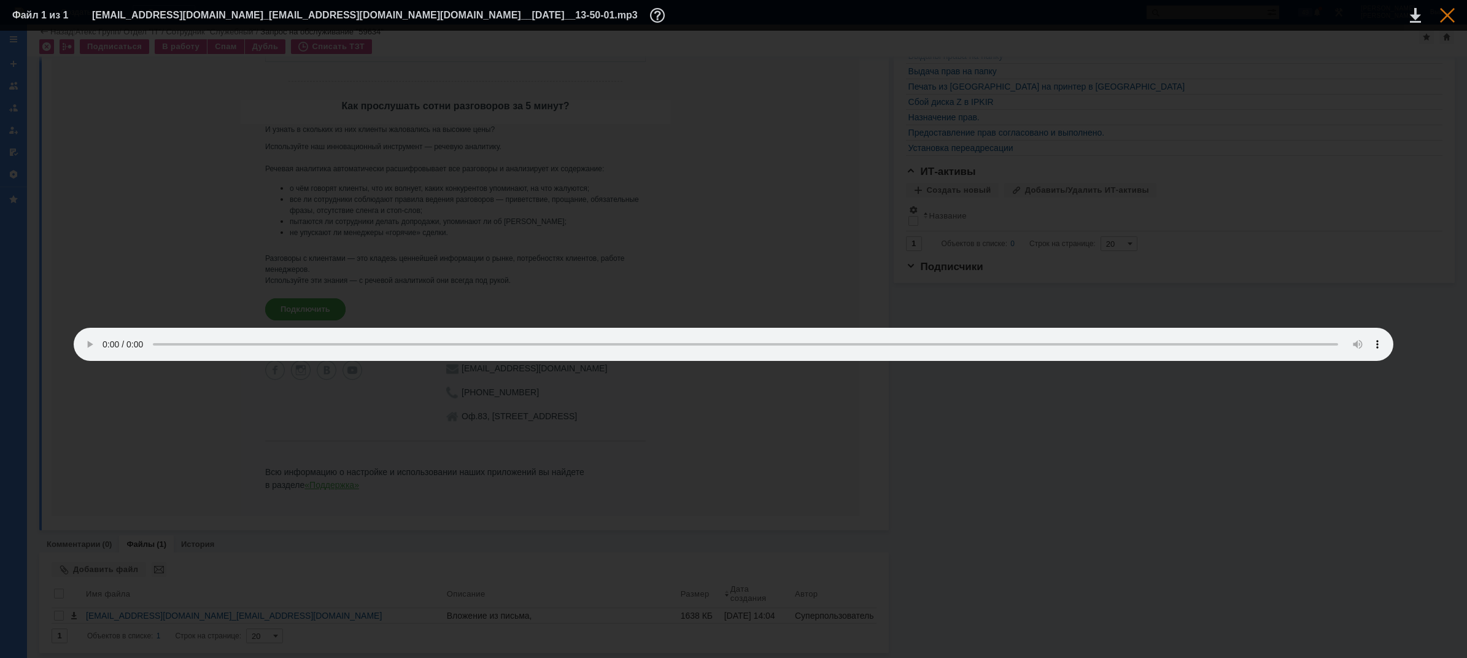
click at [1440, 20] on td at bounding box center [1438, 15] width 34 height 18
click at [1447, 10] on div at bounding box center [1447, 15] width 15 height 15
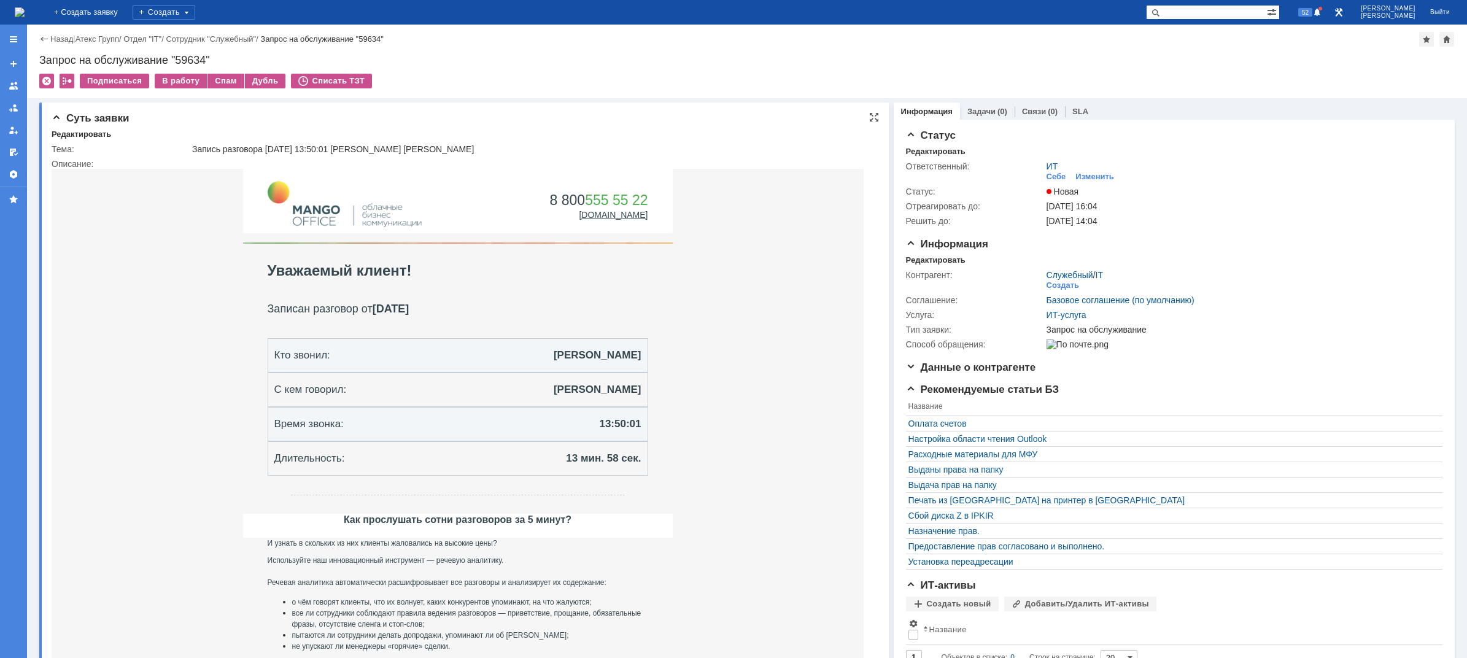
scroll to position [0, 0]
click at [25, 12] on img at bounding box center [20, 12] width 10 height 10
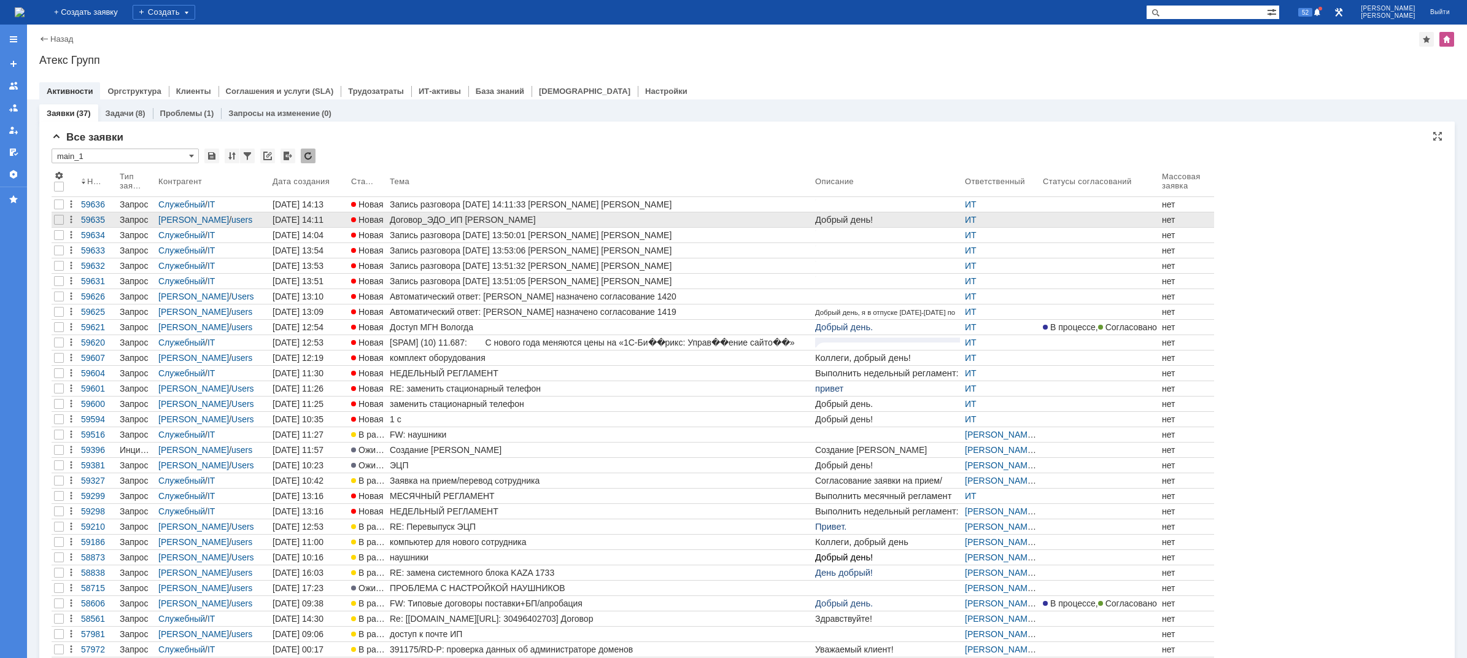
click at [426, 220] on div "Договор_ЭДО_ИП [PERSON_NAME]" at bounding box center [600, 220] width 420 height 10
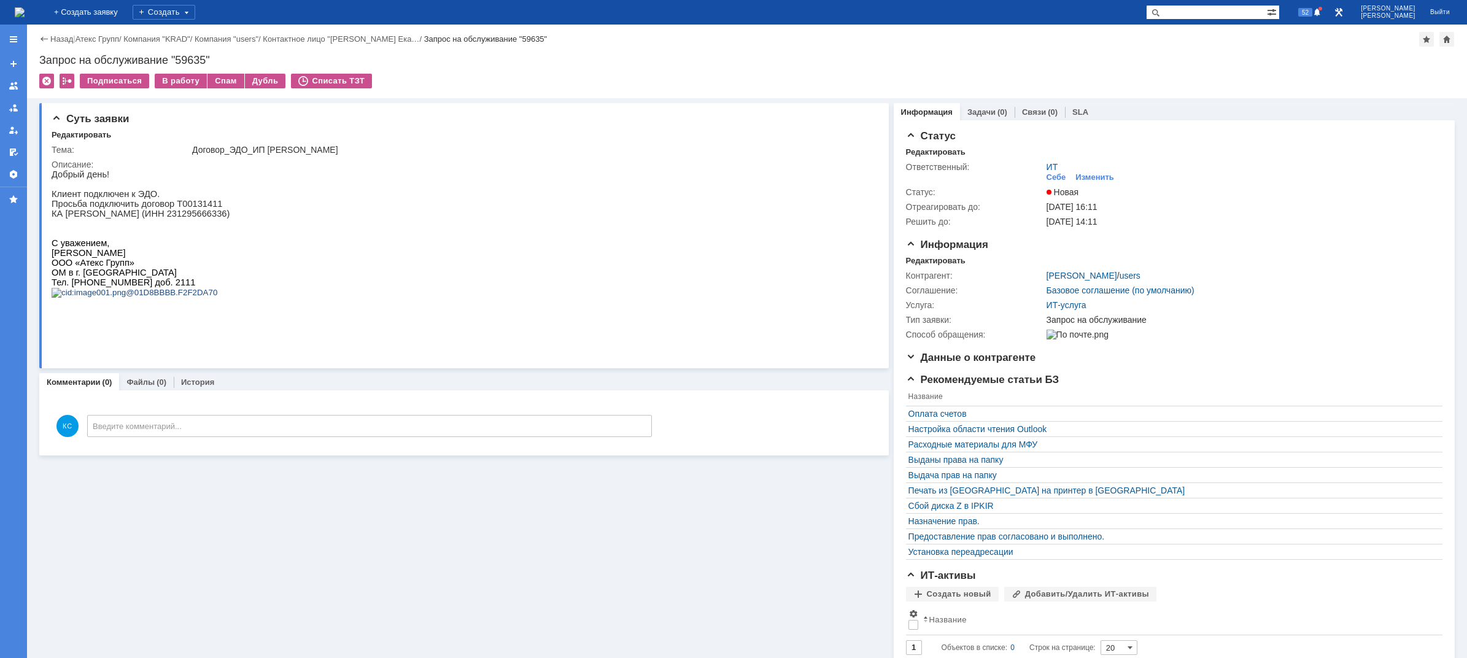
click at [25, 13] on img at bounding box center [20, 12] width 10 height 10
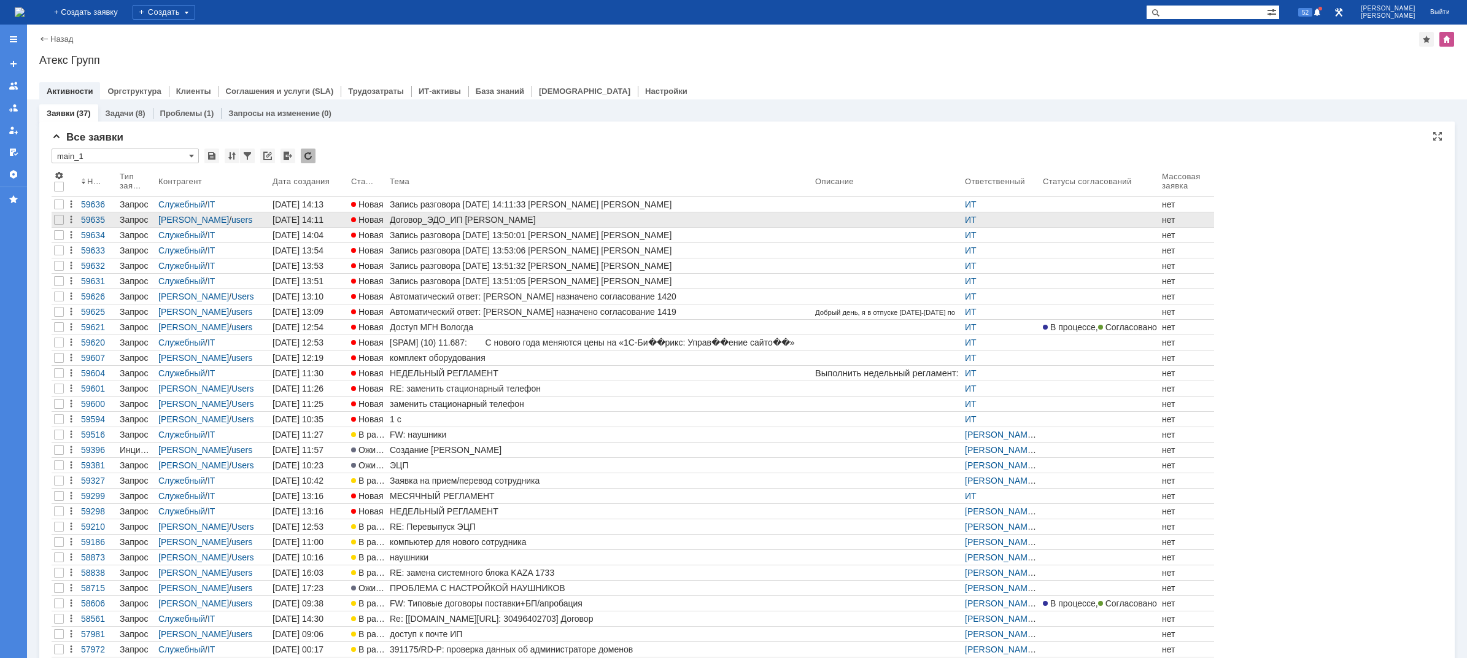
click at [394, 218] on div "Договор_ЭДО_ИП [PERSON_NAME]" at bounding box center [600, 220] width 420 height 10
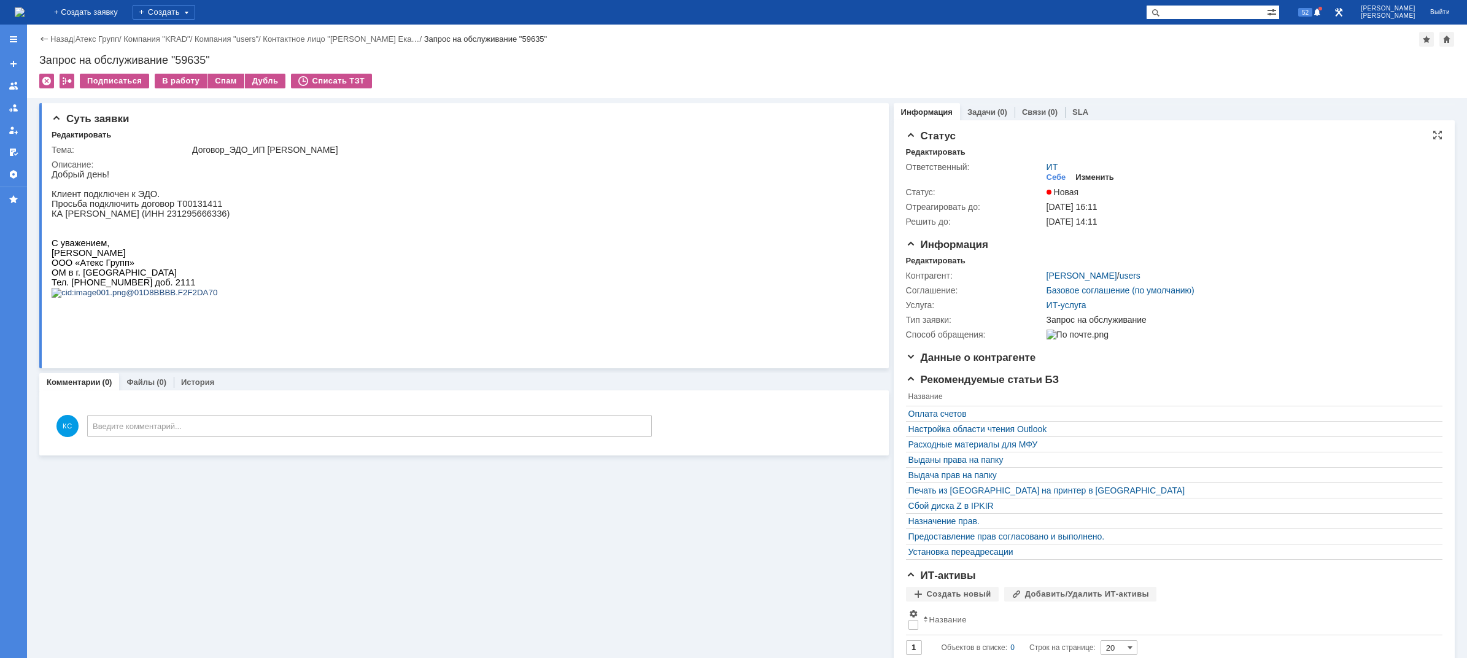
click at [1089, 174] on div "Изменить" at bounding box center [1094, 177] width 39 height 10
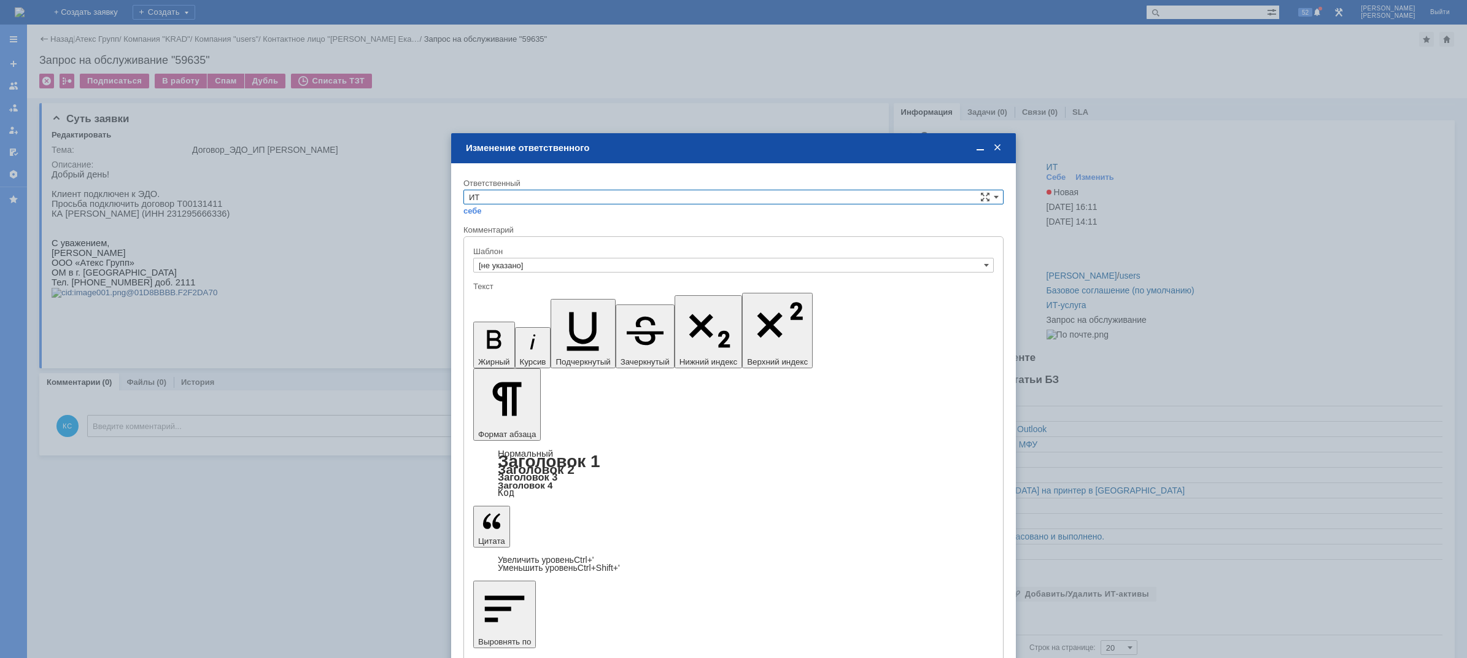
click at [697, 193] on input "ИТ" at bounding box center [733, 197] width 540 height 15
click at [509, 298] on span "АСУ" at bounding box center [733, 299] width 529 height 10
type input "АСУ"
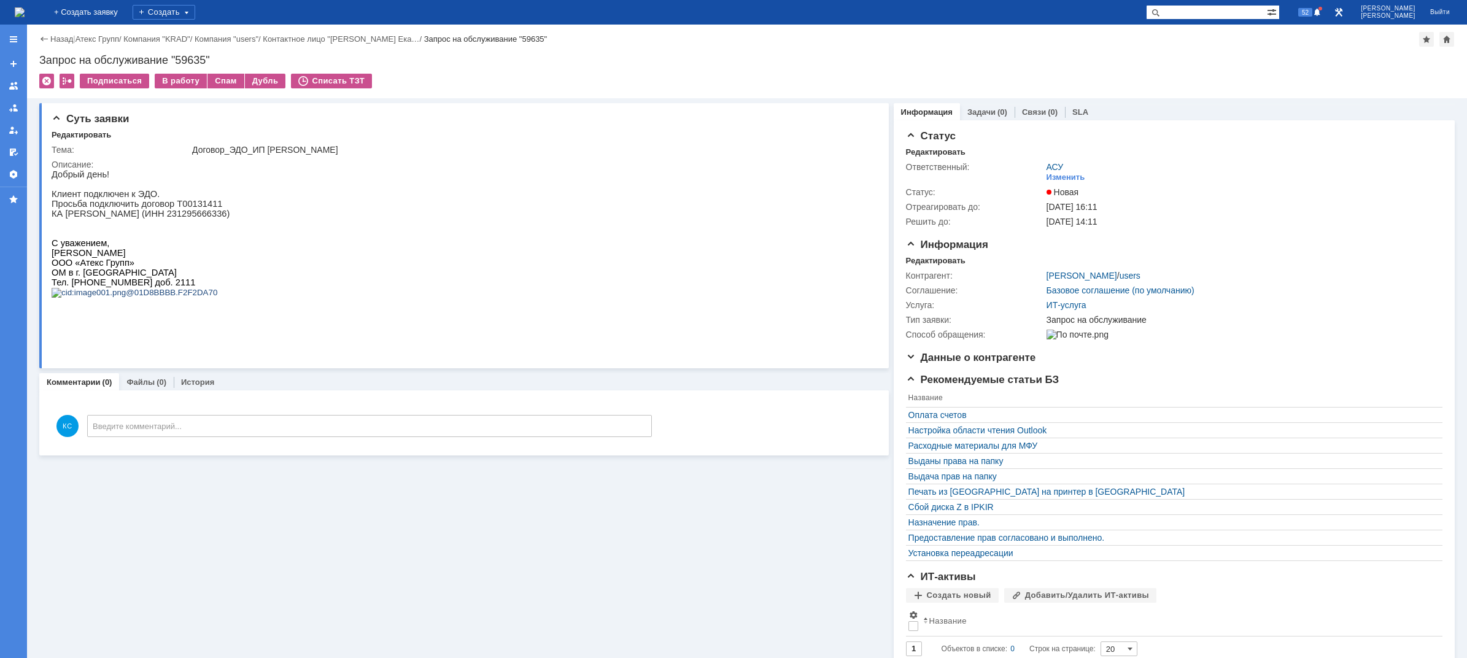
click at [25, 11] on img at bounding box center [20, 12] width 10 height 10
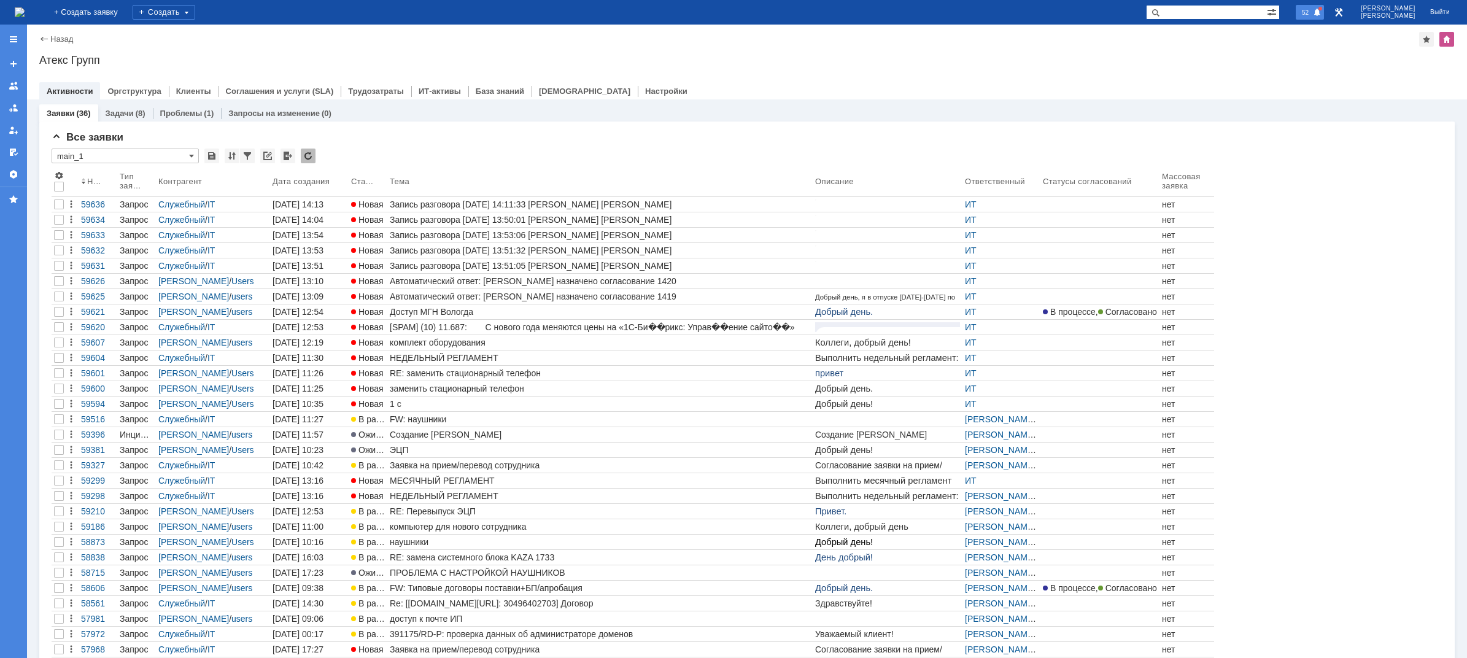
click at [1312, 9] on span "52" at bounding box center [1305, 12] width 14 height 9
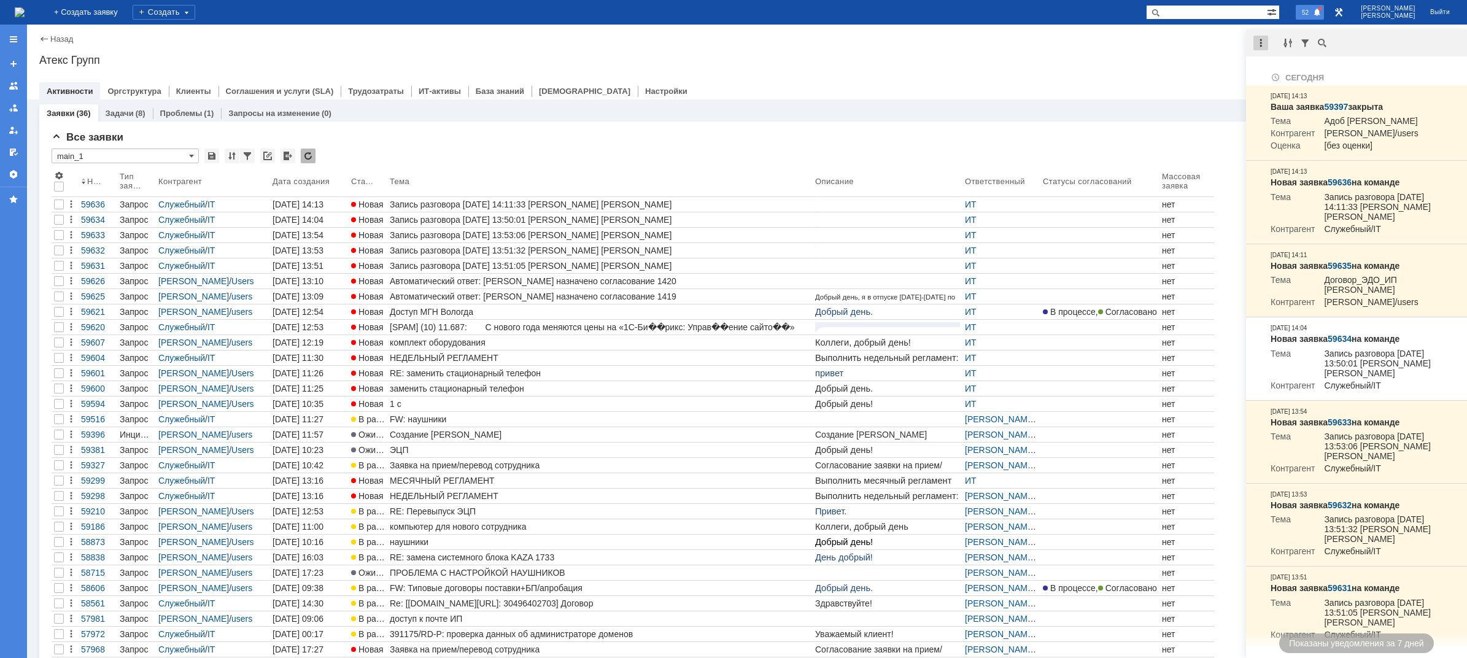
click at [1262, 43] on div at bounding box center [1260, 43] width 15 height 15
click at [1288, 68] on div "Отметить уведомления прочитанными" at bounding box center [1344, 74] width 179 height 18
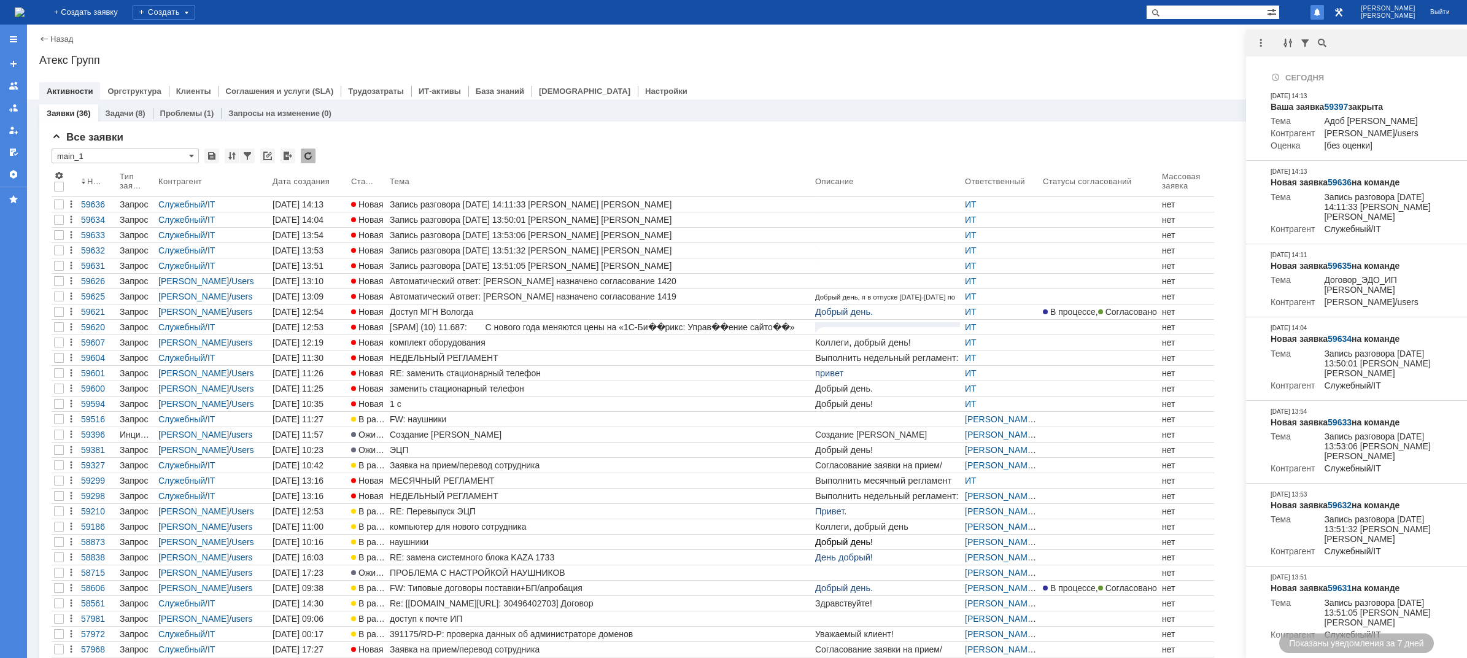
click at [1209, 52] on div "Назад | Атекс Групп Атекс Групп root$101 Активности Оргструктура Клиенты Соглаш…" at bounding box center [747, 62] width 1440 height 75
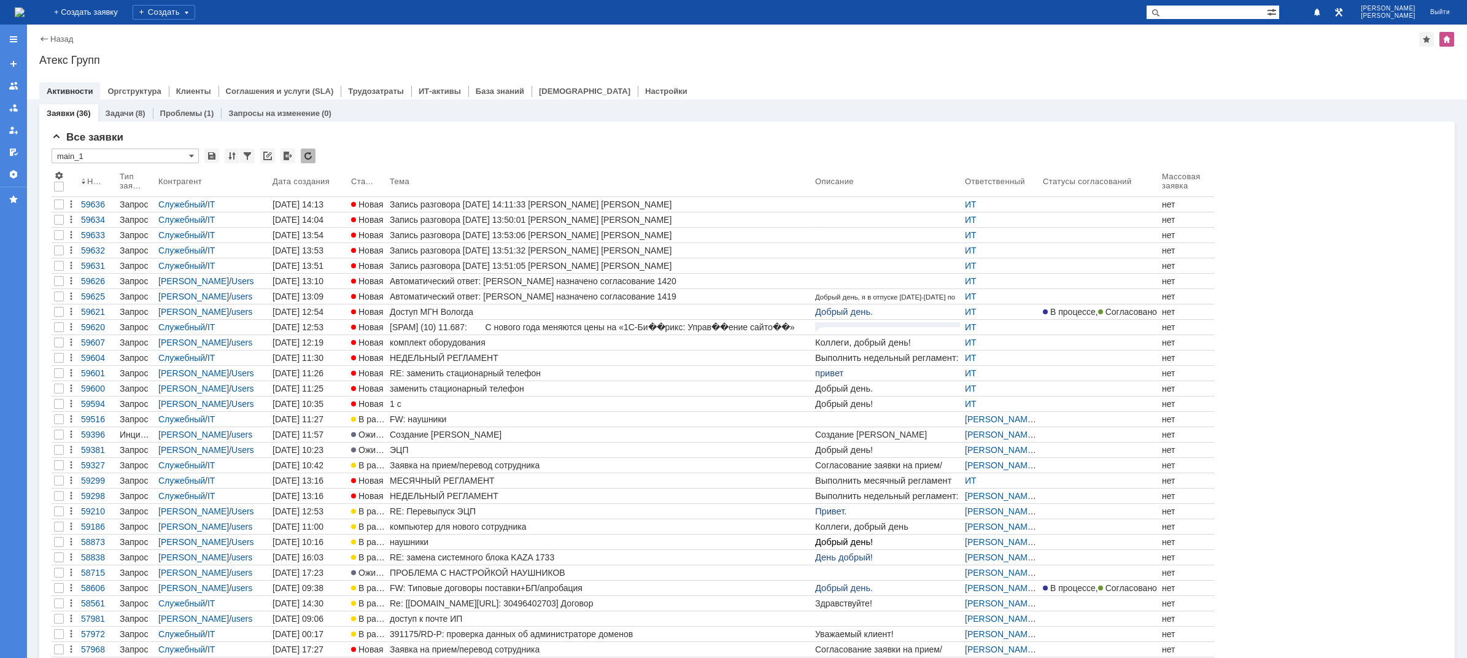
click at [25, 12] on img at bounding box center [20, 12] width 10 height 10
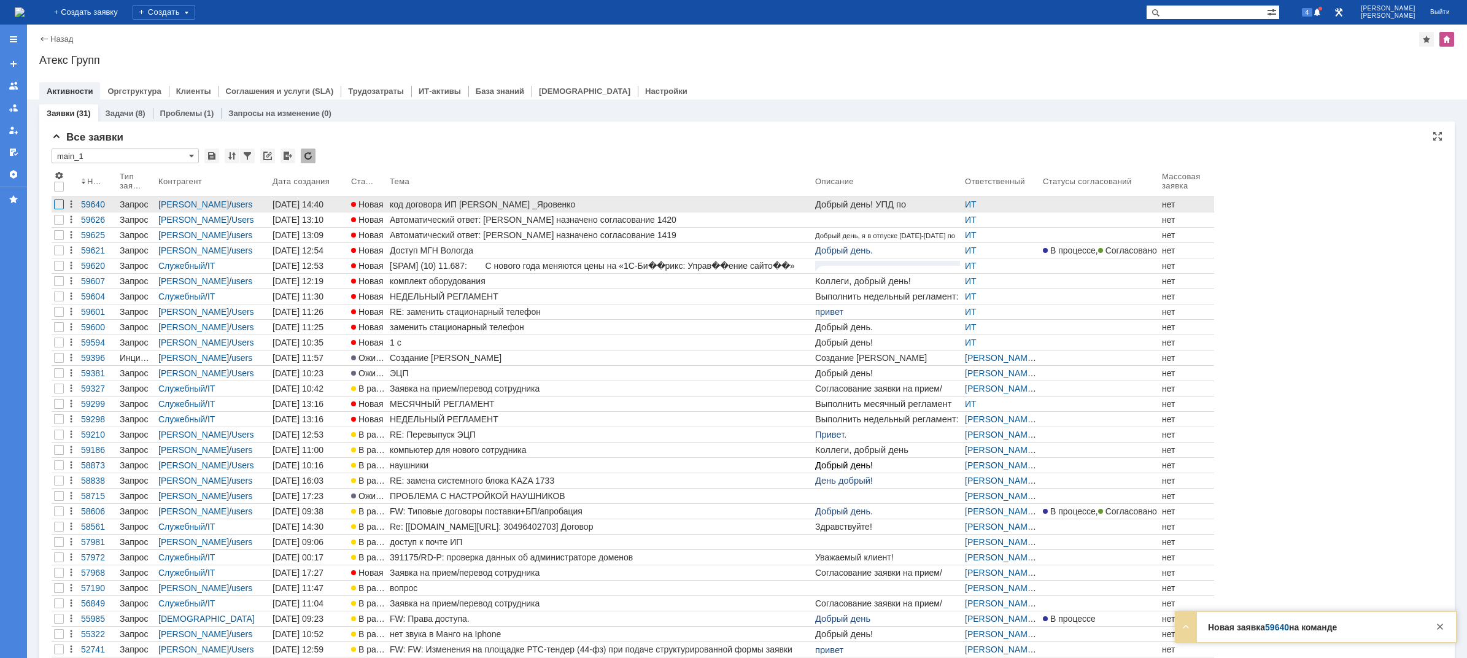
click at [60, 202] on div at bounding box center [59, 204] width 10 height 10
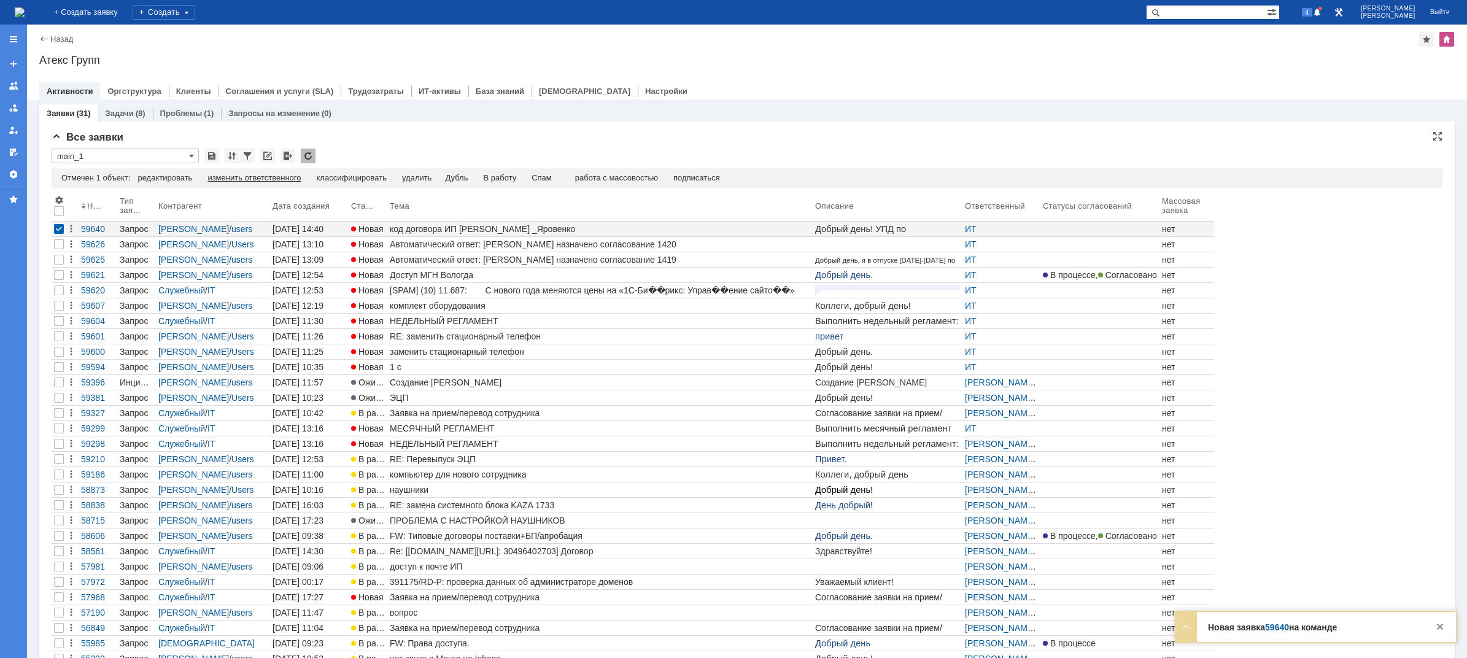
click at [262, 181] on div "изменить ответственного" at bounding box center [253, 178] width 93 height 10
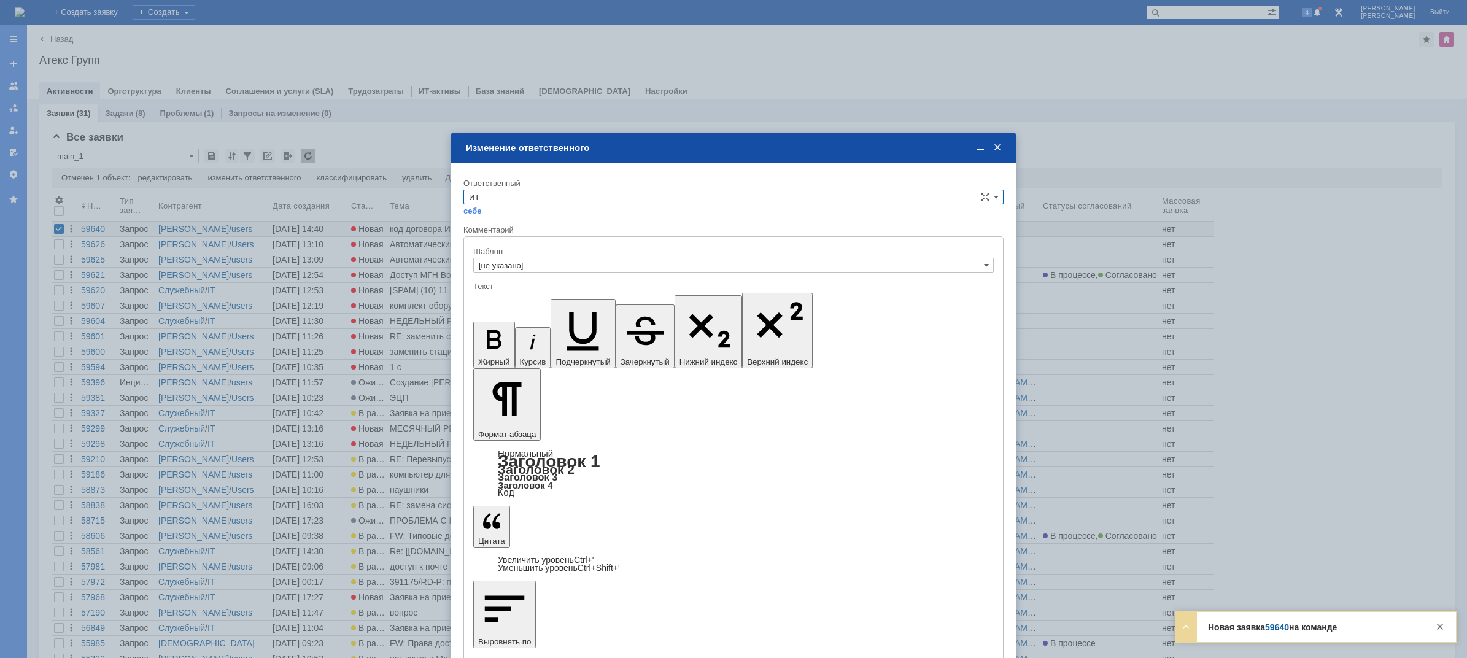
click at [514, 200] on input "ИТ" at bounding box center [733, 197] width 540 height 15
click at [490, 295] on span "АСУ" at bounding box center [733, 299] width 529 height 10
type input "АСУ"
